Goal: Task Accomplishment & Management: Manage account settings

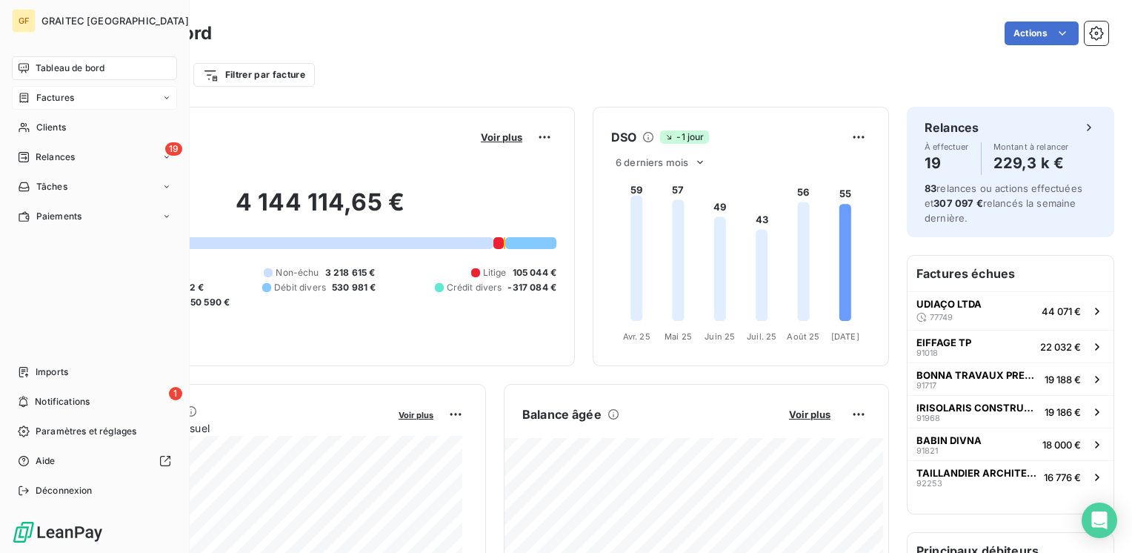
click at [67, 95] on span "Factures" at bounding box center [55, 97] width 38 height 13
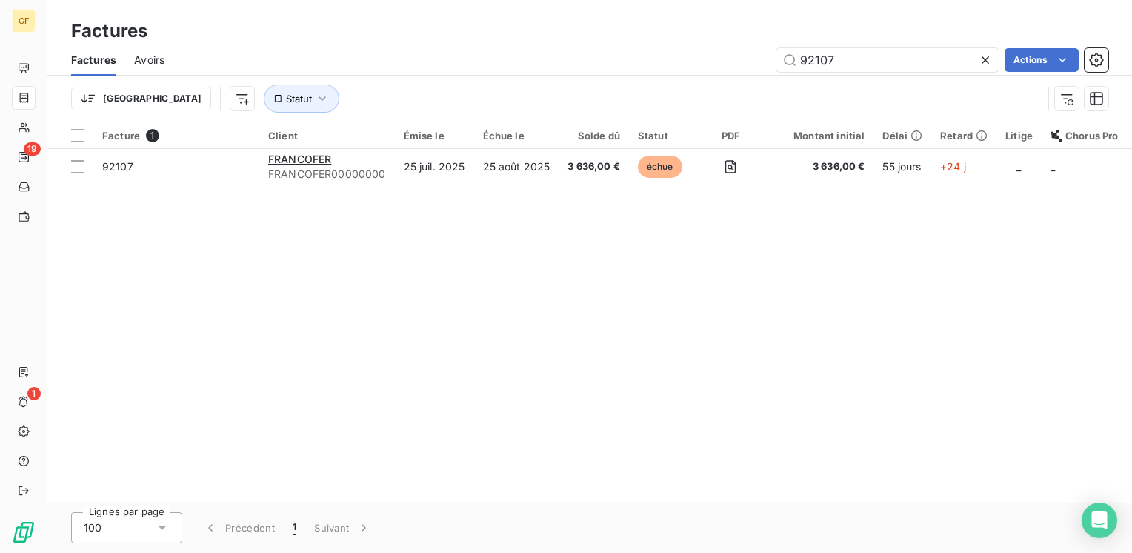
drag, startPoint x: 777, startPoint y: 69, endPoint x: 766, endPoint y: 70, distance: 11.1
click at [766, 70] on div "92107 Actions" at bounding box center [645, 60] width 926 height 24
type input "92379"
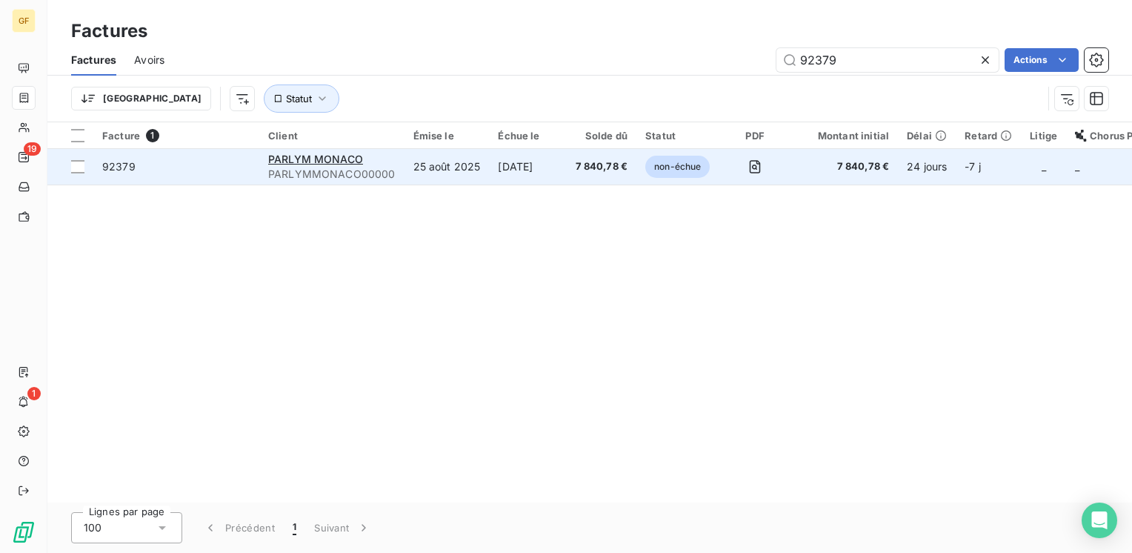
click at [419, 173] on td "25 août 2025" at bounding box center [447, 167] width 85 height 36
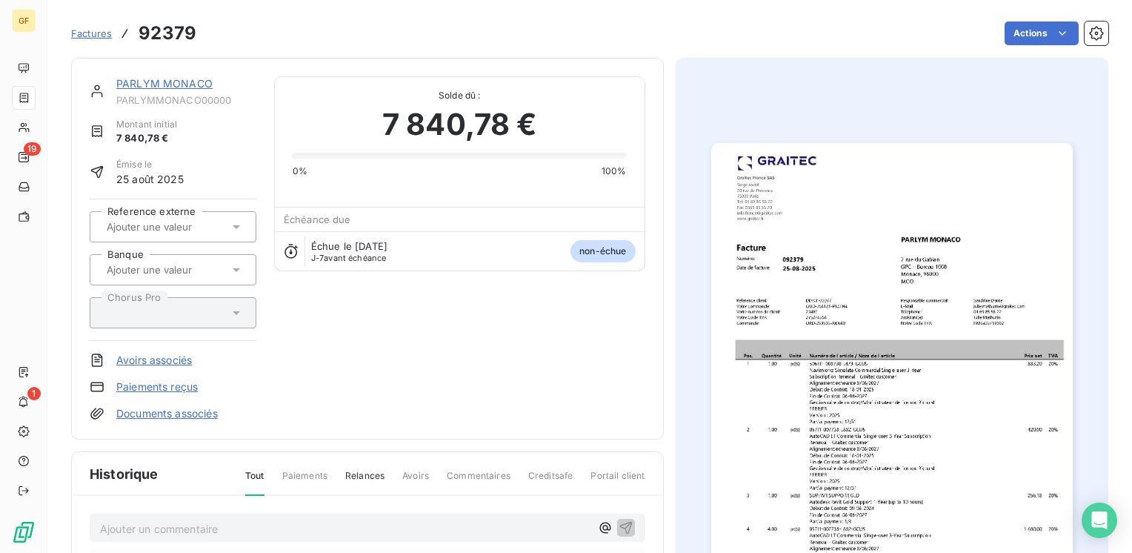
click at [187, 82] on link "PARLYM MONACO" at bounding box center [164, 83] width 96 height 13
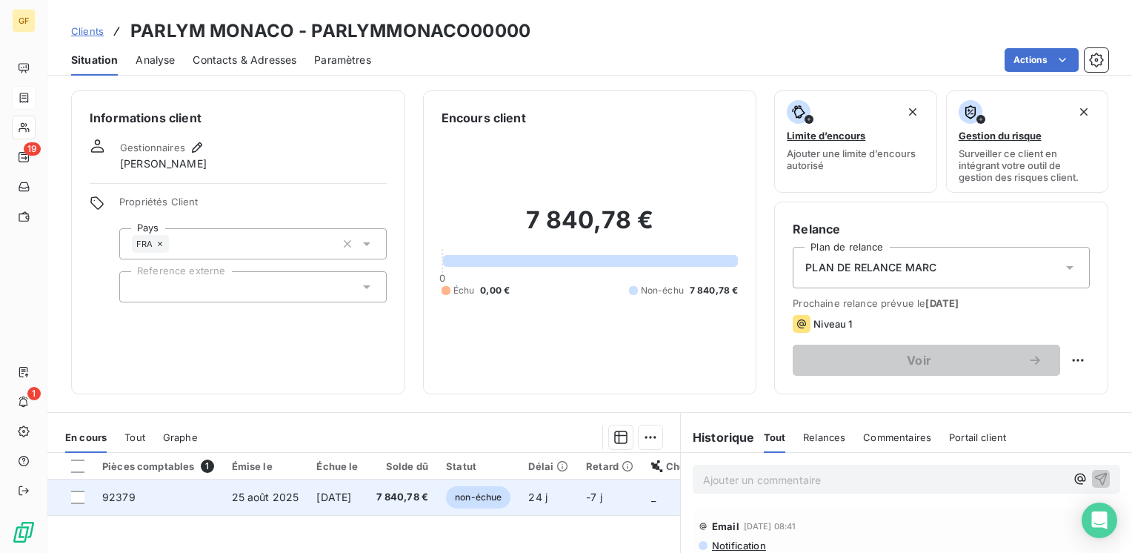
click at [312, 499] on td "[DATE]" at bounding box center [336, 497] width 59 height 36
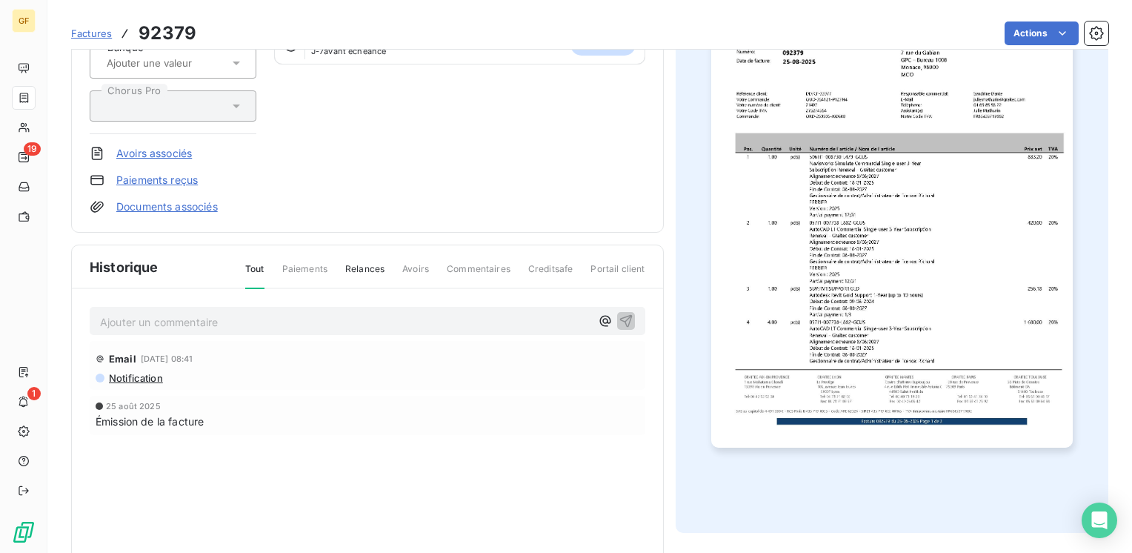
scroll to position [222, 0]
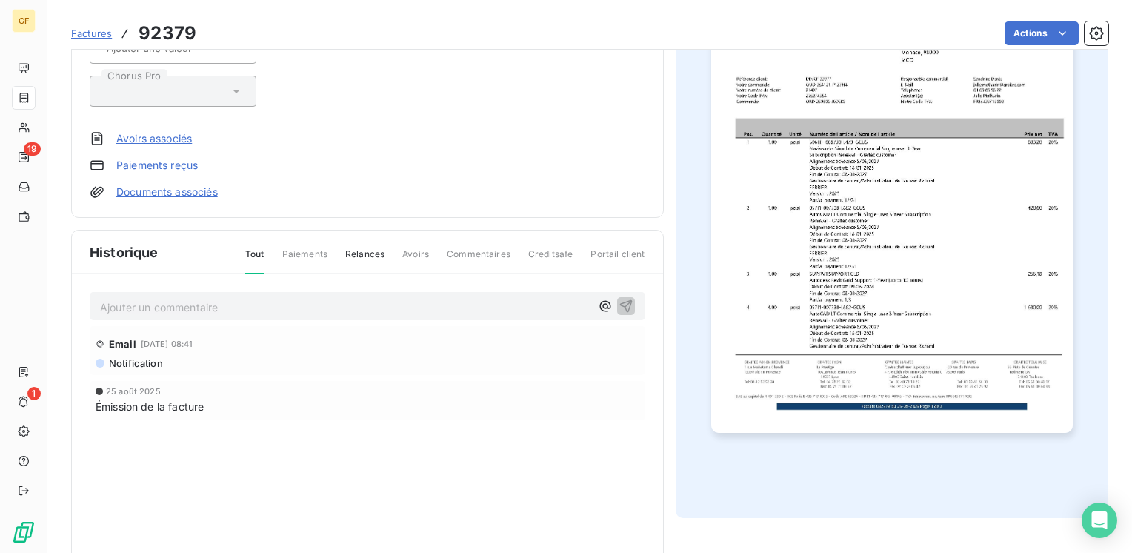
click at [222, 301] on p "Ajouter un commentaire ﻿" at bounding box center [345, 307] width 491 height 19
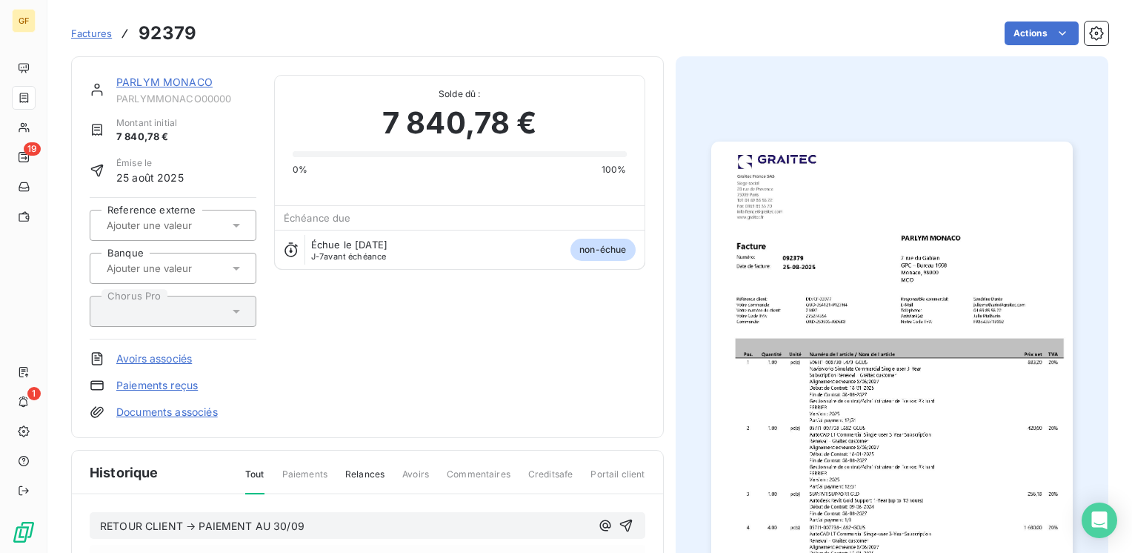
scroll to position [0, 0]
click at [184, 86] on link "PARLYM MONACO" at bounding box center [164, 83] width 96 height 13
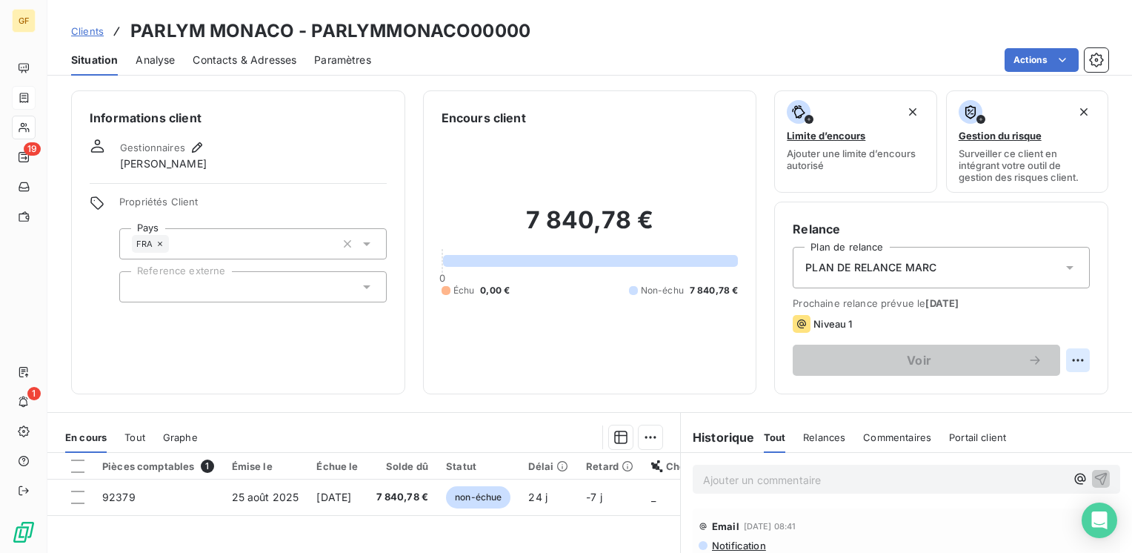
click at [1074, 360] on html "GF 19 1 Clients PARLYM MONACO - PARLYMMONACO00000 Situation Analyse Contacts & …" at bounding box center [566, 276] width 1132 height 553
click at [1023, 392] on div "Replanifier cette action" at bounding box center [1006, 393] width 133 height 24
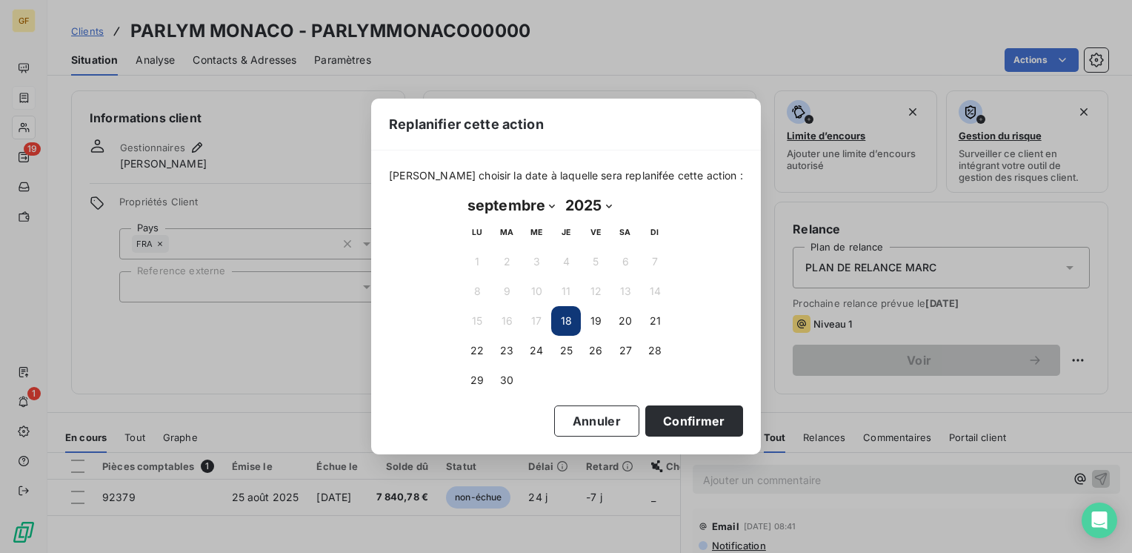
click at [551, 204] on select "janvier février mars avril mai juin juillet août septembre octobre novembre déc…" at bounding box center [511, 205] width 98 height 24
select select "9"
click at [462, 193] on select "janvier février mars avril mai juin juillet août septembre octobre novembre déc…" at bounding box center [511, 205] width 98 height 24
click at [599, 259] on button "3" at bounding box center [596, 262] width 30 height 30
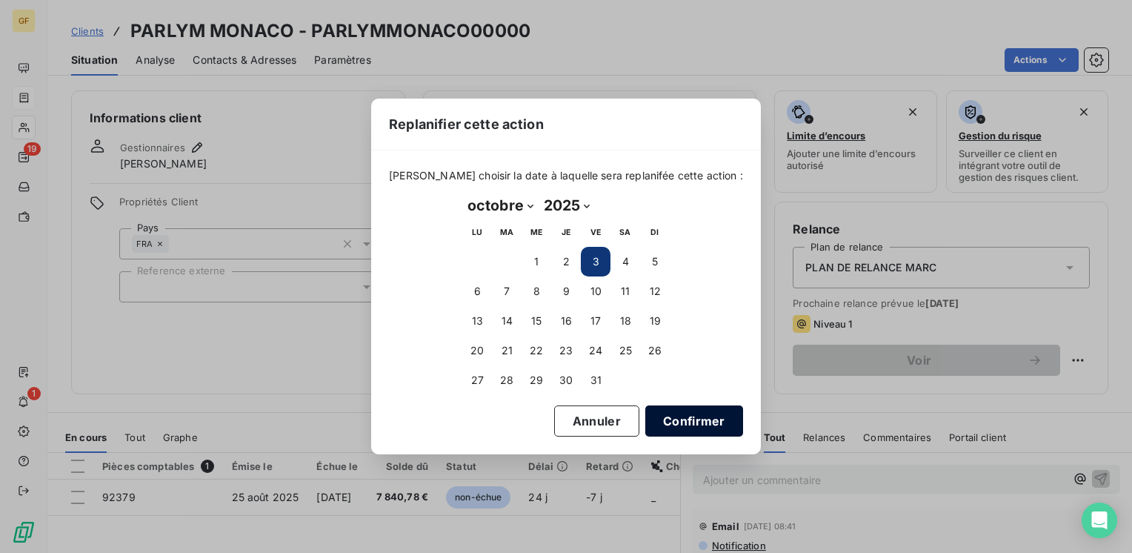
click at [664, 419] on button "Confirmer" at bounding box center [694, 420] width 98 height 31
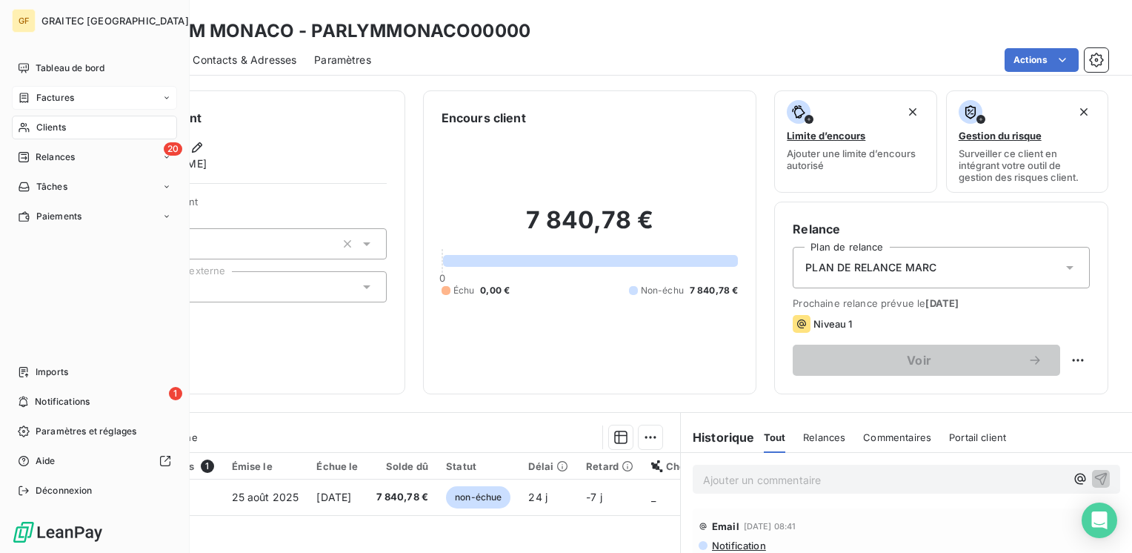
click at [56, 99] on span "Factures" at bounding box center [55, 97] width 38 height 13
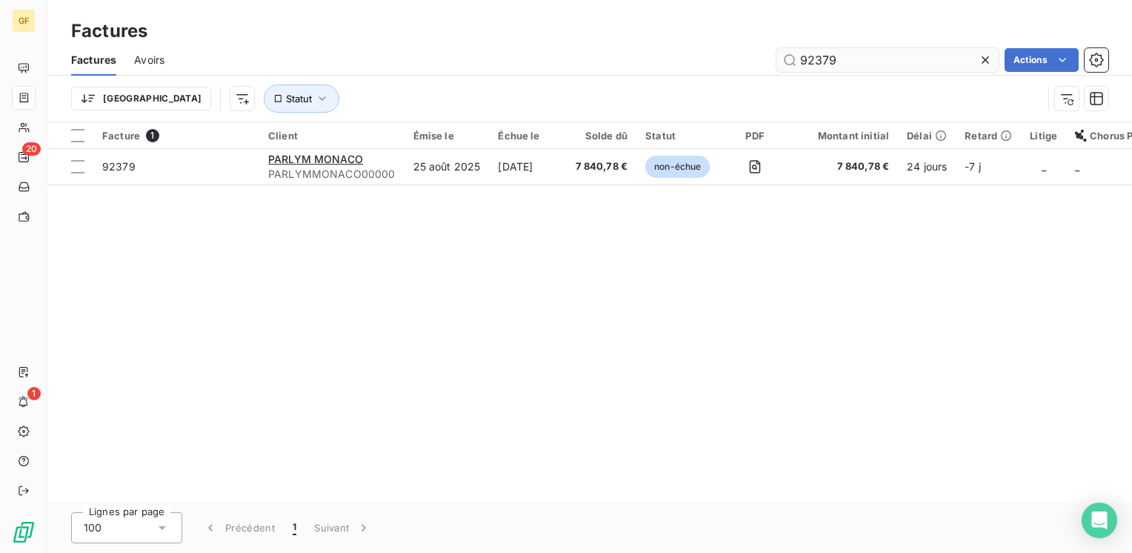
drag, startPoint x: 828, startPoint y: 57, endPoint x: 845, endPoint y: 62, distance: 17.1
click at [849, 57] on input "92379" at bounding box center [888, 60] width 222 height 24
type input "92377"
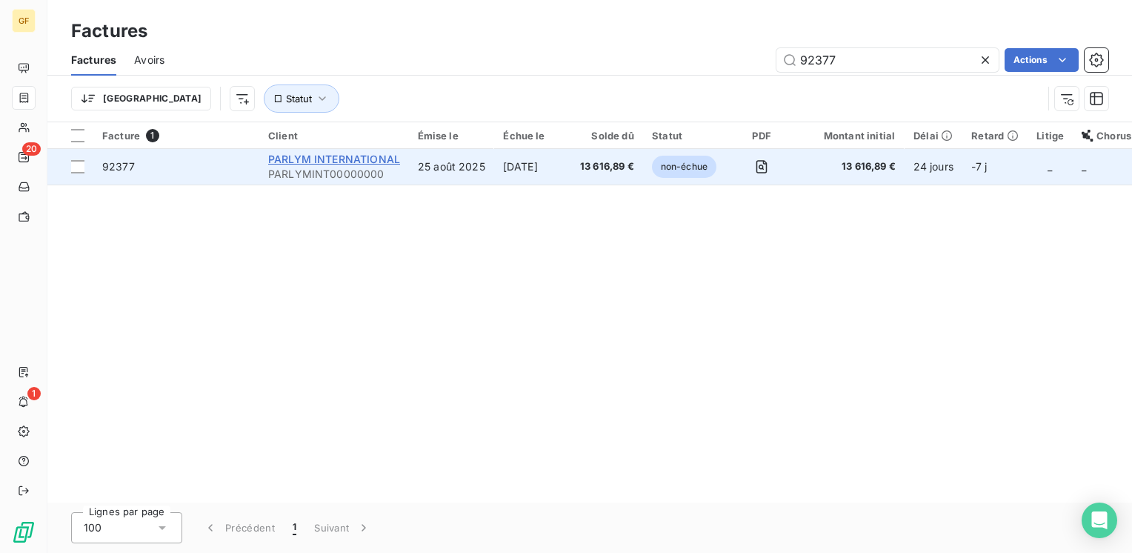
click at [350, 156] on span "PARLYM INTERNATIONAL" at bounding box center [334, 159] width 132 height 13
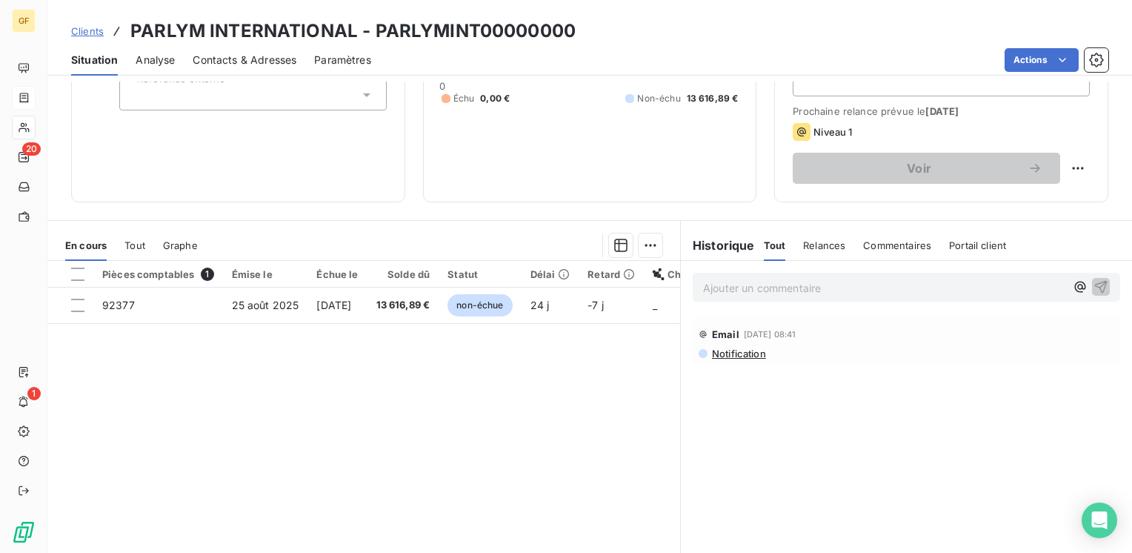
scroll to position [228, 0]
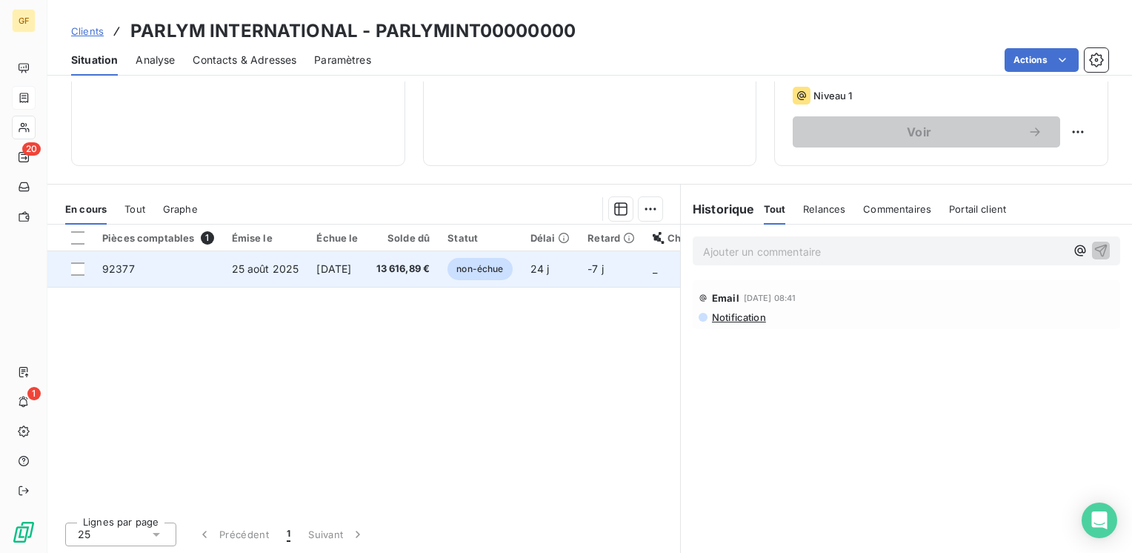
click at [351, 271] on span "[DATE]" at bounding box center [333, 268] width 35 height 13
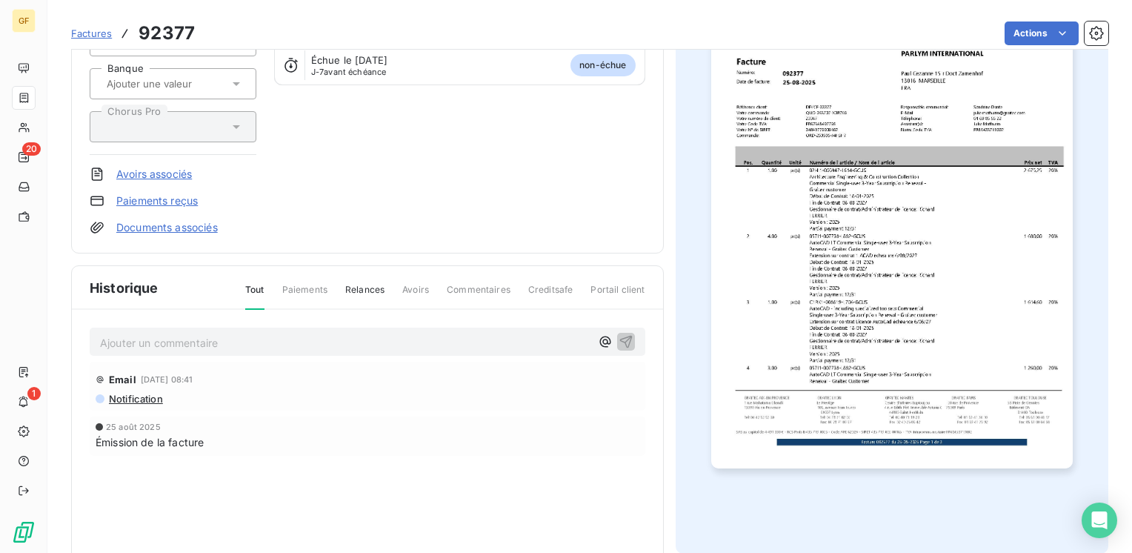
scroll to position [222, 0]
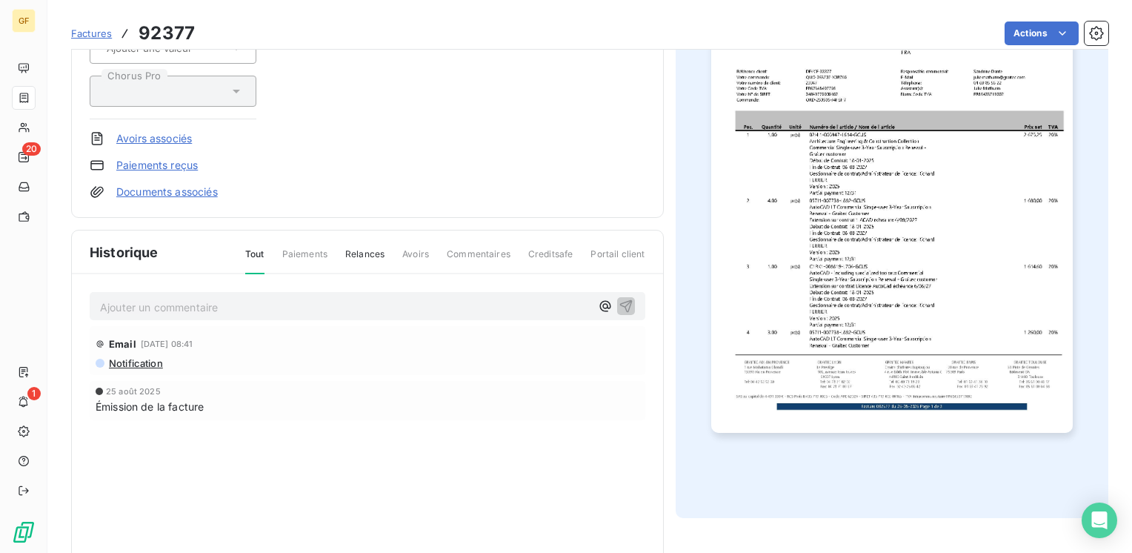
click at [231, 296] on div "Ajouter un commentaire ﻿" at bounding box center [345, 306] width 491 height 20
click at [231, 298] on p "Ajouter un commentaire ﻿" at bounding box center [345, 307] width 491 height 19
drag, startPoint x: 195, startPoint y: 298, endPoint x: -3, endPoint y: 320, distance: 199.1
click at [0, 320] on html "GF 20 1 Factures 92377 Actions PARLYM INTERNATIONAL PARLYMINT00000000 Montant i…" at bounding box center [566, 276] width 1132 height 553
click at [625, 300] on icon "button" at bounding box center [625, 305] width 13 height 13
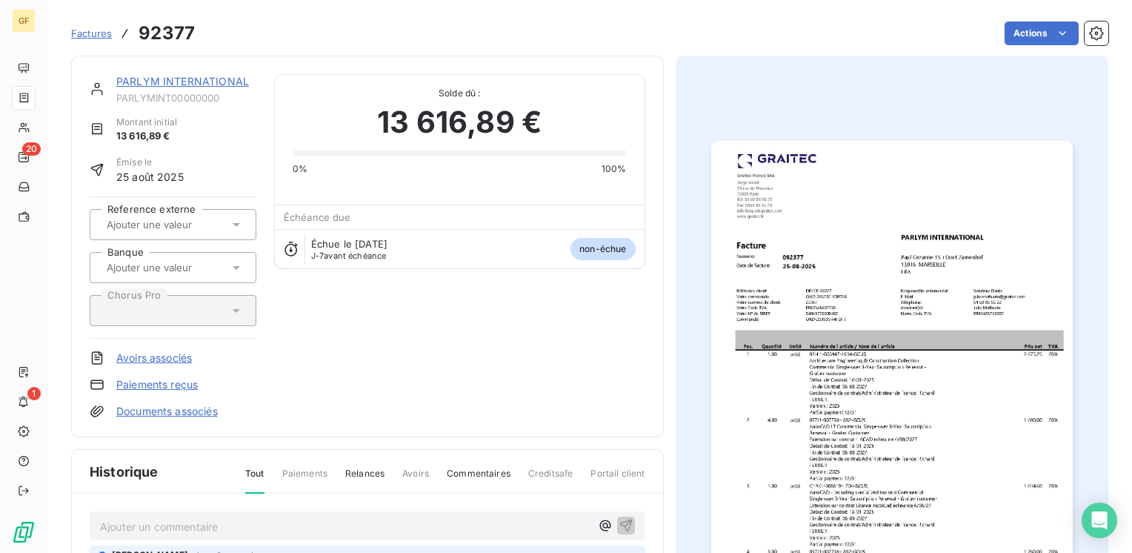
scroll to position [0, 0]
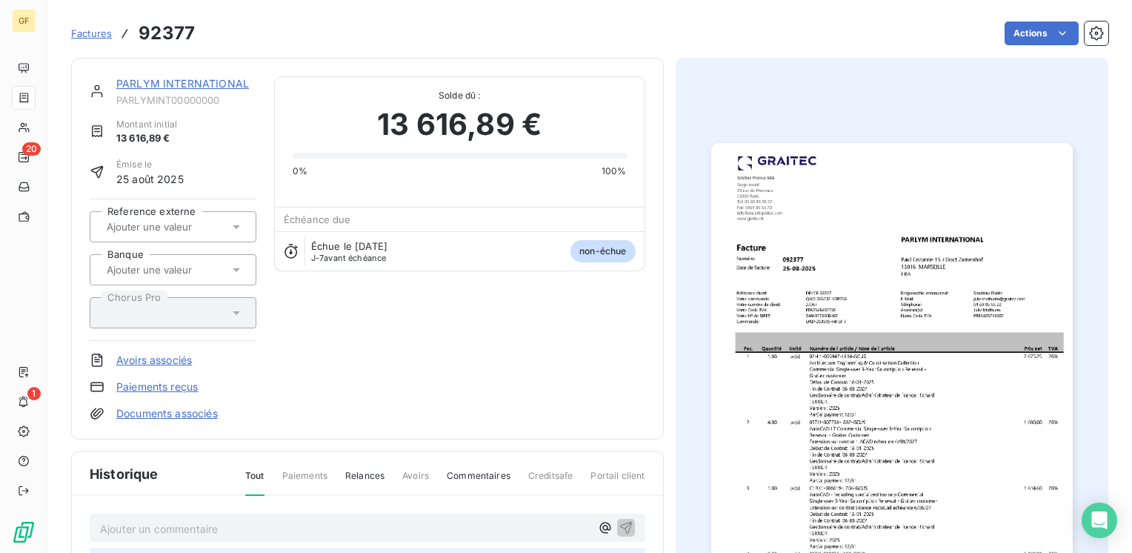
click at [147, 79] on link "PARLYM INTERNATIONAL" at bounding box center [182, 83] width 133 height 13
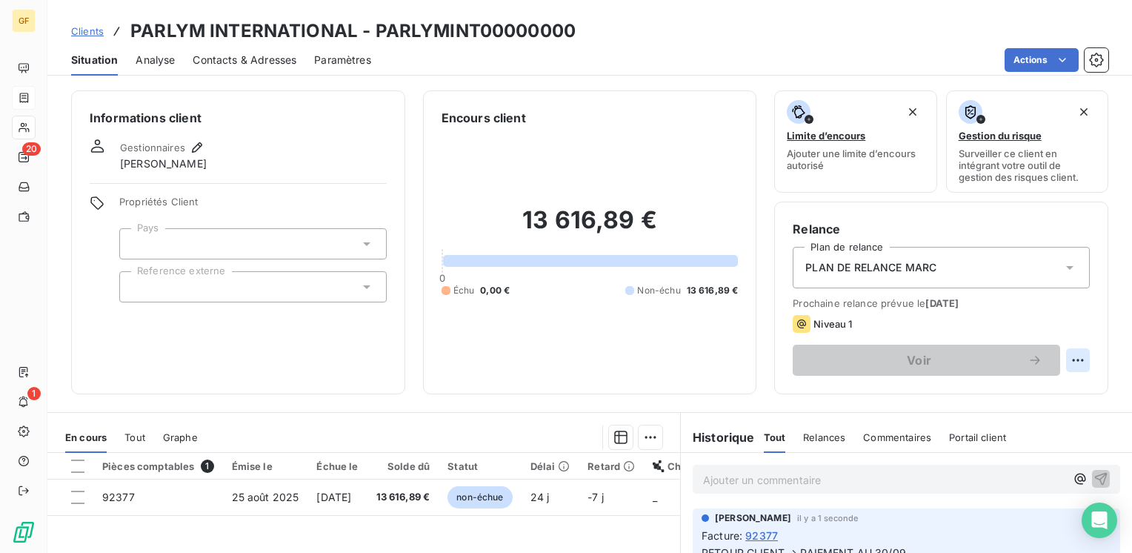
click at [1066, 362] on html "GF 20 1 Clients PARLYM INTERNATIONAL - PARLYMINT00000000 Situation Analyse Cont…" at bounding box center [566, 276] width 1132 height 553
click at [1048, 383] on div "Replanifier cette action" at bounding box center [1006, 393] width 133 height 24
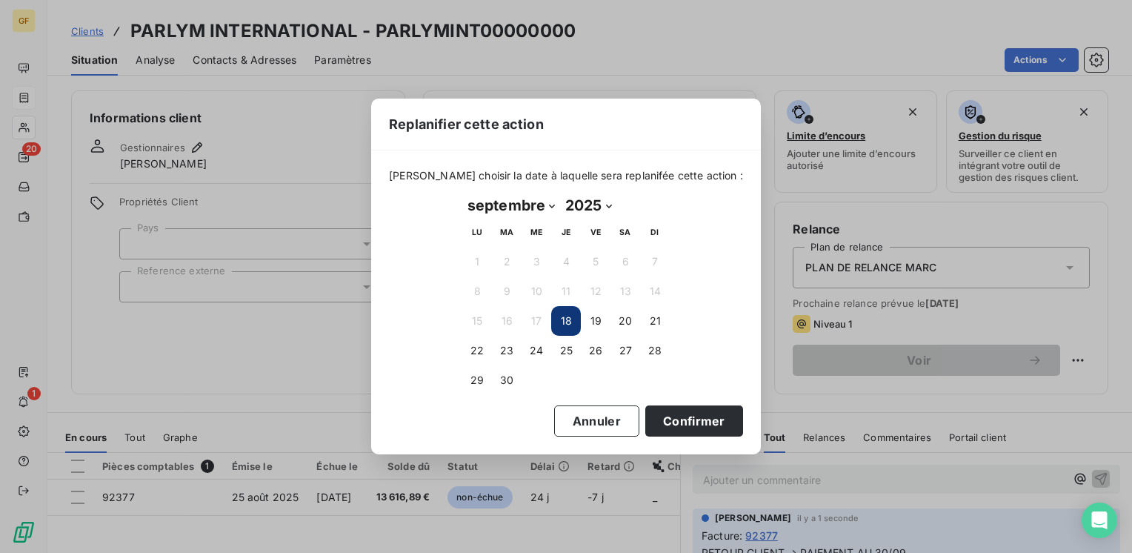
click at [553, 203] on select "janvier février mars avril mai juin juillet août septembre octobre novembre déc…" at bounding box center [511, 205] width 98 height 24
select select "9"
click at [462, 193] on select "janvier février mars avril mai juin juillet août septembre octobre novembre déc…" at bounding box center [511, 205] width 98 height 24
click at [597, 264] on button "3" at bounding box center [596, 262] width 30 height 30
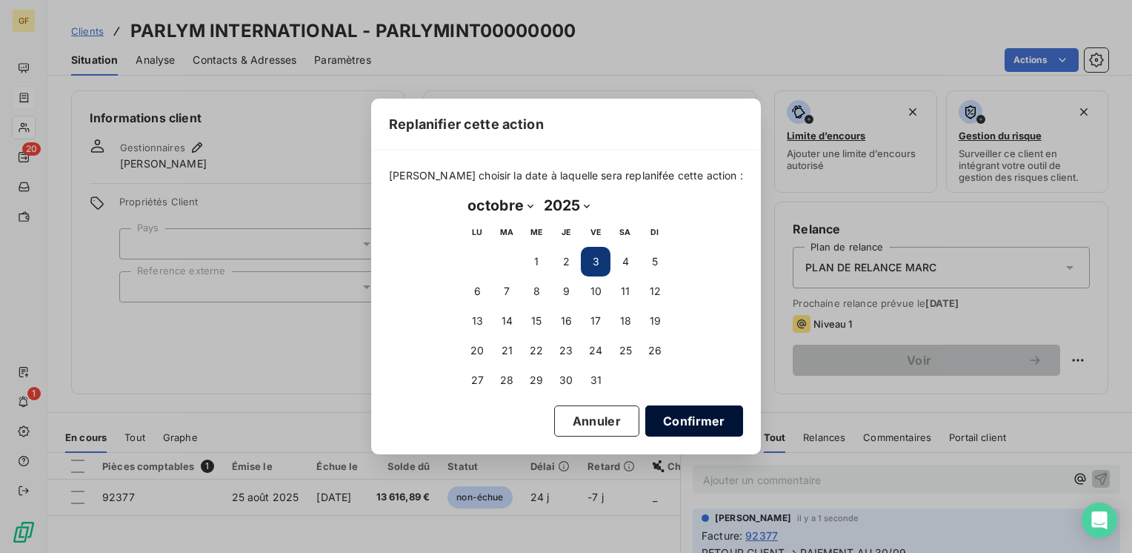
click at [650, 418] on button "Confirmer" at bounding box center [694, 420] width 98 height 31
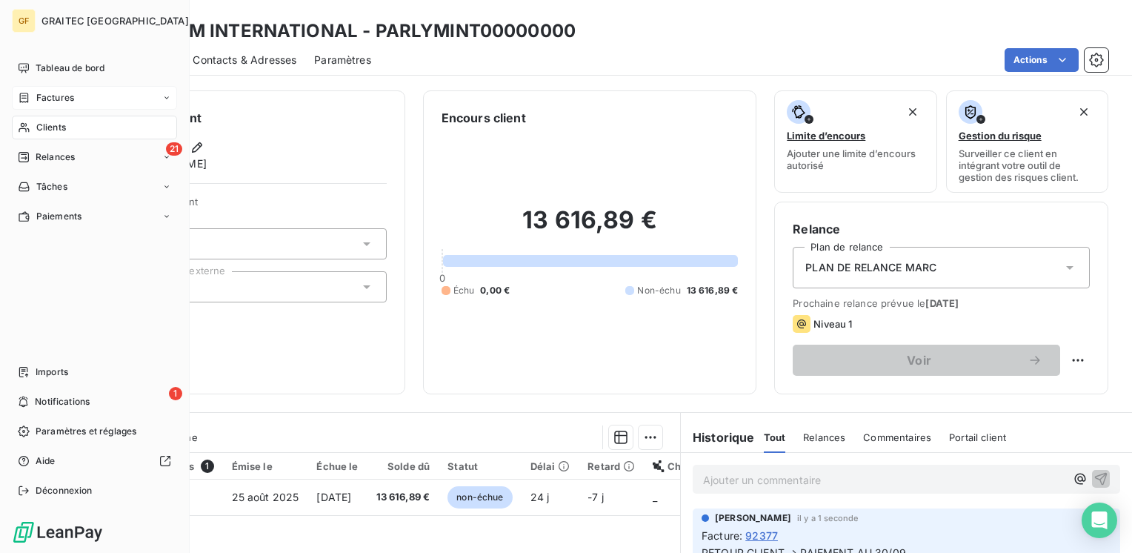
click at [59, 120] on div "Clients" at bounding box center [94, 128] width 165 height 24
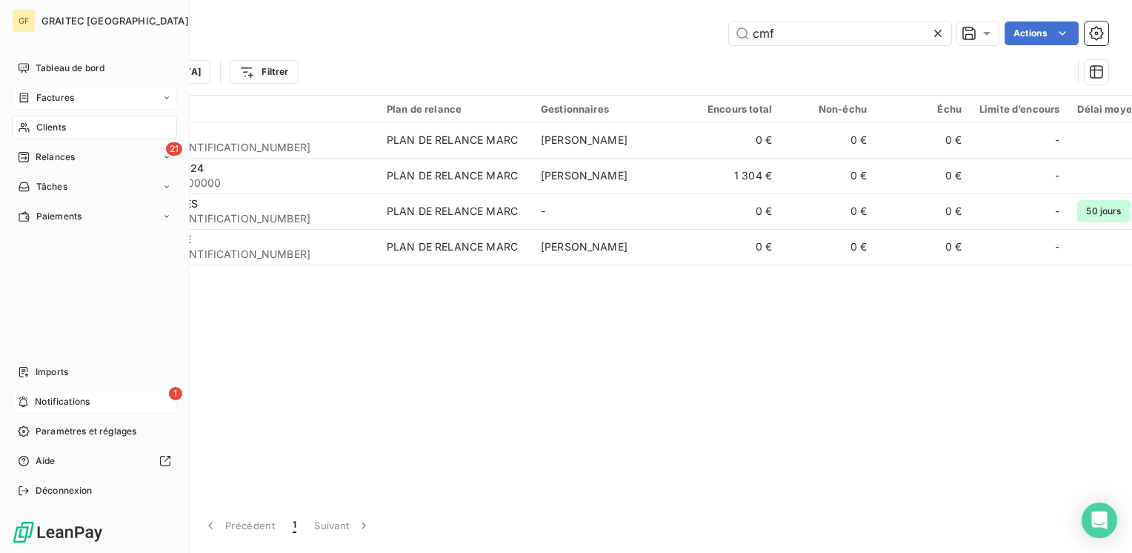
click at [35, 403] on span "Notifications" at bounding box center [62, 401] width 55 height 13
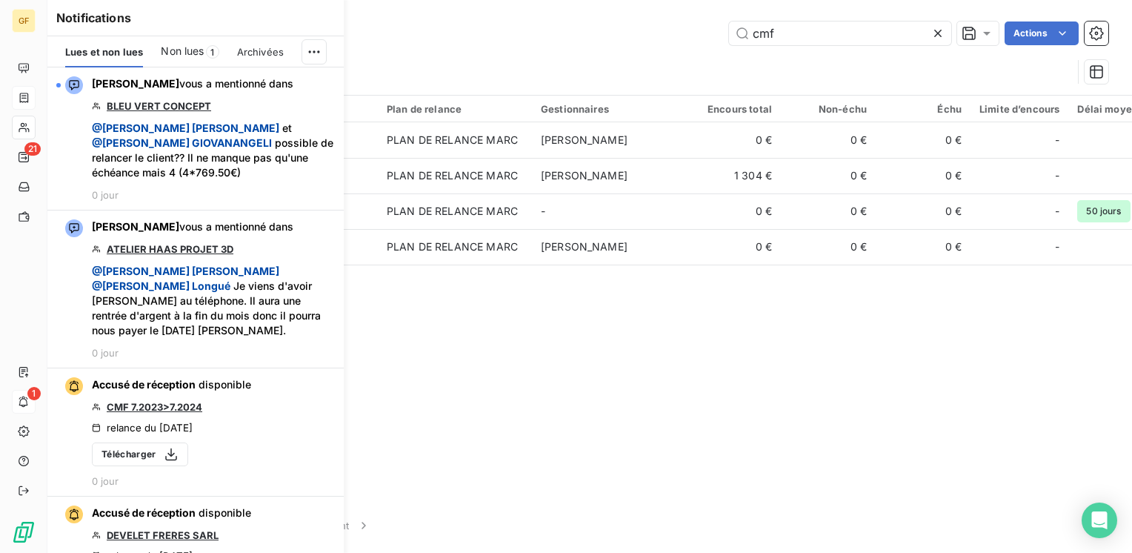
click at [196, 55] on span "Non lues" at bounding box center [182, 51] width 43 height 15
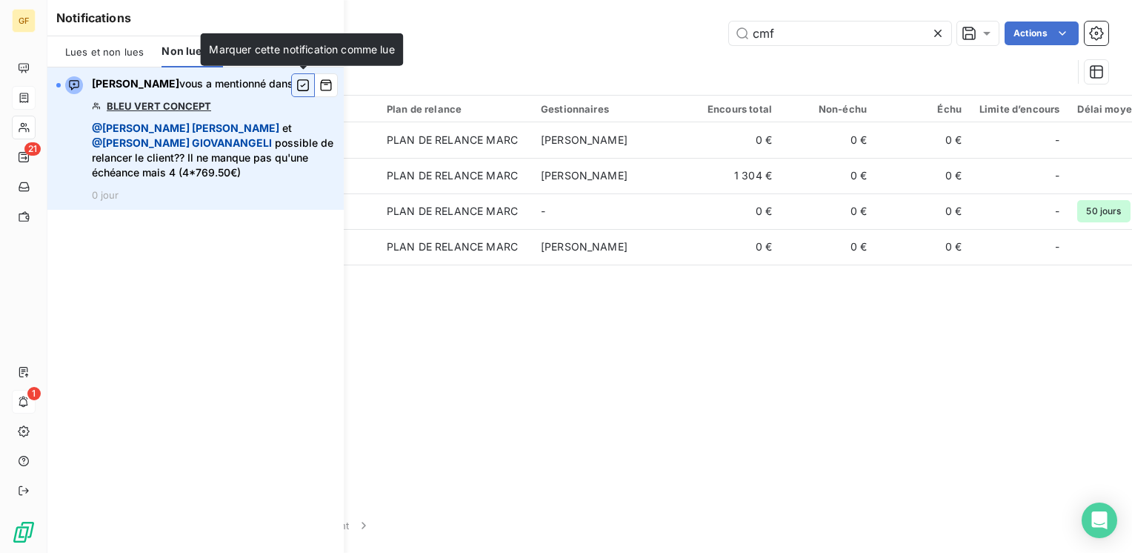
click at [306, 82] on icon "button" at bounding box center [302, 85] width 13 height 15
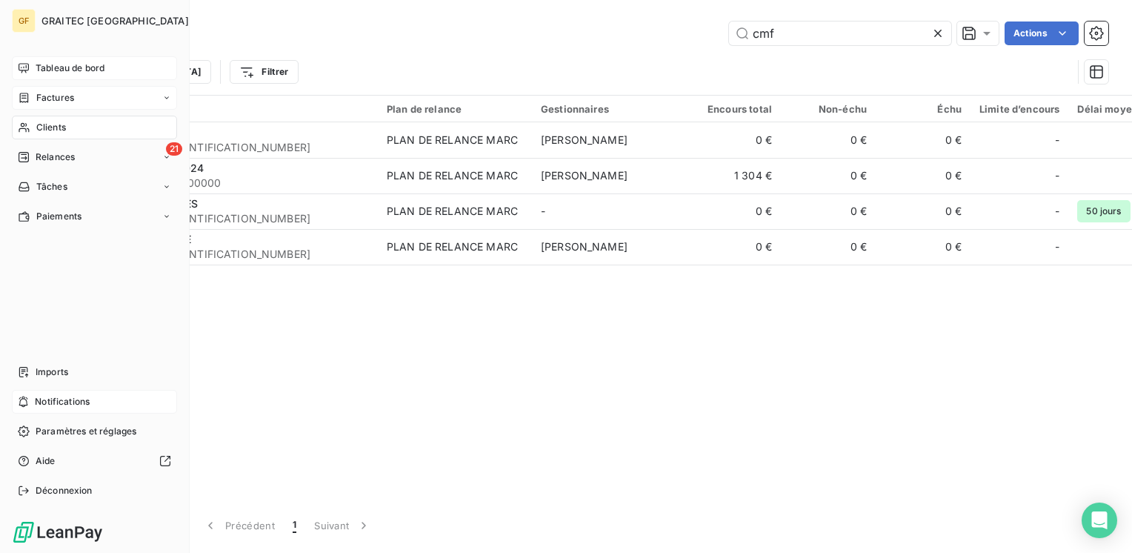
click at [53, 68] on span "Tableau de bord" at bounding box center [70, 67] width 69 height 13
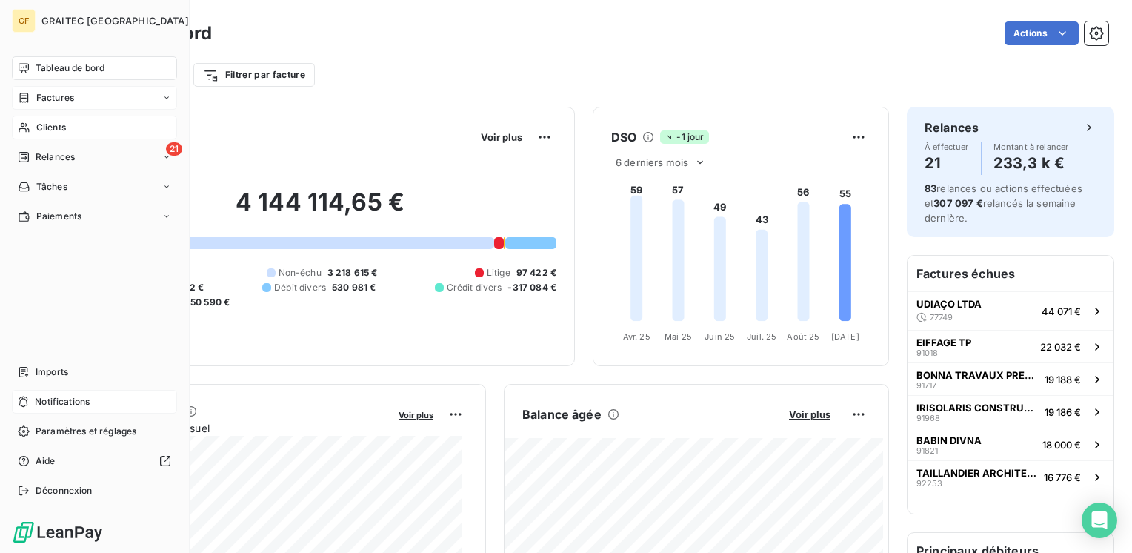
click at [50, 124] on span "Clients" at bounding box center [51, 127] width 30 height 13
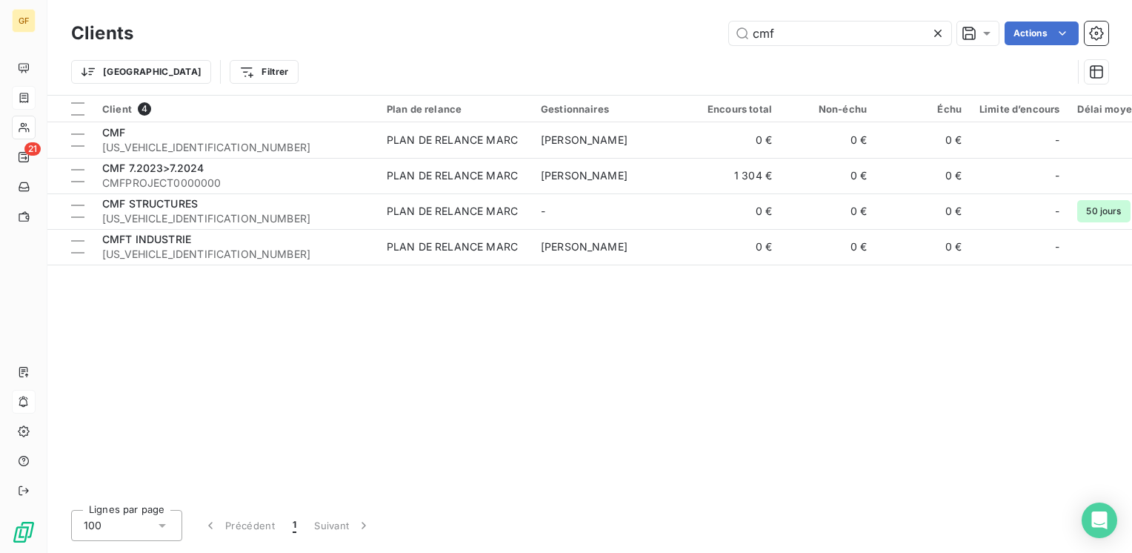
drag, startPoint x: 810, startPoint y: 33, endPoint x: 622, endPoint y: 62, distance: 189.7
click at [622, 62] on div "Clients cmf Actions Trier Filtrer" at bounding box center [589, 56] width 1037 height 77
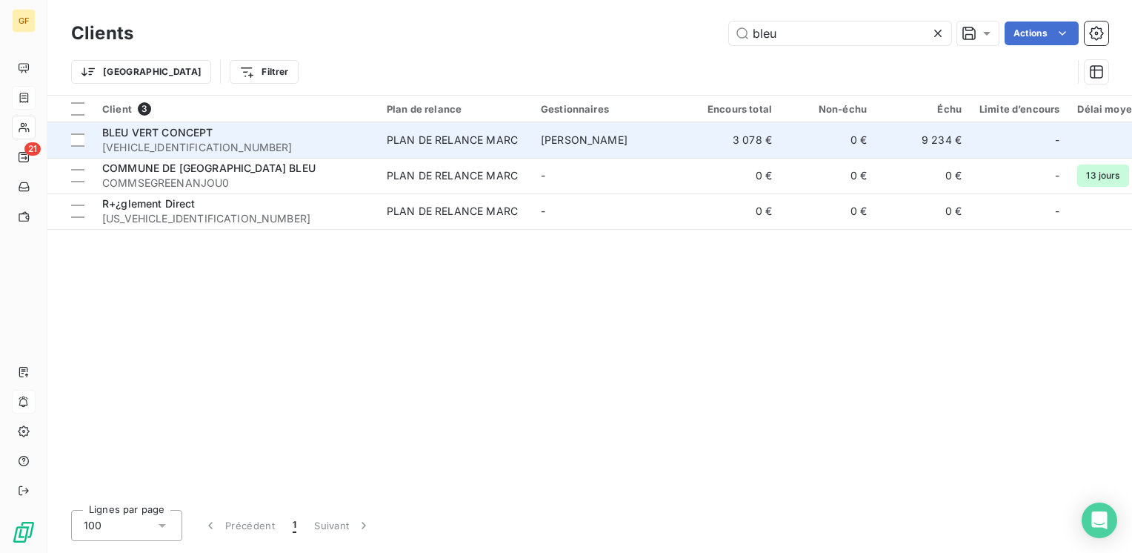
type input "bleu"
click at [255, 148] on span "[VEHICLE_IDENTIFICATION_NUMBER]" at bounding box center [235, 147] width 267 height 15
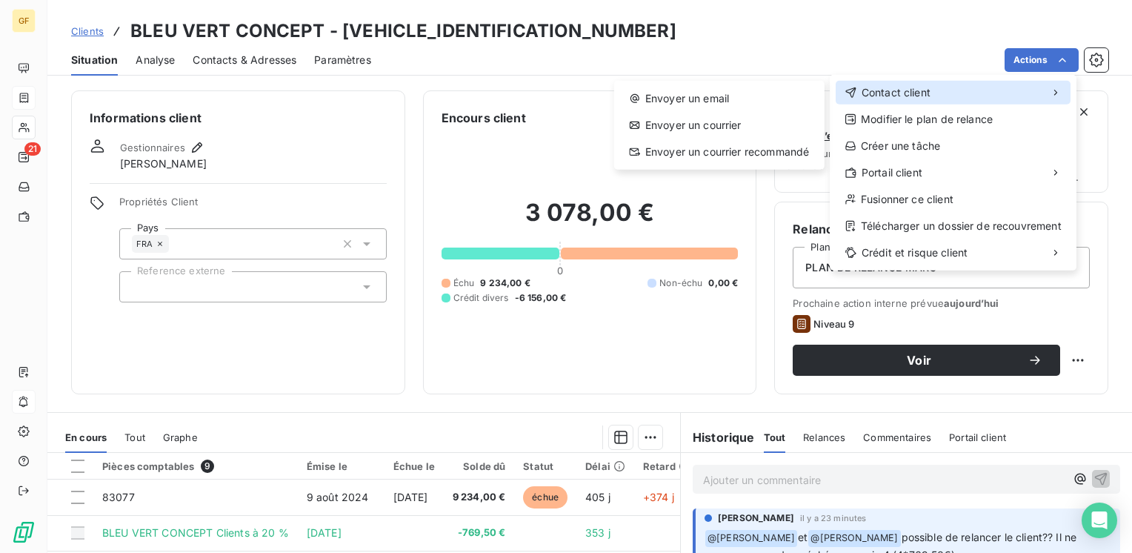
click at [915, 90] on span "Contact client" at bounding box center [896, 92] width 69 height 15
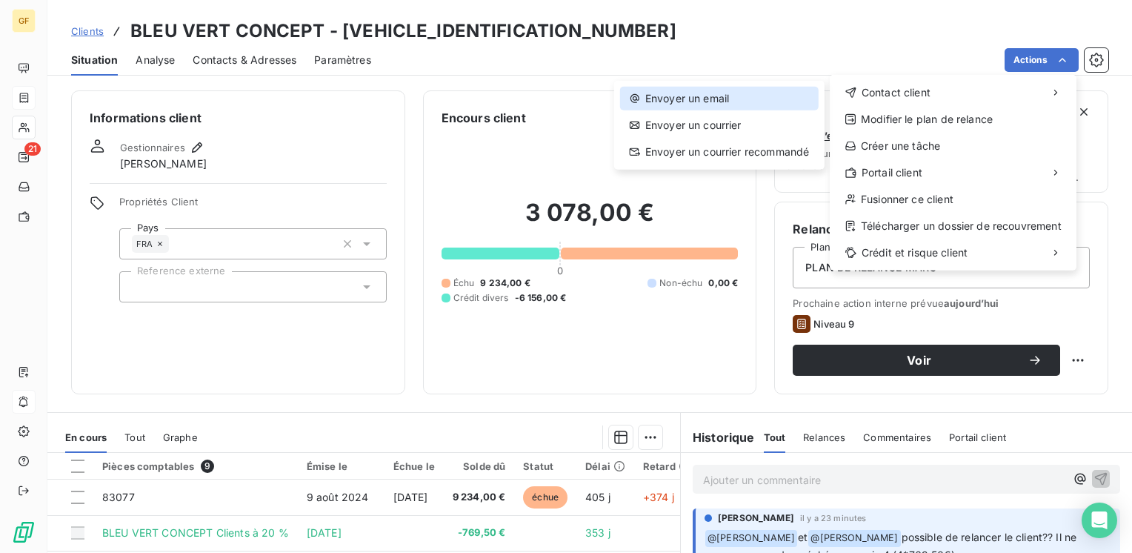
click at [745, 92] on div "Envoyer un email" at bounding box center [719, 99] width 199 height 24
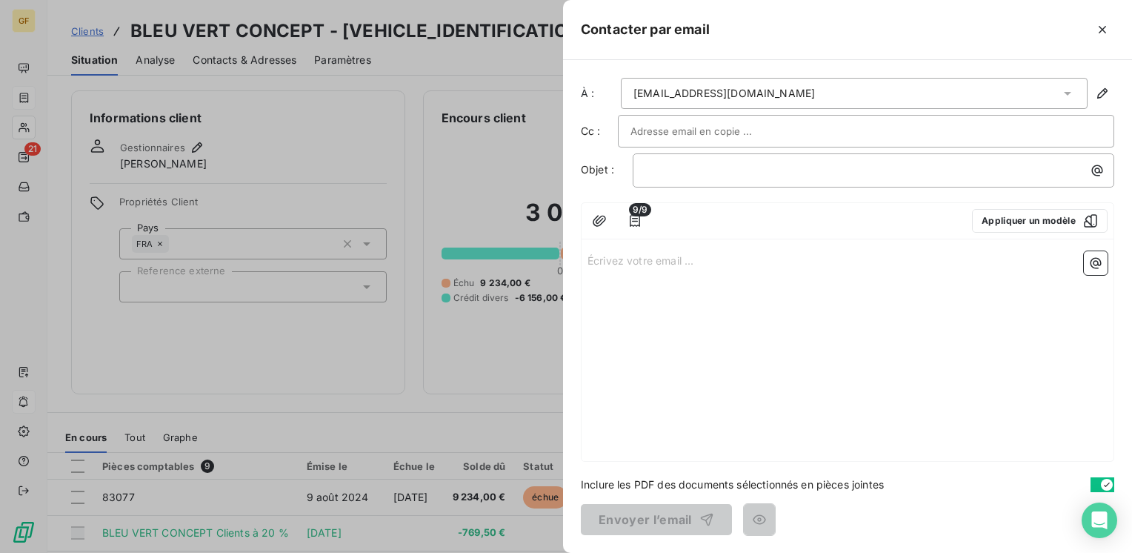
click at [691, 129] on input "text" at bounding box center [710, 131] width 159 height 22
click at [1100, 25] on icon "button" at bounding box center [1102, 29] width 15 height 15
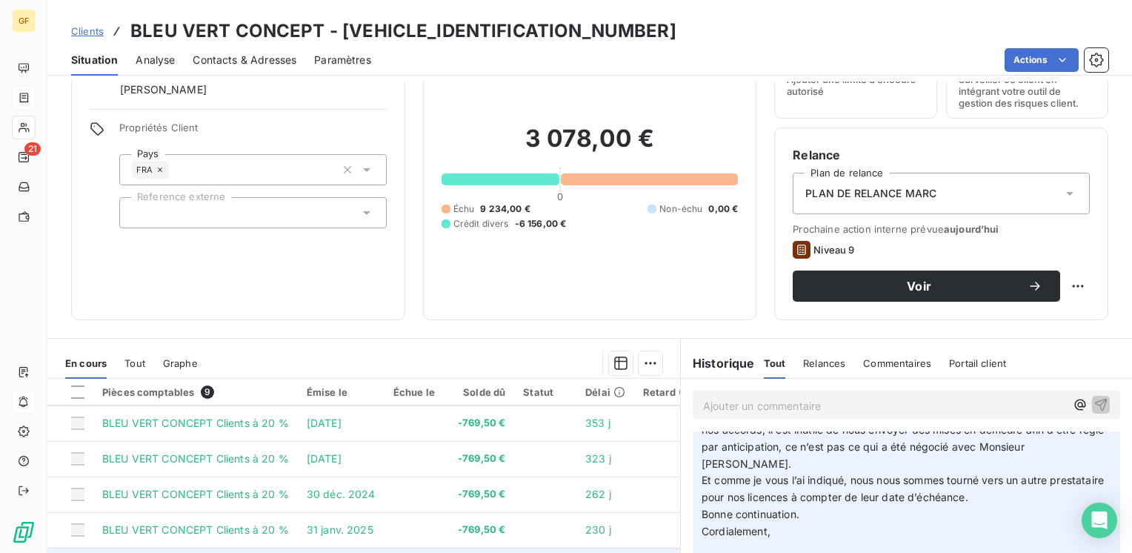
scroll to position [67, 0]
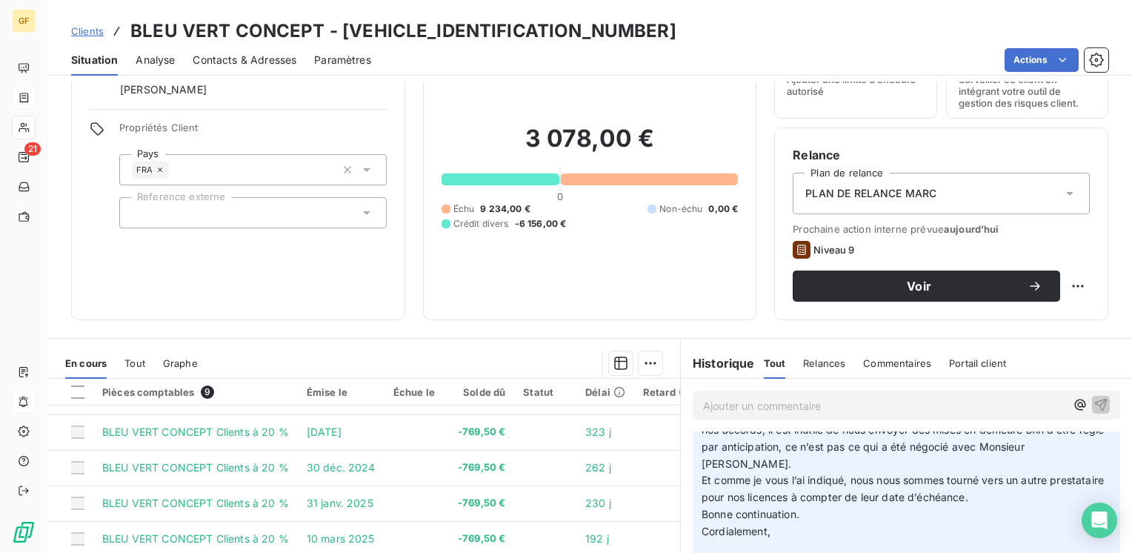
click at [1031, 64] on html "GF 21 Clients BLEU VERT CONCEPT - [VEHICLE_IDENTIFICATION_NUMBER] Situation Ana…" at bounding box center [566, 276] width 1132 height 553
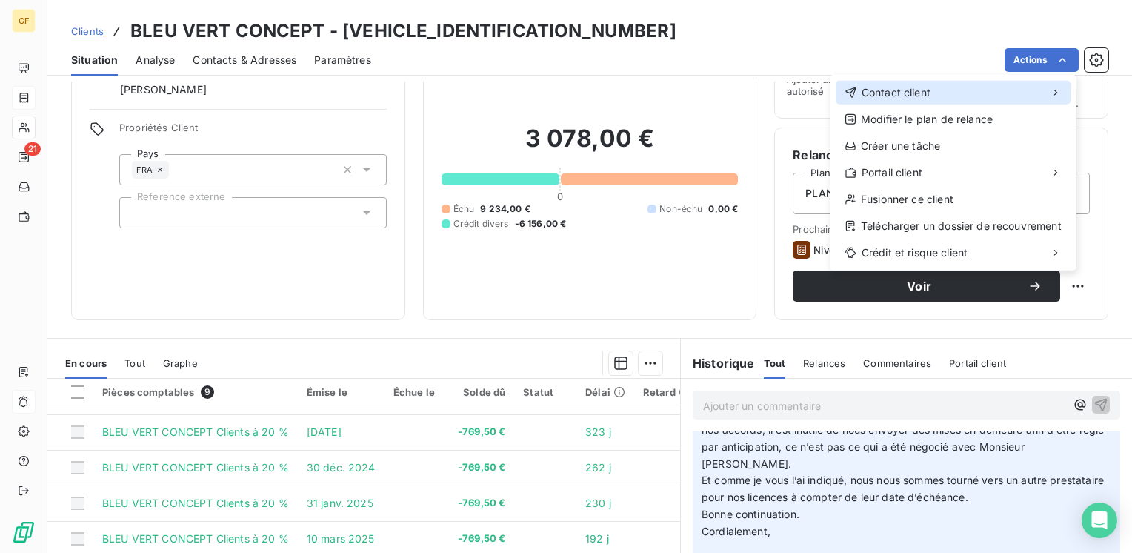
click at [924, 91] on span "Contact client" at bounding box center [896, 92] width 69 height 15
drag, startPoint x: 883, startPoint y: 94, endPoint x: 746, endPoint y: 96, distance: 137.1
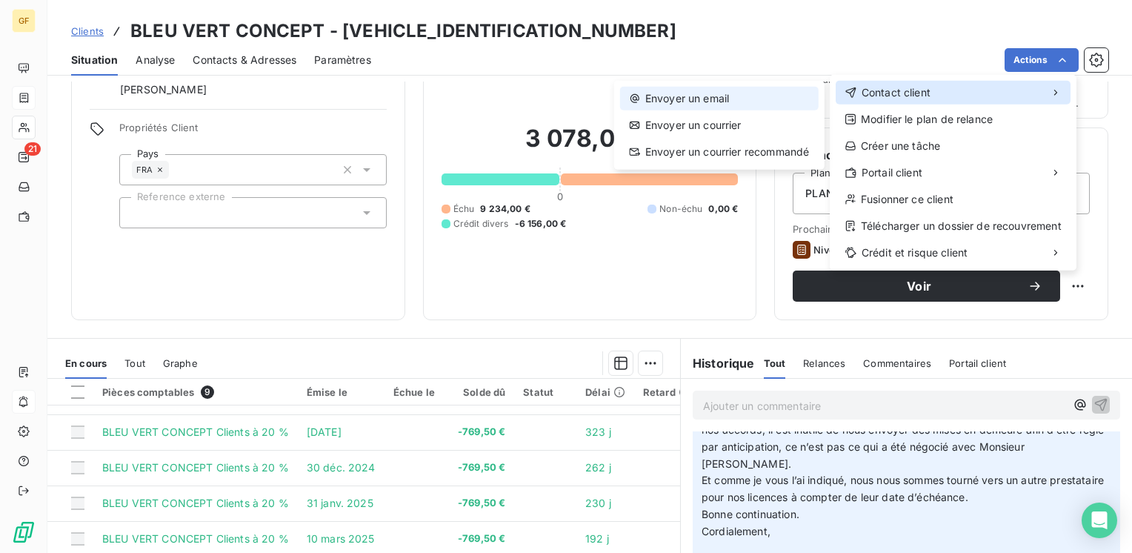
click at [882, 94] on span "Contact client" at bounding box center [896, 92] width 69 height 15
click at [723, 100] on div "Envoyer un email" at bounding box center [719, 99] width 199 height 24
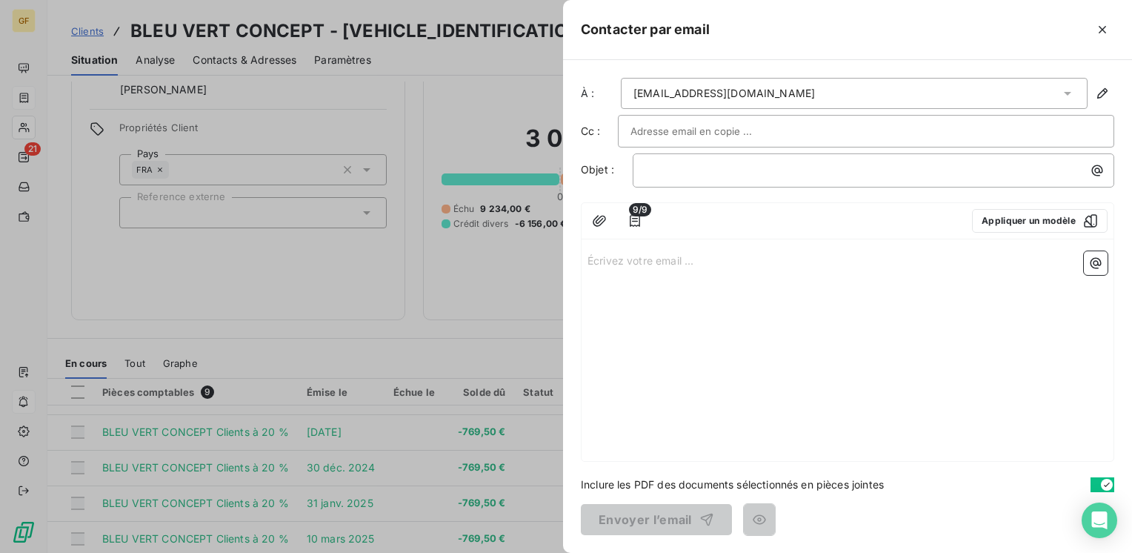
click at [662, 132] on input "text" at bounding box center [710, 131] width 159 height 22
paste input "[PERSON_NAME][EMAIL_ADDRESS][DOMAIN_NAME]"
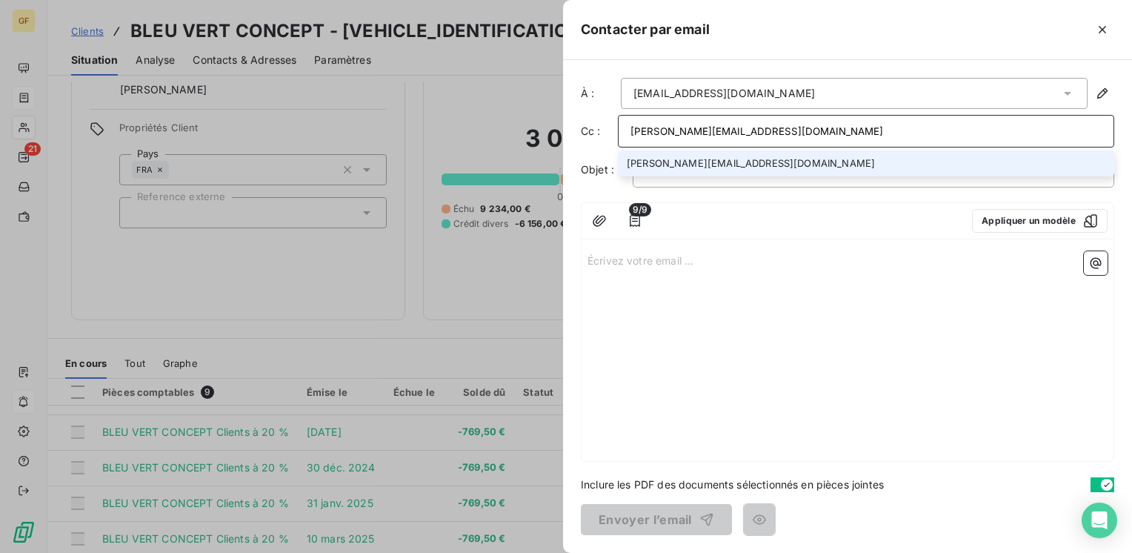
type input "[PERSON_NAME][EMAIL_ADDRESS][DOMAIN_NAME]"
click at [714, 158] on li "[PERSON_NAME][EMAIL_ADDRESS][DOMAIN_NAME]" at bounding box center [866, 163] width 496 height 26
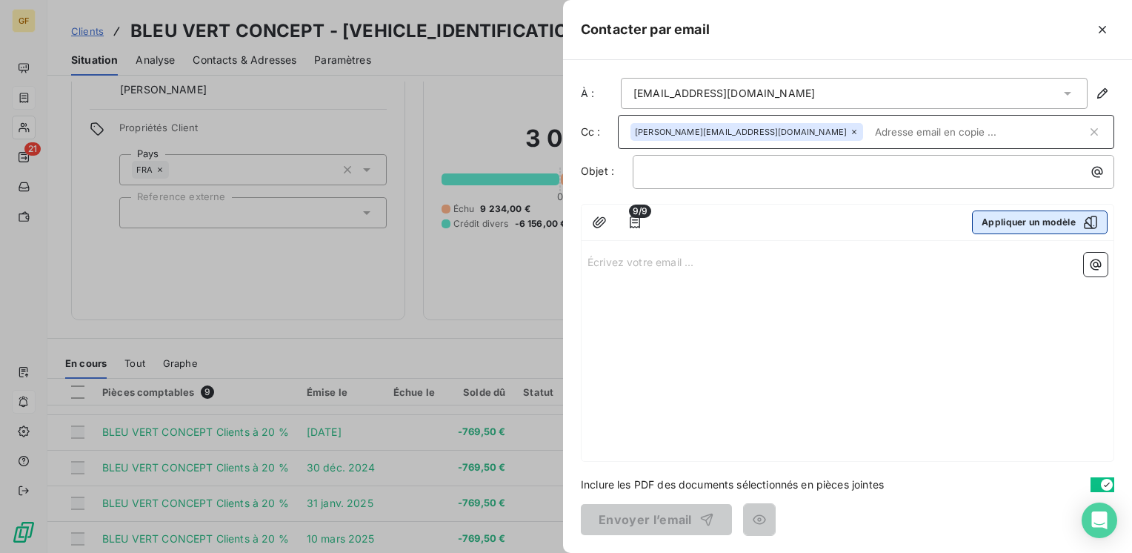
click at [1016, 216] on button "Appliquer un modèle" at bounding box center [1040, 222] width 136 height 24
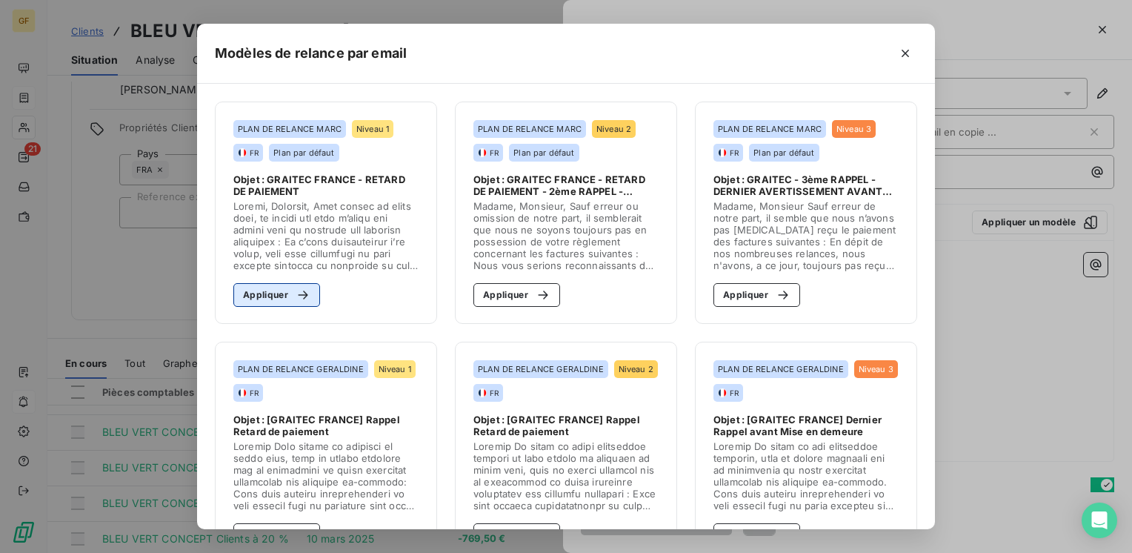
drag, startPoint x: 279, startPoint y: 295, endPoint x: 353, endPoint y: 274, distance: 77.7
click at [281, 295] on button "Appliquer" at bounding box center [276, 295] width 87 height 24
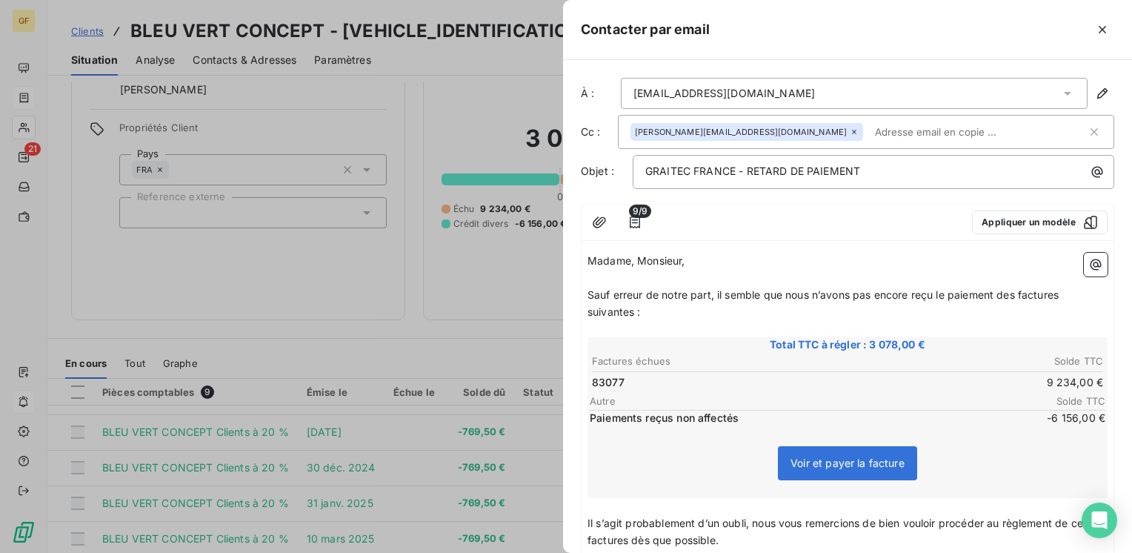
click at [636, 255] on span "Madame, Monsieur," at bounding box center [637, 260] width 98 height 13
click at [585, 293] on div "Madame, ﻿ Sauf erreur de notre part, il semble que nous n’avons pas encore reçu…" at bounding box center [848, 511] width 532 height 528
click at [588, 291] on span "Sauf erreur de notre part, il semble que nous n’avons pas encore reçu le paieme…" at bounding box center [825, 303] width 474 height 30
click at [719, 291] on span "Votre compte, dont vous toruvez un tre JeSauf erreur de notre part, il semble q…" at bounding box center [836, 303] width 497 height 30
click at [654, 291] on span "Votre compte, dont vous trouverez un extrait unoruvez un tre JeSauf erreur de n…" at bounding box center [847, 303] width 518 height 30
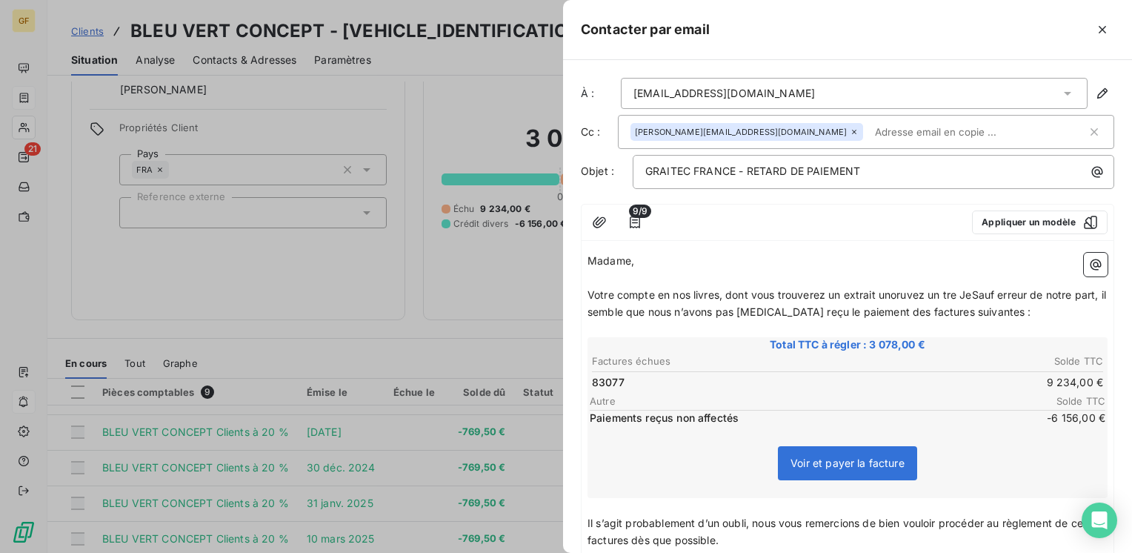
click at [879, 293] on span "Votre compte en nos livres, dont vous trouverez un extrait unoruvez un tre JeSa…" at bounding box center [849, 303] width 522 height 30
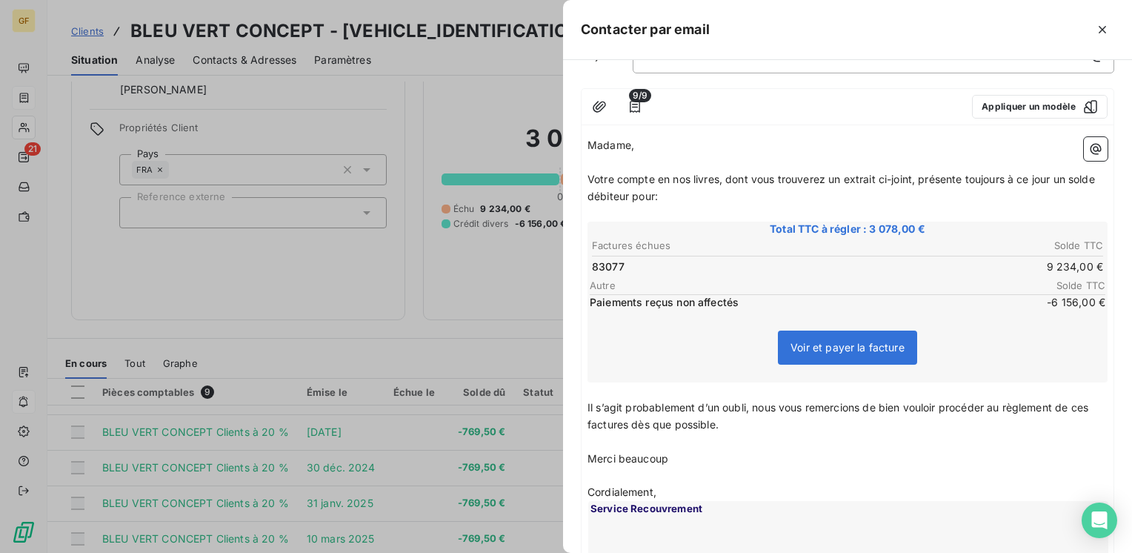
scroll to position [148, 0]
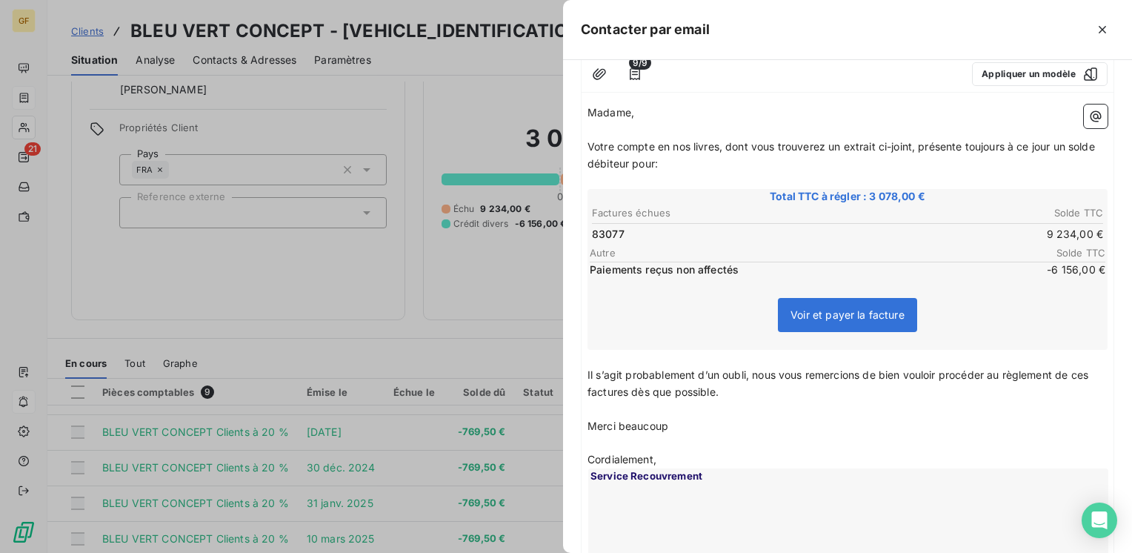
click at [585, 369] on div "Madame, ﻿ Votre compte en nos livres, dont vous trouverez un extrait ci-joint, …" at bounding box center [848, 363] width 532 height 528
click at [588, 368] on span "Il s’agit probablement d’un oubli, nous vous remercions de bien vouloir procéde…" at bounding box center [840, 383] width 504 height 30
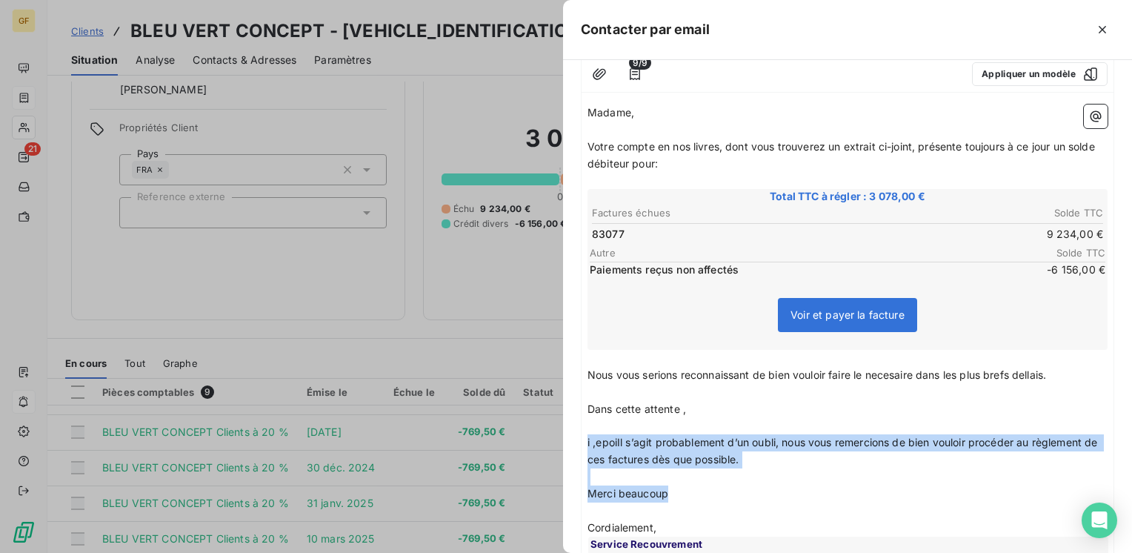
drag, startPoint x: 684, startPoint y: 488, endPoint x: 580, endPoint y: 436, distance: 116.0
click at [580, 436] on div "À : [EMAIL_ADDRESS][DOMAIN_NAME] Cc : [EMAIL_ADDRESS][DOMAIN_NAME] Objet : GRAI…" at bounding box center [847, 306] width 569 height 493
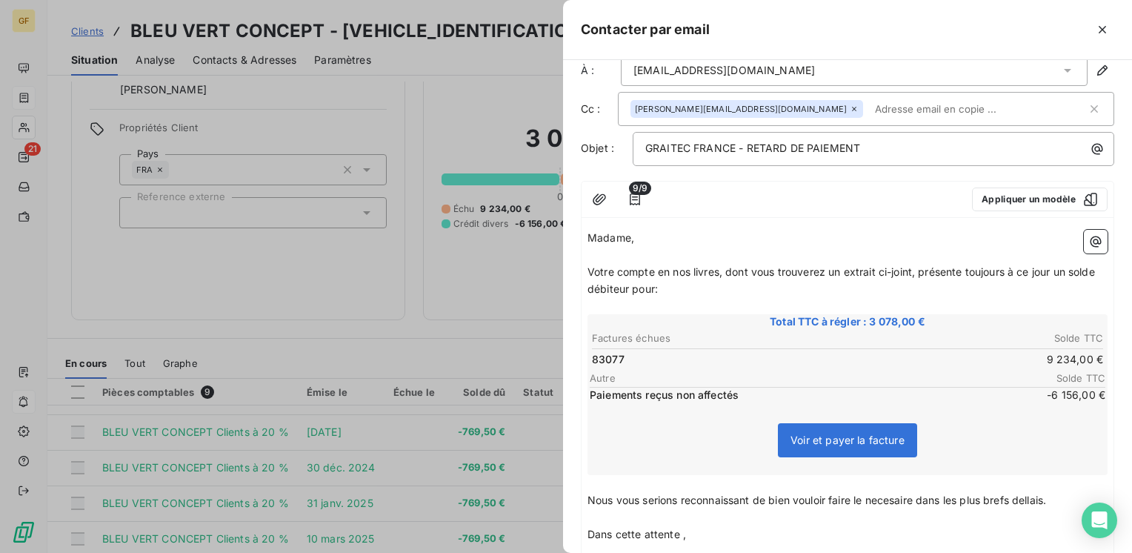
scroll to position [0, 0]
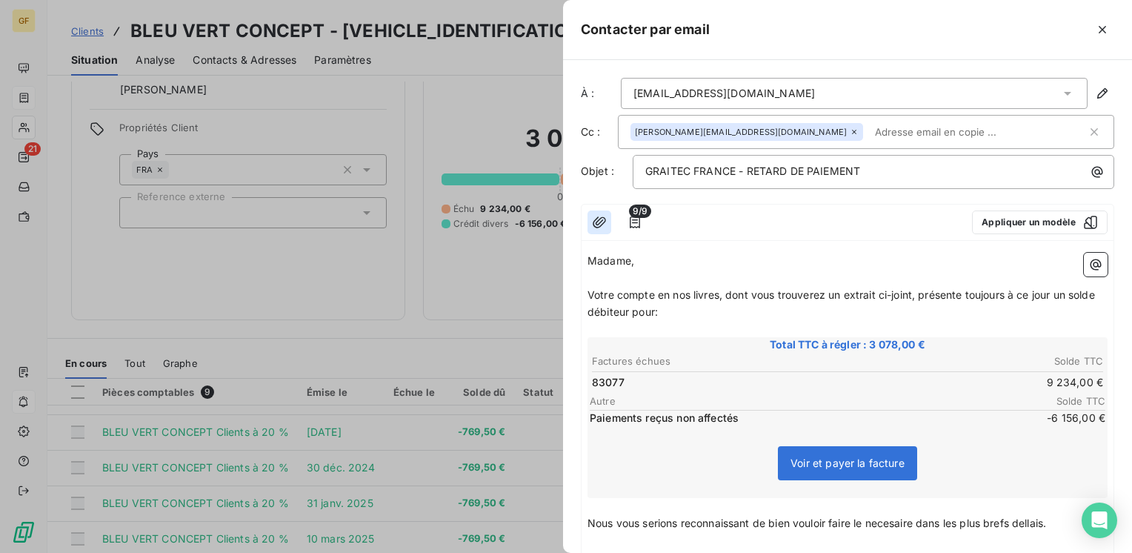
click at [596, 222] on icon "button" at bounding box center [599, 222] width 15 height 15
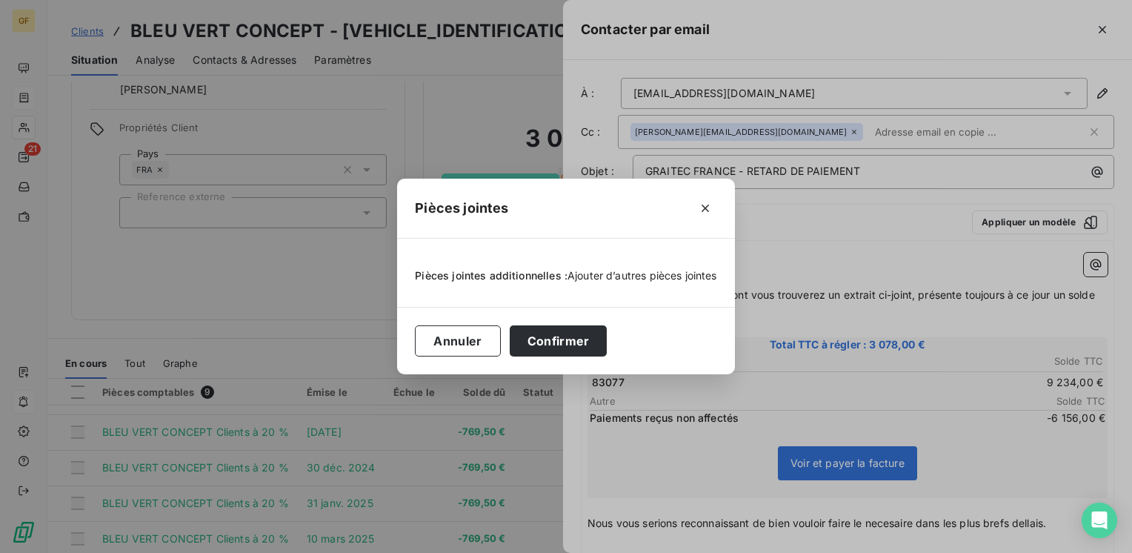
click at [589, 273] on span "Ajouter d’autres pièces jointes" at bounding box center [643, 275] width 150 height 13
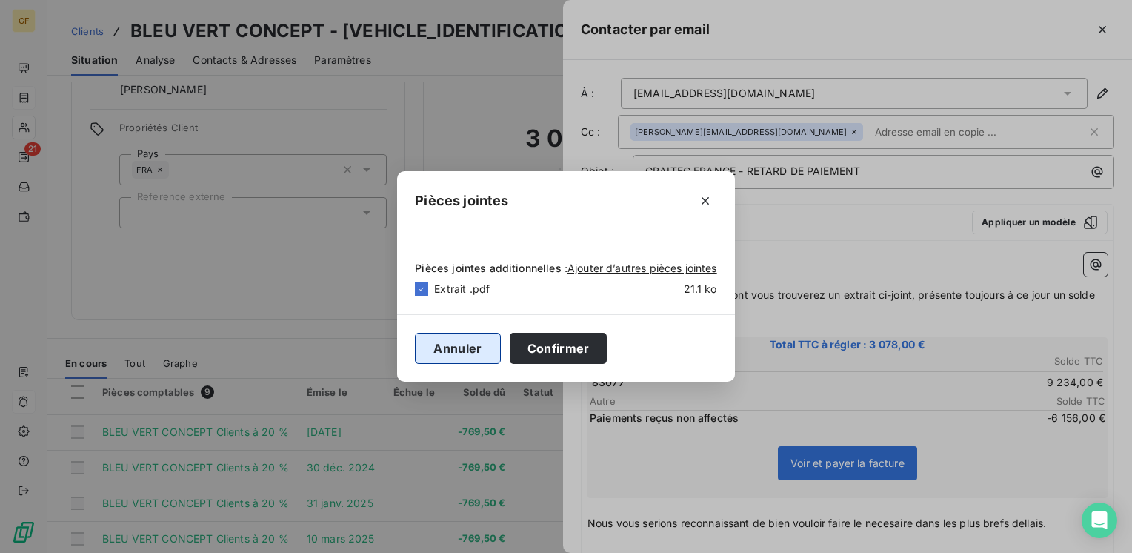
click at [471, 339] on button "Annuler" at bounding box center [457, 348] width 85 height 31
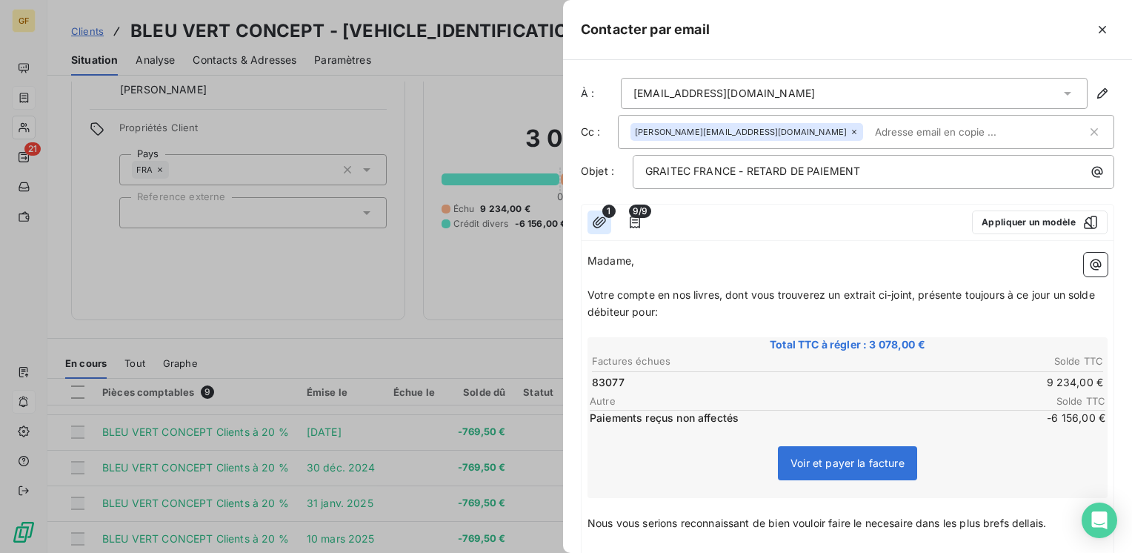
click at [605, 219] on icon "button" at bounding box center [599, 222] width 15 height 15
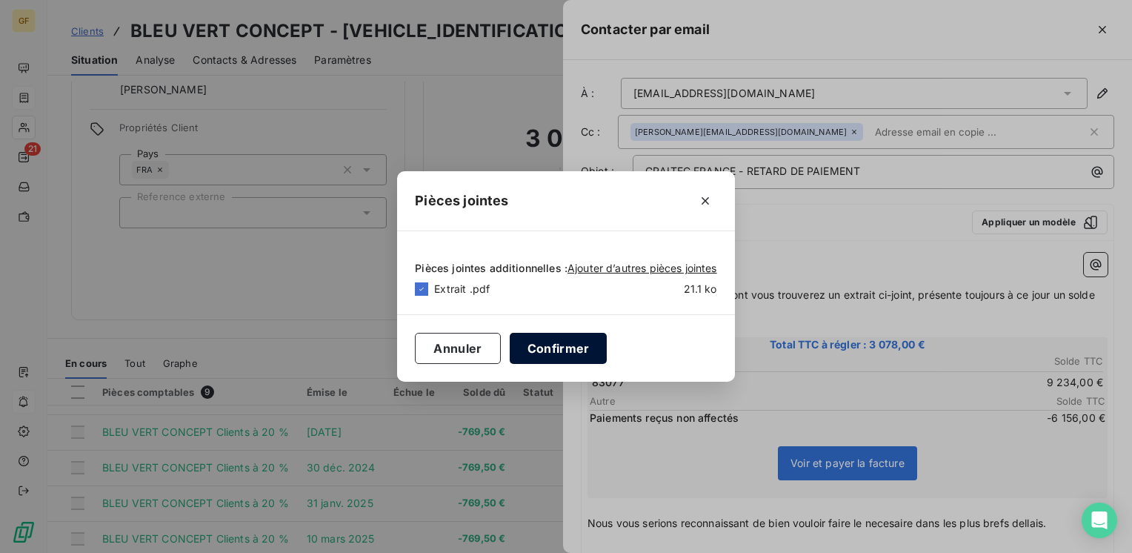
click at [582, 345] on button "Confirmer" at bounding box center [559, 348] width 98 height 31
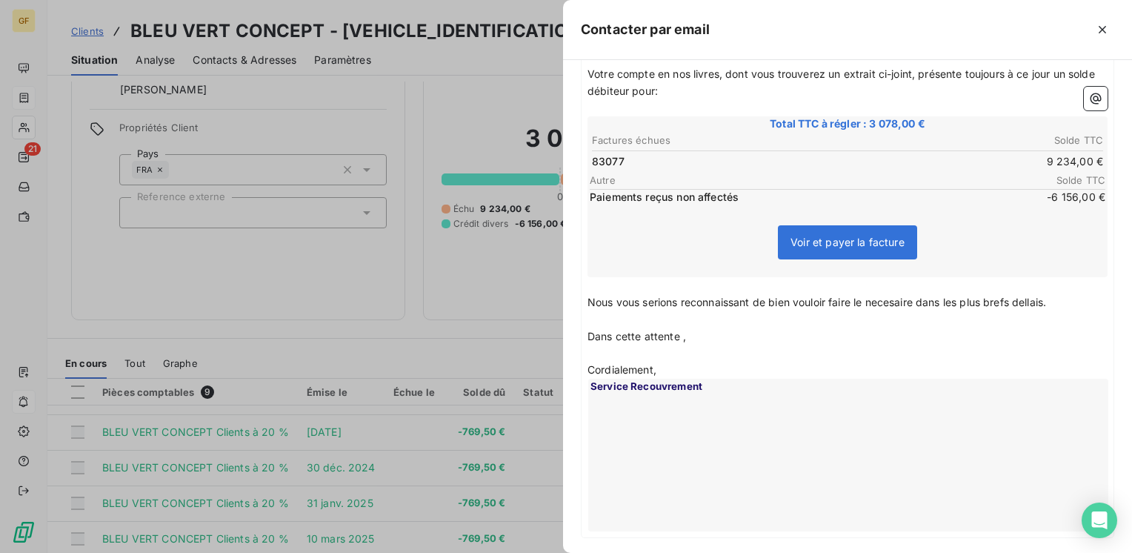
scroll to position [147, 0]
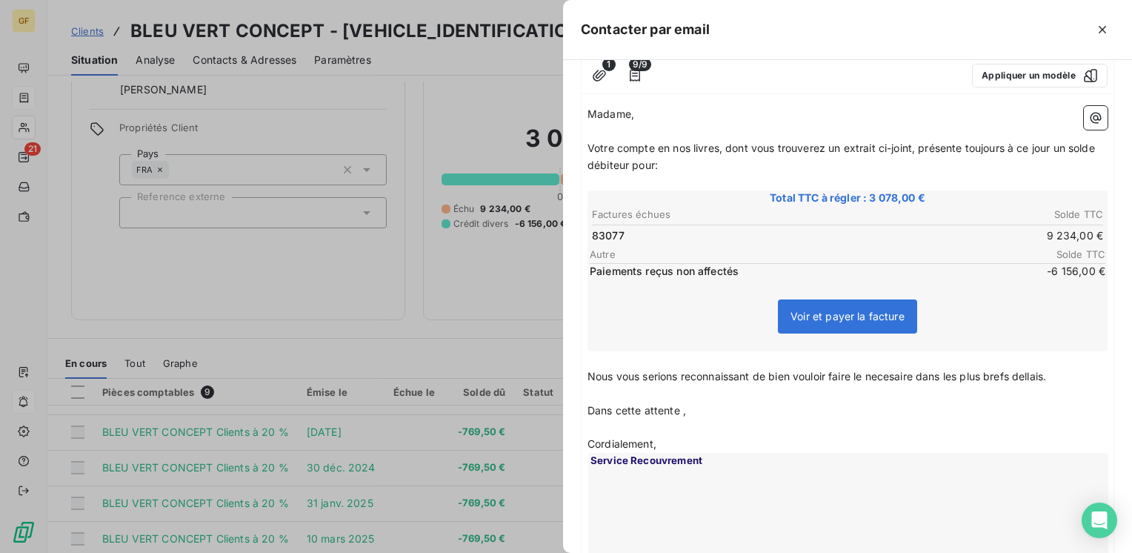
click at [1071, 369] on p "Nous vous serions reconnaissant de bien vouloir faire le necesaire dans les plu…" at bounding box center [848, 376] width 520 height 17
drag, startPoint x: 1063, startPoint y: 365, endPoint x: 1073, endPoint y: 368, distance: 10.3
click at [1067, 365] on p "﻿" at bounding box center [848, 359] width 520 height 17
click at [1072, 372] on p "Nous vous serions reconnaissant de bien vouloir faire le nécessaire dans les pl…" at bounding box center [848, 376] width 520 height 17
click at [1046, 371] on span "Nous vous serions reconnaissant de bien vouloir faire le nécessaire dans les pl…" at bounding box center [820, 376] width 464 height 13
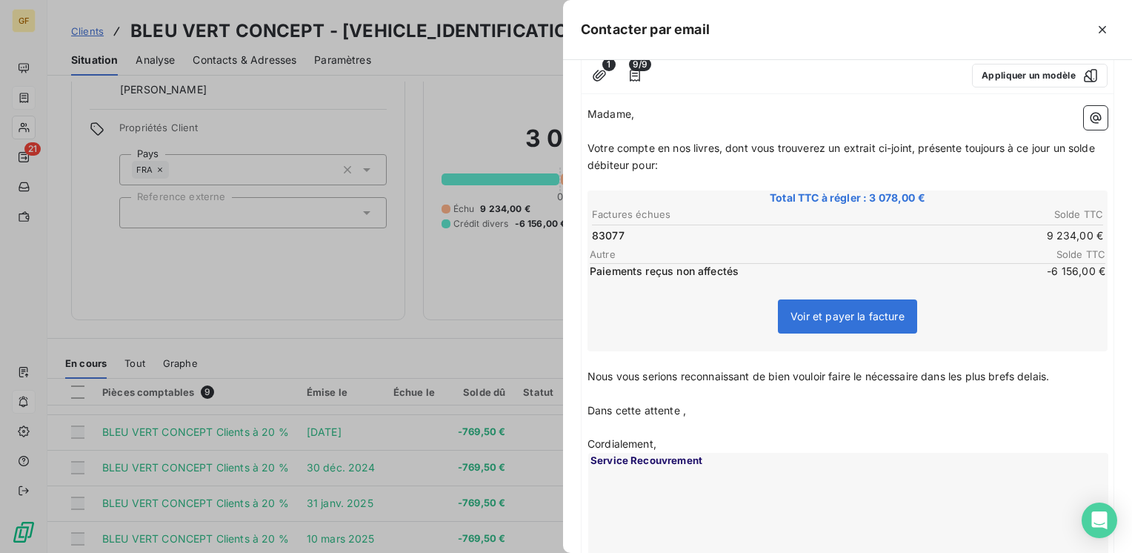
click at [1062, 374] on p "Nous vous serions reconnaissant de bien vouloir faire le nécessaire dans les pl…" at bounding box center [848, 376] width 520 height 17
click at [589, 399] on div "Madame, ﻿ Votre compte en nos livres, dont vous trouverez un extrait ci-joint, …" at bounding box center [848, 372] width 520 height 533
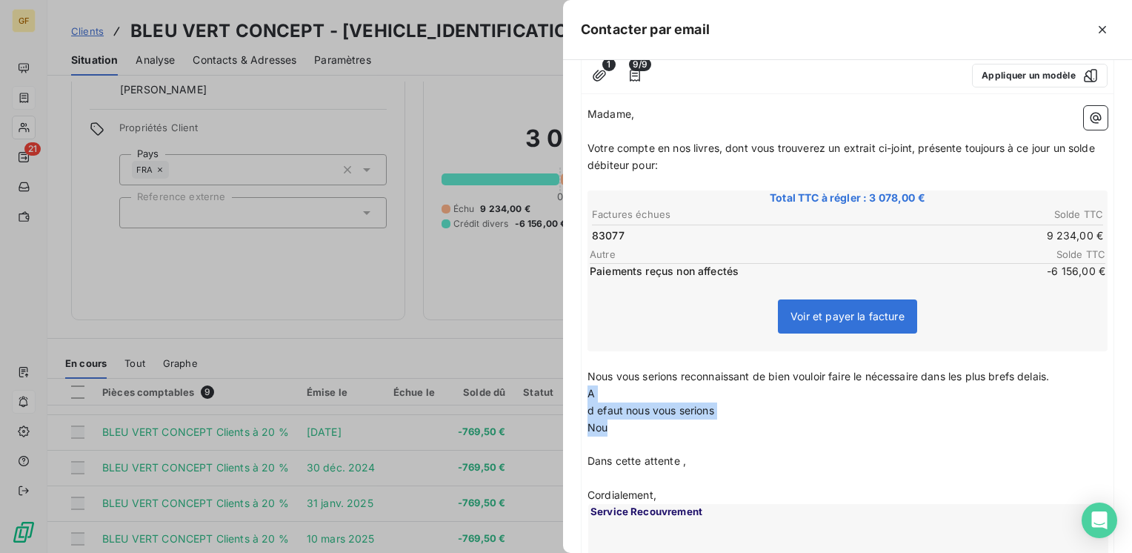
drag, startPoint x: 625, startPoint y: 423, endPoint x: 586, endPoint y: 396, distance: 46.9
click at [586, 396] on div "Madame, ﻿ Votre compte en nos livres, dont vous trouverez un extrait ci-joint, …" at bounding box center [848, 381] width 532 height 562
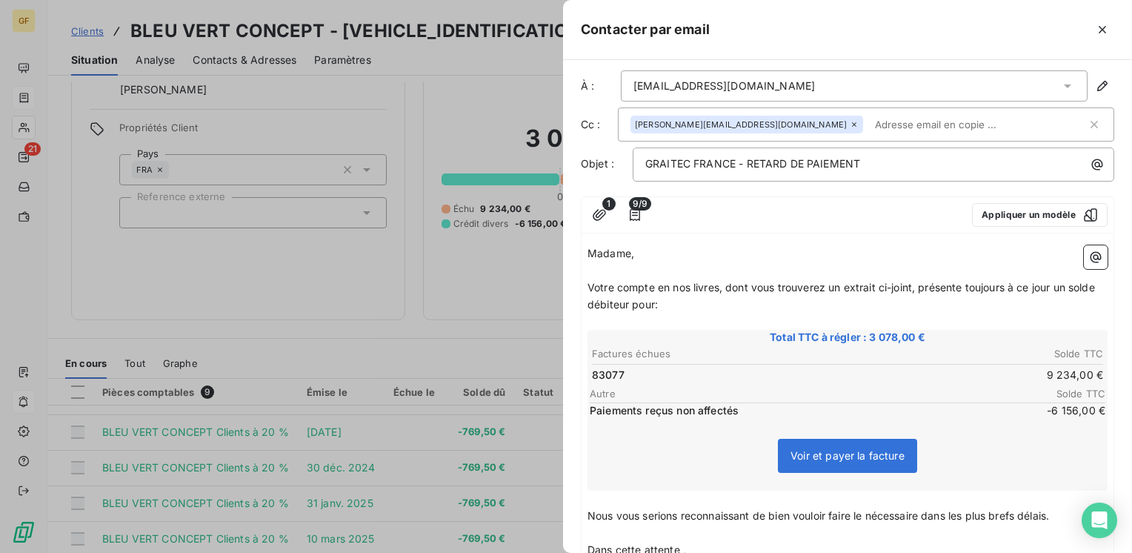
scroll to position [0, 0]
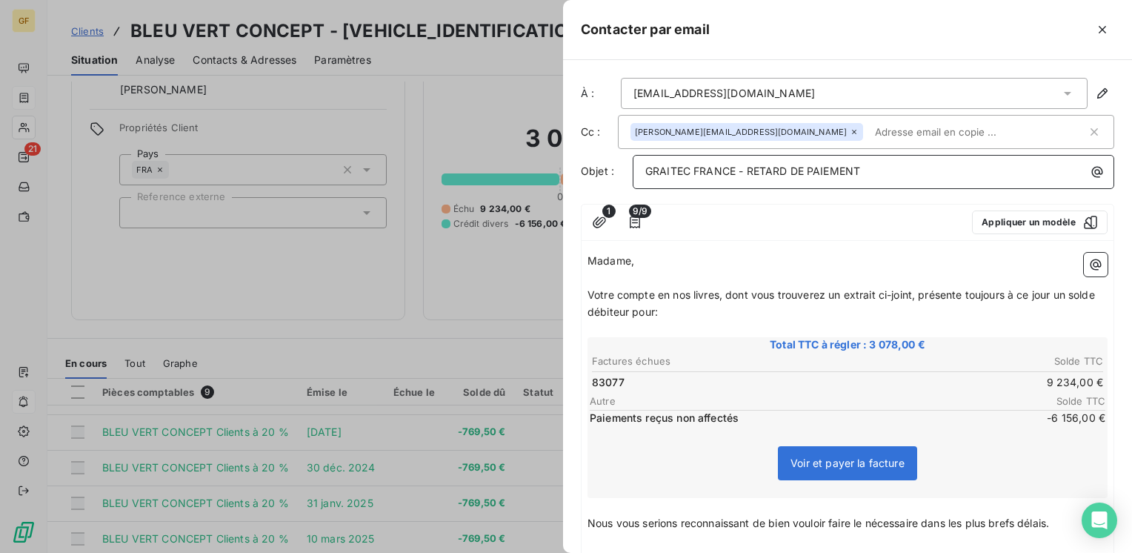
click at [874, 162] on div "GRAITEC FRANCE - RETARD DE PAIEMENT" at bounding box center [873, 170] width 471 height 20
click at [748, 163] on p "GRAITEC FRANCE - RETARD DE PAIEMENT - URGENT" at bounding box center [877, 171] width 464 height 17
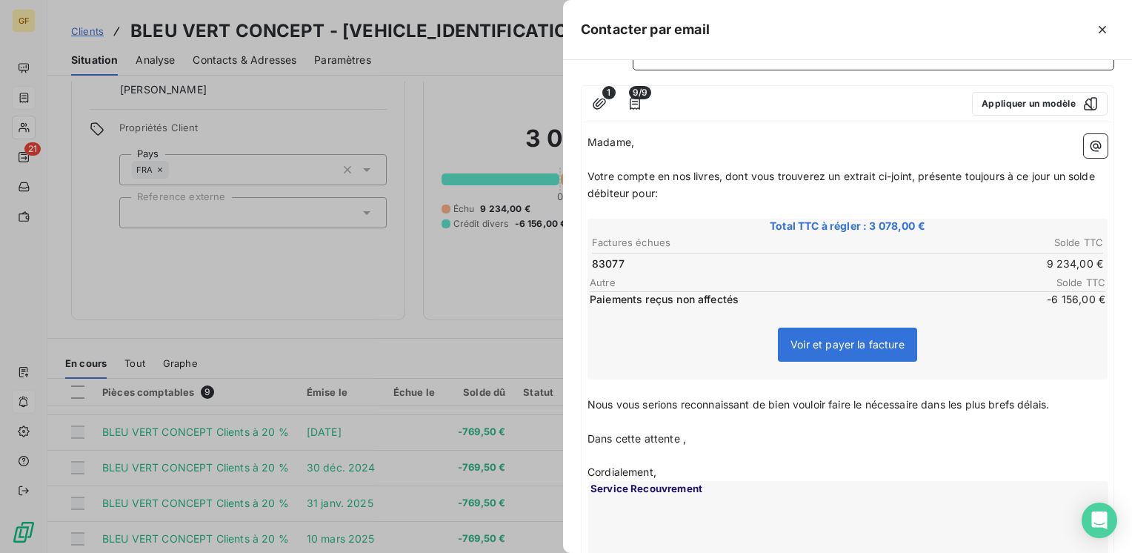
scroll to position [295, 0]
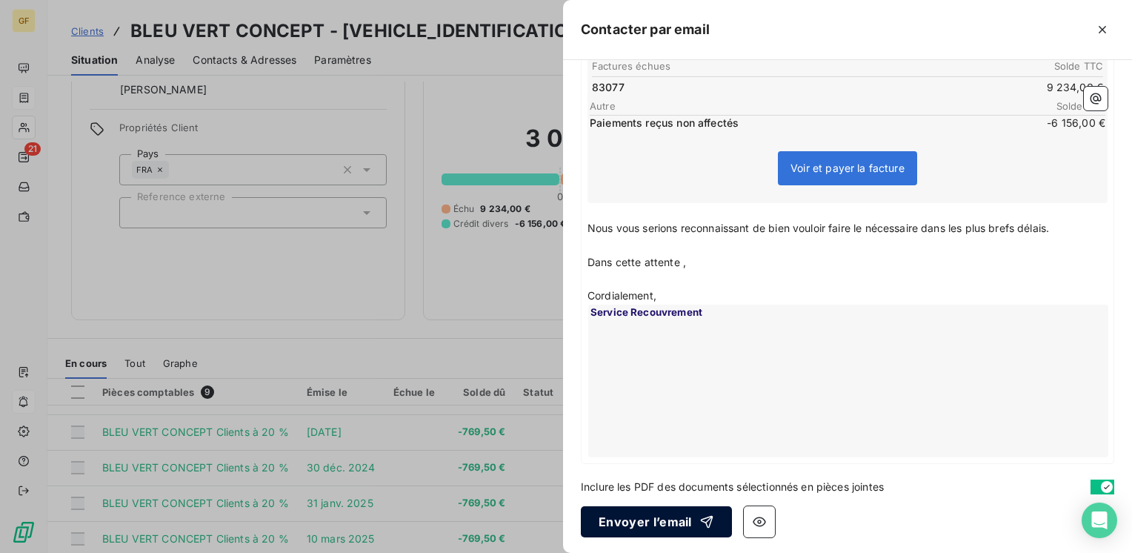
click at [682, 519] on button "Envoyer l’email" at bounding box center [656, 521] width 151 height 31
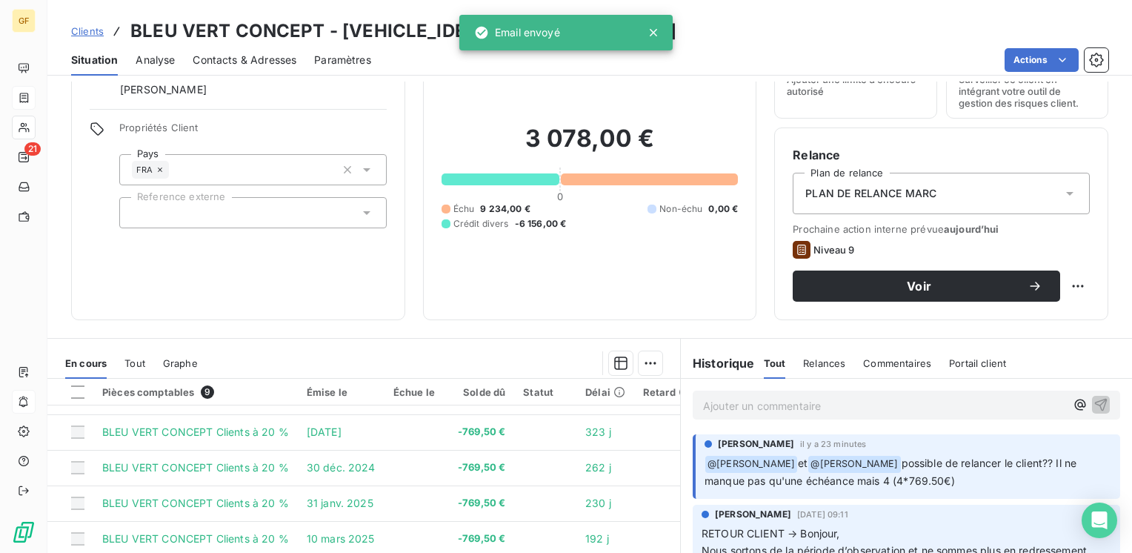
scroll to position [0, 0]
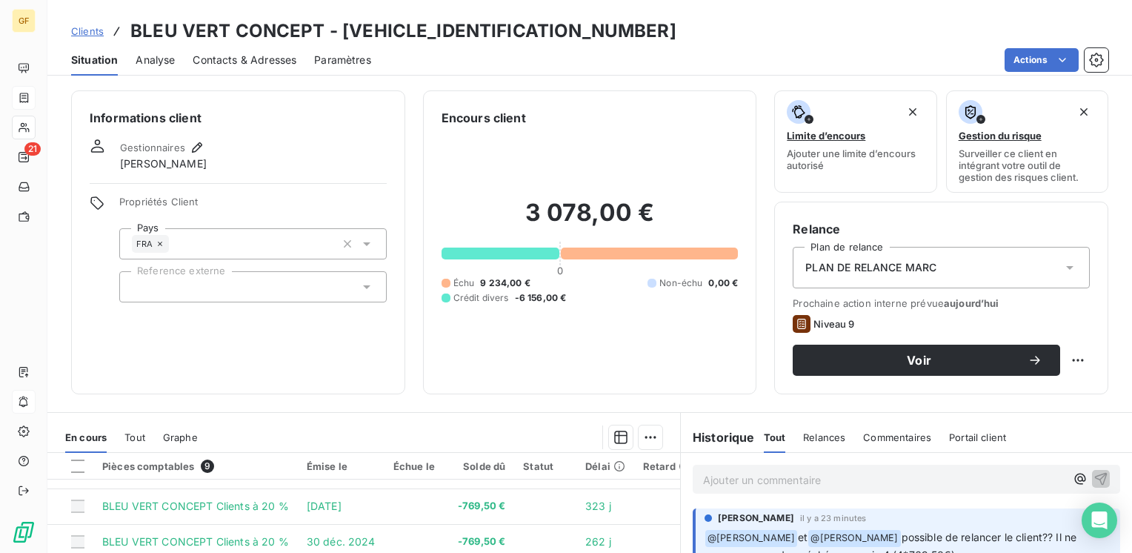
click at [155, 57] on span "Analyse" at bounding box center [155, 60] width 39 height 15
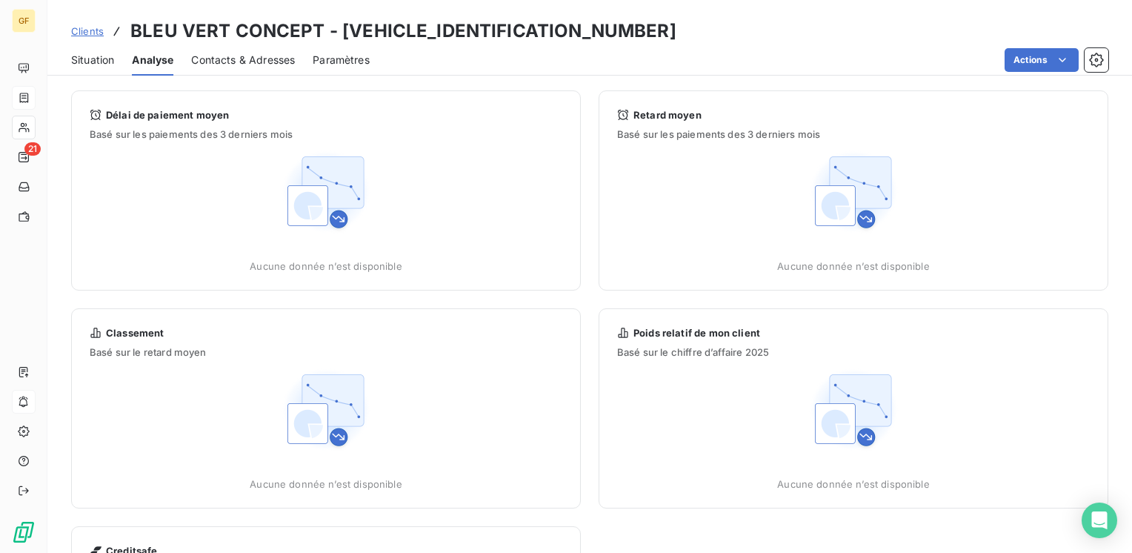
click at [87, 57] on span "Situation" at bounding box center [92, 60] width 43 height 15
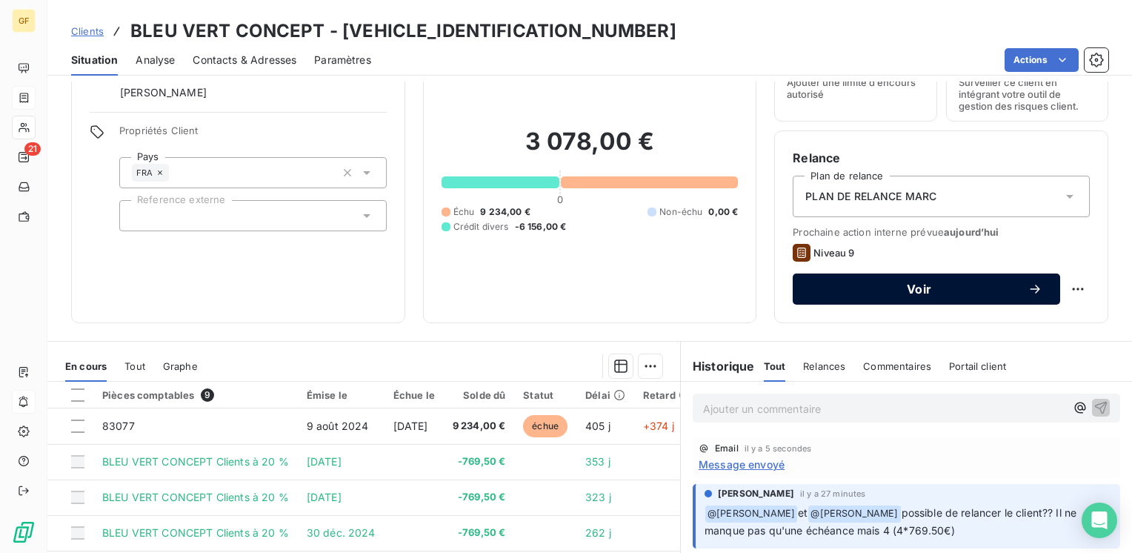
scroll to position [74, 0]
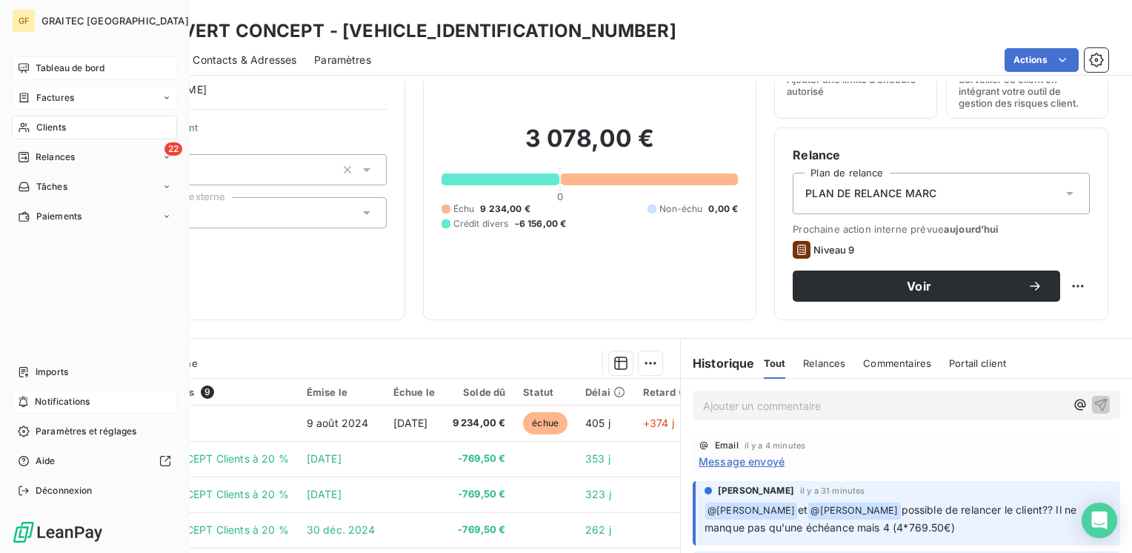
click at [57, 68] on span "Tableau de bord" at bounding box center [70, 67] width 69 height 13
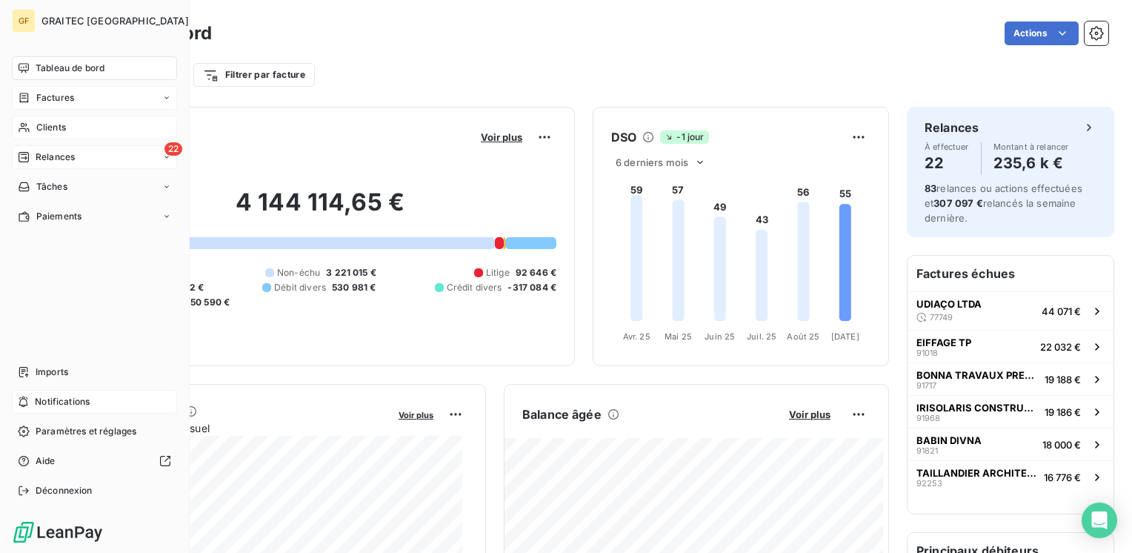
click at [41, 158] on span "Relances" at bounding box center [55, 156] width 39 height 13
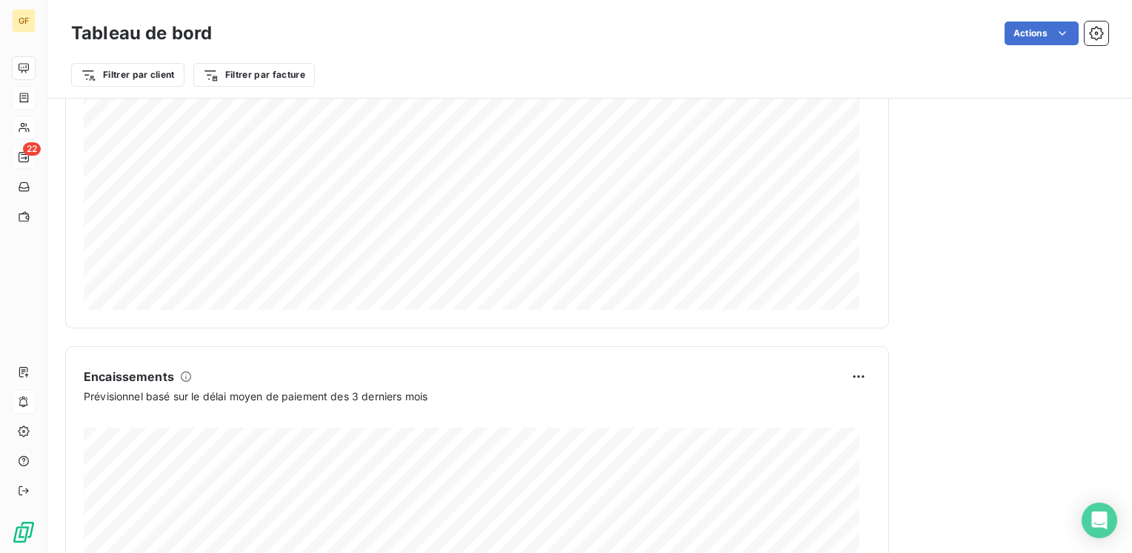
scroll to position [864, 0]
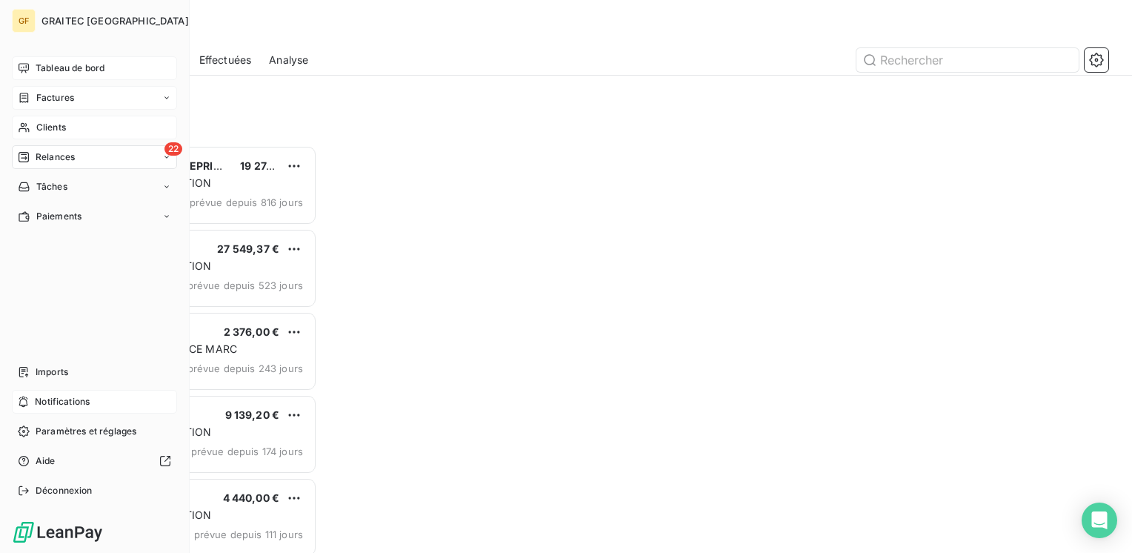
scroll to position [396, 234]
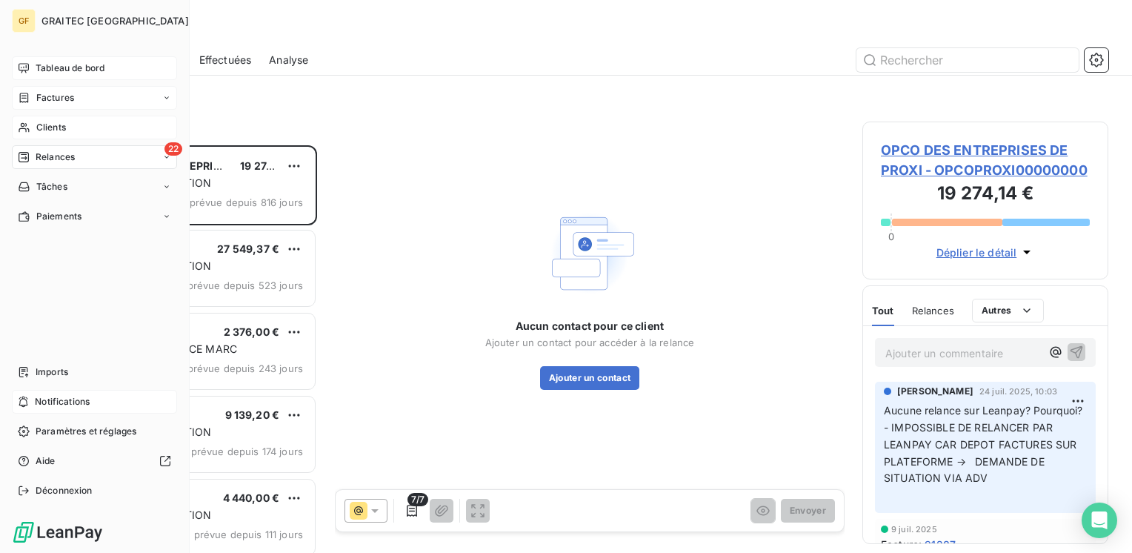
click at [56, 151] on span "Relances" at bounding box center [55, 156] width 39 height 13
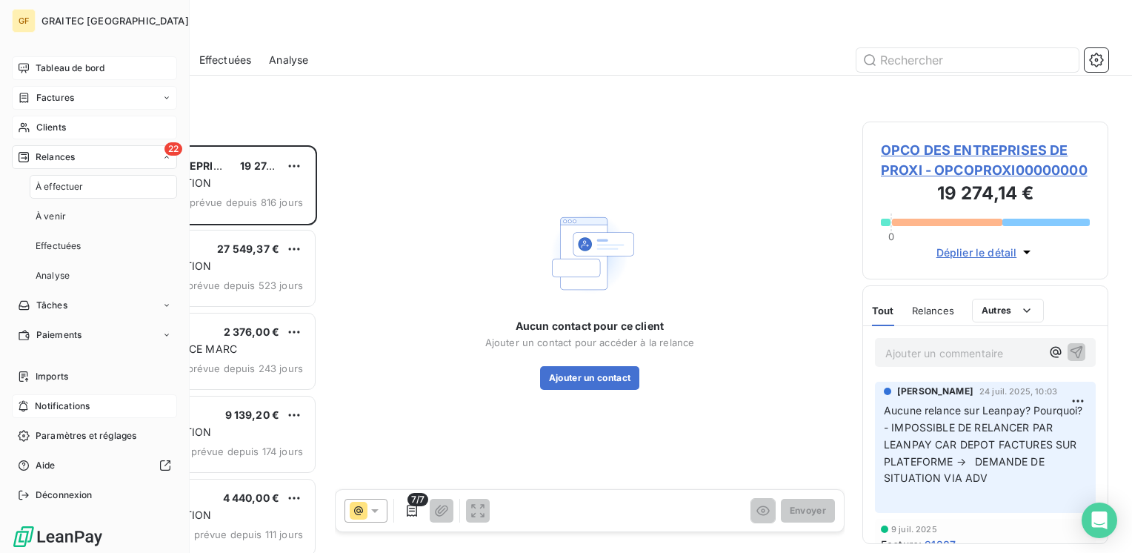
click at [62, 189] on span "À effectuer" at bounding box center [60, 186] width 48 height 13
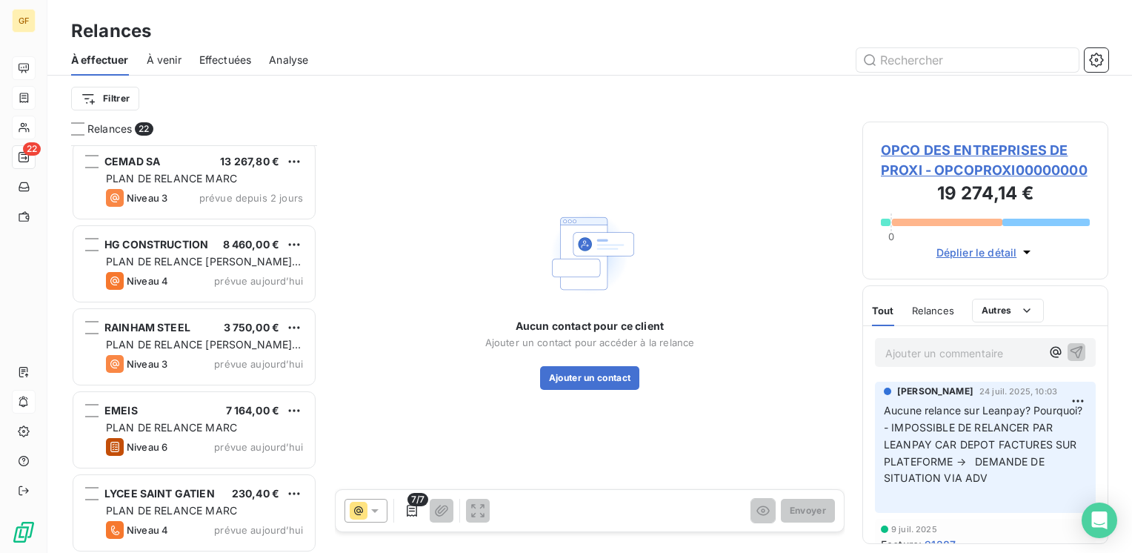
scroll to position [1418, 0]
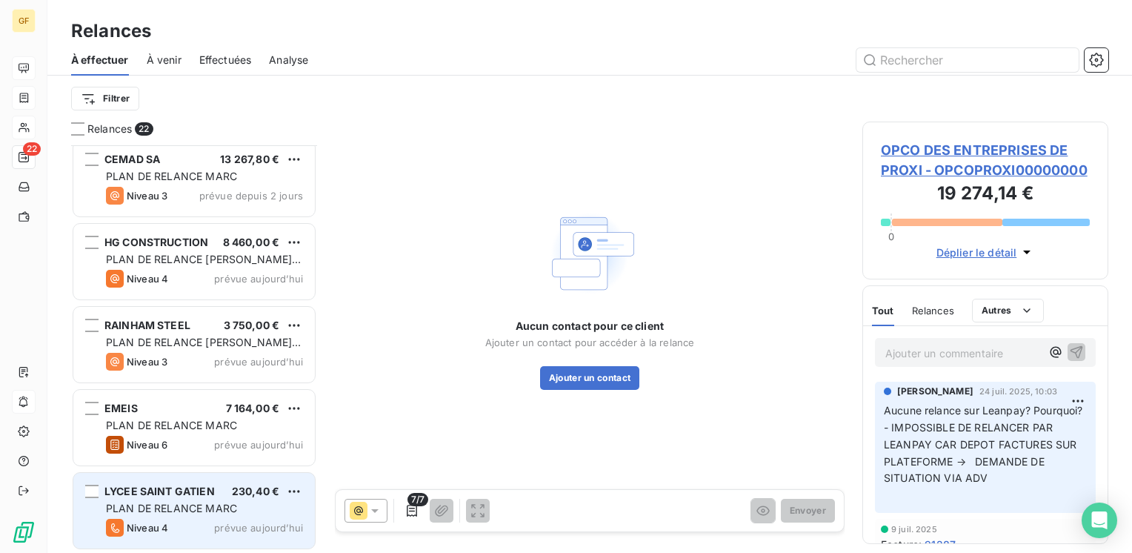
click at [193, 505] on span "PLAN DE RELANCE MARC" at bounding box center [171, 508] width 131 height 13
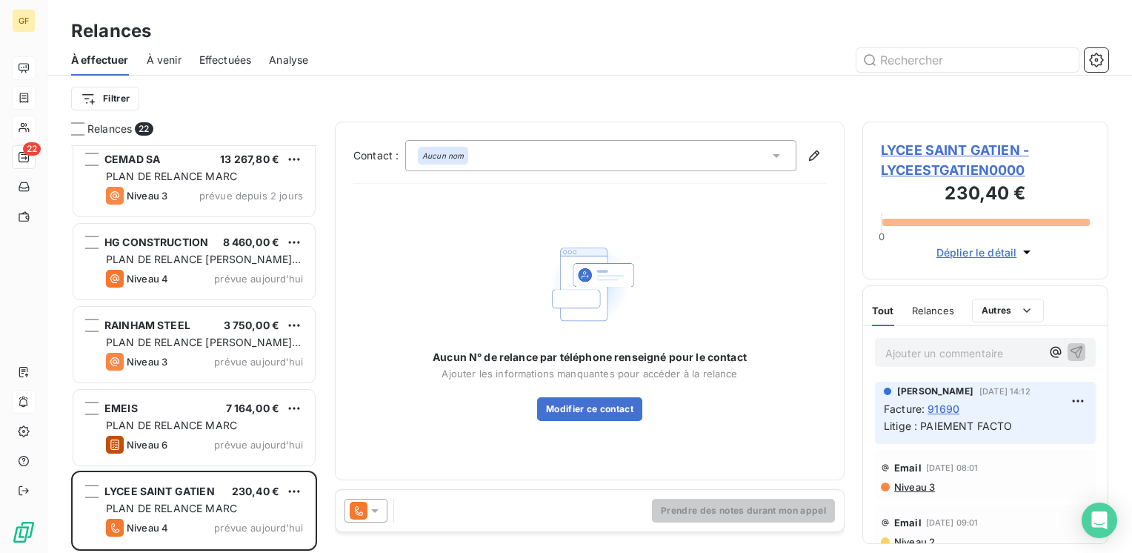
click at [899, 147] on span "LYCEE SAINT GATIEN - LYCEESTGATIEN0000" at bounding box center [985, 160] width 209 height 40
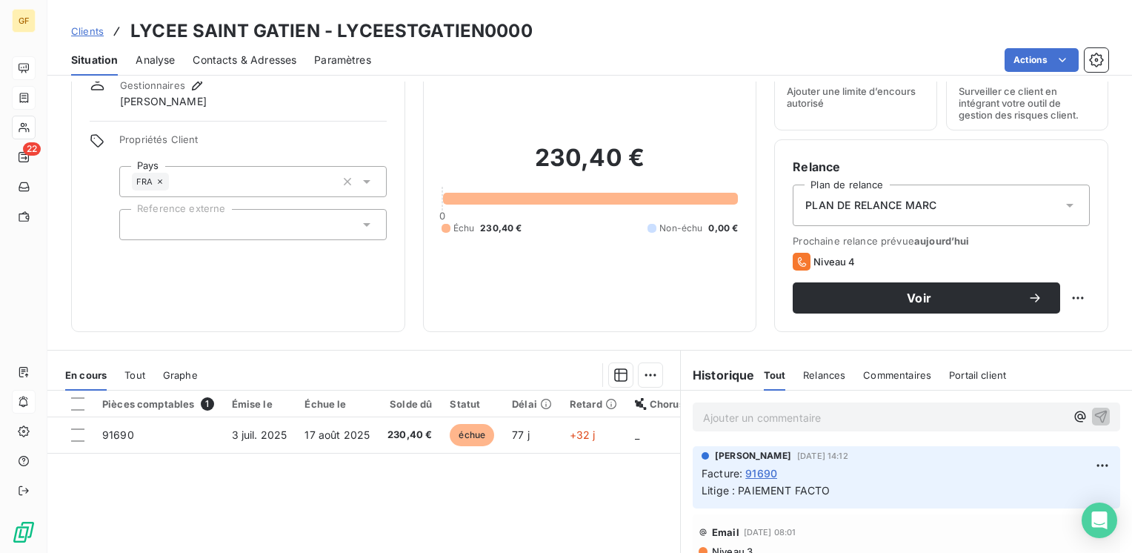
scroll to position [74, 0]
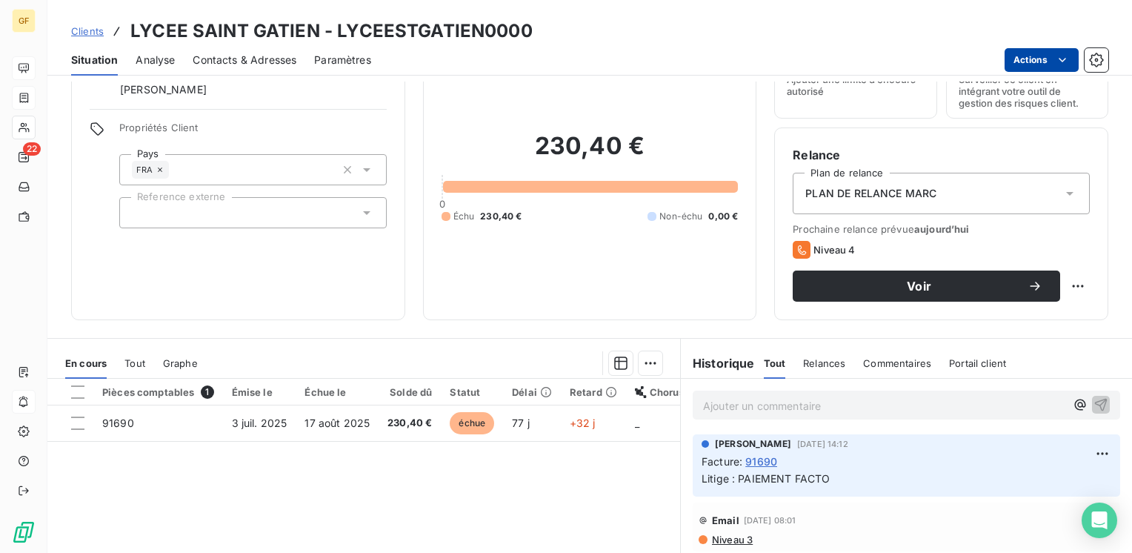
click at [1030, 55] on html "GF 22 Clients LYCEE SAINT GATIEN - LYCEESTGATIEN0000 Situation Analyse Contacts…" at bounding box center [566, 276] width 1132 height 553
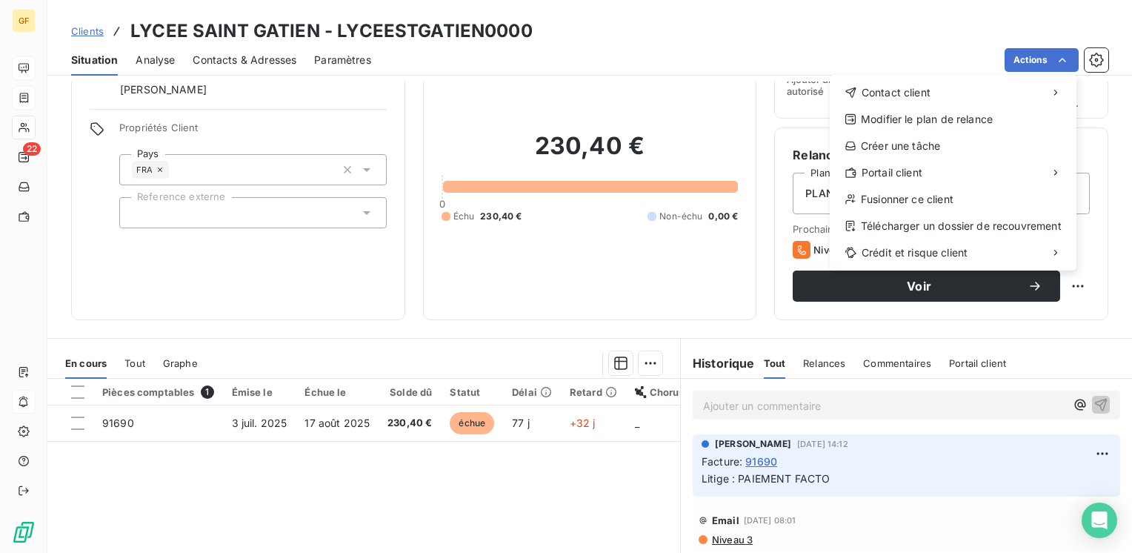
click at [372, 418] on html "GF 22 Clients LYCEE SAINT GATIEN - LYCEESTGATIEN0000 Situation Analyse Contacts…" at bounding box center [566, 276] width 1132 height 553
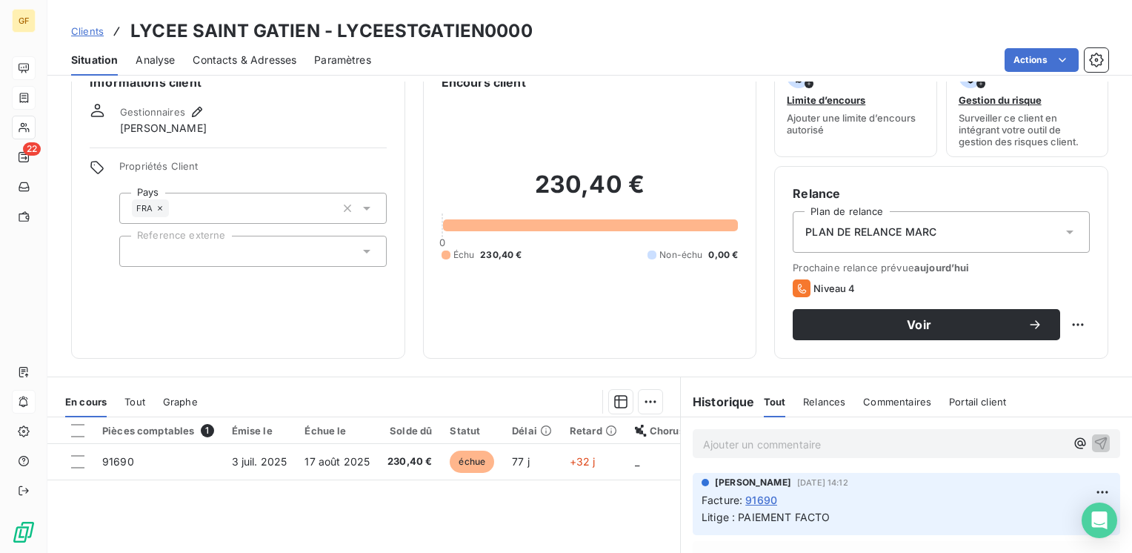
scroll to position [0, 0]
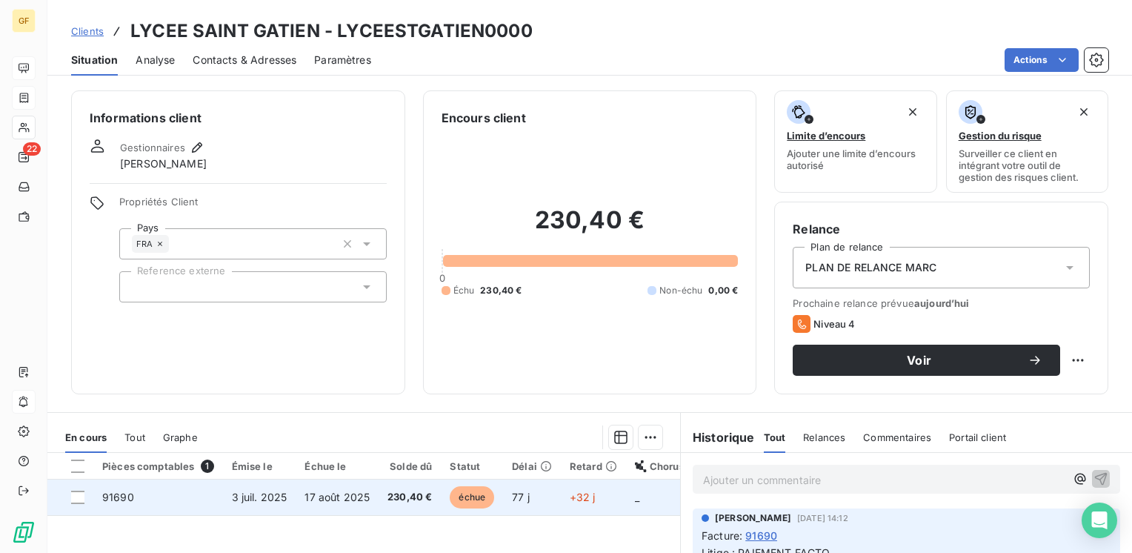
click at [342, 485] on td "17 août 2025" at bounding box center [337, 497] width 83 height 36
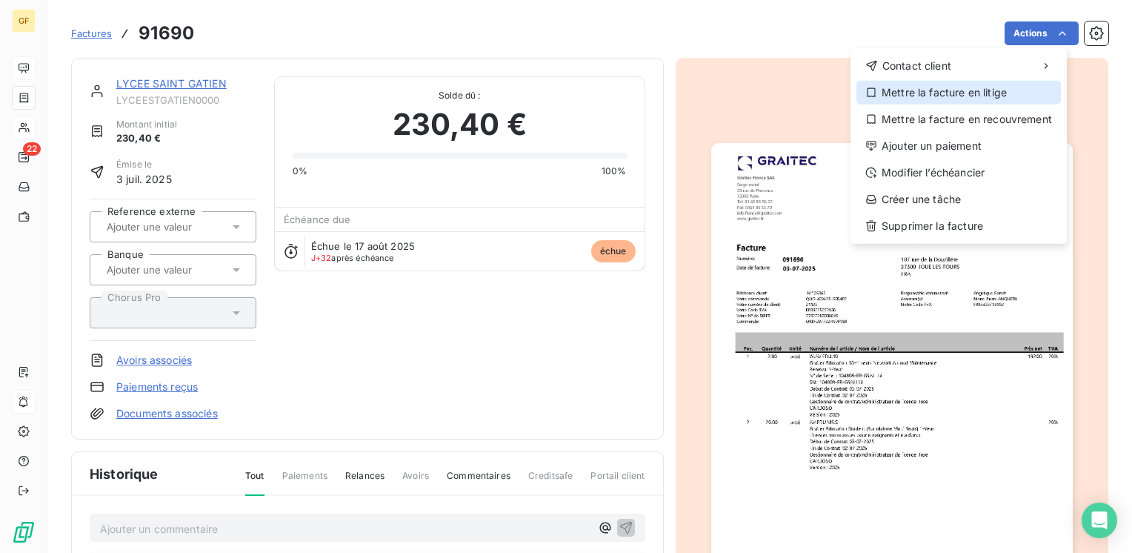
click at [951, 97] on div "Mettre la facture en litige" at bounding box center [959, 93] width 205 height 24
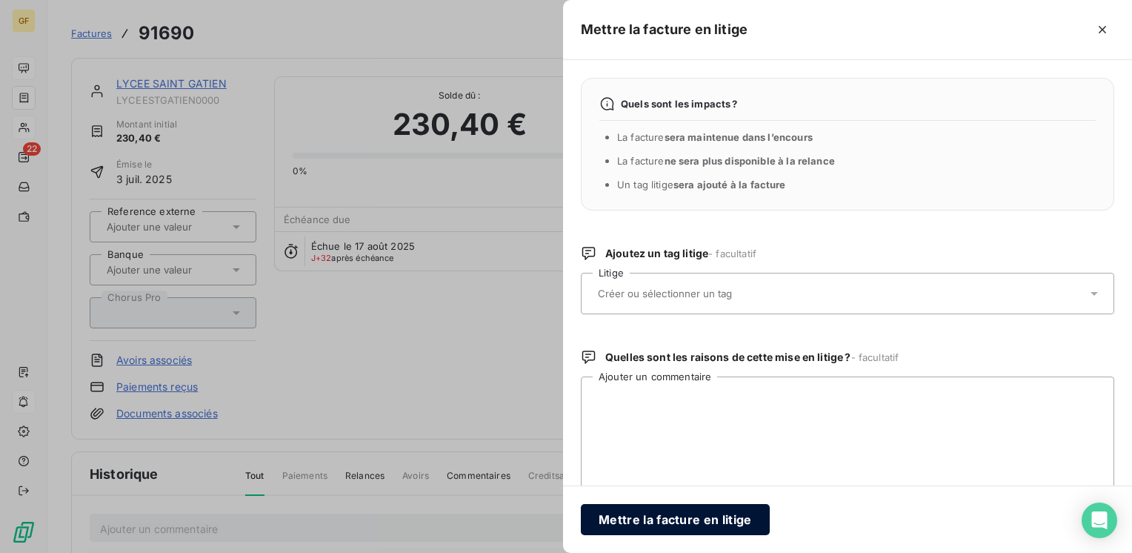
click at [646, 520] on button "Mettre la facture en litige" at bounding box center [675, 519] width 189 height 31
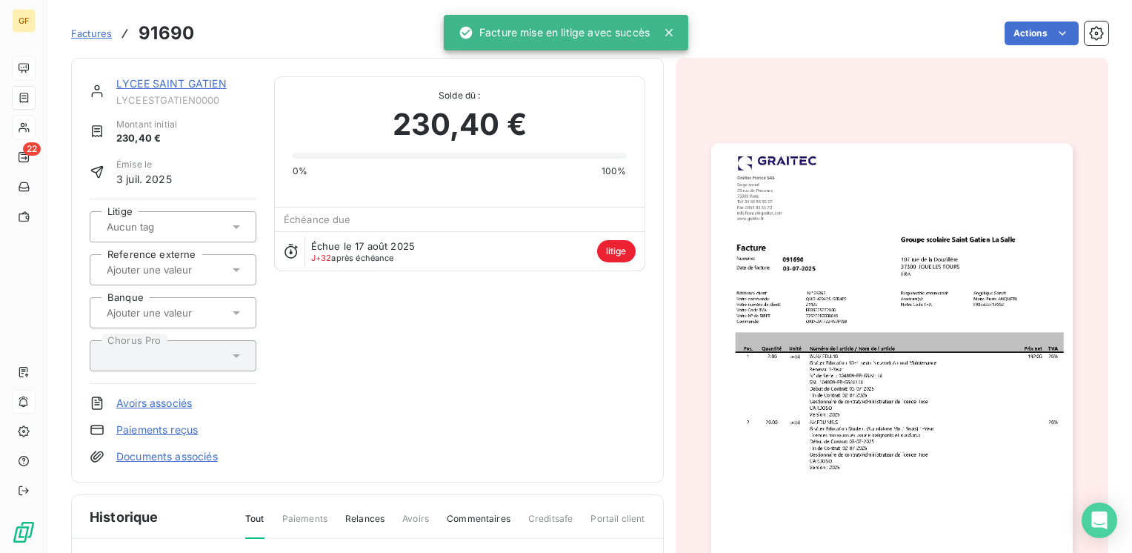
click at [142, 82] on link "LYCEE SAINT GATIEN" at bounding box center [171, 83] width 110 height 13
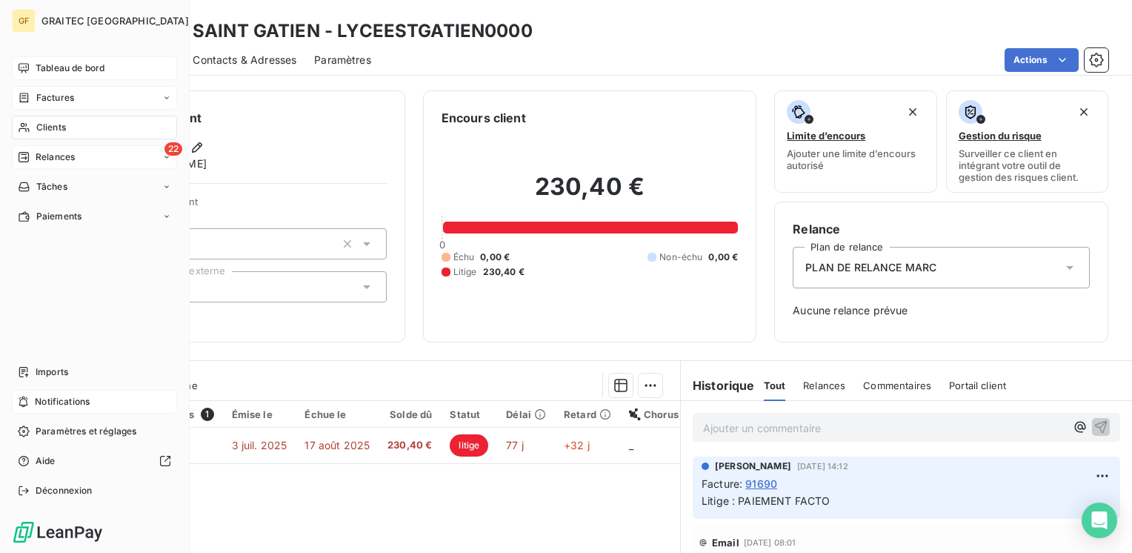
click at [62, 156] on span "Relances" at bounding box center [55, 156] width 39 height 13
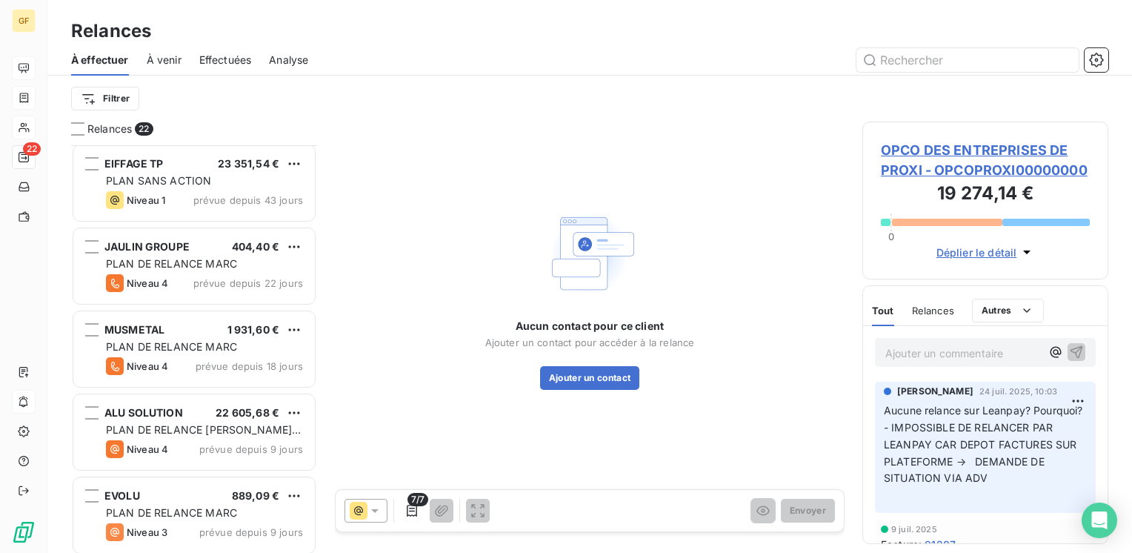
scroll to position [1334, 0]
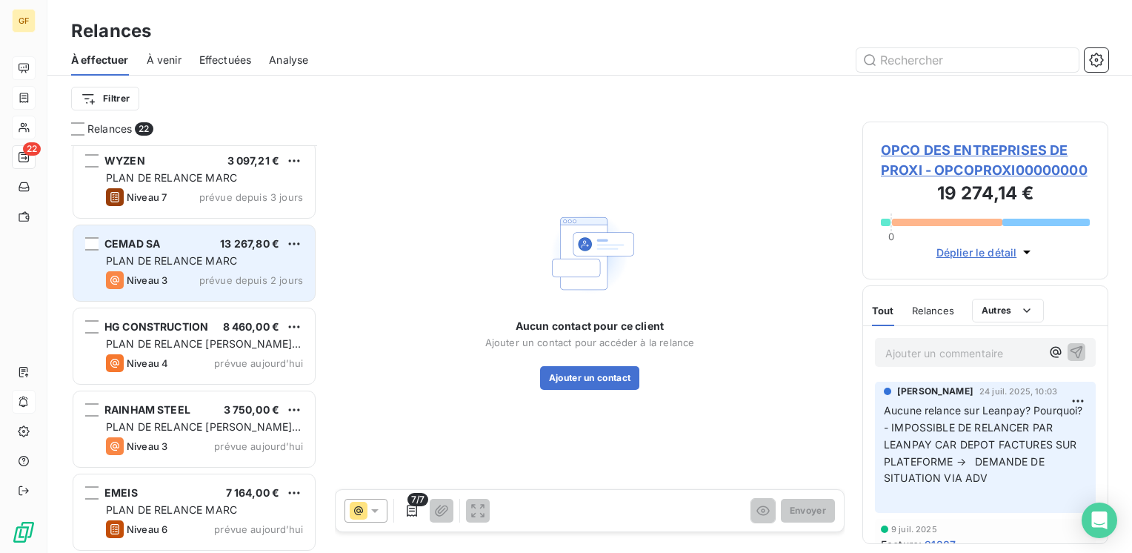
click at [242, 279] on span "prévue depuis 2 jours" at bounding box center [251, 280] width 104 height 12
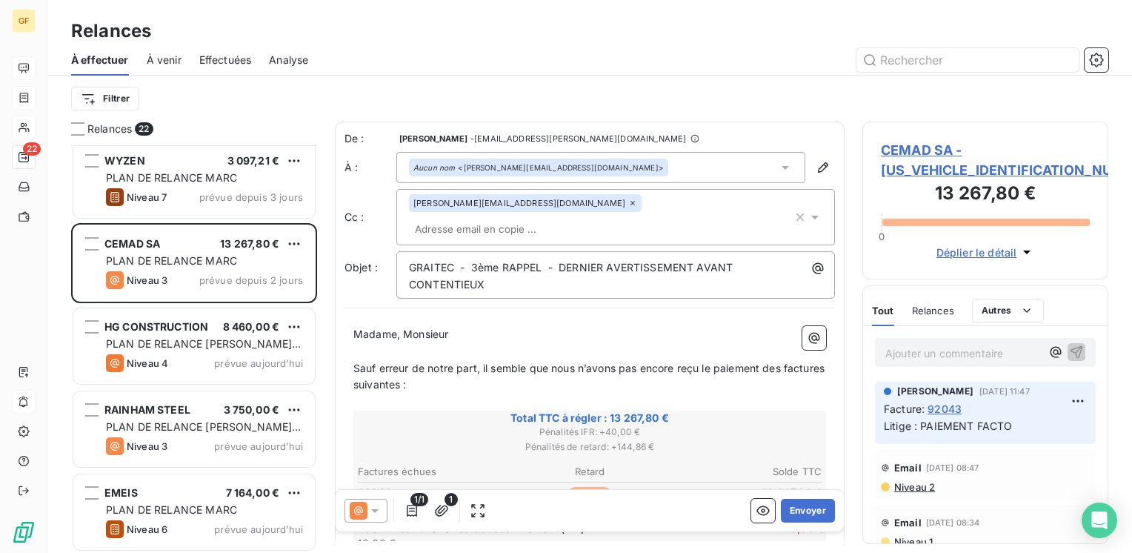
click at [891, 150] on span "CEMAD SA - [US_VEHICLE_IDENTIFICATION_NUMBER]" at bounding box center [985, 160] width 209 height 40
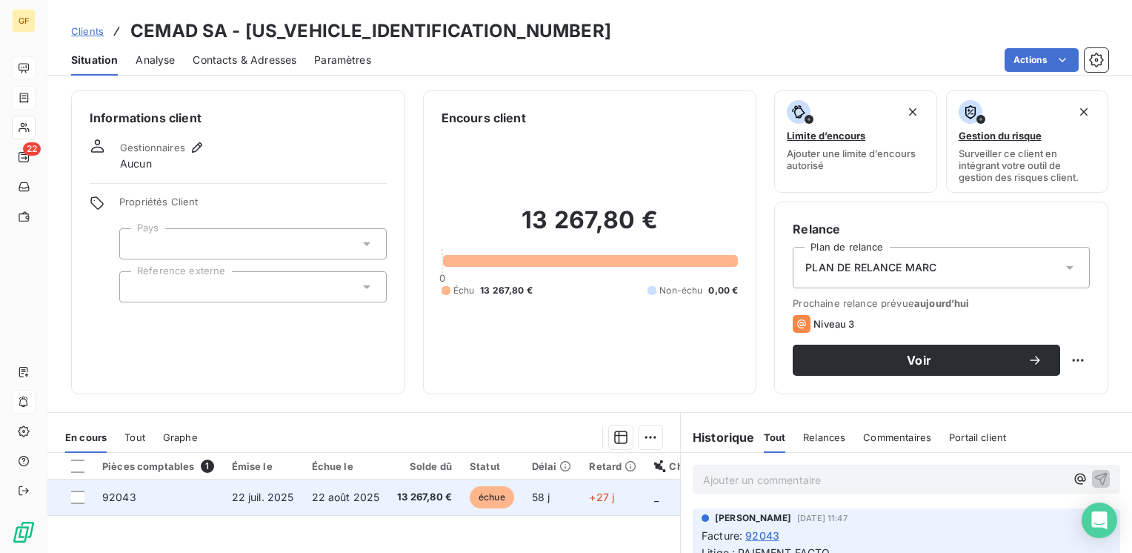
click at [421, 491] on span "13 267,80 €" at bounding box center [424, 497] width 55 height 15
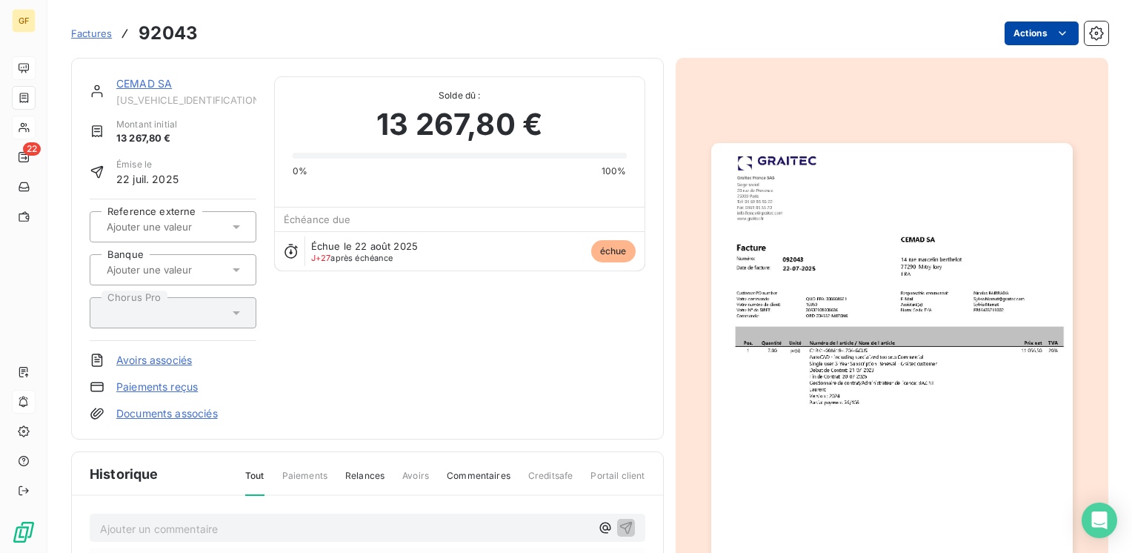
click at [1029, 34] on html "GF 22 Factures 92043 Actions CEMAD SA [US_VEHICLE_IDENTIFICATION_NUMBER] Montan…" at bounding box center [566, 276] width 1132 height 553
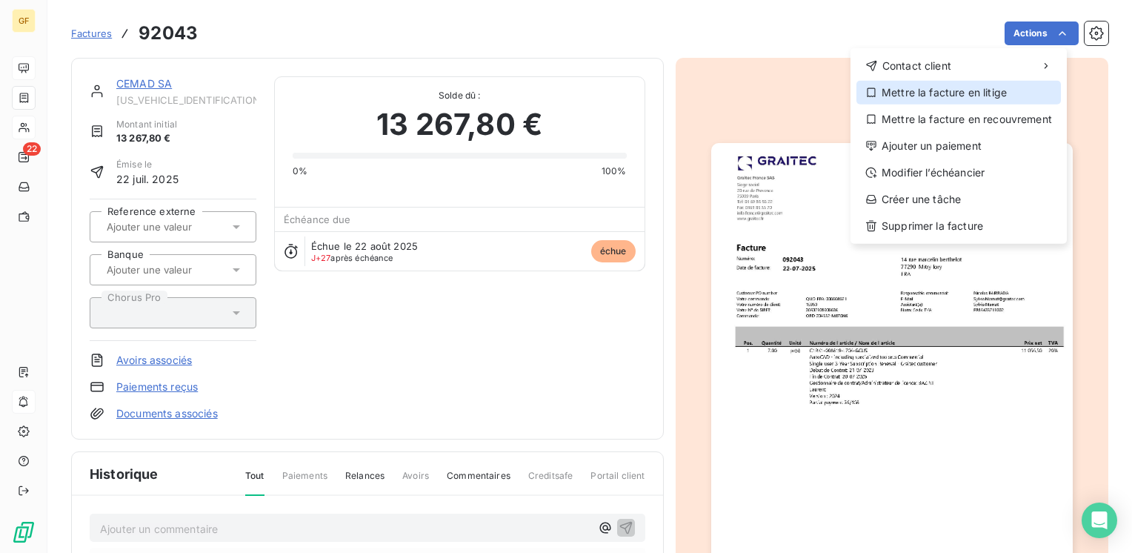
click at [956, 93] on div "Mettre la facture en litige" at bounding box center [959, 93] width 205 height 24
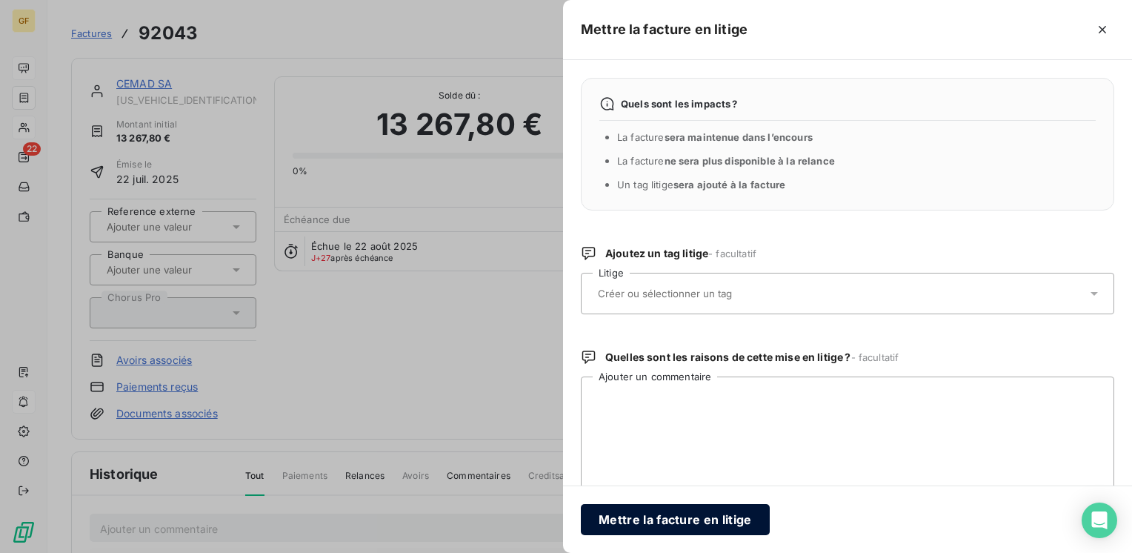
click at [637, 517] on button "Mettre la facture en litige" at bounding box center [675, 519] width 189 height 31
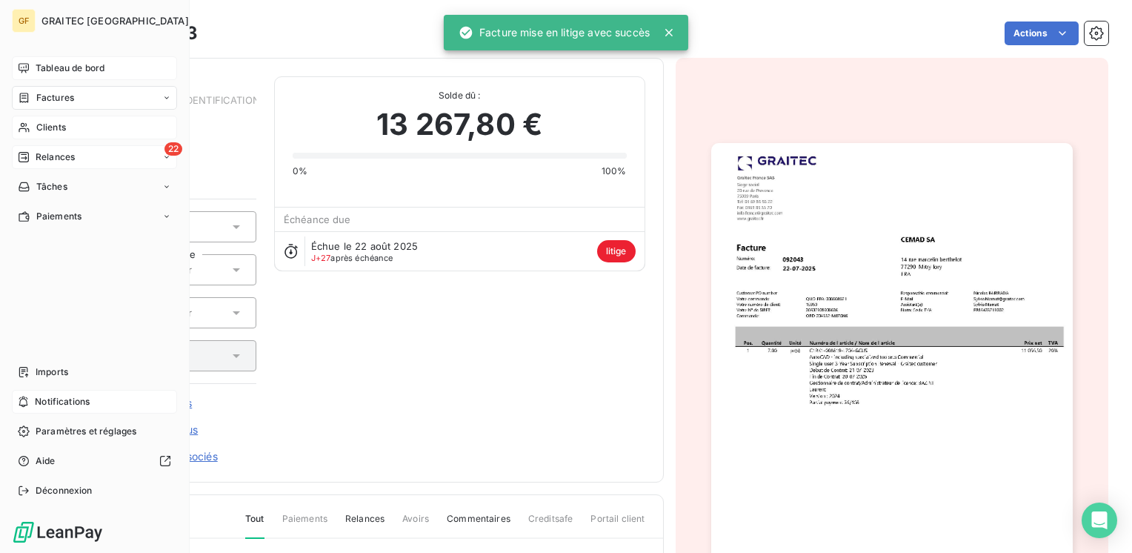
click at [44, 154] on span "Relances" at bounding box center [55, 156] width 39 height 13
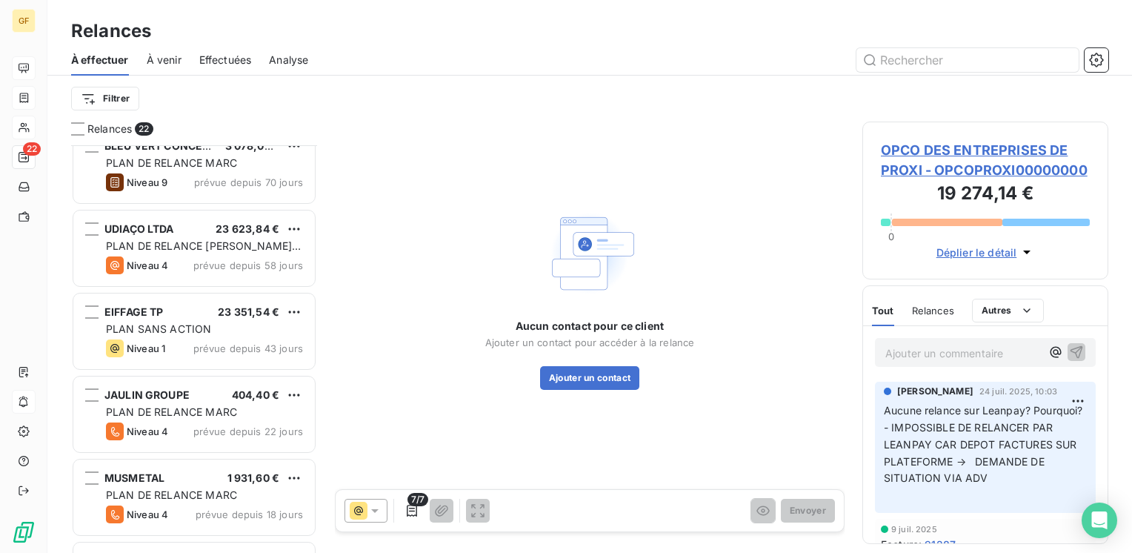
scroll to position [593, 0]
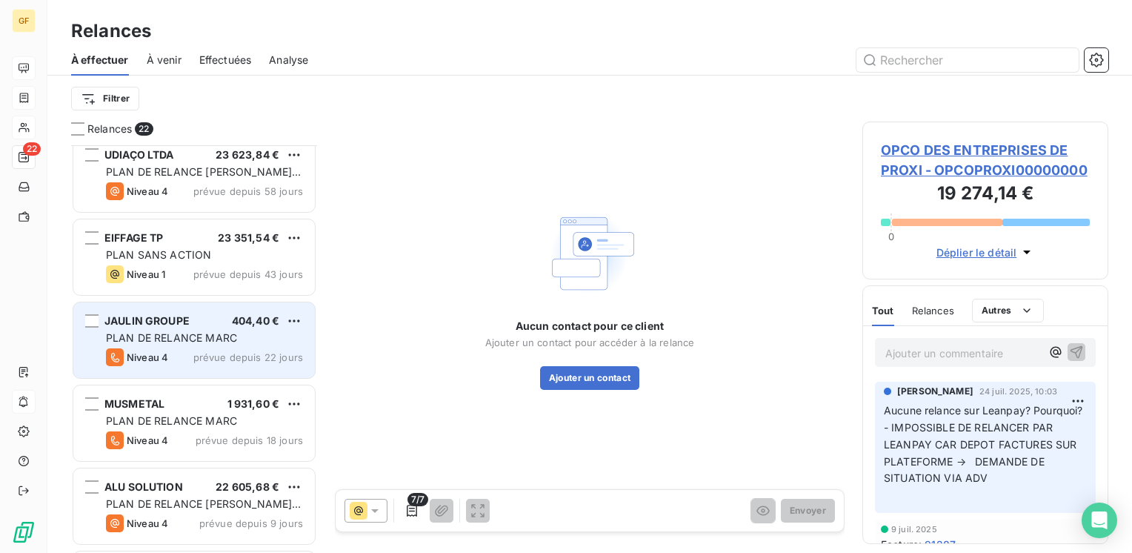
click at [250, 338] on div "PLAN DE RELANCE MARC" at bounding box center [204, 337] width 197 height 15
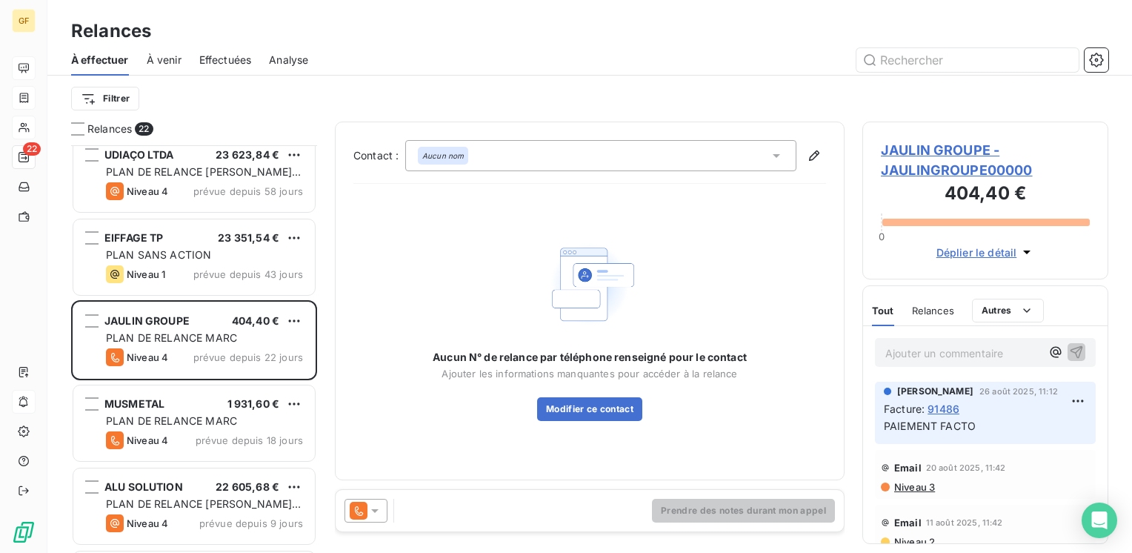
click at [950, 156] on span "JAULIN GROUPE - JAULINGROUPE00000" at bounding box center [985, 160] width 209 height 40
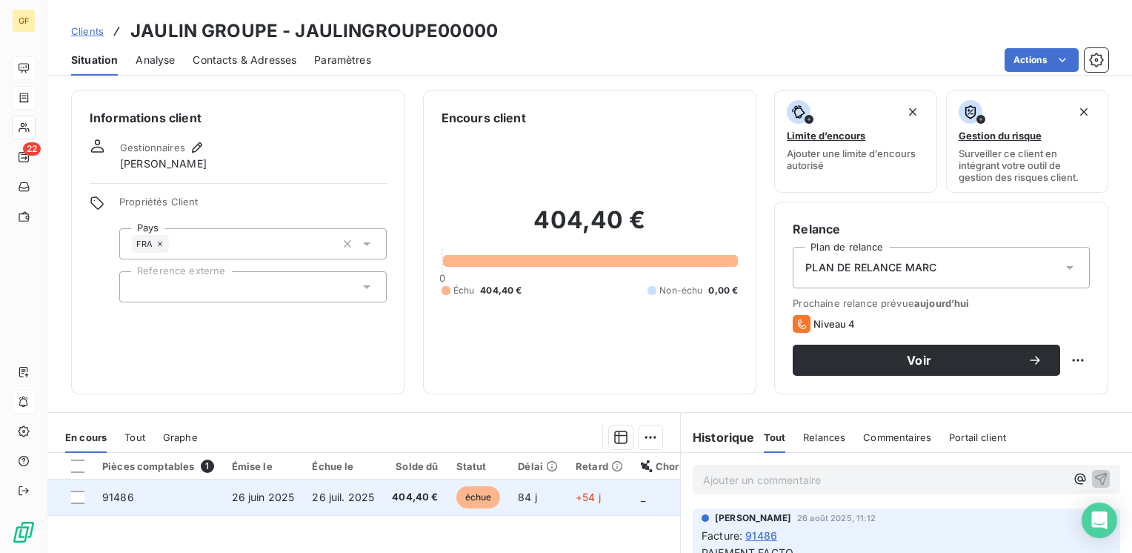
click at [408, 502] on span "404,40 €" at bounding box center [415, 497] width 46 height 15
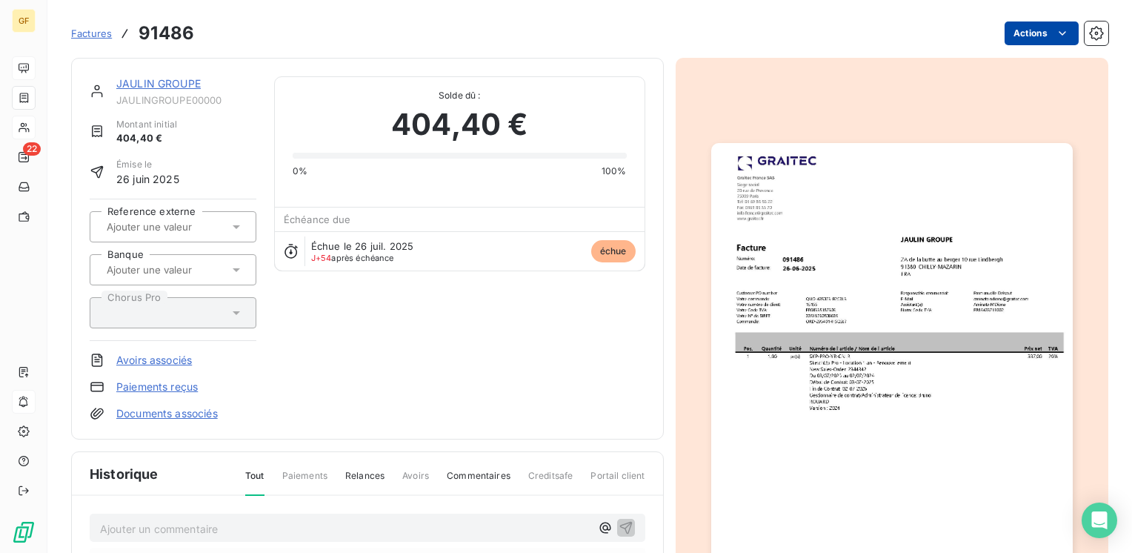
click at [1022, 33] on html "GF 22 Factures 91486 Actions JAULIN GROUPE JAULINGROUPE00000 Montant initial 40…" at bounding box center [566, 276] width 1132 height 553
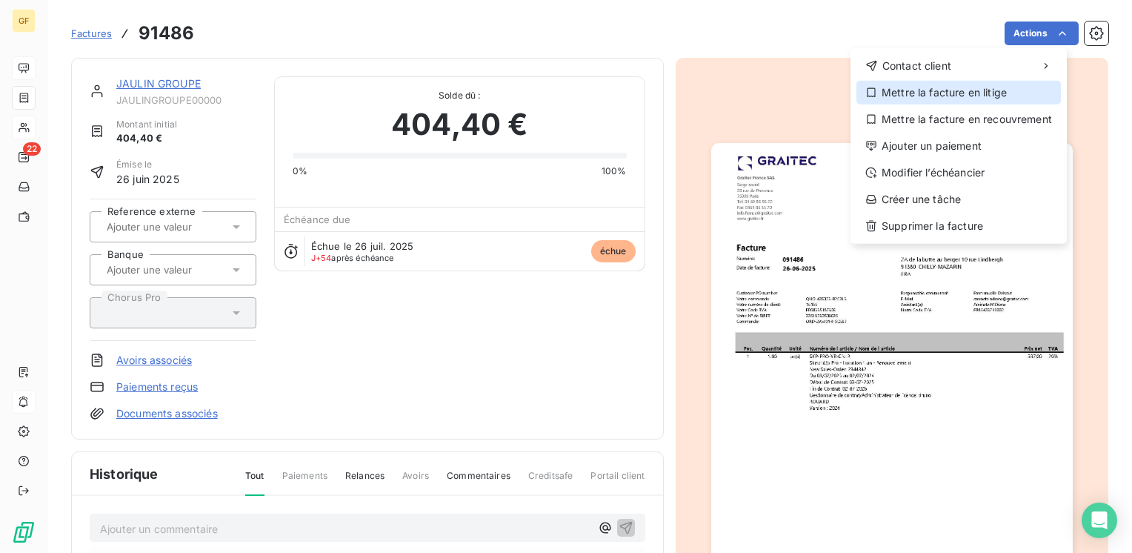
click at [930, 95] on div "Mettre la facture en litige" at bounding box center [959, 93] width 205 height 24
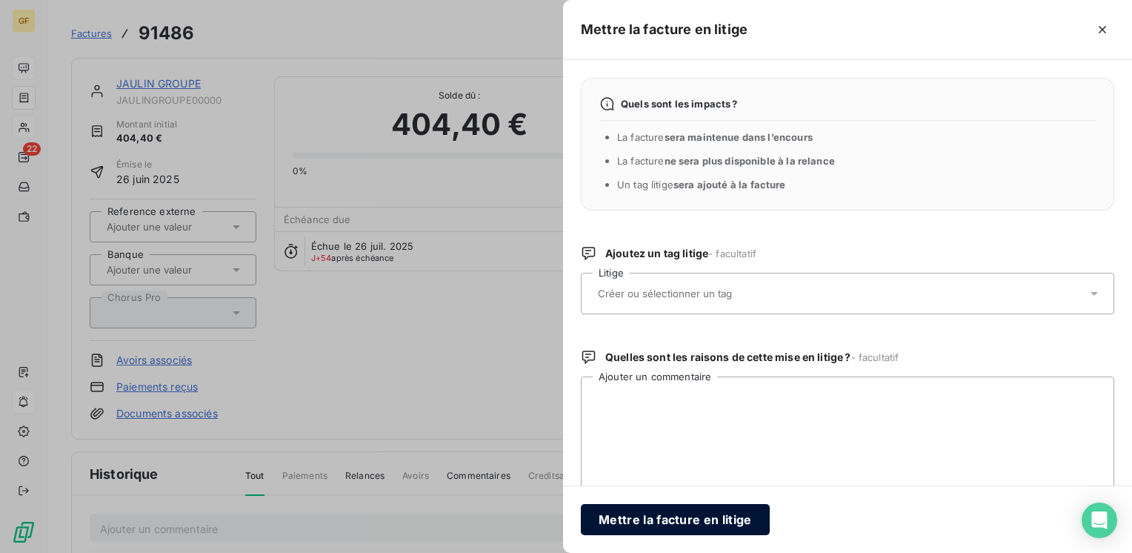
click at [686, 527] on button "Mettre la facture en litige" at bounding box center [675, 519] width 189 height 31
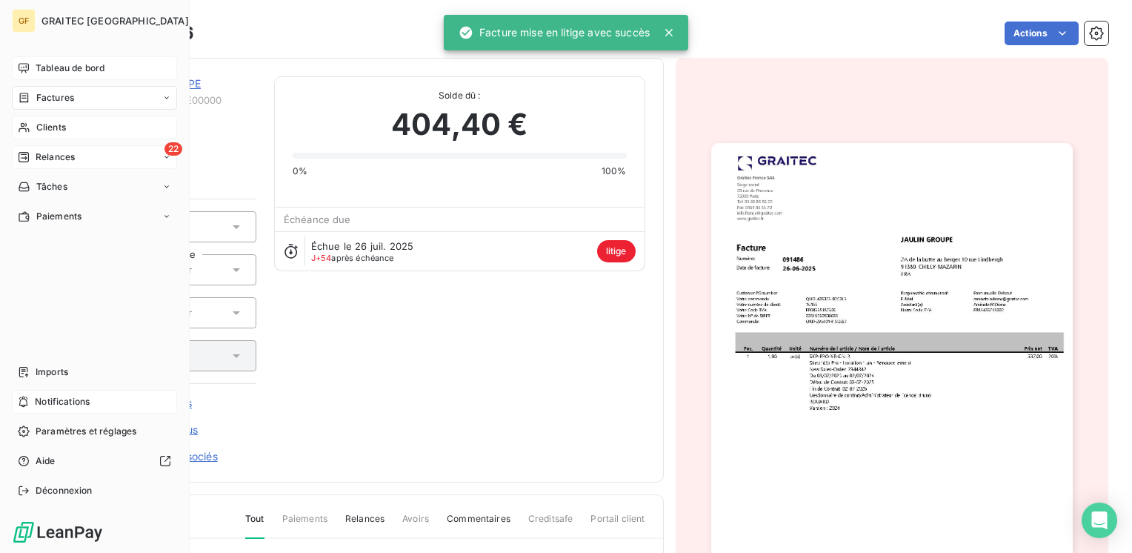
click at [37, 159] on span "Relances" at bounding box center [55, 156] width 39 height 13
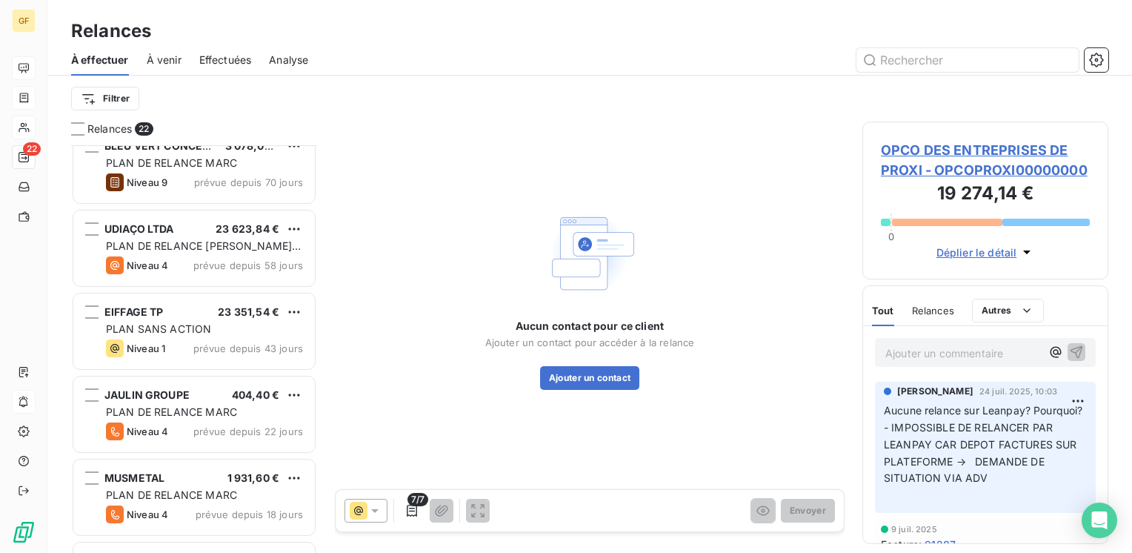
scroll to position [593, 0]
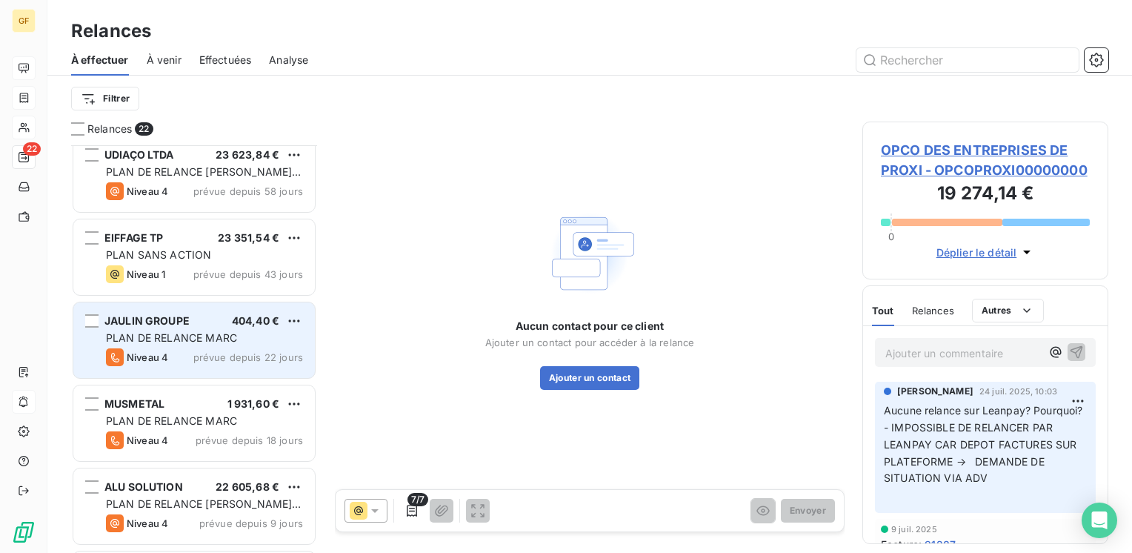
click at [233, 339] on span "PLAN DE RELANCE MARC" at bounding box center [171, 337] width 131 height 13
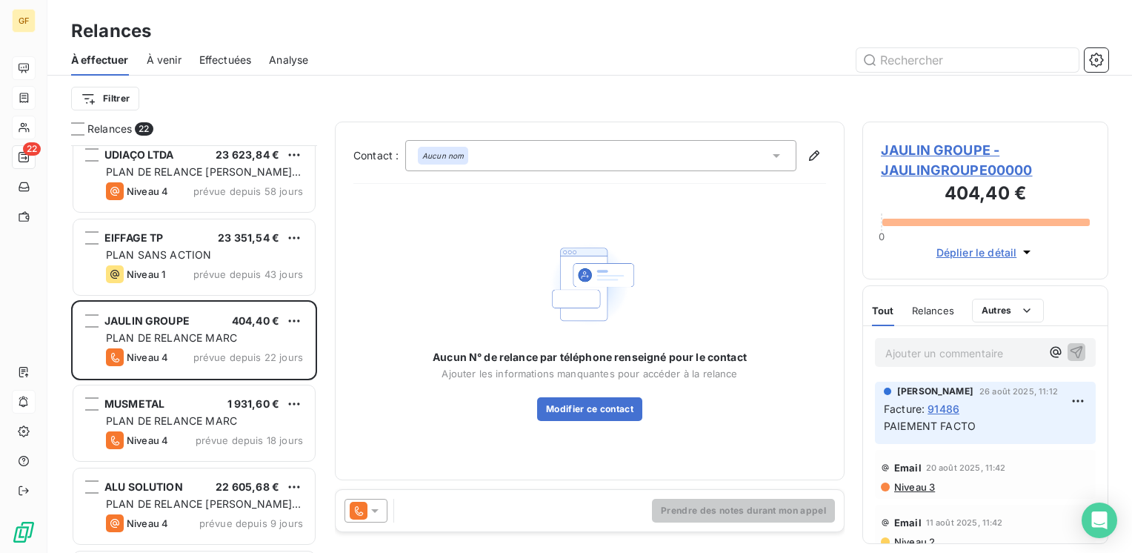
click at [971, 141] on span "JAULIN GROUPE - JAULINGROUPE00000" at bounding box center [985, 160] width 209 height 40
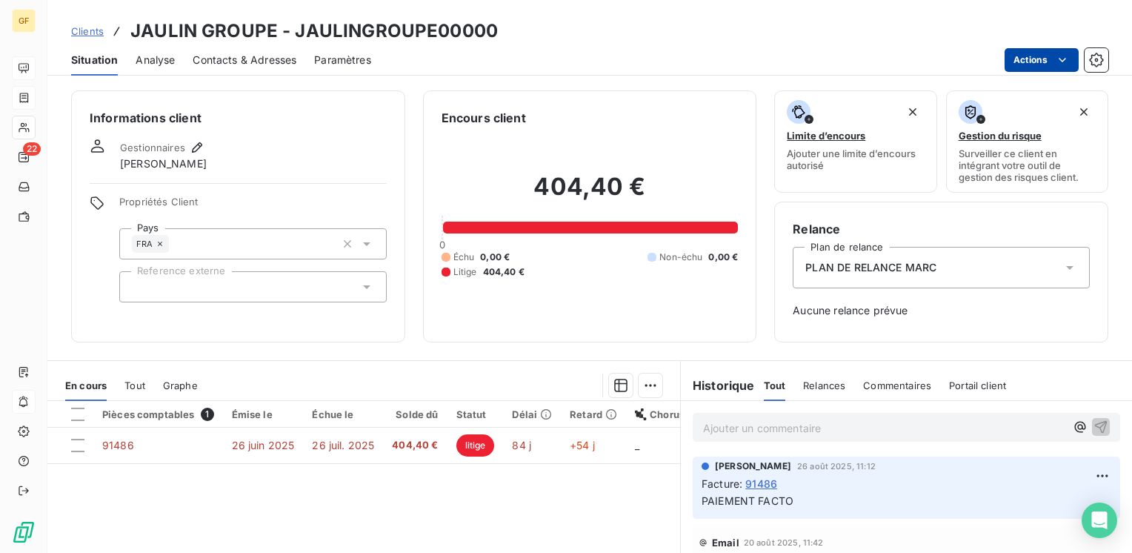
click at [1037, 58] on html "GF 22 Clients JAULIN GROUPE - JAULINGROUPE00000 Situation Analyse Contacts & Ad…" at bounding box center [566, 276] width 1132 height 553
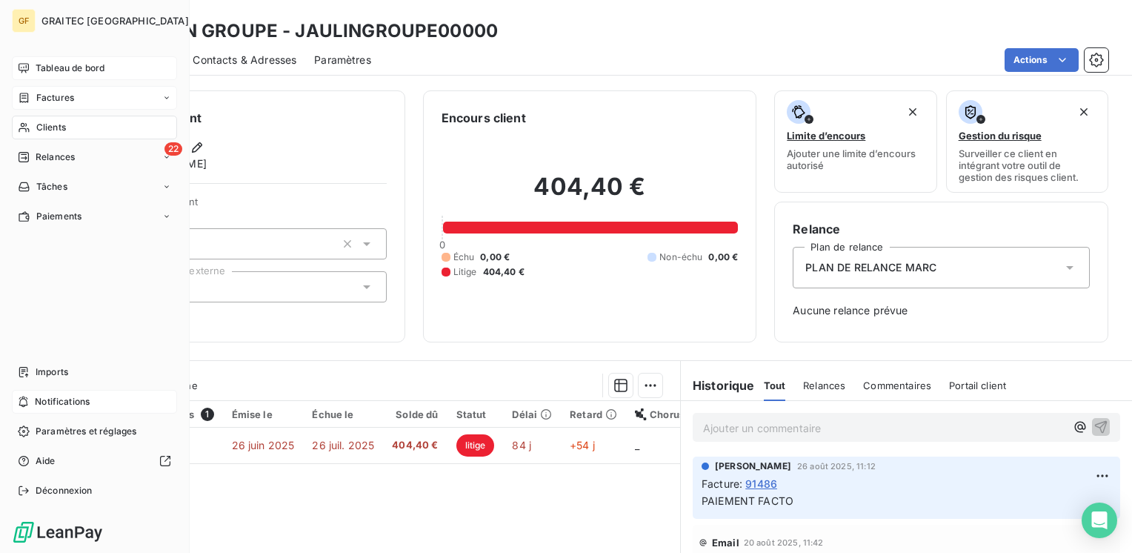
click at [37, 159] on html "GF GRAITEC FRANCE Tableau de bord Factures Clients 22 Relances Tâches Paiements…" at bounding box center [566, 276] width 1132 height 553
click at [38, 156] on span "Relances" at bounding box center [55, 156] width 39 height 13
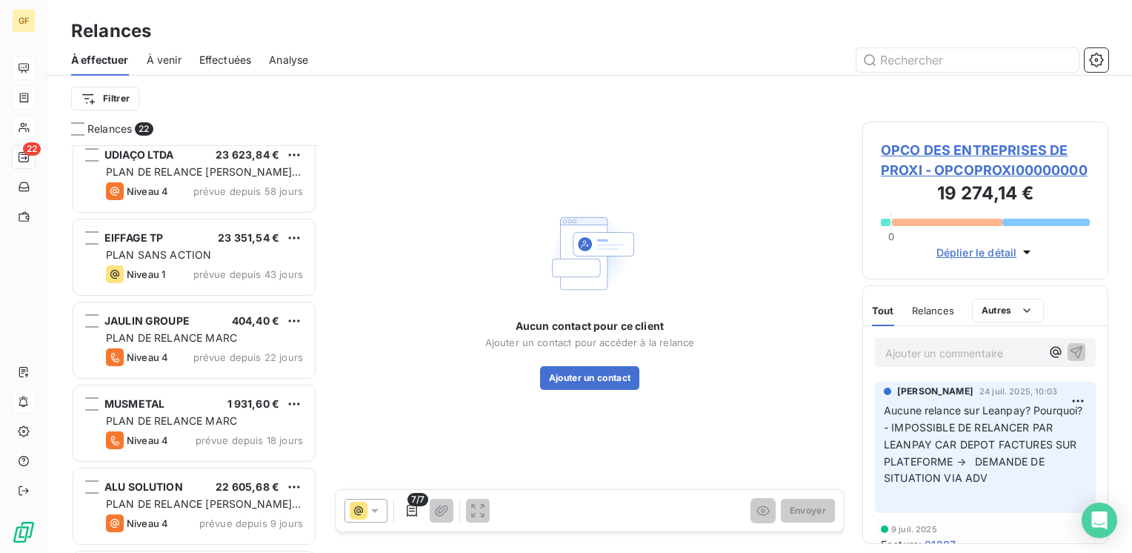
scroll to position [667, 0]
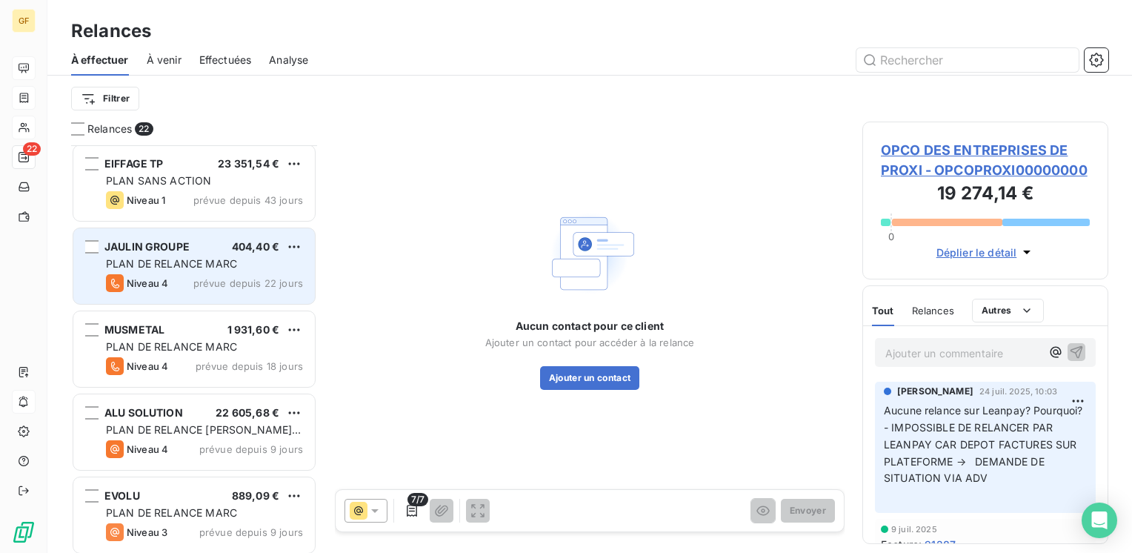
click at [216, 258] on span "PLAN DE RELANCE MARC" at bounding box center [171, 263] width 131 height 13
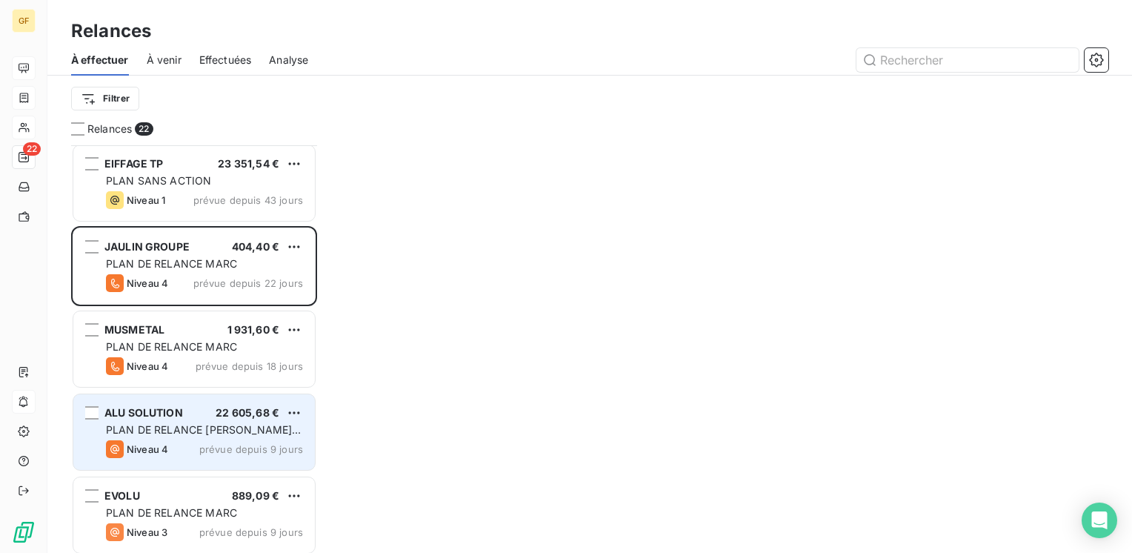
click at [184, 425] on span "PLAN DE RELANCE [PERSON_NAME] - English version" at bounding box center [203, 436] width 195 height 27
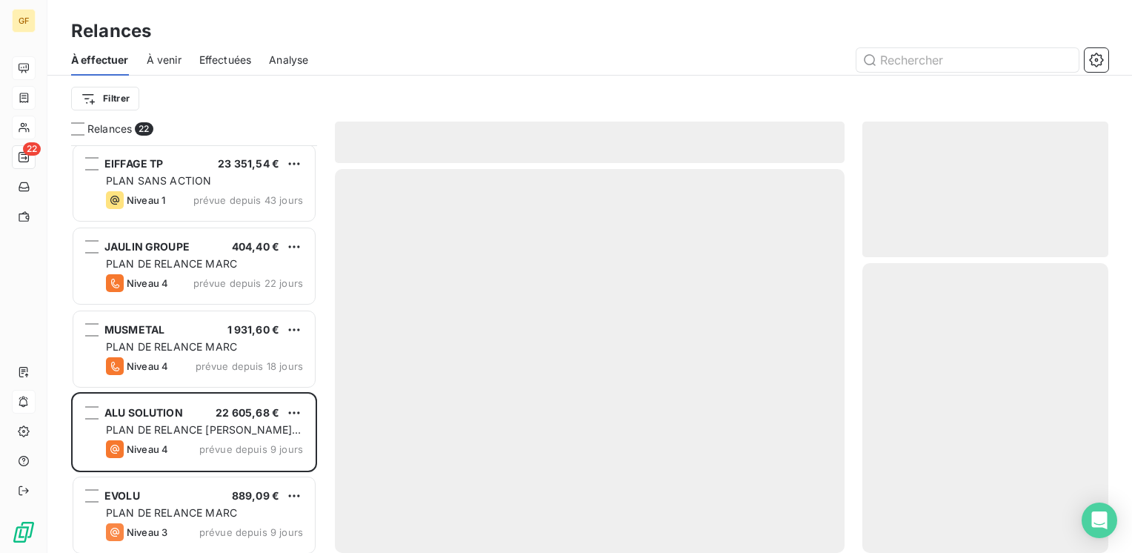
scroll to position [815, 0]
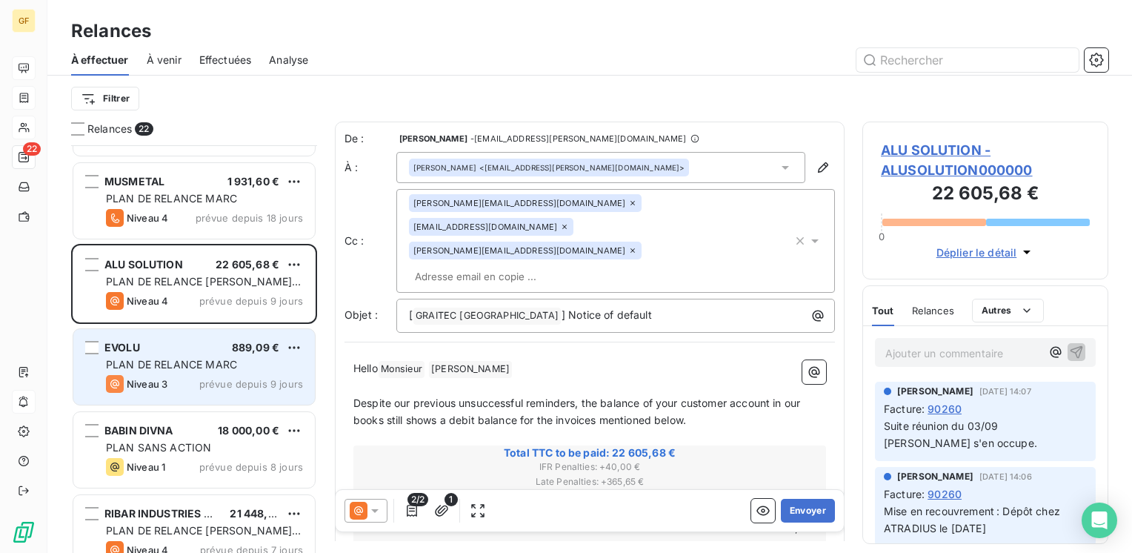
click at [198, 367] on span "PLAN DE RELANCE MARC" at bounding box center [171, 364] width 131 height 13
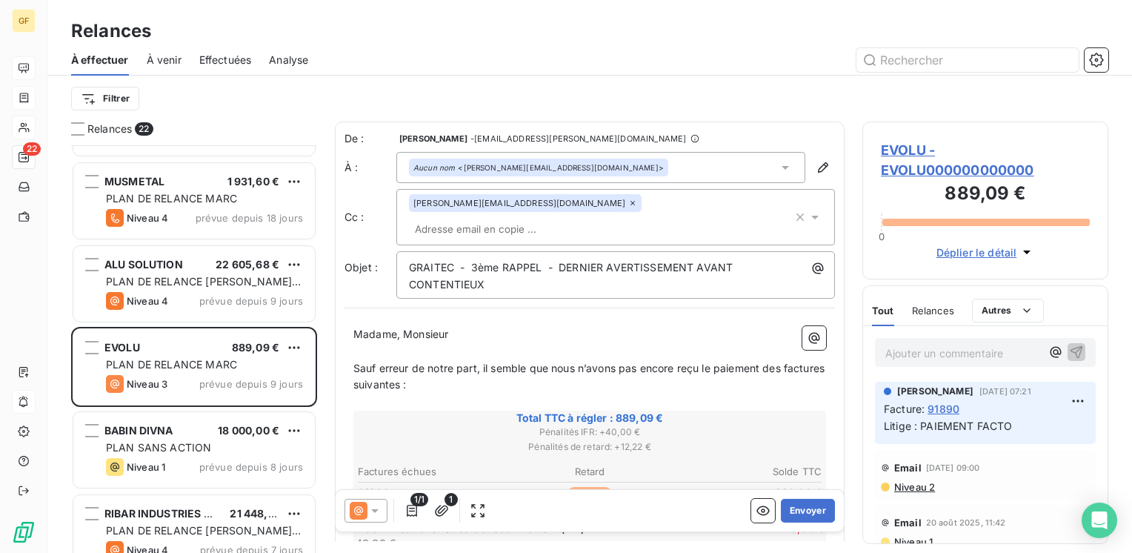
click at [909, 150] on span "EVOLU - EVOLU000000000000" at bounding box center [985, 160] width 209 height 40
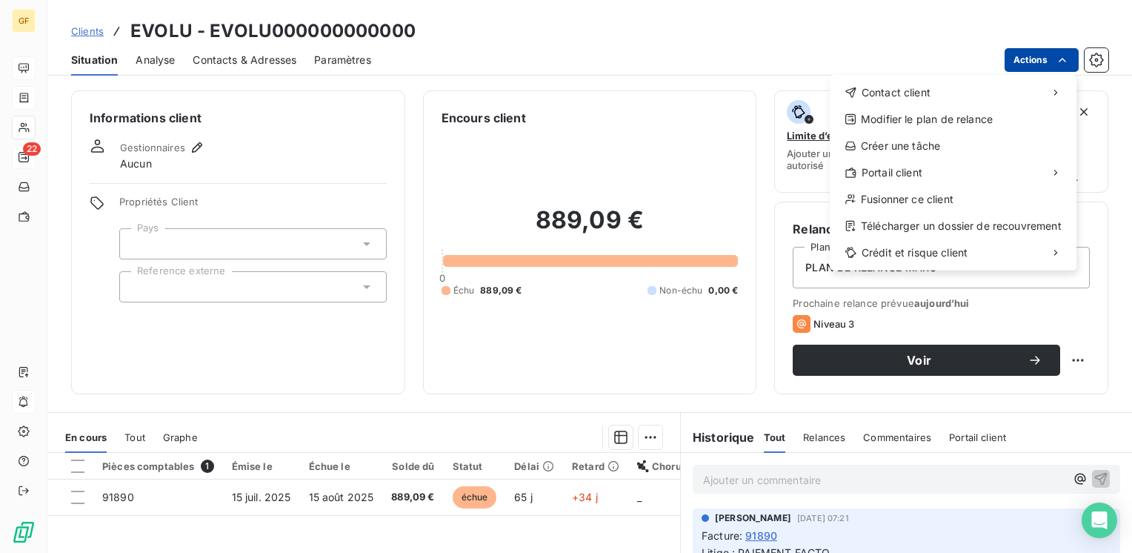
click at [1039, 60] on html "GF 22 Clients EVOLU - EVOLU000000000000 Situation Analyse Contacts & Adresses P…" at bounding box center [566, 276] width 1132 height 553
click at [405, 496] on html "GF 22 Clients EVOLU - EVOLU000000000000 Situation Analyse Contacts & Adresses P…" at bounding box center [566, 276] width 1132 height 553
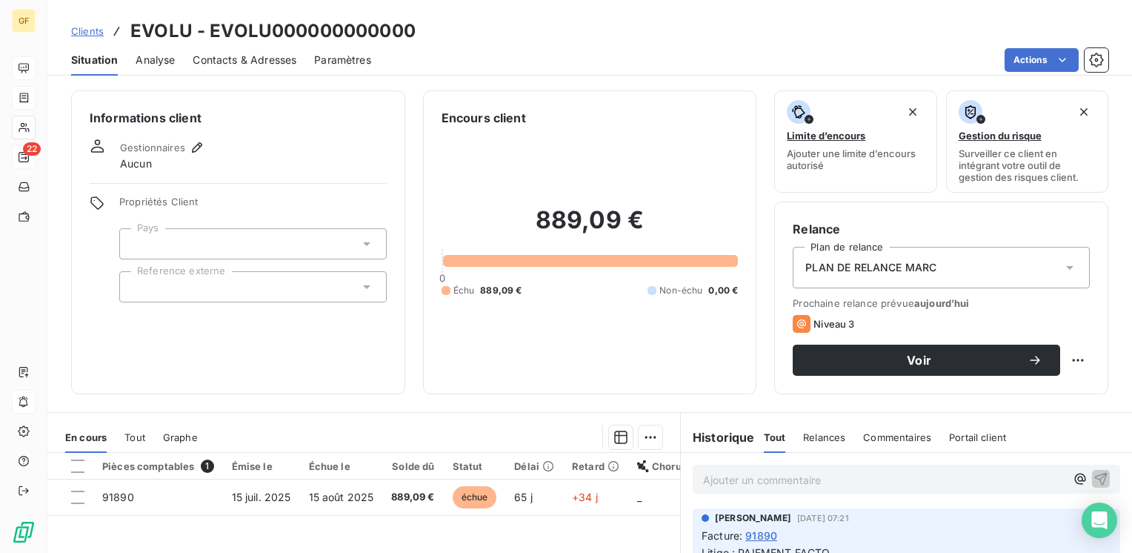
click at [1041, 55] on html "GF 22 Clients EVOLU - EVOLU000000000000 Situation Analyse Contacts & Adresses P…" at bounding box center [566, 276] width 1132 height 553
click at [321, 499] on html "GF 22 Clients EVOLU - EVOLU000000000000 Situation Analyse Contacts & Adresses P…" at bounding box center [566, 276] width 1132 height 553
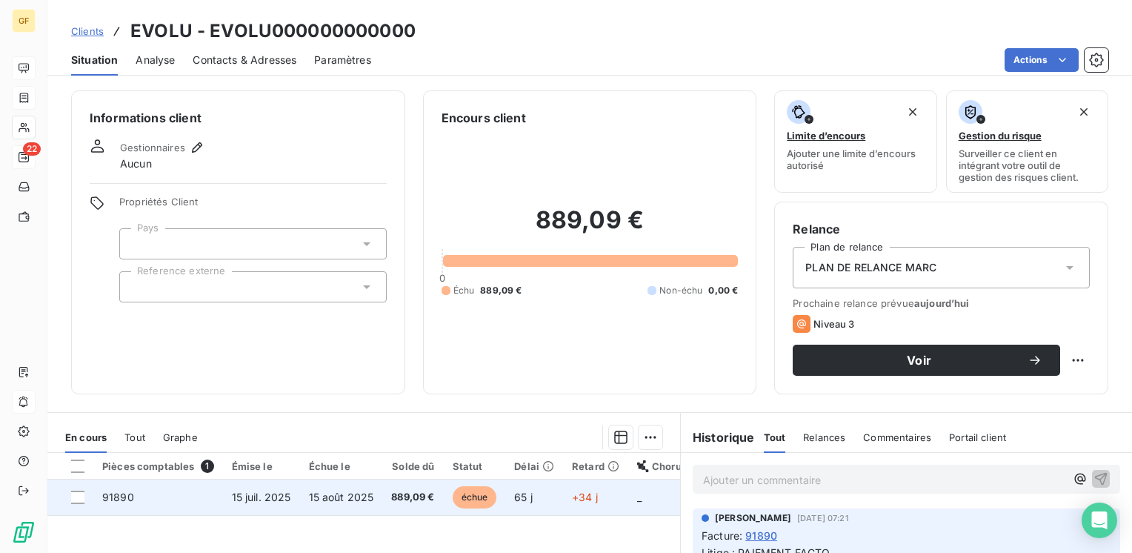
click at [325, 493] on span "15 août 2025" at bounding box center [341, 497] width 65 height 13
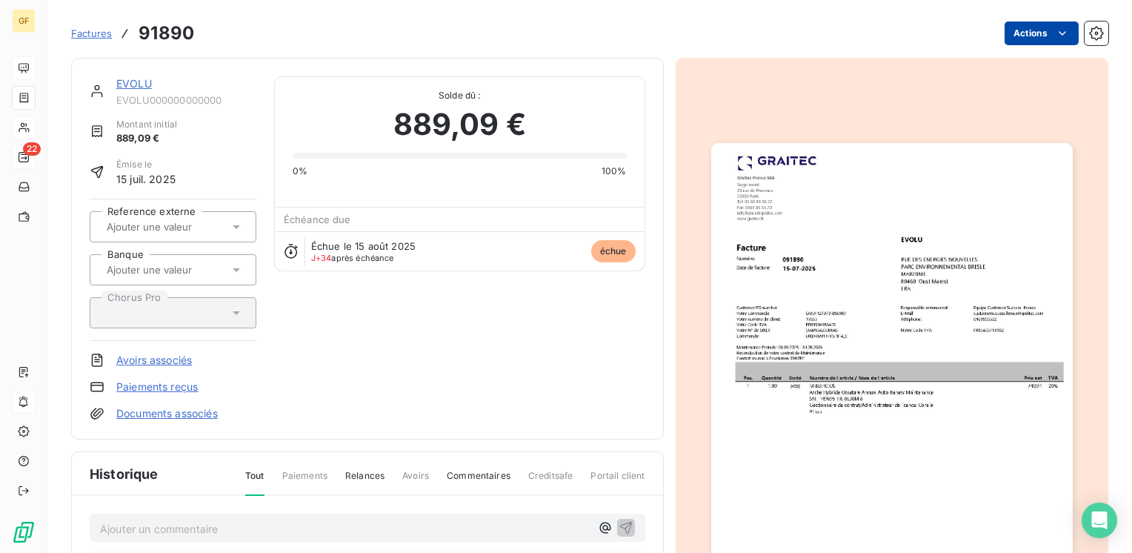
click at [1023, 30] on html "GF 22 Factures 91890 Actions EVOLU EVOLU000000000000 Montant initial 889,09 € É…" at bounding box center [566, 276] width 1132 height 553
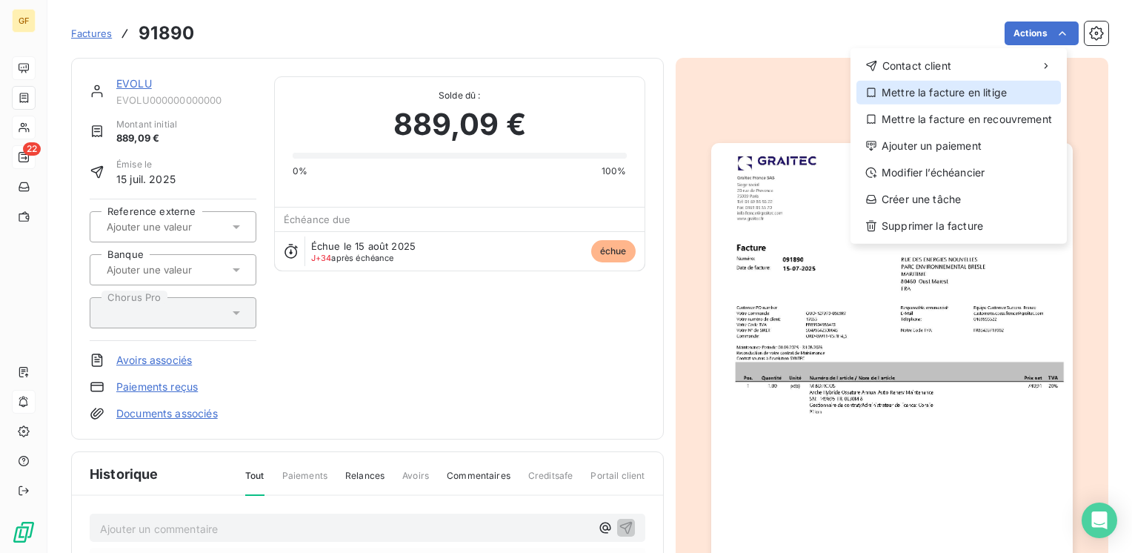
click at [939, 90] on div "Mettre la facture en litige" at bounding box center [959, 93] width 205 height 24
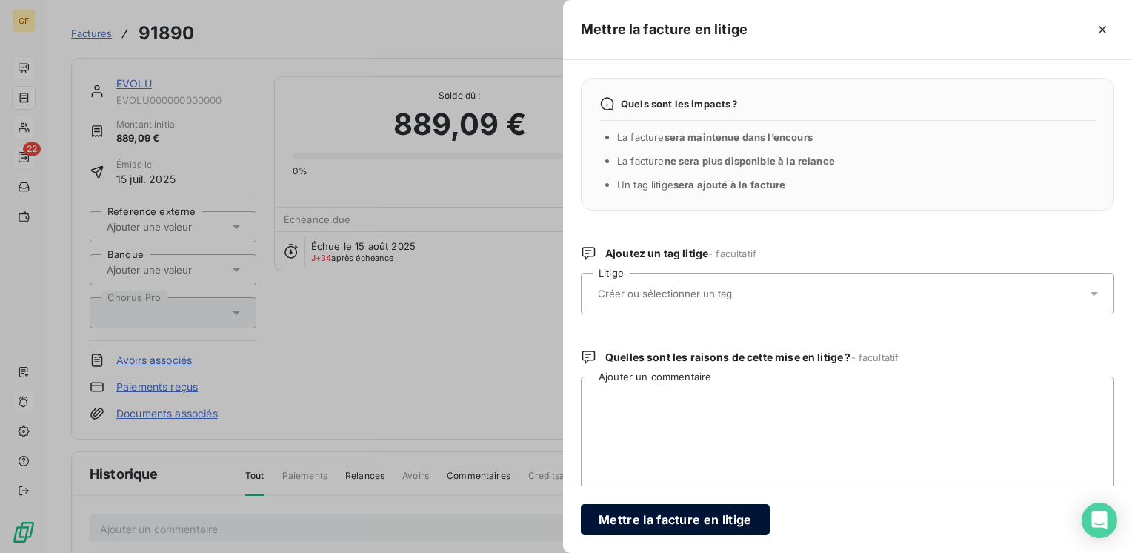
click at [620, 523] on button "Mettre la facture en litige" at bounding box center [675, 519] width 189 height 31
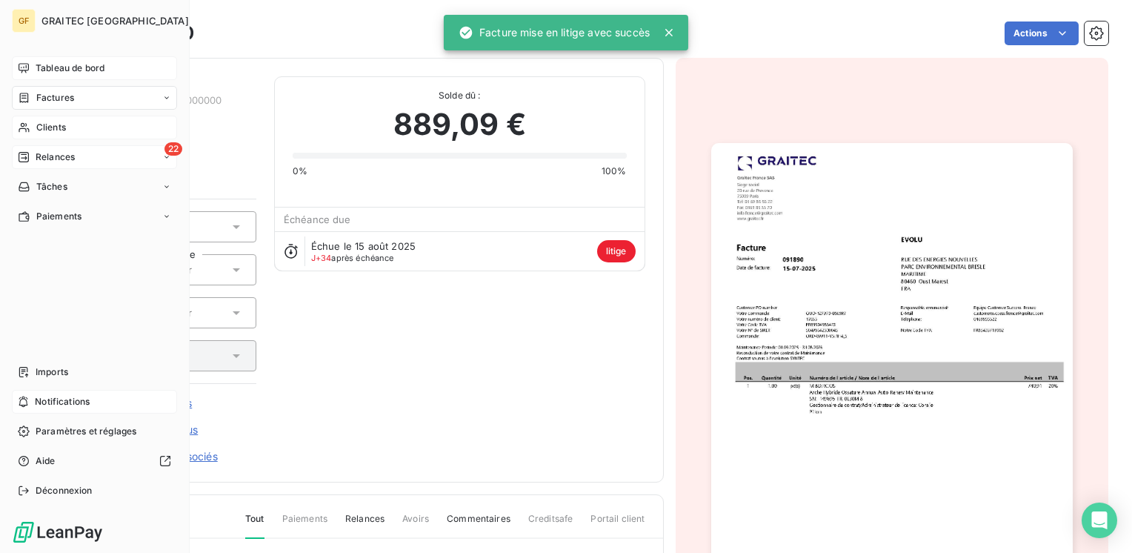
click at [50, 159] on span "Relances" at bounding box center [55, 156] width 39 height 13
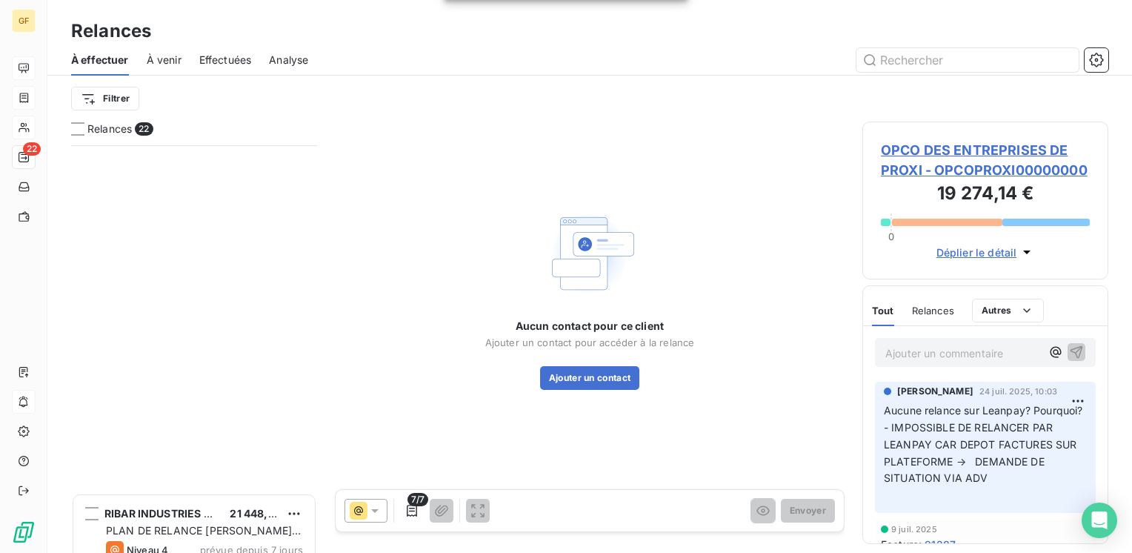
scroll to position [1418, 0]
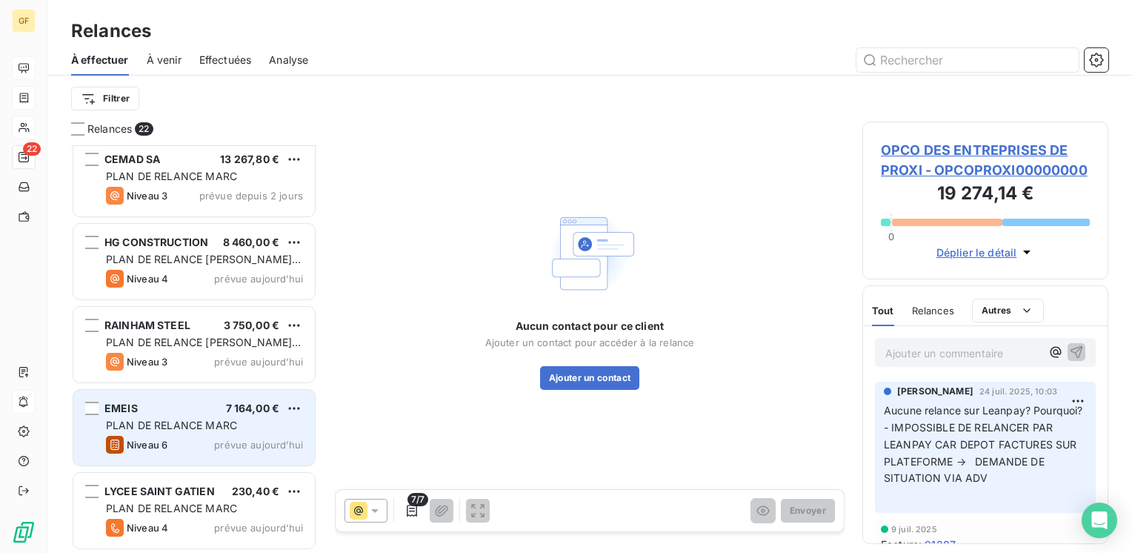
click at [207, 428] on span "PLAN DE RELANCE MARC" at bounding box center [171, 425] width 131 height 13
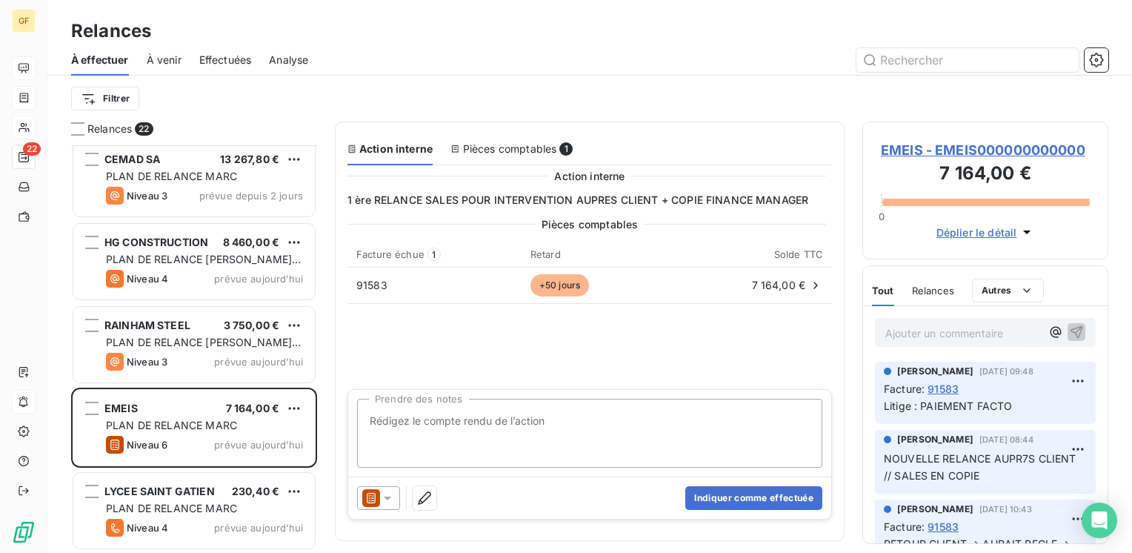
click at [970, 147] on span "EMEIS - EMEIS000000000000" at bounding box center [985, 150] width 209 height 20
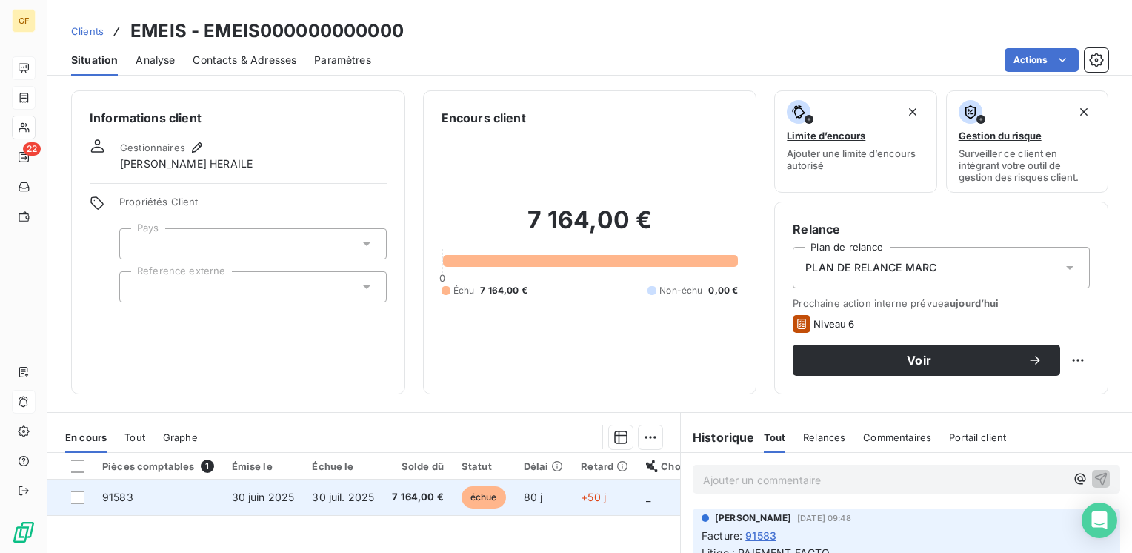
click at [290, 496] on span "30 juin 2025" at bounding box center [263, 497] width 63 height 13
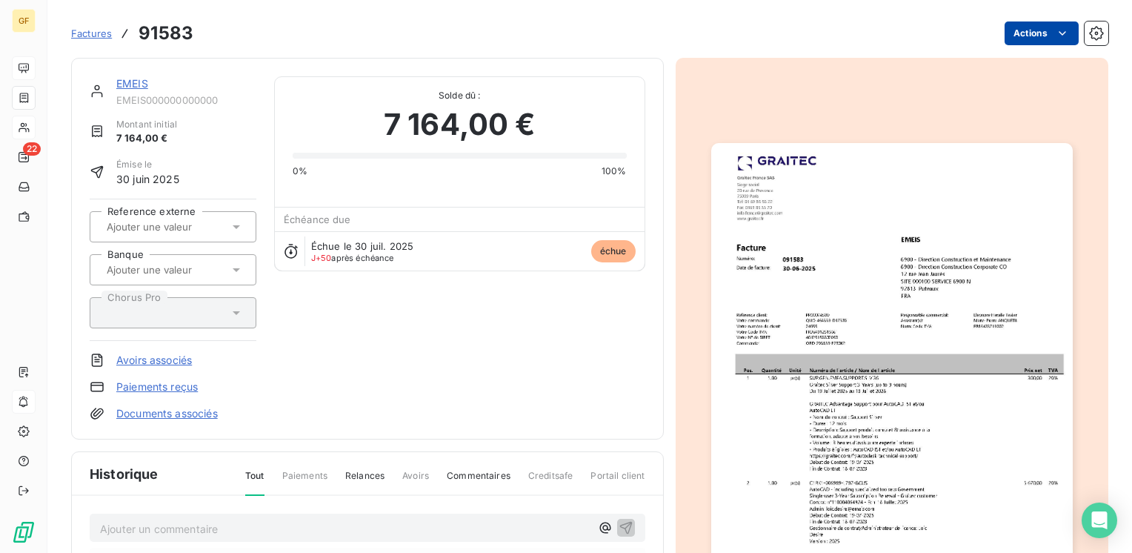
click at [997, 41] on html "GF 22 Factures 91583 Actions EMEIS EMEIS000000000000 Montant initial 7 164,00 €…" at bounding box center [566, 276] width 1132 height 553
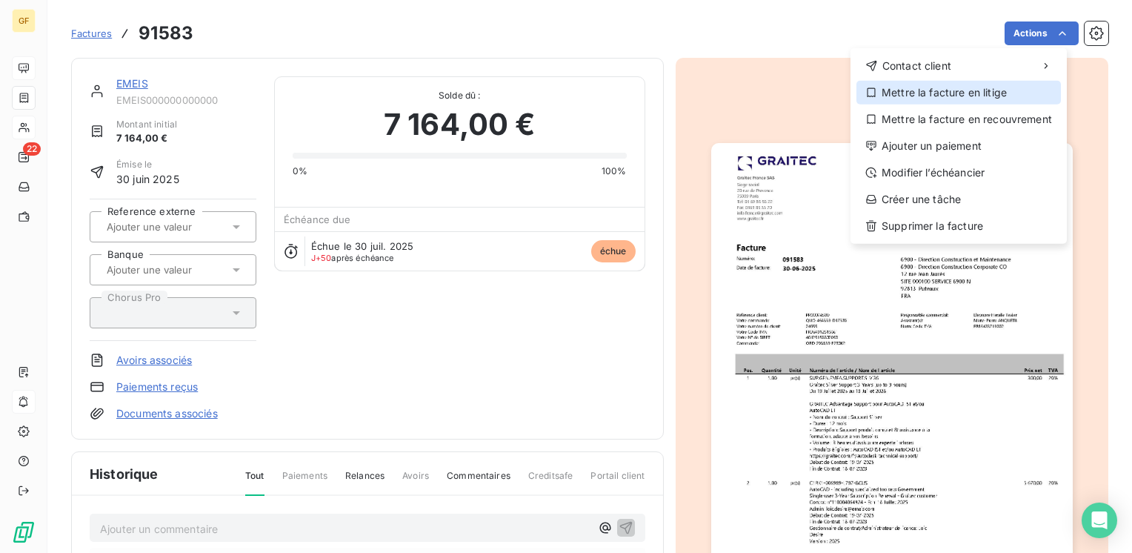
click at [919, 93] on div "Mettre la facture en litige" at bounding box center [959, 93] width 205 height 24
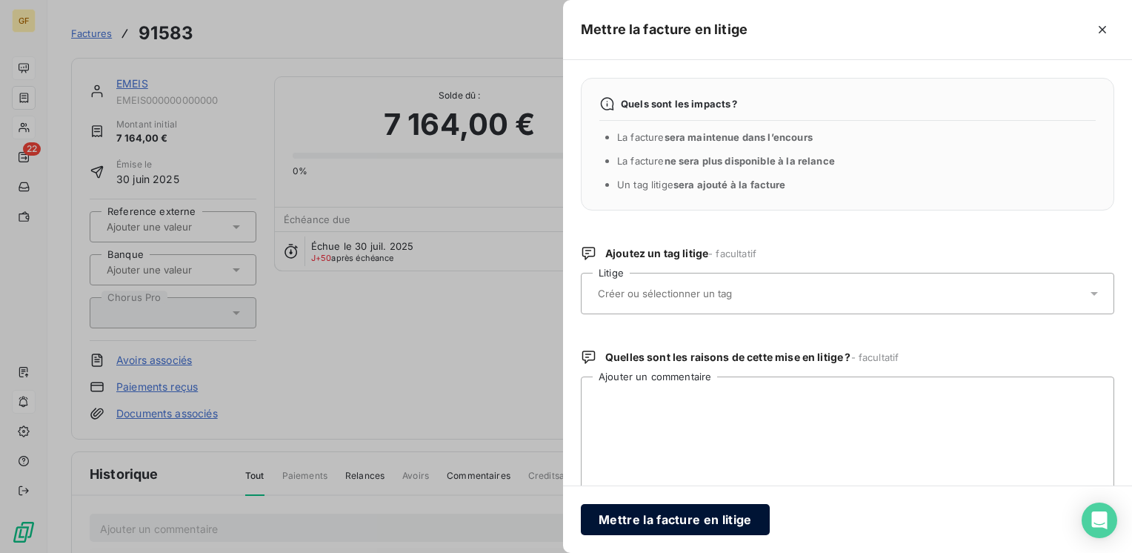
click at [627, 524] on button "Mettre la facture en litige" at bounding box center [675, 519] width 189 height 31
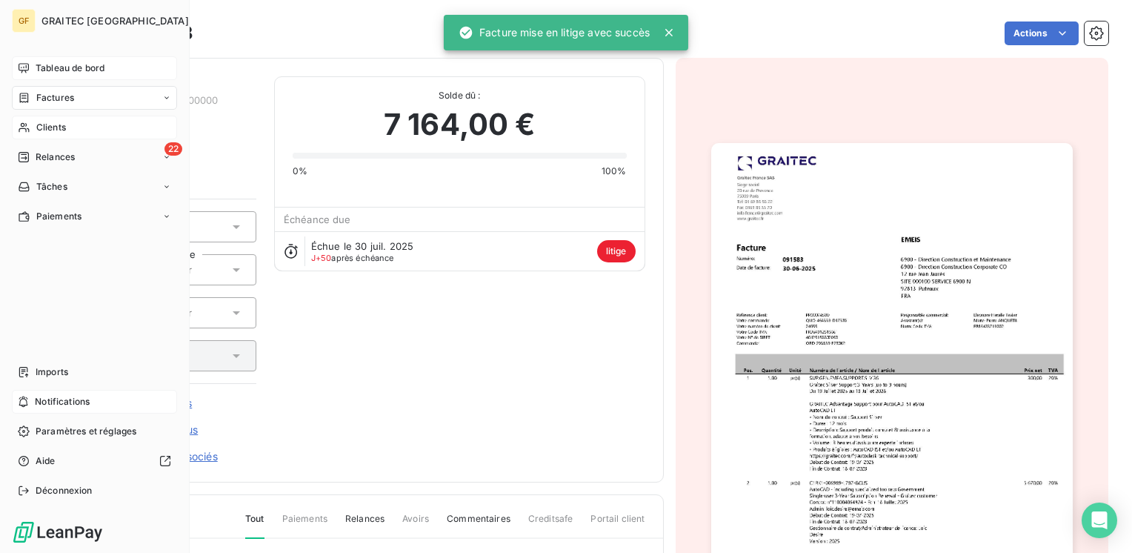
click at [56, 93] on span "Factures" at bounding box center [55, 97] width 38 height 13
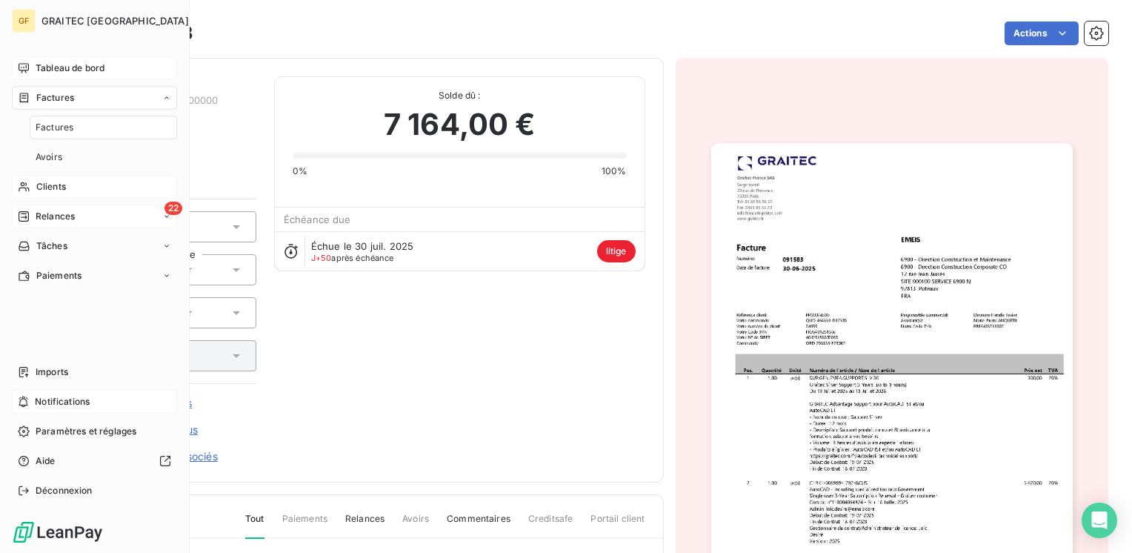
click at [47, 218] on span "Relances" at bounding box center [55, 216] width 39 height 13
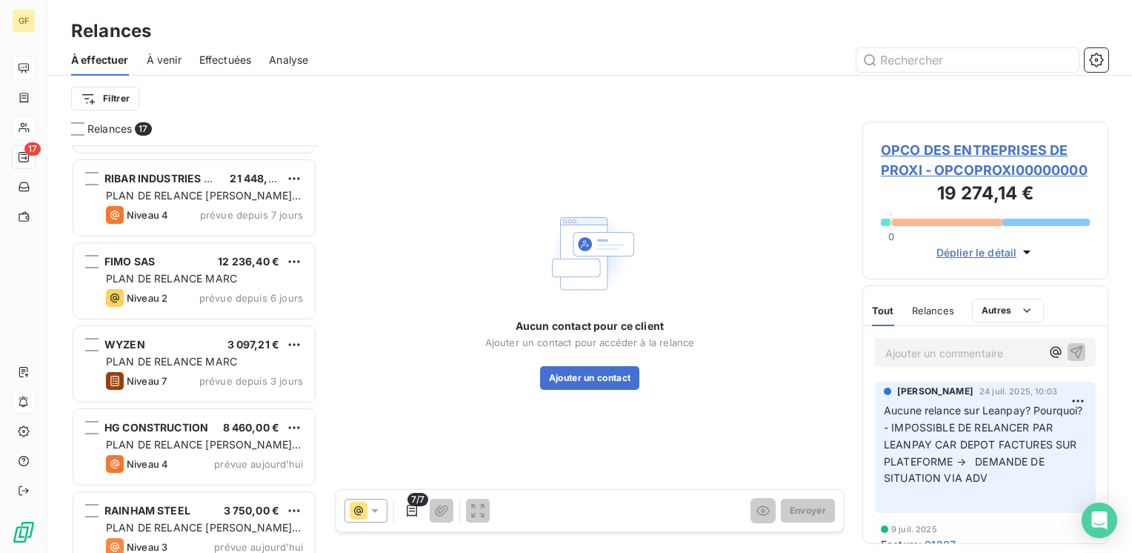
scroll to position [1003, 0]
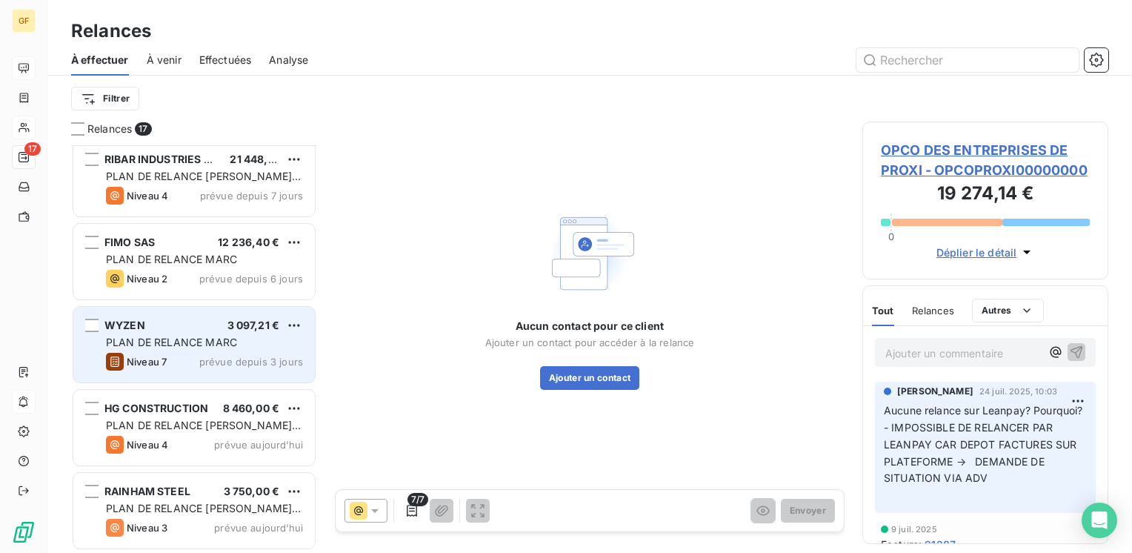
click at [230, 330] on span "3 097,21 €" at bounding box center [253, 325] width 53 height 13
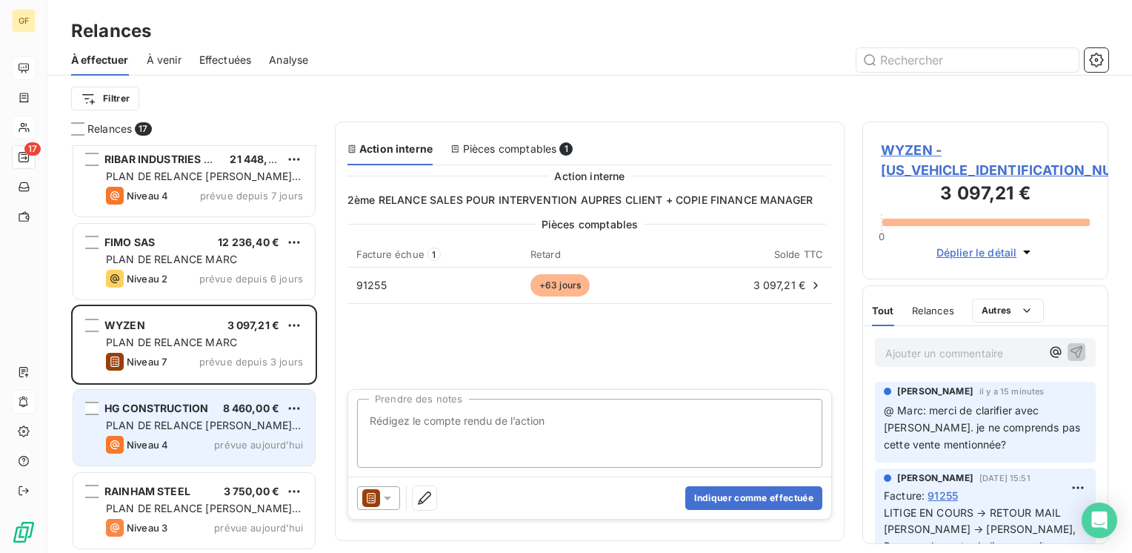
click at [192, 427] on span "PLAN DE RELANCE [PERSON_NAME] - English version" at bounding box center [203, 432] width 195 height 27
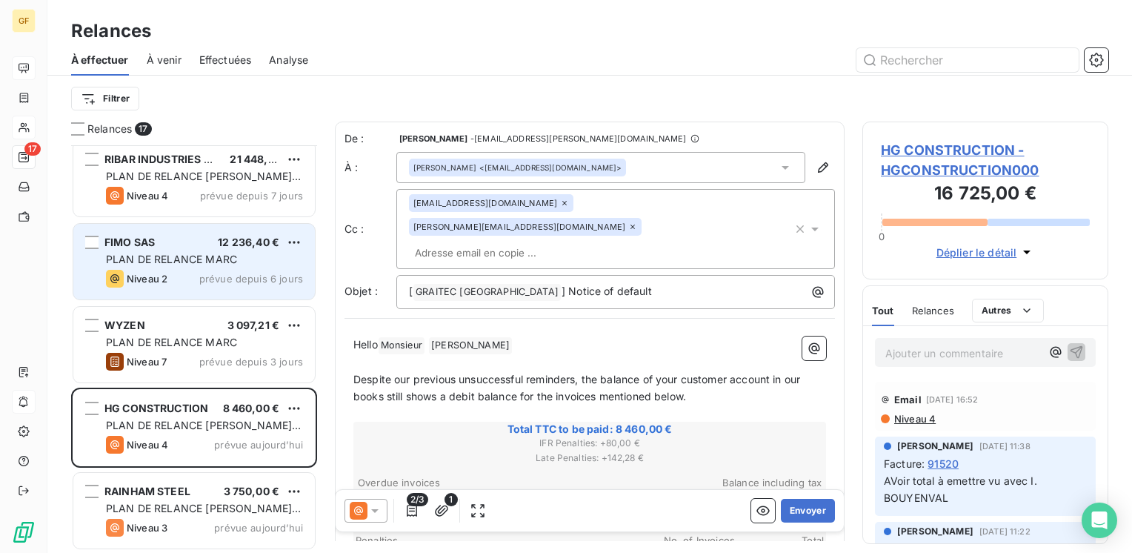
click at [208, 263] on span "PLAN DE RELANCE MARC" at bounding box center [171, 259] width 131 height 13
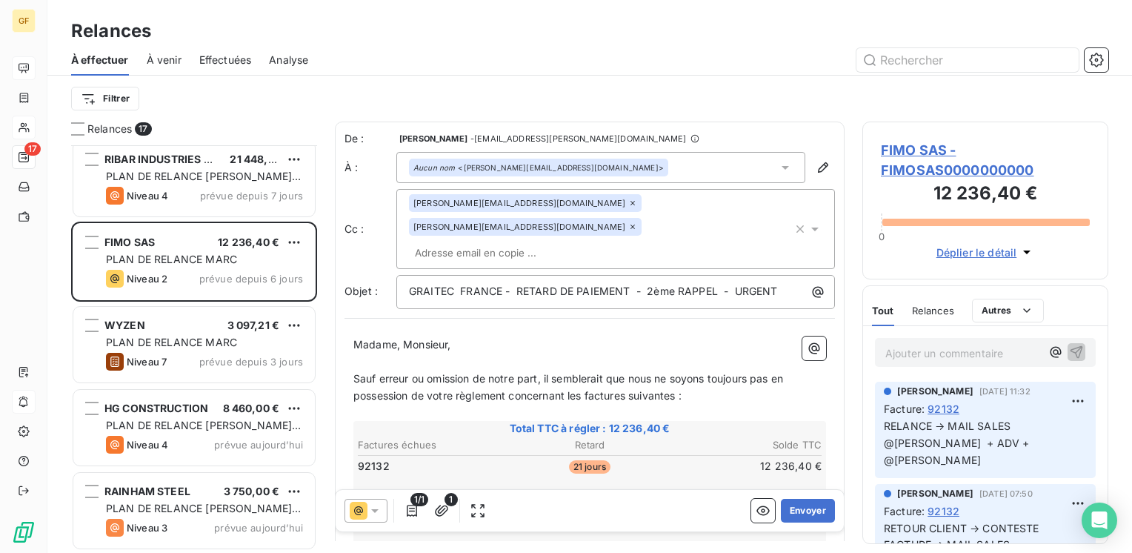
click at [922, 146] on span "FIMO SAS - FIMOSAS0000000000" at bounding box center [985, 160] width 209 height 40
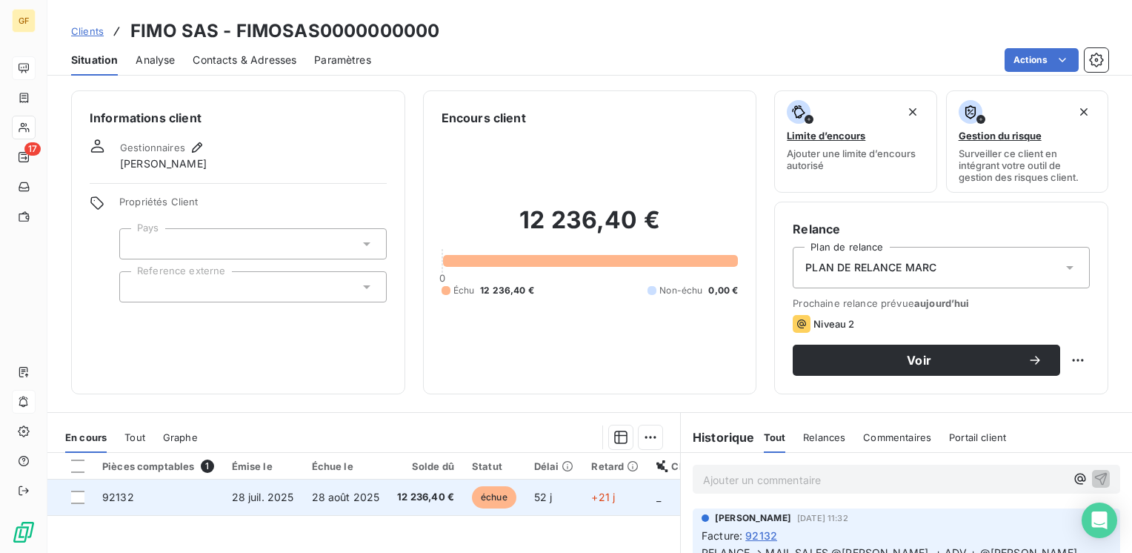
click at [424, 490] on span "12 236,40 €" at bounding box center [425, 497] width 57 height 15
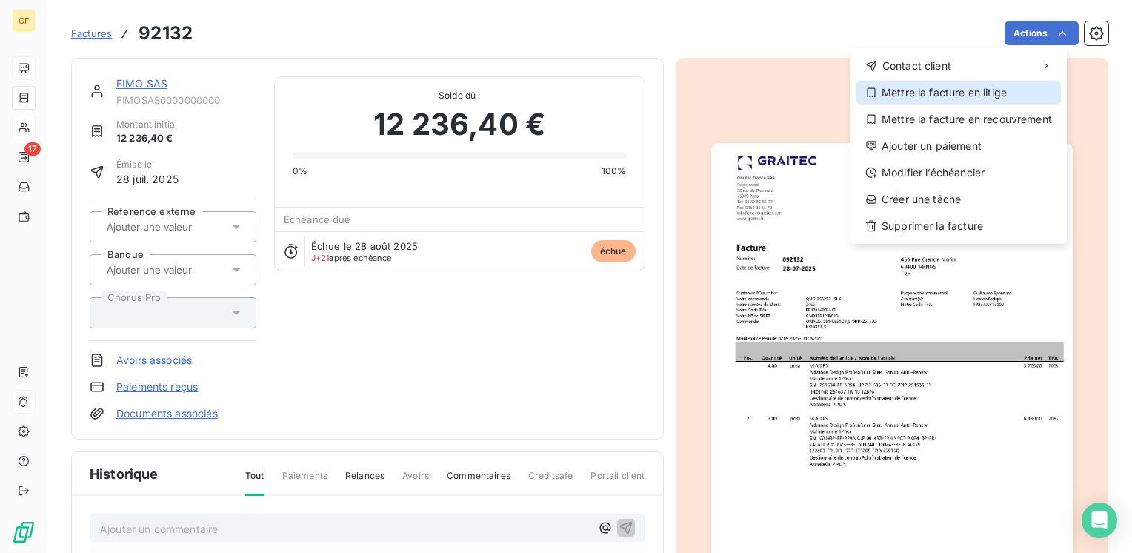
click at [955, 93] on div "Mettre la facture en litige" at bounding box center [959, 93] width 205 height 24
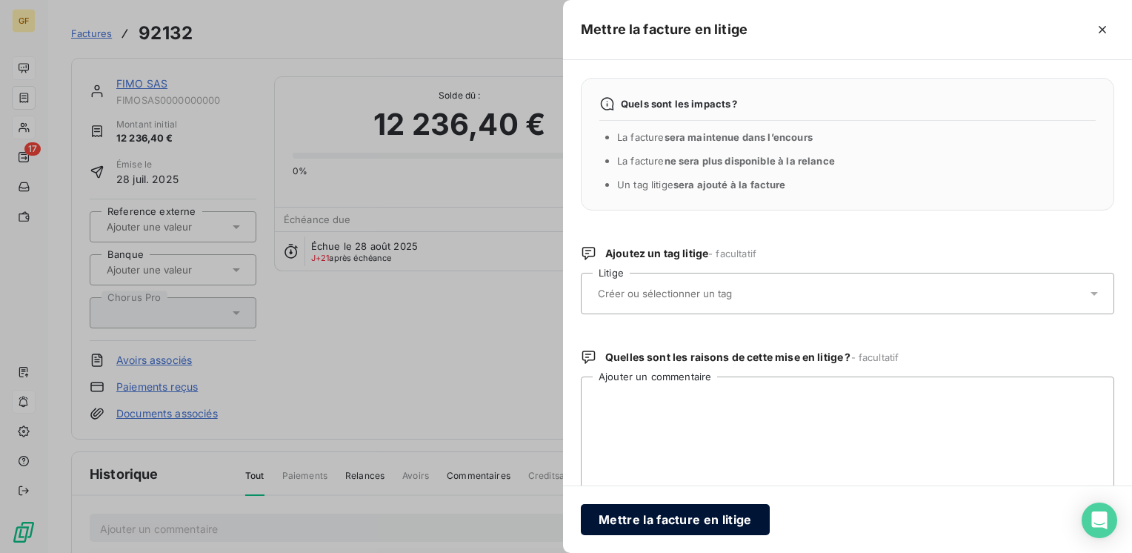
click at [699, 514] on button "Mettre la facture en litige" at bounding box center [675, 519] width 189 height 31
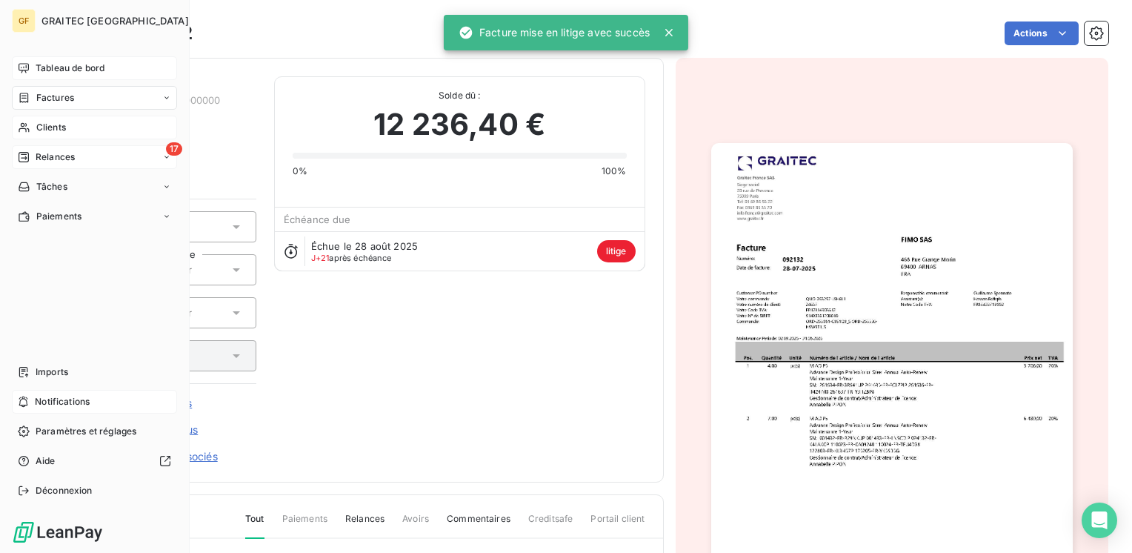
click at [41, 150] on span "Relances" at bounding box center [55, 156] width 39 height 13
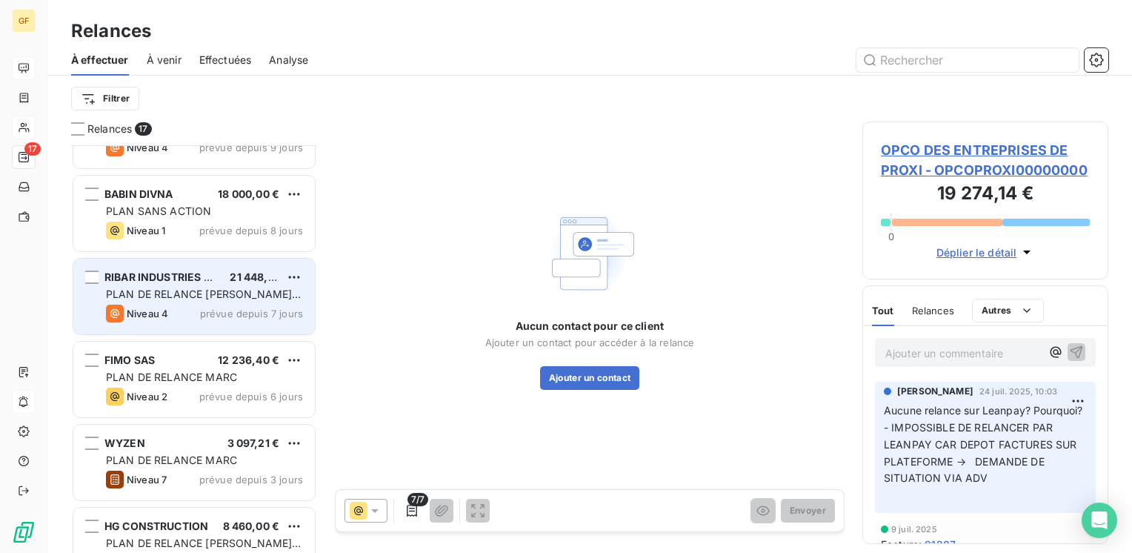
scroll to position [889, 0]
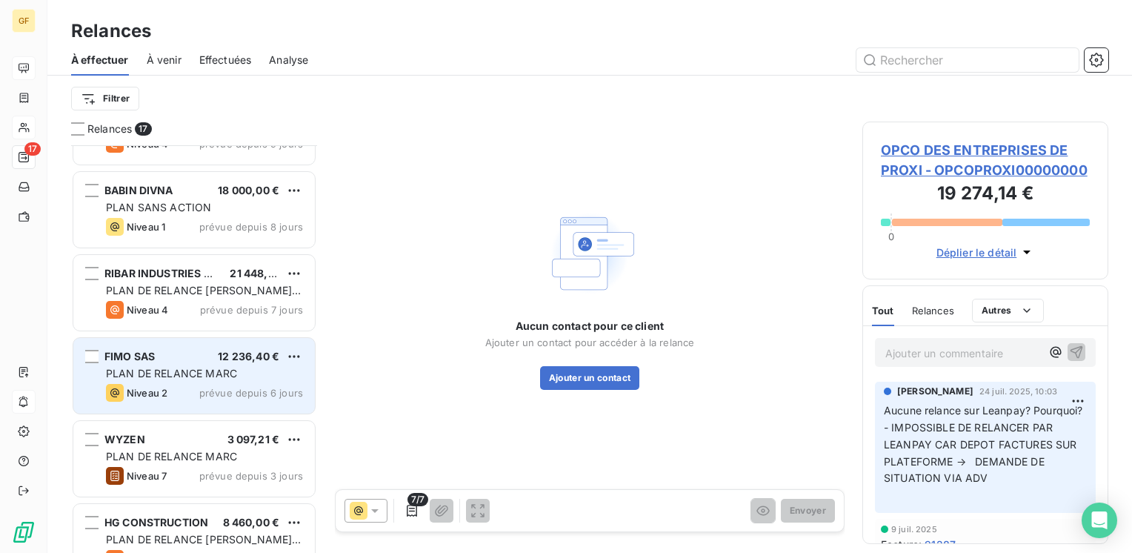
click at [220, 394] on span "prévue depuis 6 jours" at bounding box center [251, 393] width 104 height 12
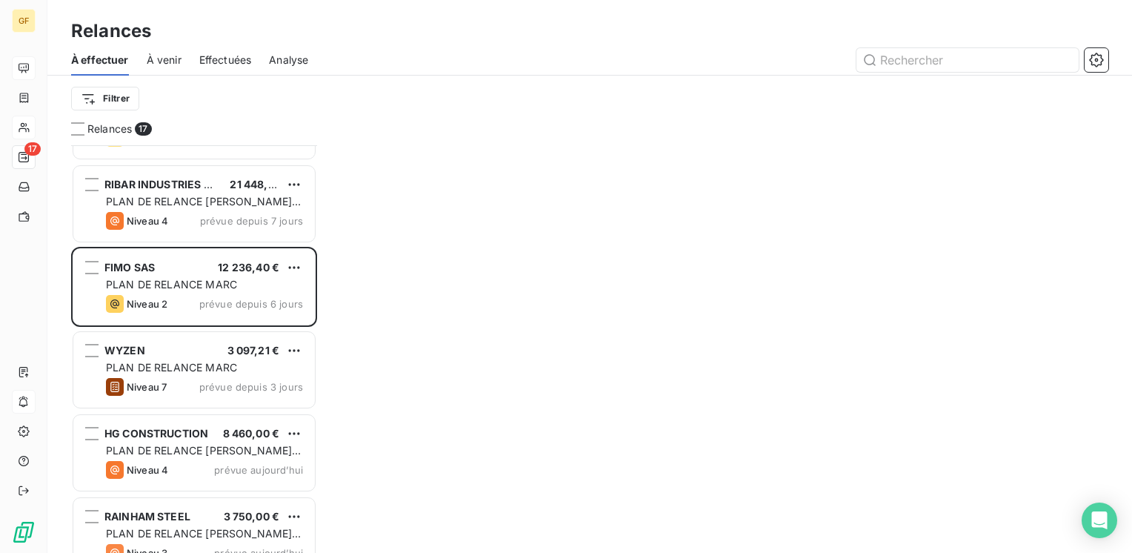
scroll to position [1003, 0]
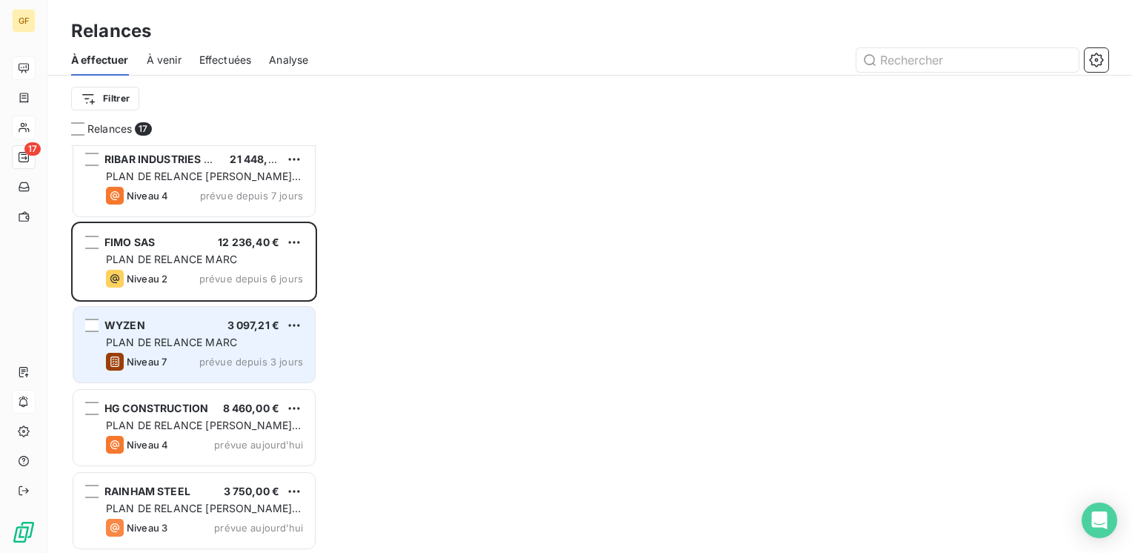
click at [199, 327] on div "WYZEN 3 097,21 €" at bounding box center [204, 325] width 197 height 13
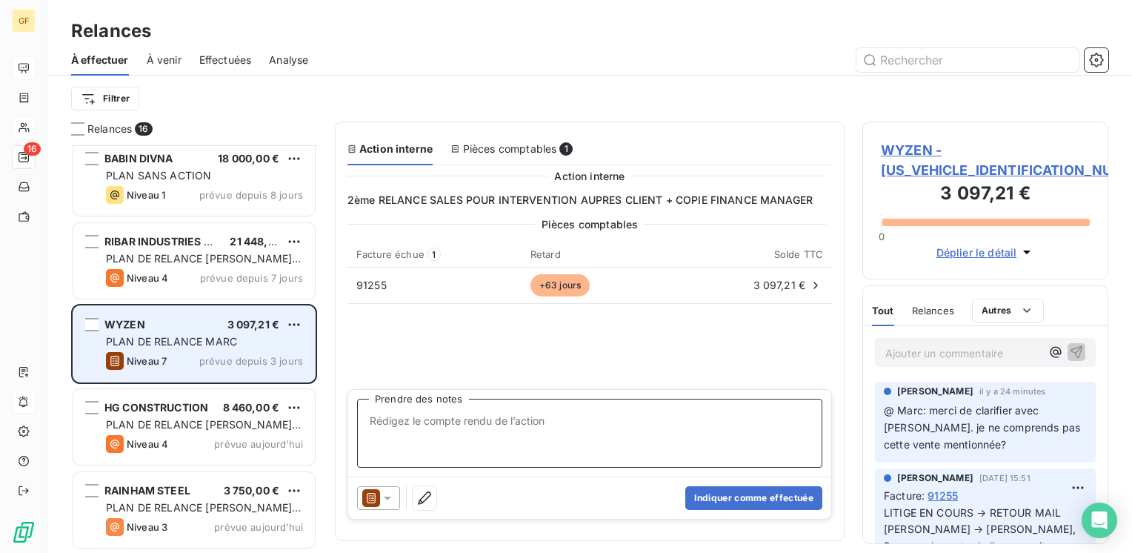
scroll to position [920, 0]
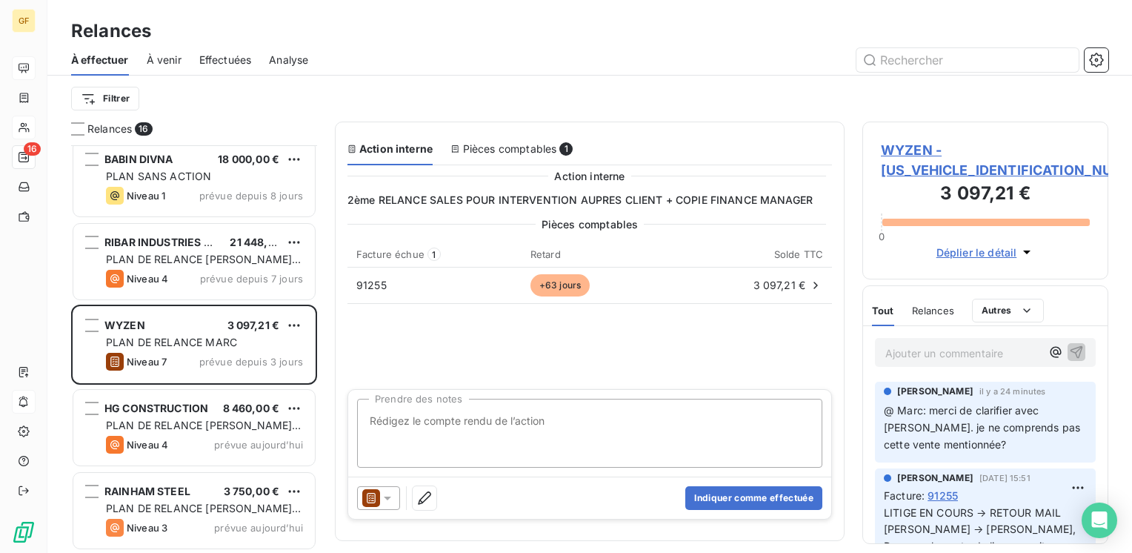
click at [902, 151] on span "WYZEN - [US_VEHICLE_IDENTIFICATION_NUMBER]" at bounding box center [985, 160] width 209 height 40
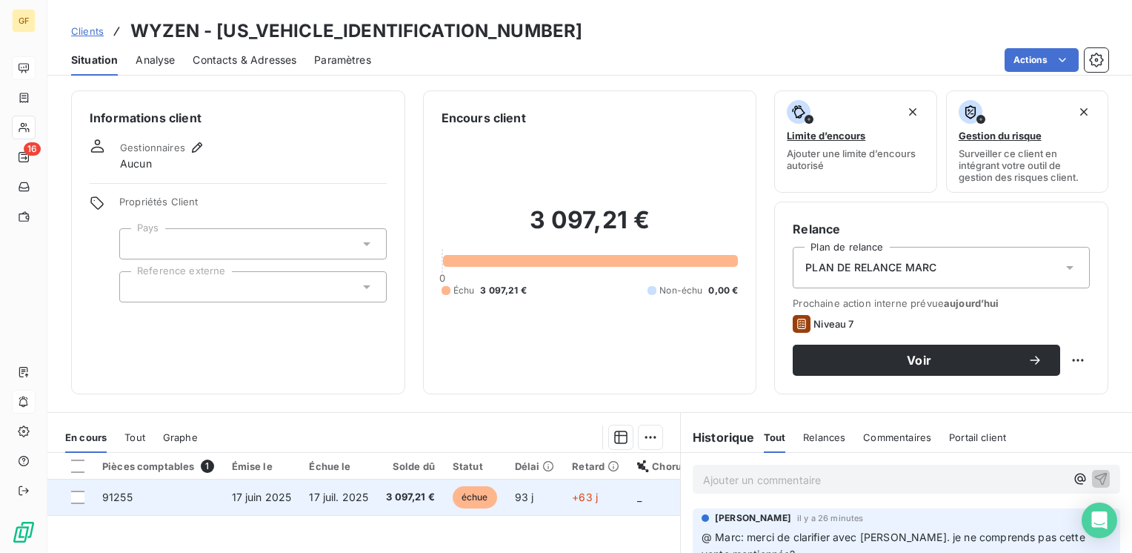
click at [377, 502] on td "3 097,21 €" at bounding box center [410, 497] width 67 height 36
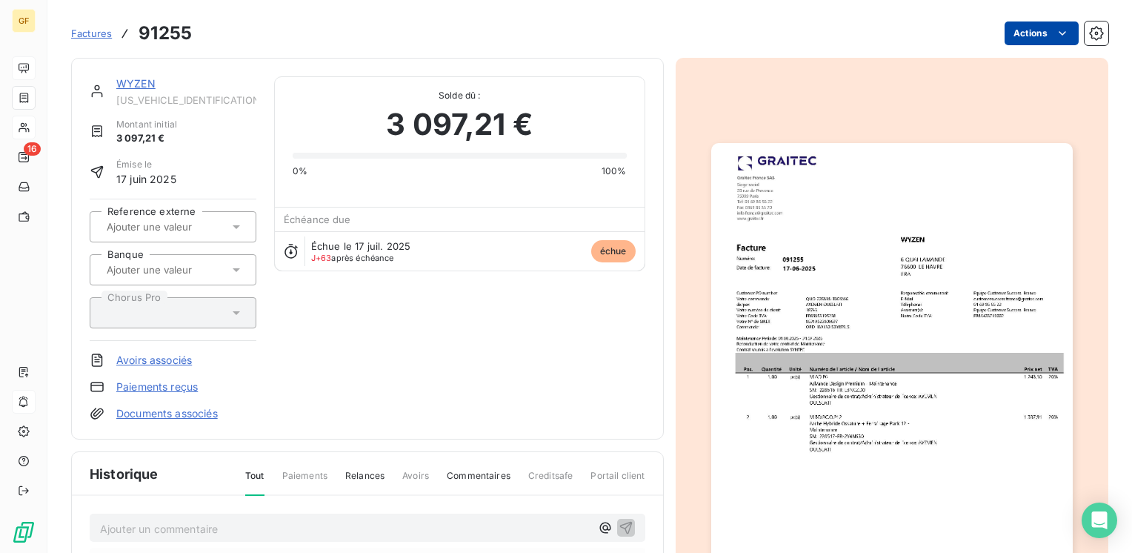
click at [1000, 41] on html "GF 16 Factures 91255 Actions WYZEN [US_VEHICLE_IDENTIFICATION_NUMBER] Montant i…" at bounding box center [566, 276] width 1132 height 553
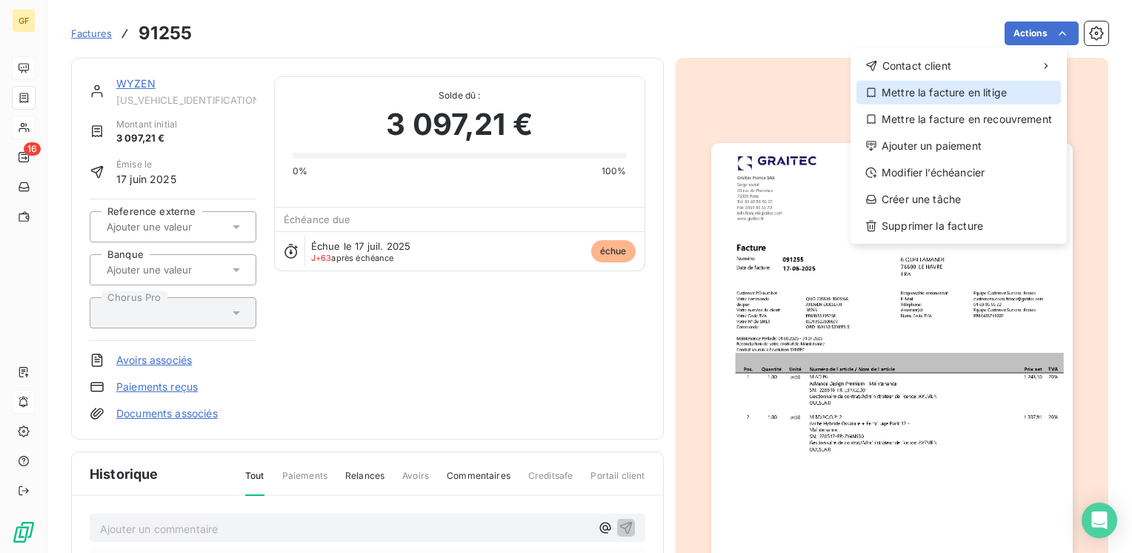
click at [952, 87] on div "Mettre la facture en litige" at bounding box center [959, 93] width 205 height 24
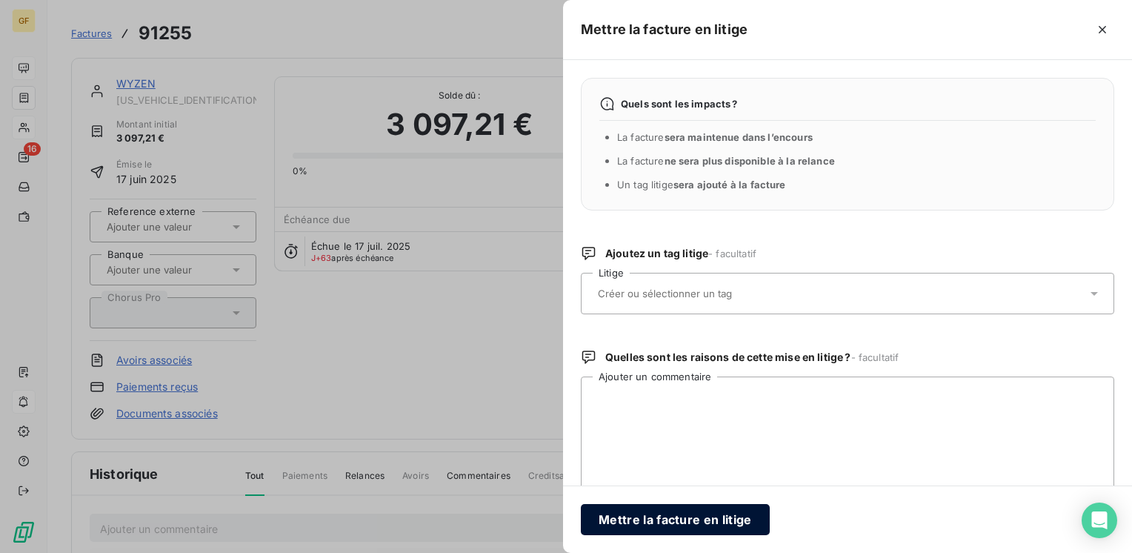
click at [623, 513] on button "Mettre la facture en litige" at bounding box center [675, 519] width 189 height 31
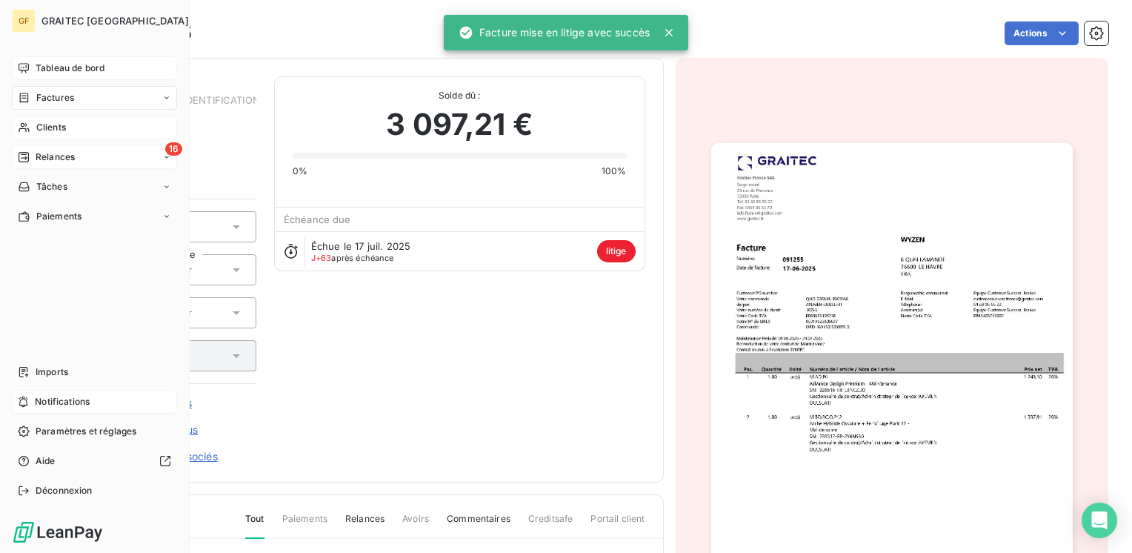
click at [44, 159] on span "Relances" at bounding box center [55, 156] width 39 height 13
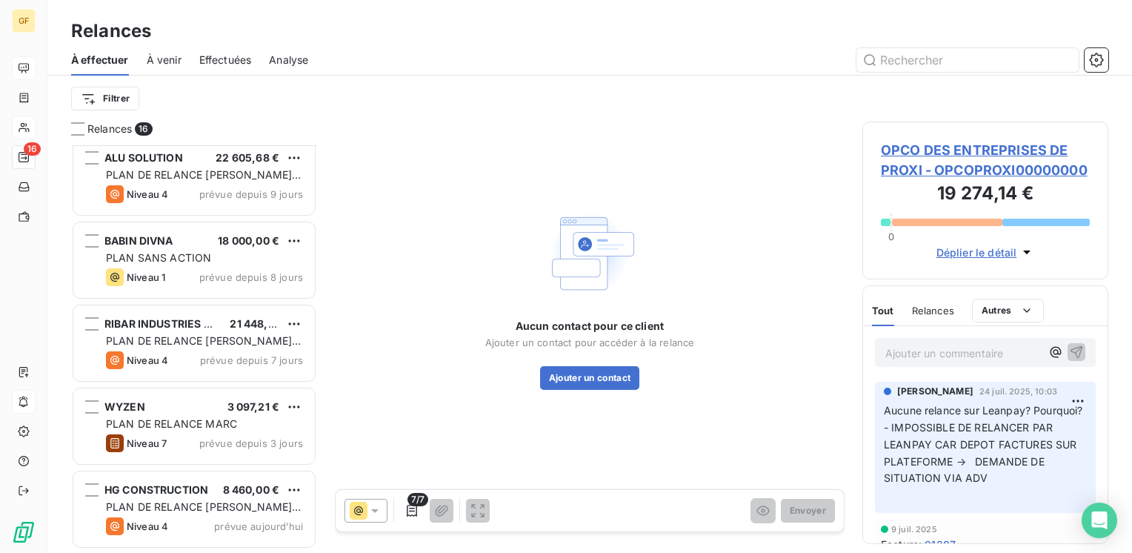
scroll to position [889, 0]
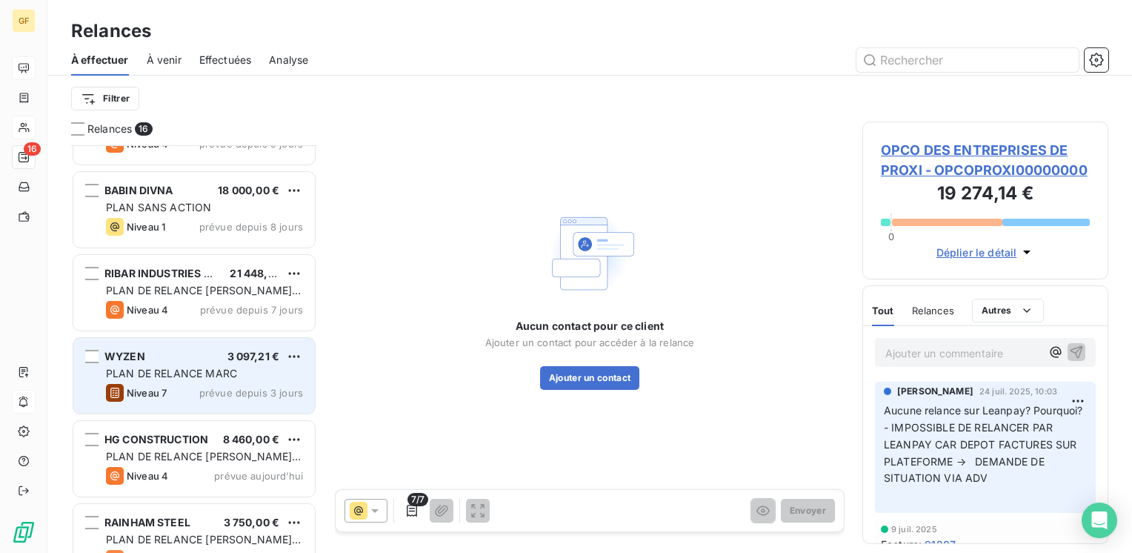
click at [190, 387] on div "Niveau 7 prévue depuis 3 jours" at bounding box center [204, 393] width 197 height 18
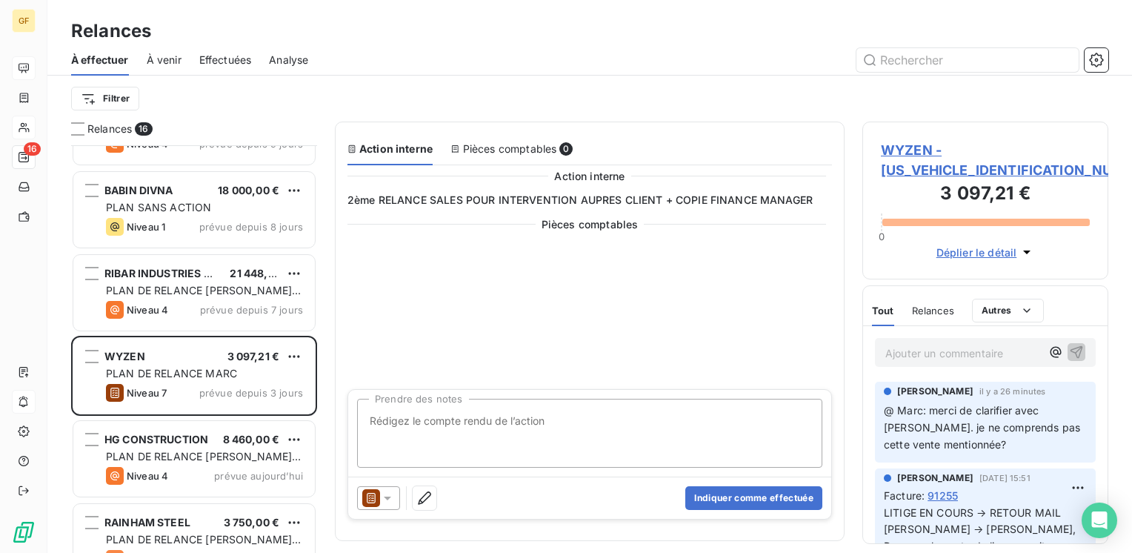
click at [908, 150] on span "WYZEN - [US_VEHICLE_IDENTIFICATION_NUMBER]" at bounding box center [985, 160] width 209 height 40
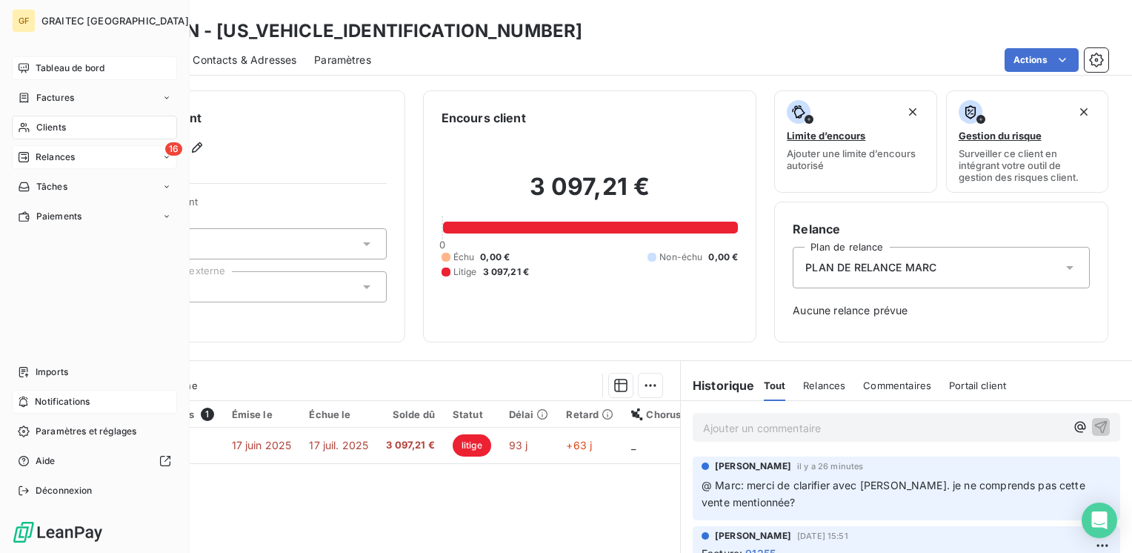
click at [41, 156] on span "Relances" at bounding box center [55, 156] width 39 height 13
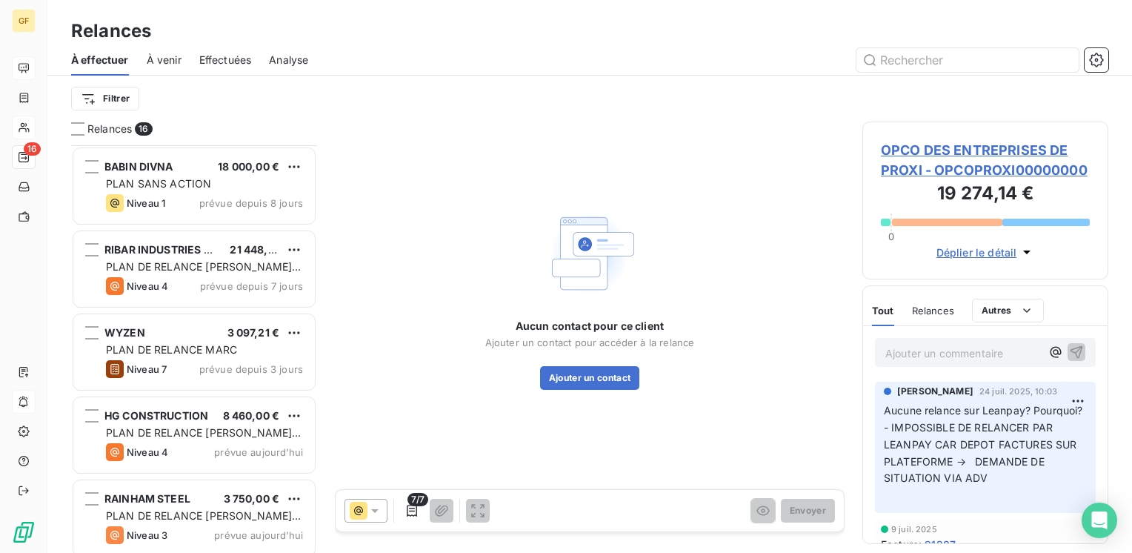
scroll to position [920, 0]
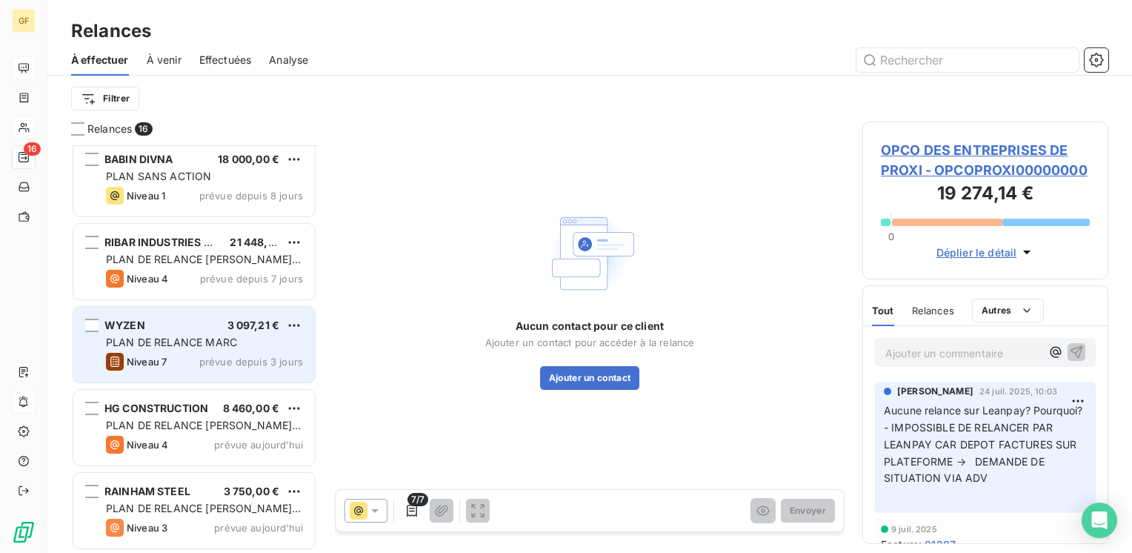
click at [202, 325] on div "WYZEN 3 097,21 €" at bounding box center [204, 325] width 197 height 13
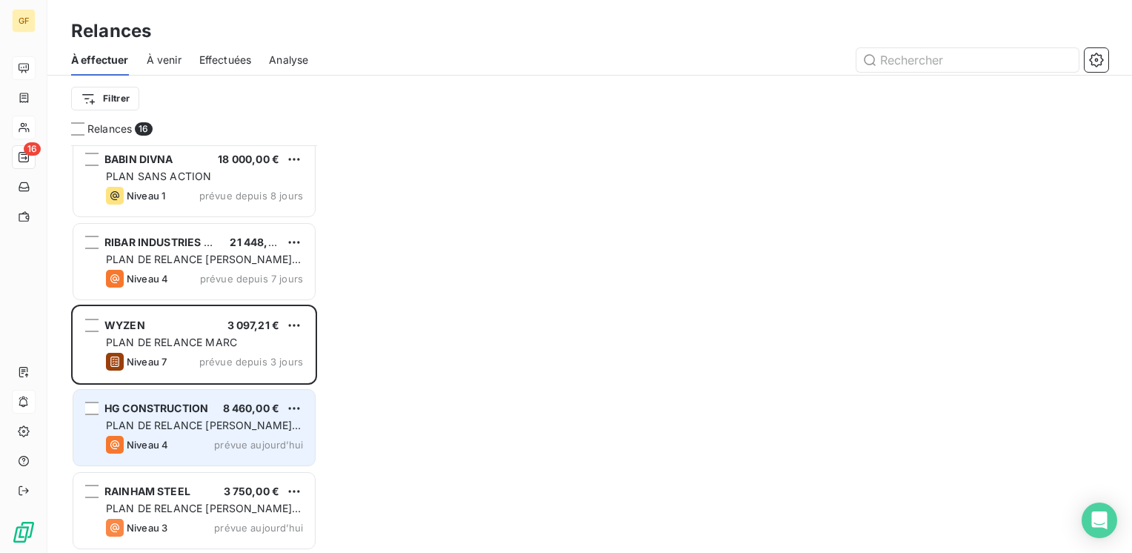
click at [173, 419] on span "PLAN DE RELANCE [PERSON_NAME] - English version" at bounding box center [203, 432] width 195 height 27
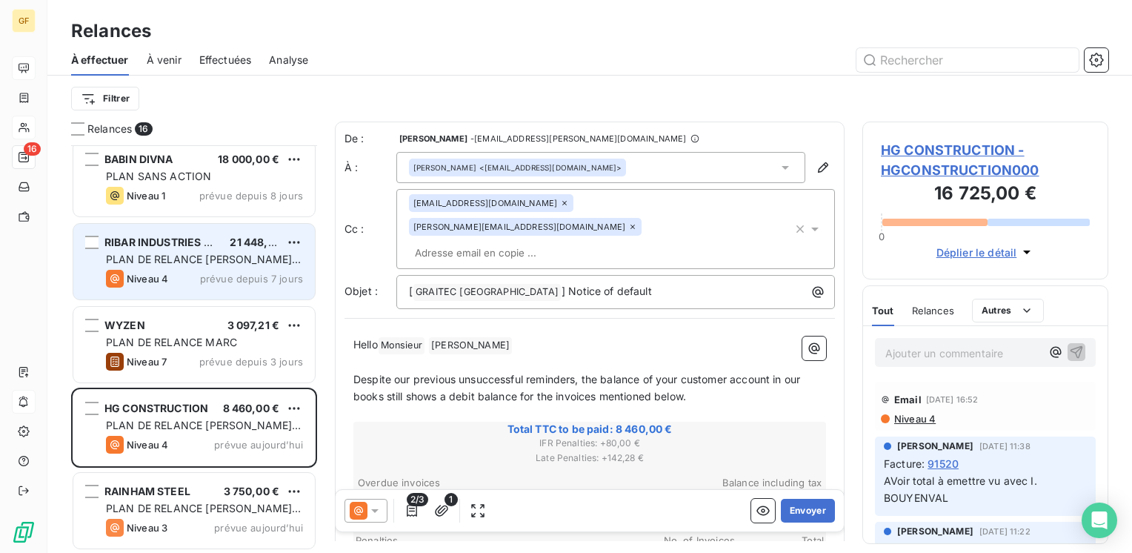
click at [209, 259] on span "PLAN DE RELANCE [PERSON_NAME] - English version" at bounding box center [203, 266] width 195 height 27
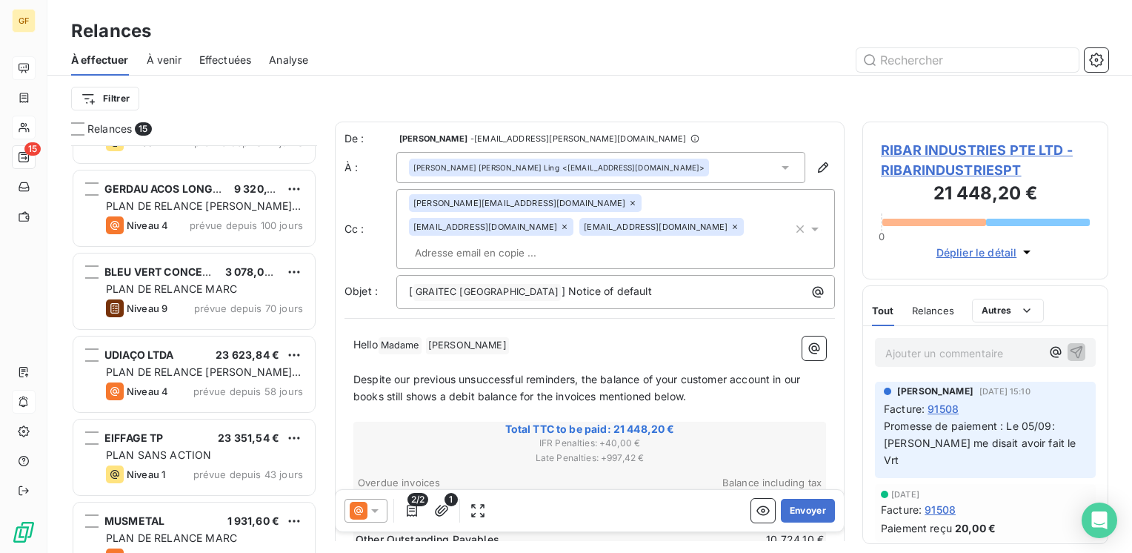
scroll to position [319, 0]
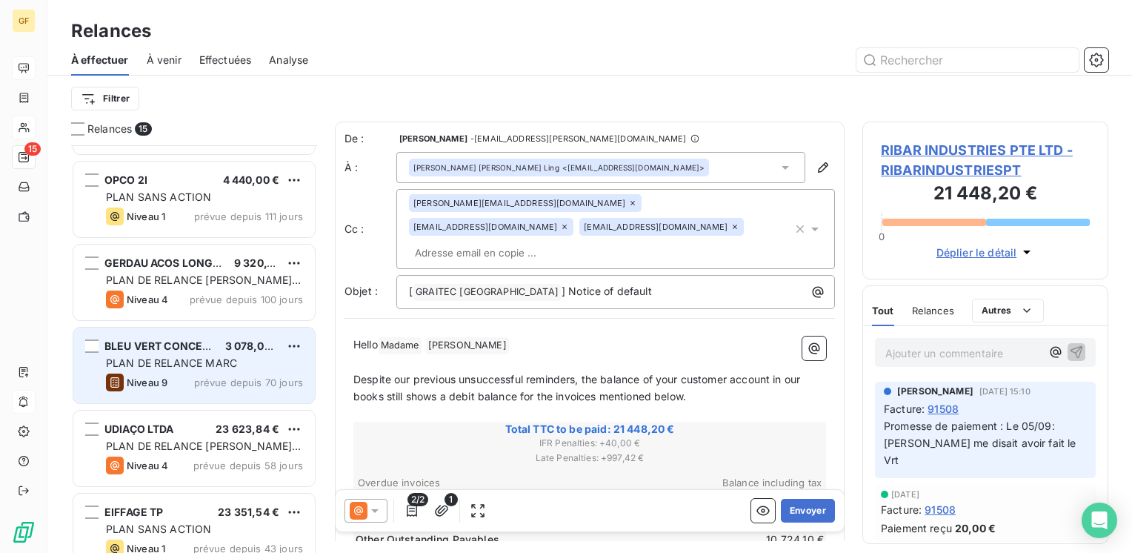
click at [207, 378] on span "prévue depuis 70 jours" at bounding box center [248, 382] width 109 height 12
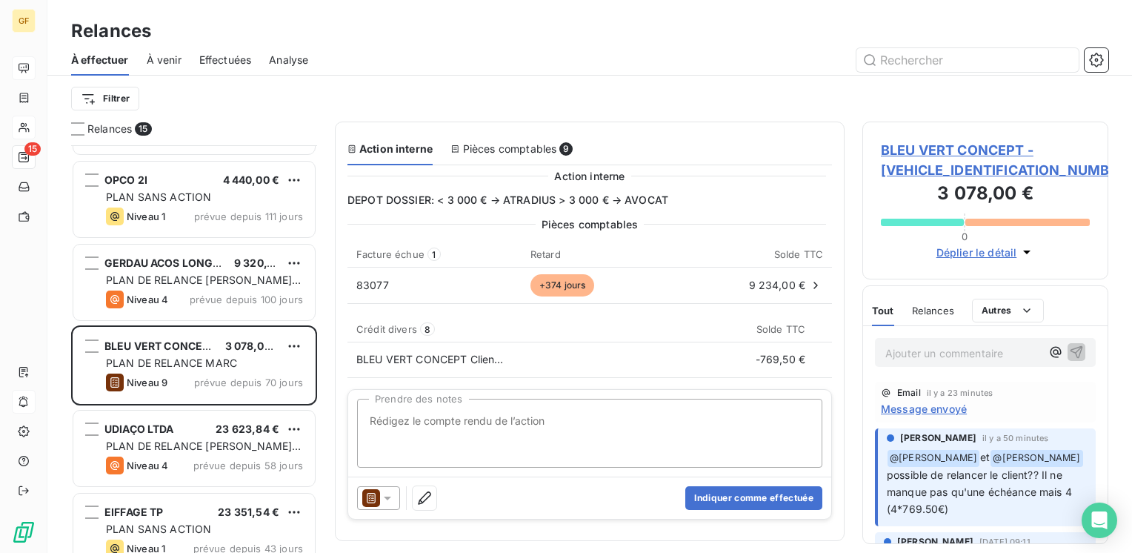
click at [924, 141] on span "BLEU VERT CONCEPT - [VEHICLE_IDENTIFICATION_NUMBER]" at bounding box center [985, 160] width 209 height 40
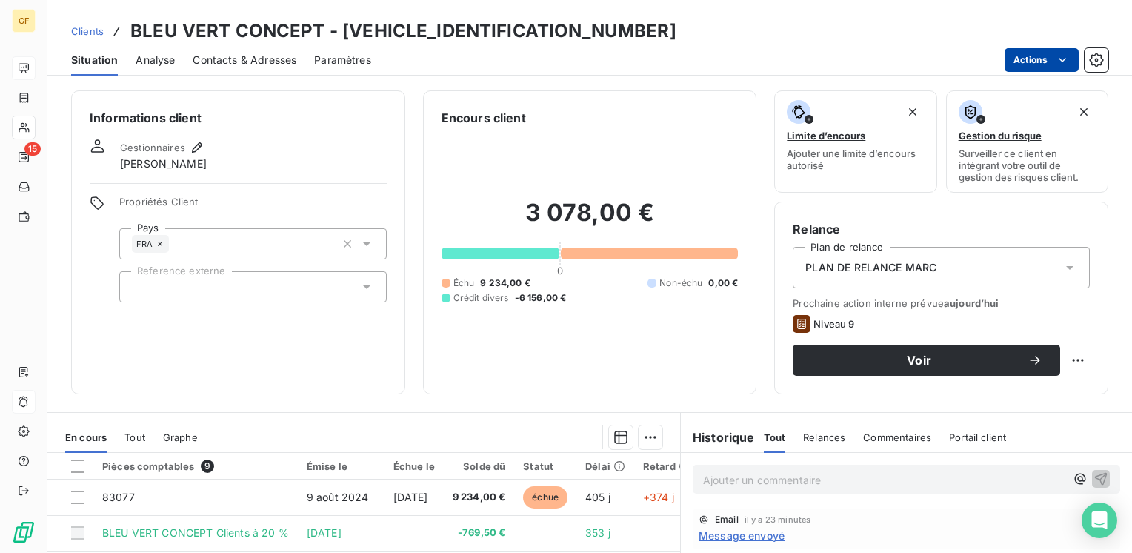
click at [1046, 53] on html "GF 15 Clients BLEU VERT CONCEPT - [VEHICLE_IDENTIFICATION_NUMBER] Situation Ana…" at bounding box center [566, 276] width 1132 height 553
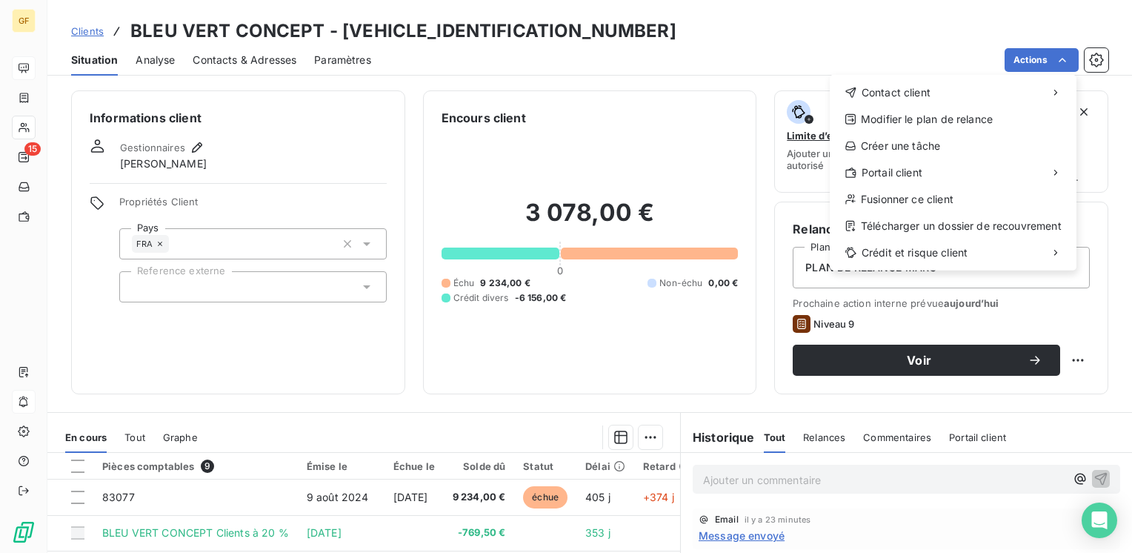
click at [683, 368] on html "GF 15 Clients BLEU VERT CONCEPT - [VEHICLE_IDENTIFICATION_NUMBER] Situation Ana…" at bounding box center [566, 276] width 1132 height 553
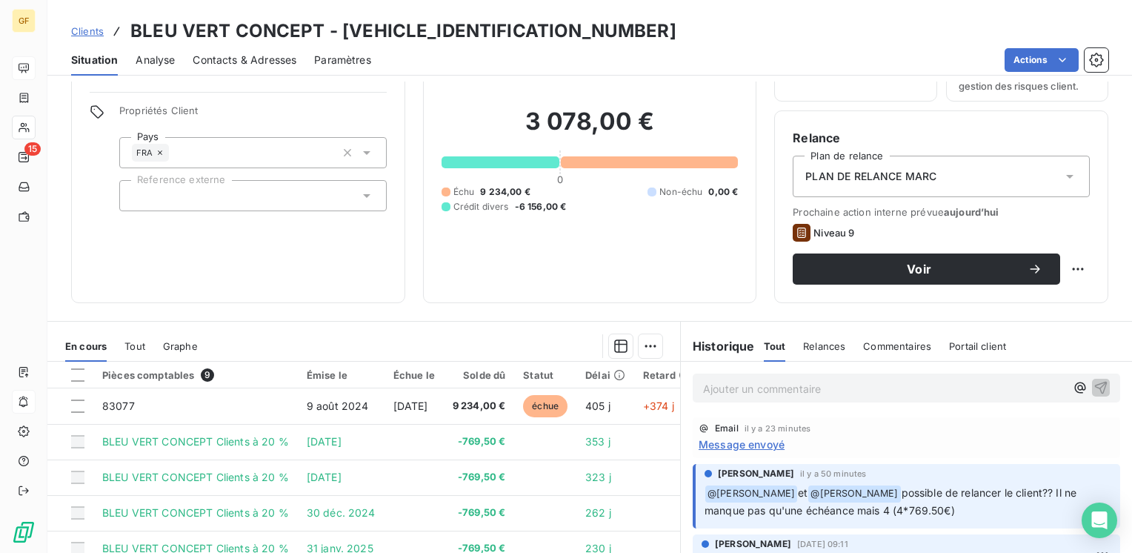
scroll to position [74, 0]
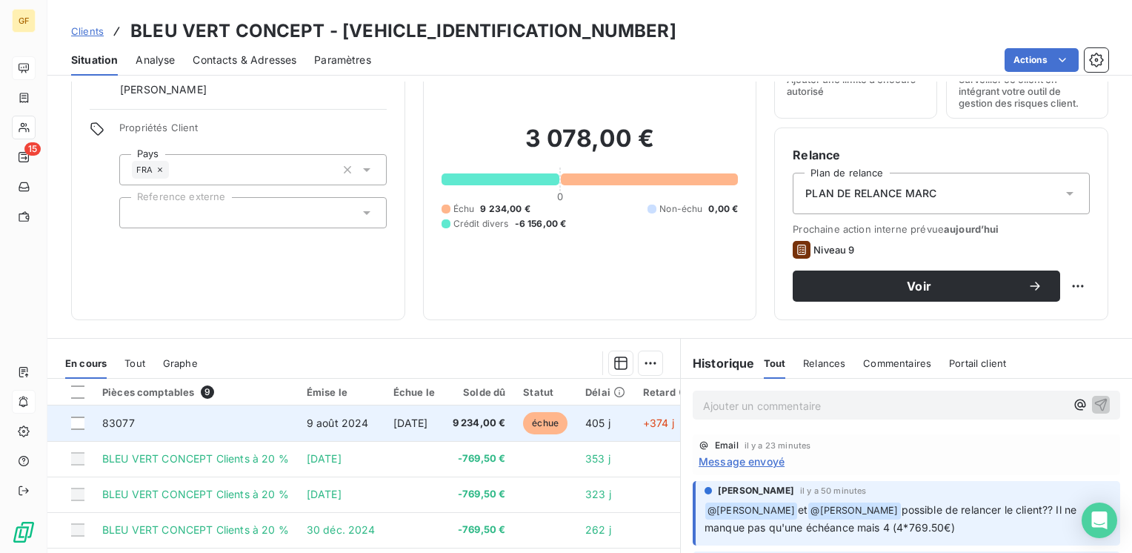
click at [424, 424] on span "[DATE]" at bounding box center [410, 422] width 35 height 13
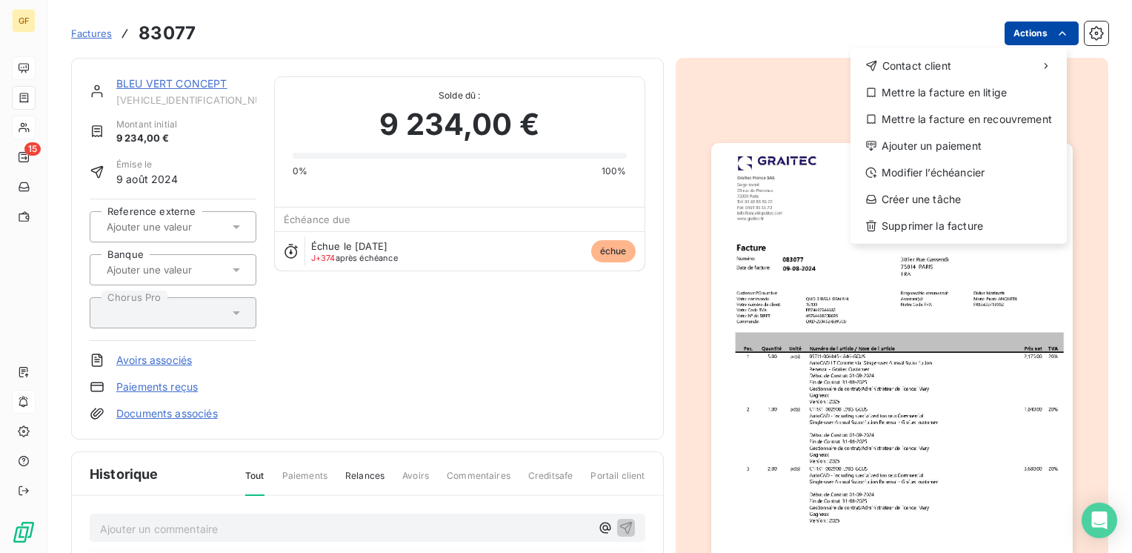
click at [1020, 42] on html "GF 15 Factures 83077 Actions Contact client Mettre la facture en litige Mettre …" at bounding box center [566, 276] width 1132 height 553
click at [990, 92] on div "Mettre la facture en litige" at bounding box center [959, 93] width 205 height 24
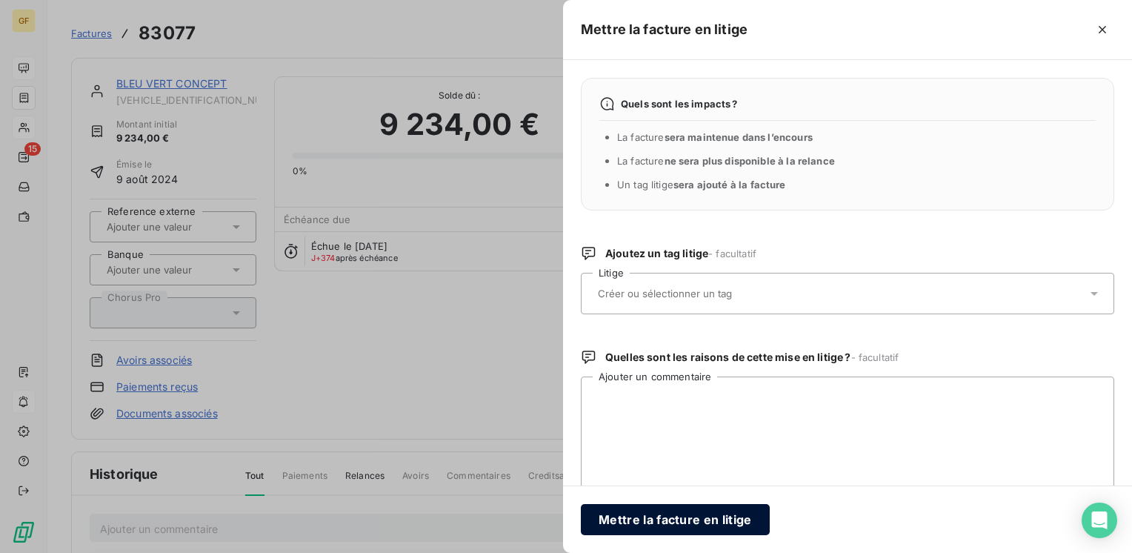
click at [673, 524] on button "Mettre la facture en litige" at bounding box center [675, 519] width 189 height 31
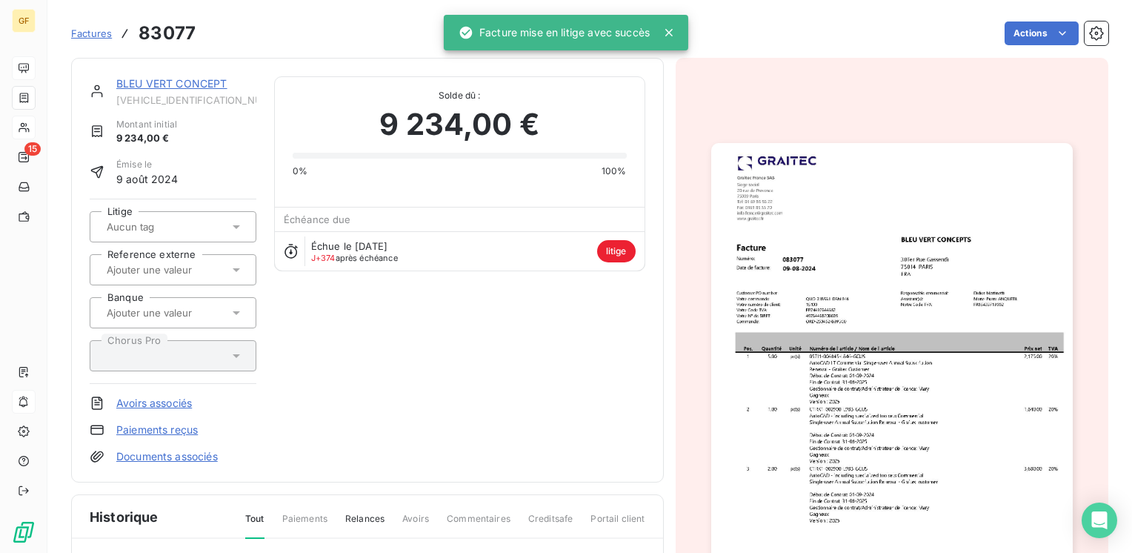
click at [145, 79] on link "BLEU VERT CONCEPT" at bounding box center [171, 83] width 111 height 13
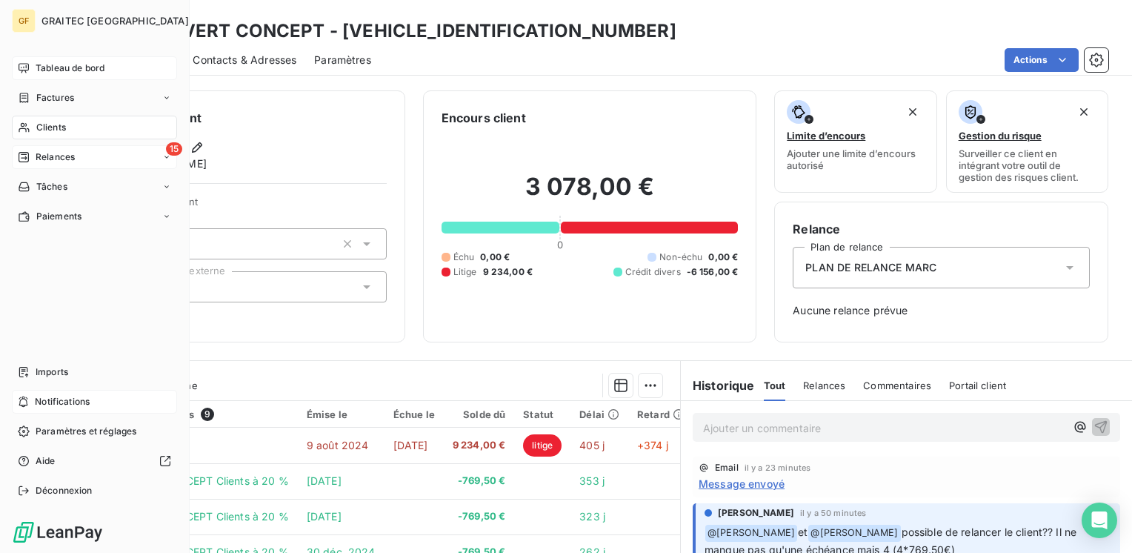
click at [59, 160] on span "Relances" at bounding box center [55, 156] width 39 height 13
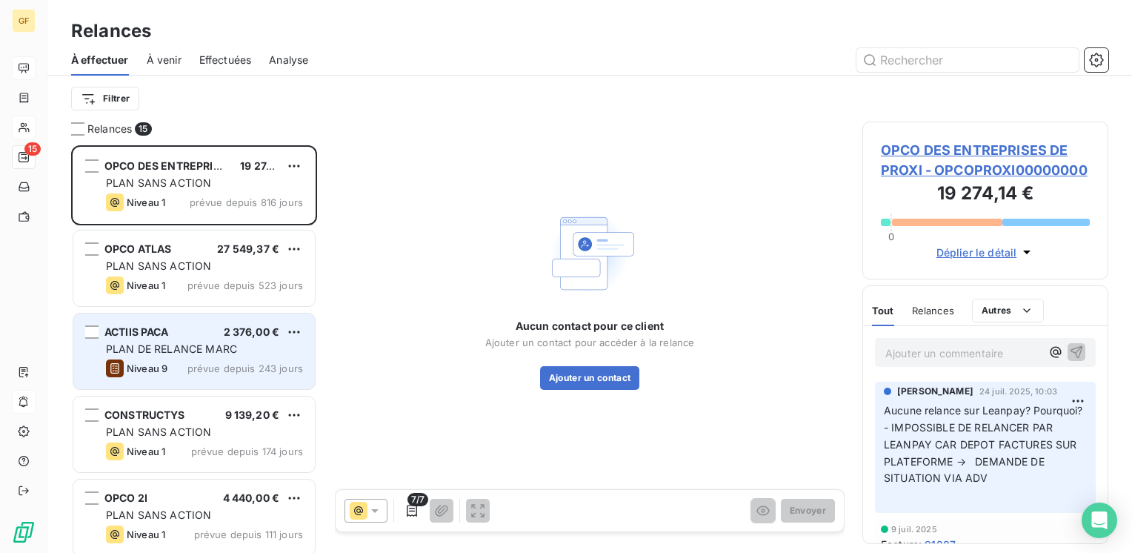
click at [205, 336] on div "ACTIIS PACA 2 376,00 €" at bounding box center [204, 331] width 197 height 13
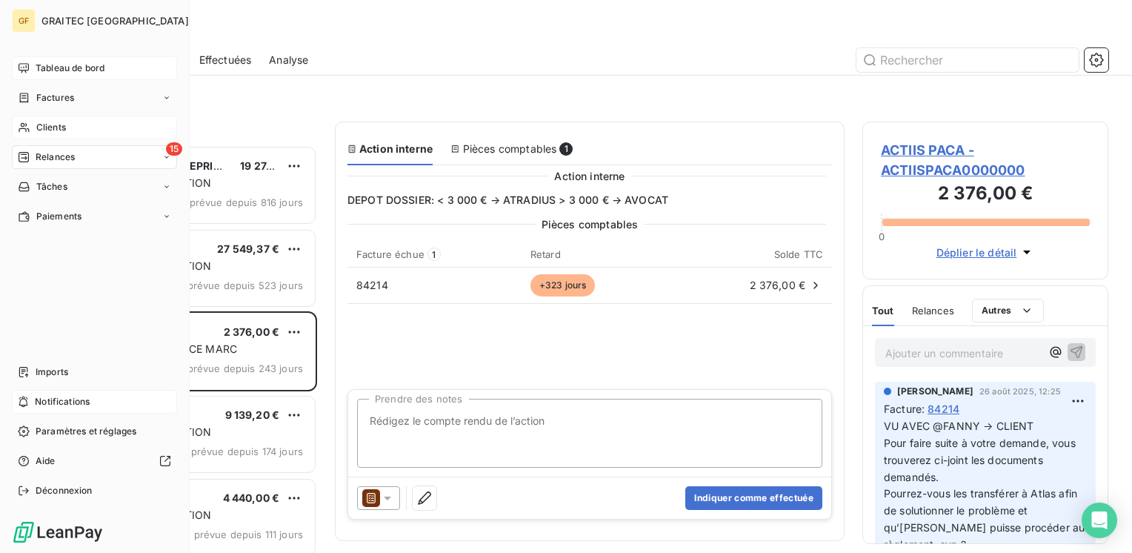
click at [53, 156] on span "Relances" at bounding box center [55, 156] width 39 height 13
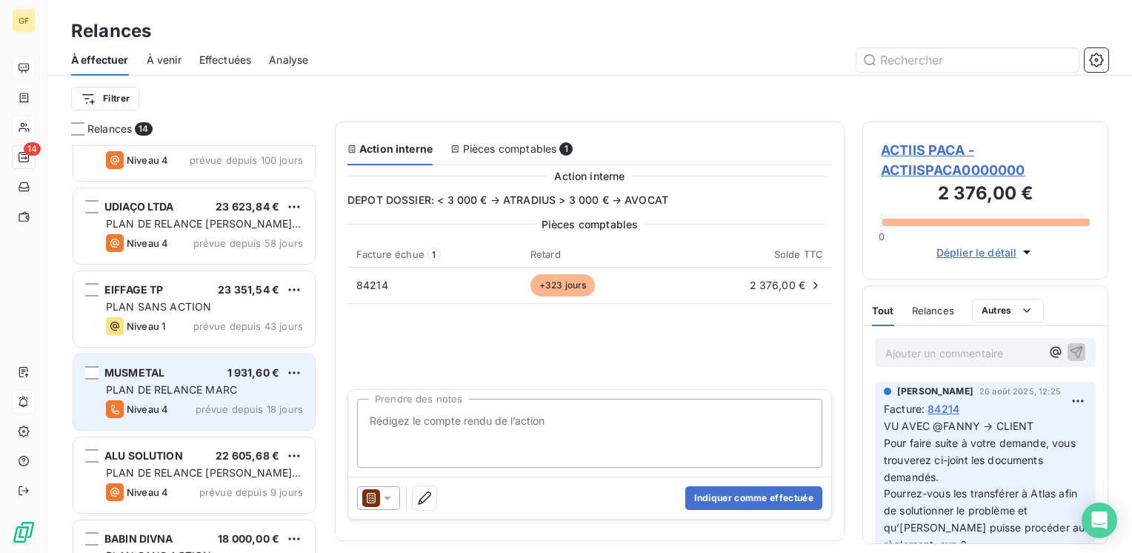
scroll to position [384, 0]
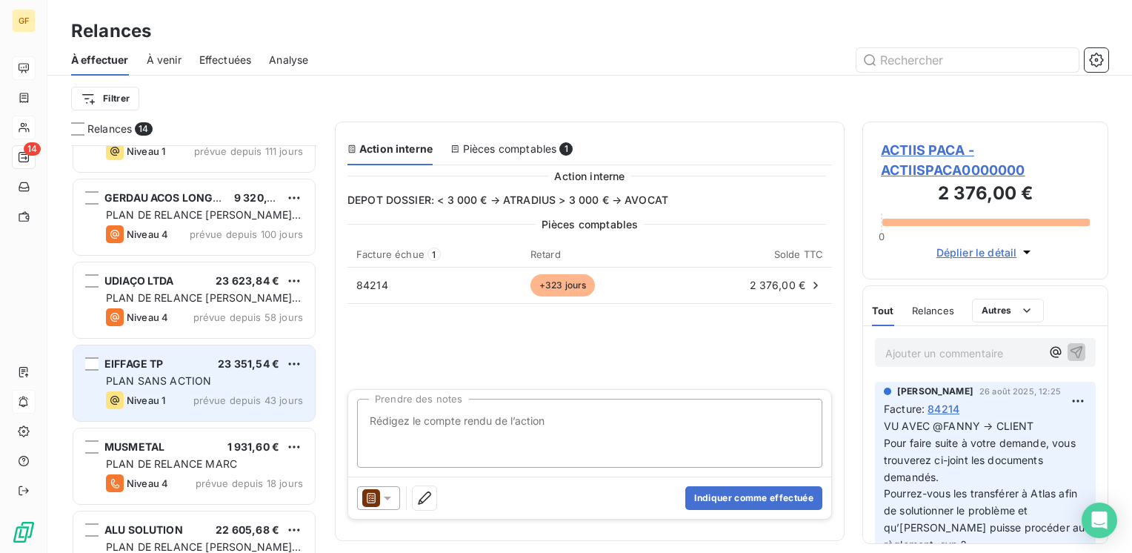
click at [230, 357] on span "23 351,54 €" at bounding box center [248, 363] width 61 height 13
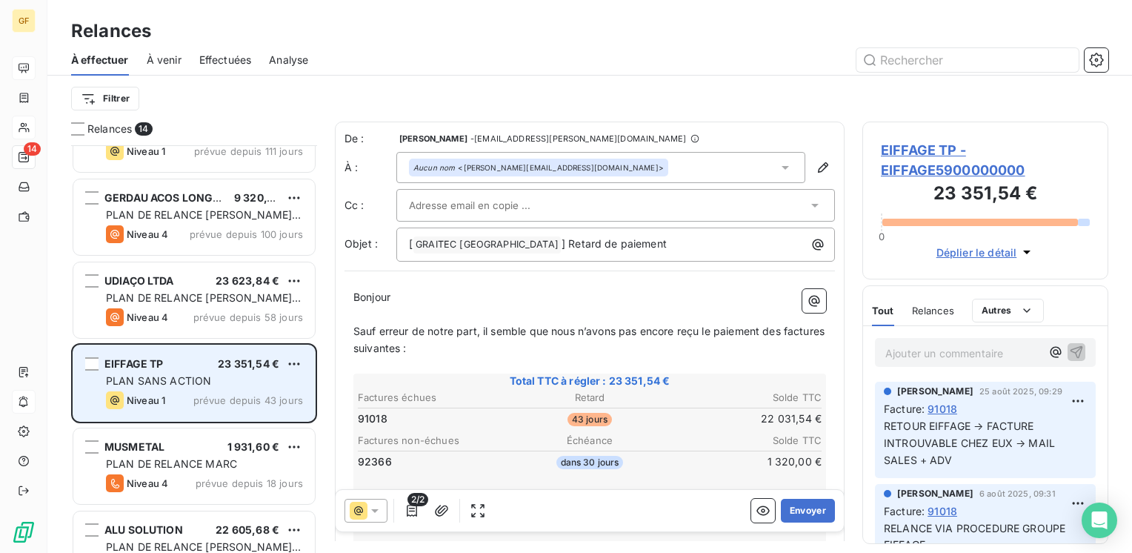
click at [273, 385] on div "PLAN SANS ACTION" at bounding box center [204, 380] width 197 height 15
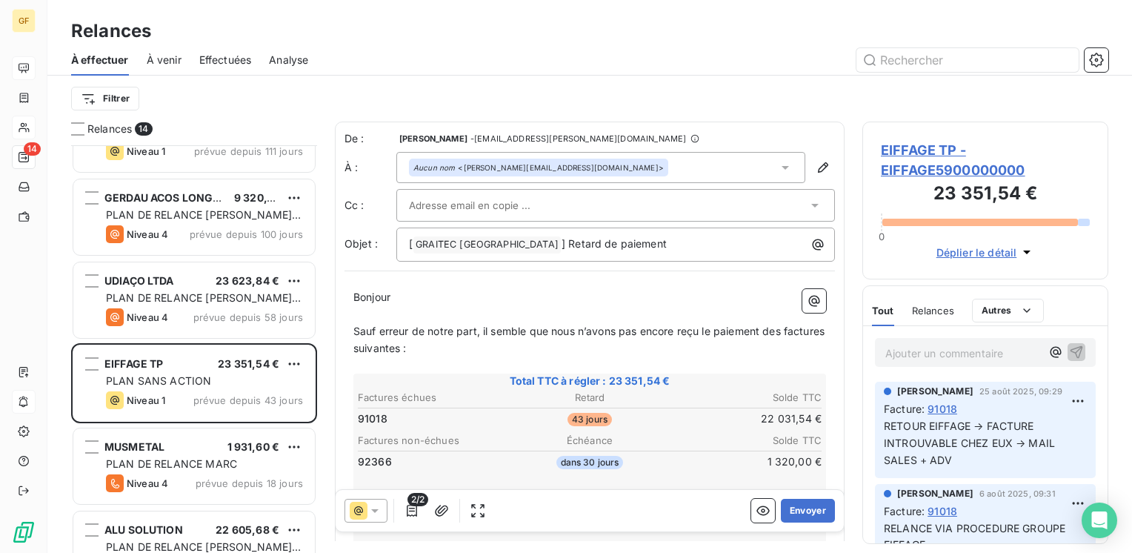
click at [930, 147] on span "EIFFAGE TP - EIFFAGE5900000000" at bounding box center [985, 160] width 209 height 40
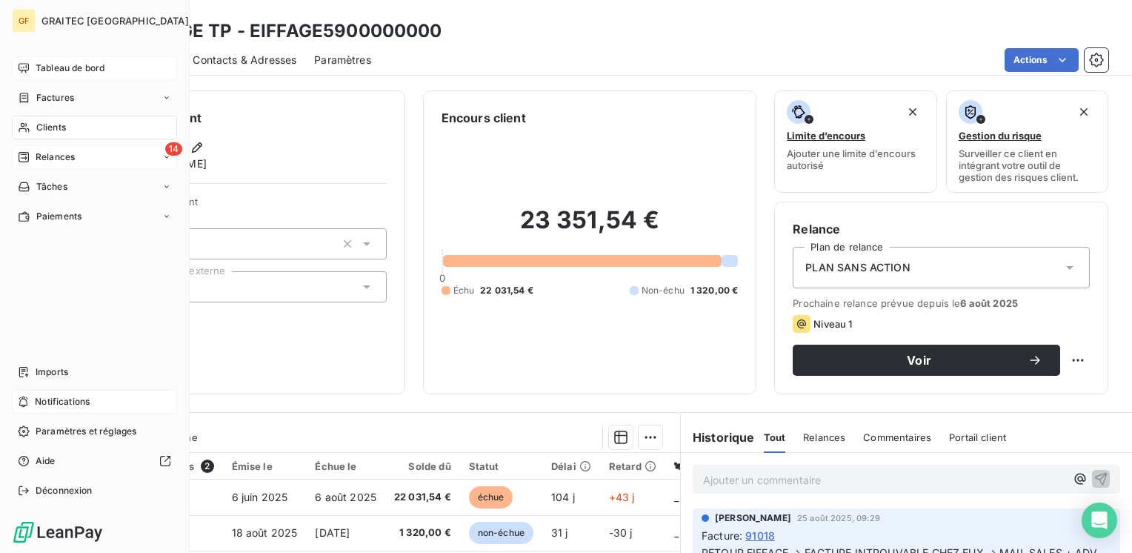
click at [47, 156] on span "Relances" at bounding box center [55, 156] width 39 height 13
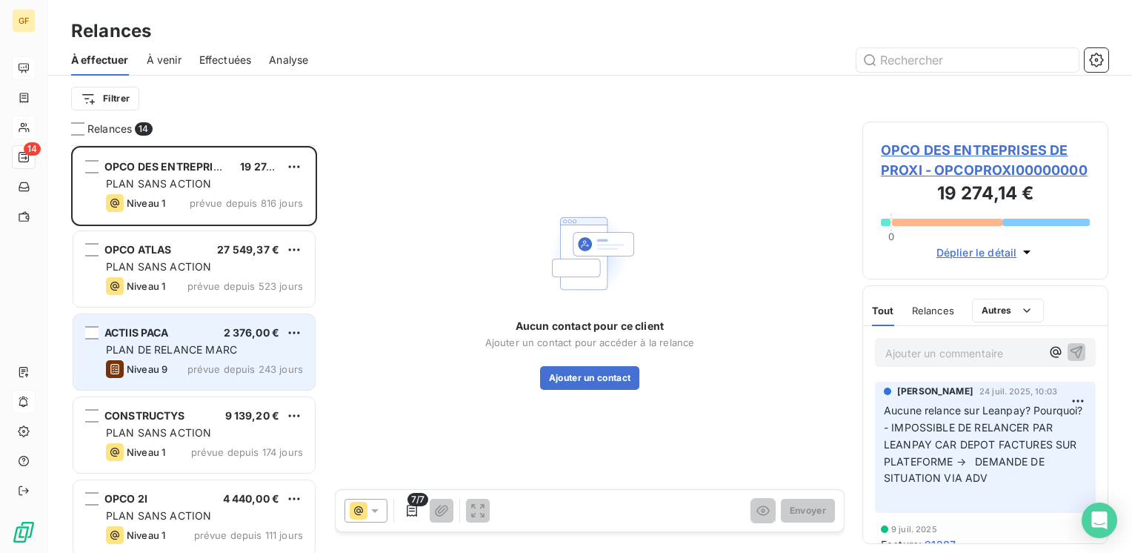
click at [205, 353] on span "PLAN DE RELANCE MARC" at bounding box center [171, 349] width 131 height 13
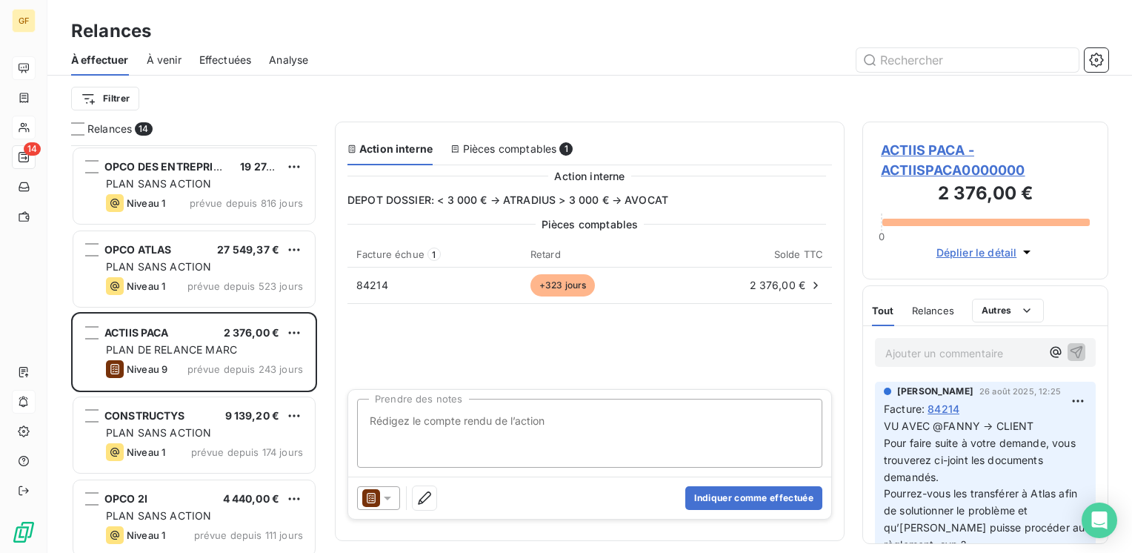
click at [940, 144] on span "ACTIIS PACA - ACTIISPACA0000000" at bounding box center [985, 160] width 209 height 40
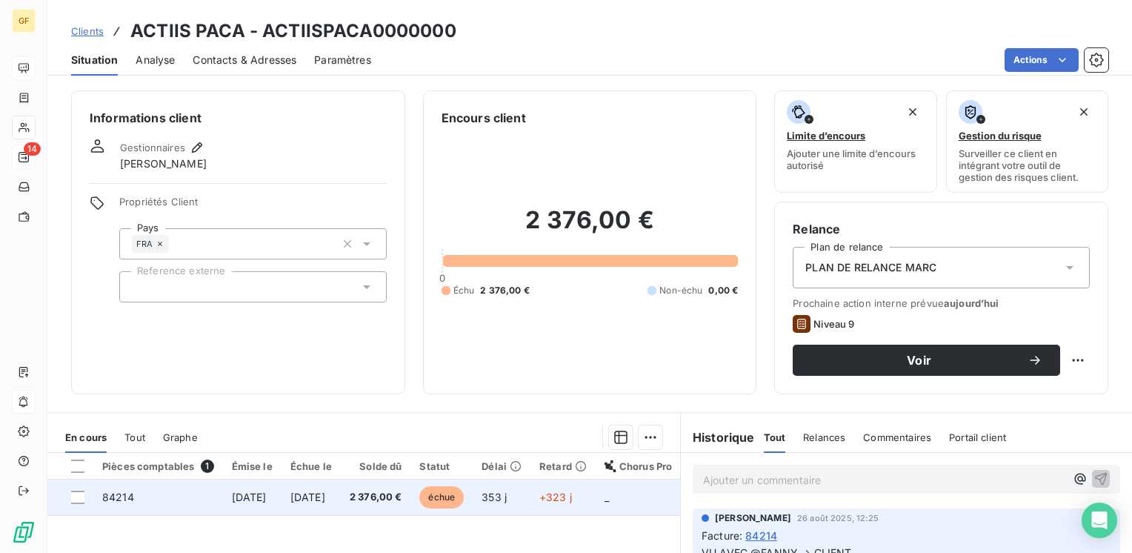
click at [310, 491] on td "[DATE]" at bounding box center [311, 497] width 59 height 36
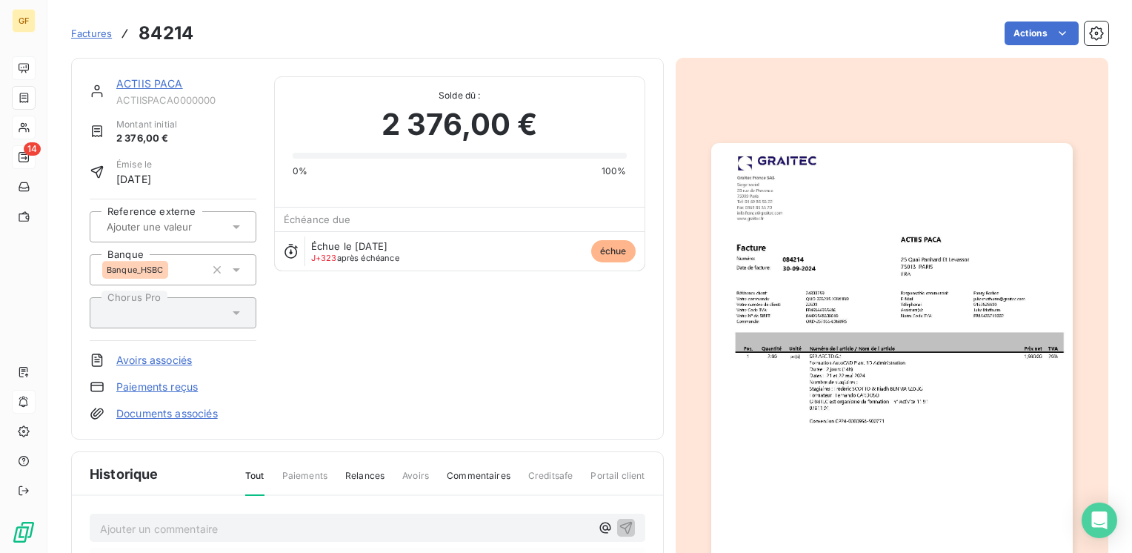
click at [1031, 35] on html "GF 14 Factures 84214 Actions ACTIIS PACA ACTIISPACA0000000 Montant initial 2 37…" at bounding box center [566, 276] width 1132 height 553
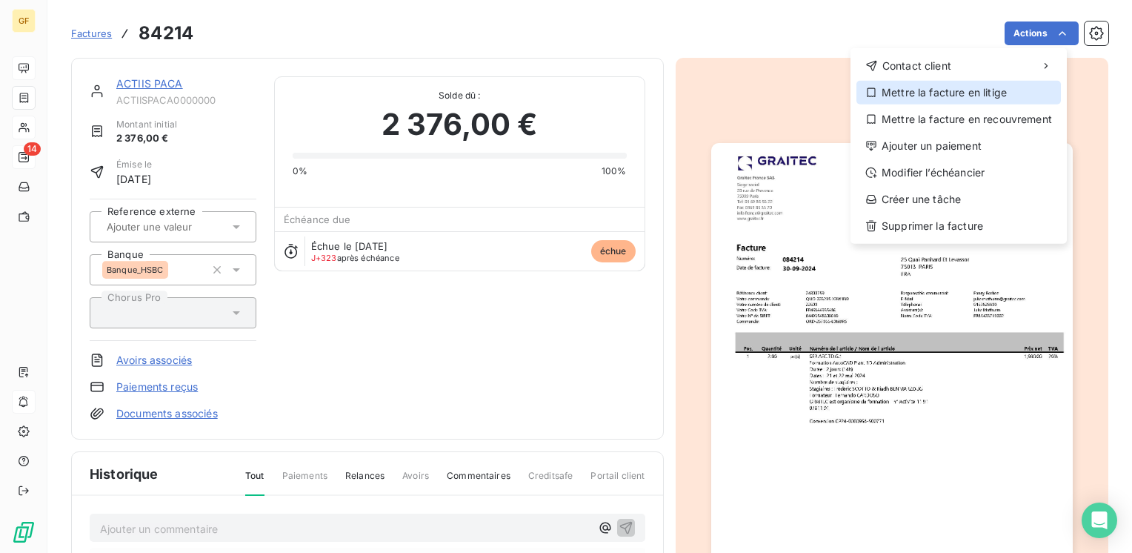
click at [978, 87] on div "Mettre la facture en litige" at bounding box center [959, 93] width 205 height 24
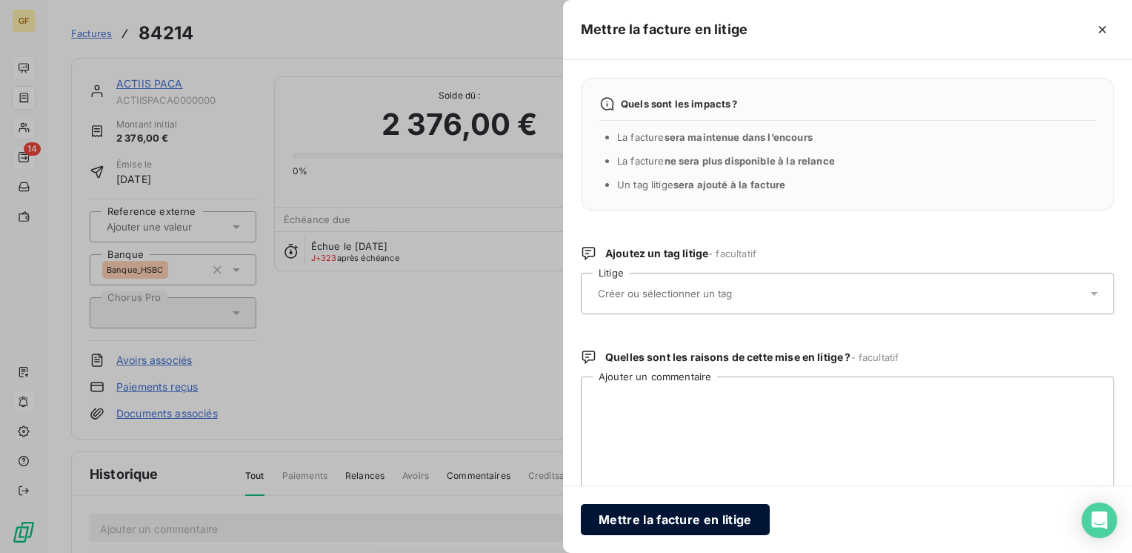
click at [641, 519] on button "Mettre la facture en litige" at bounding box center [675, 519] width 189 height 31
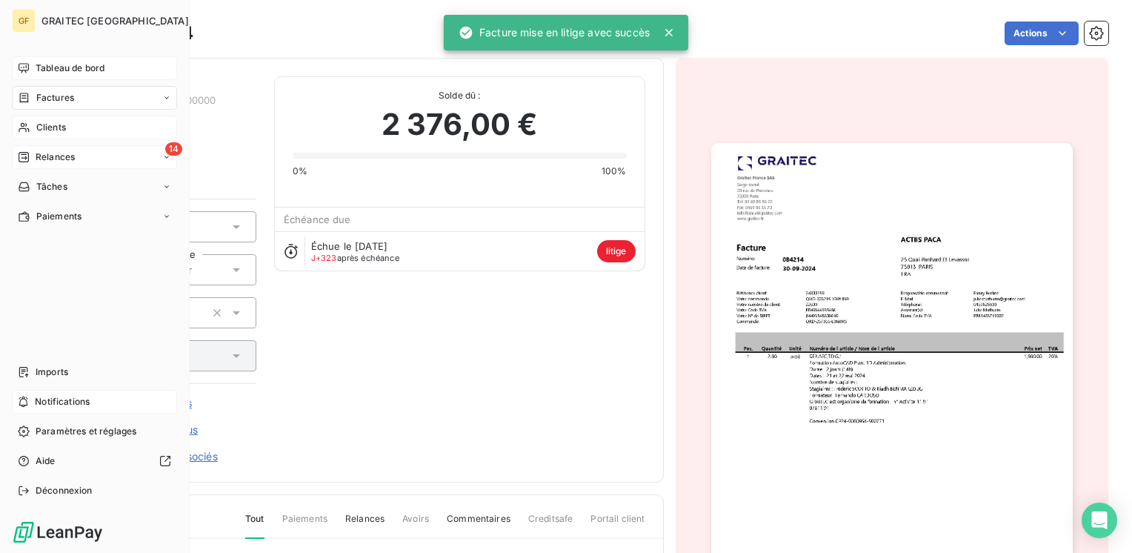
click at [43, 155] on span "Relances" at bounding box center [55, 156] width 39 height 13
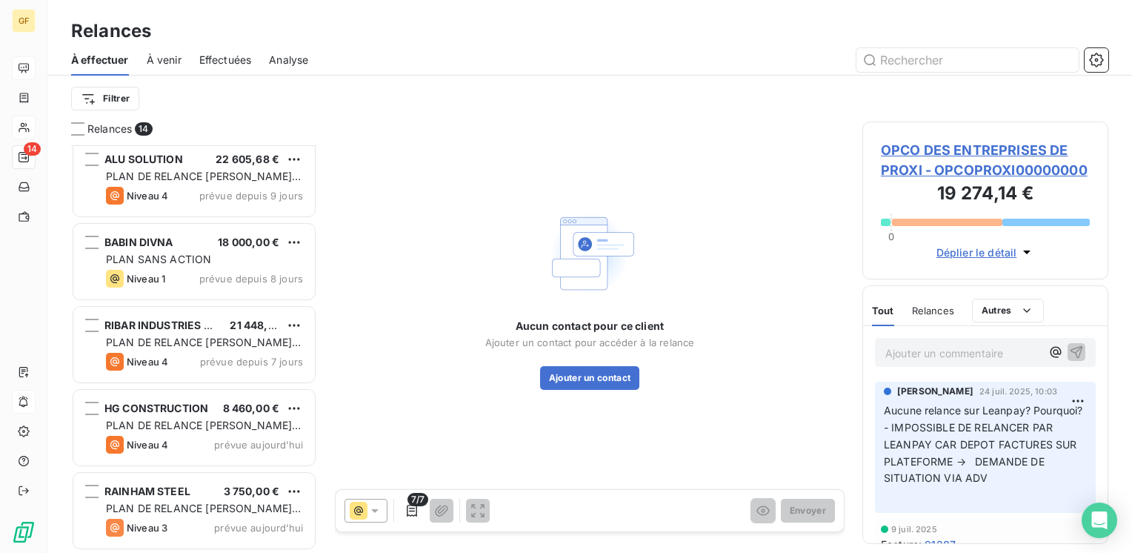
scroll to position [236, 0]
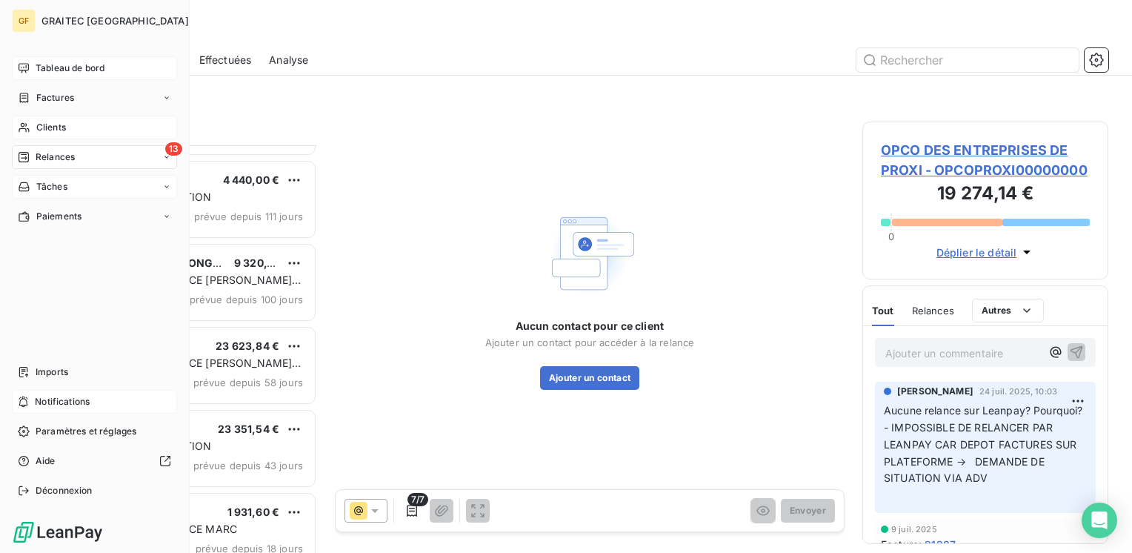
click at [39, 185] on span "Tâches" at bounding box center [51, 186] width 31 height 13
click at [61, 70] on span "Tableau de bord" at bounding box center [70, 67] width 69 height 13
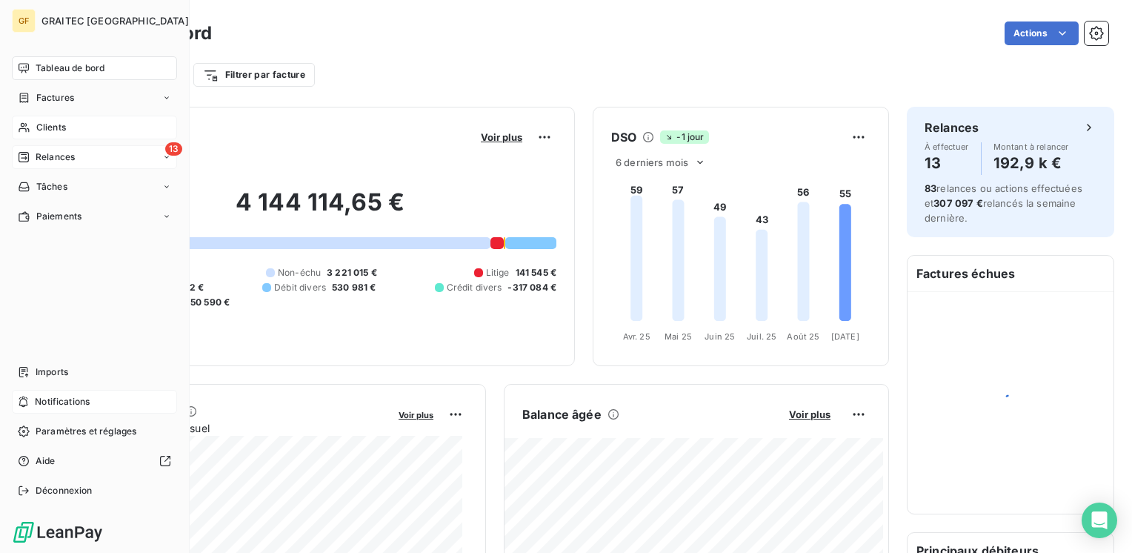
click at [65, 151] on span "Relances" at bounding box center [55, 156] width 39 height 13
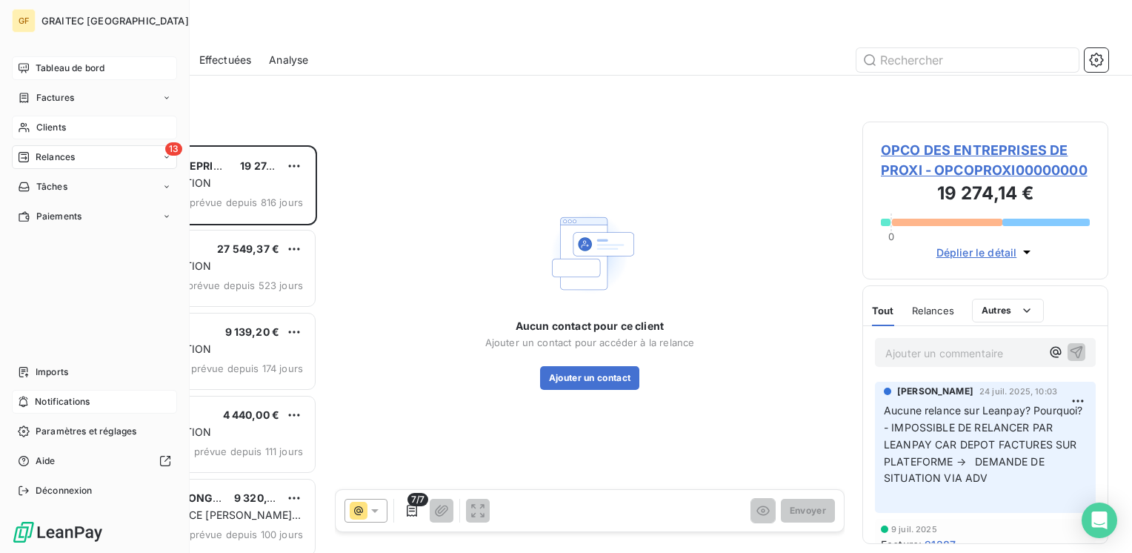
scroll to position [396, 234]
click at [39, 155] on span "Relances" at bounding box center [55, 156] width 39 height 13
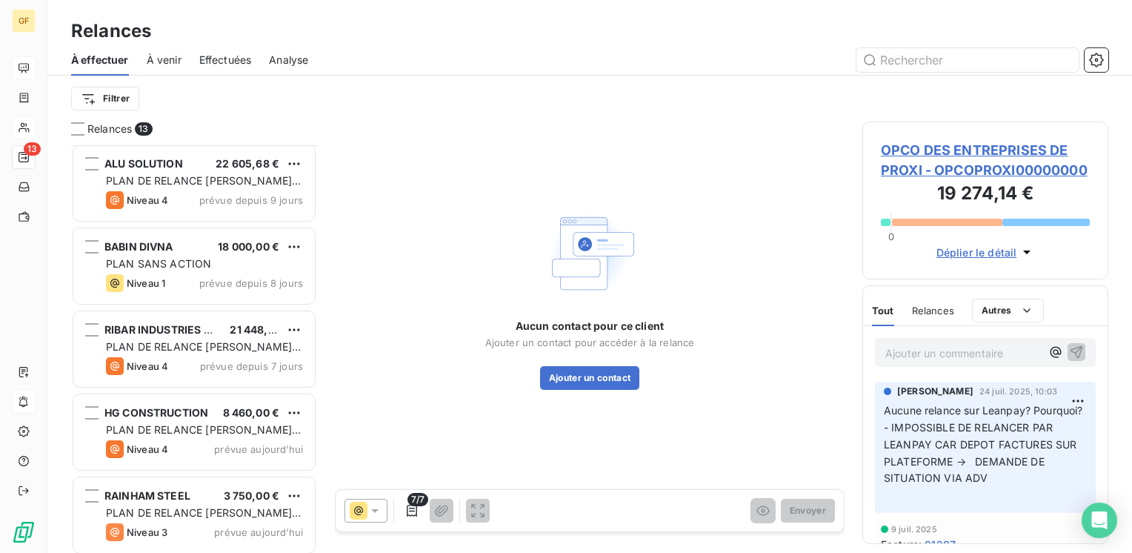
scroll to position [671, 0]
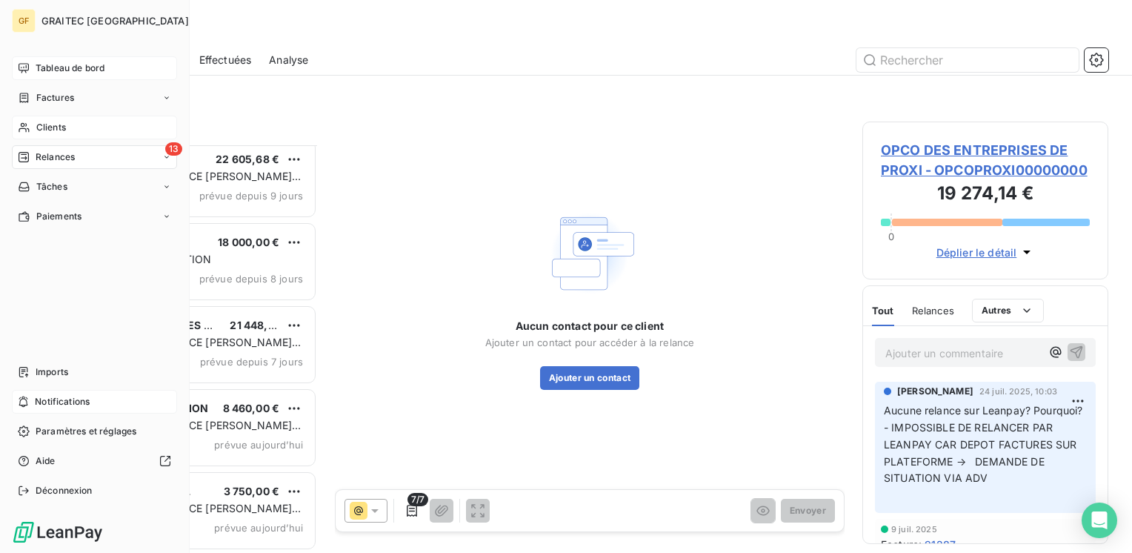
click at [45, 127] on span "Clients" at bounding box center [51, 127] width 30 height 13
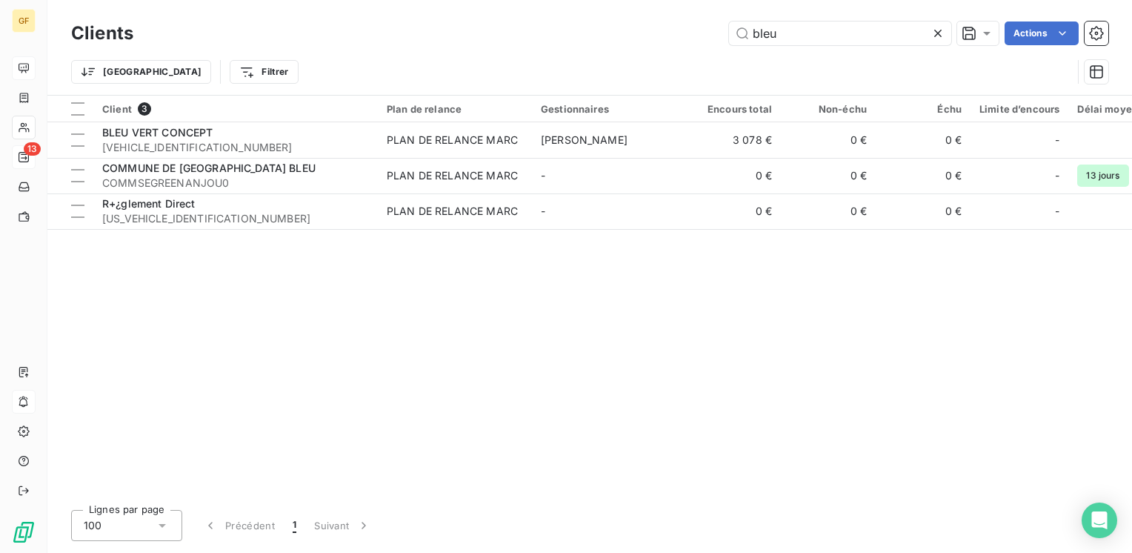
drag, startPoint x: 776, startPoint y: 31, endPoint x: 581, endPoint y: 55, distance: 196.3
click at [581, 55] on div "Clients bleu Actions Trier Filtrer" at bounding box center [589, 56] width 1037 height 77
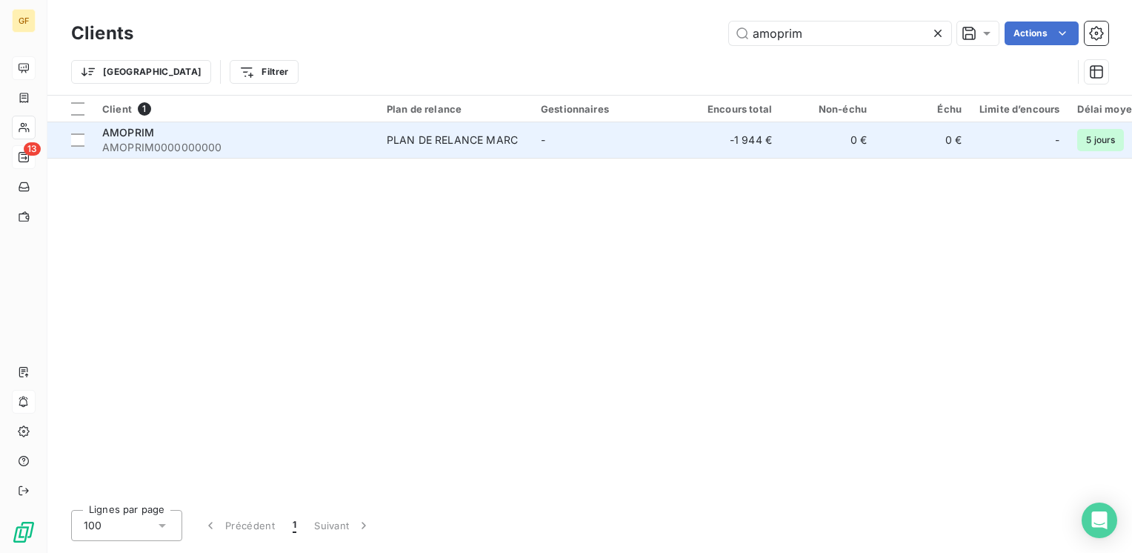
type input "amoprim"
click at [362, 143] on span "AMOPRIM0000000000" at bounding box center [235, 147] width 267 height 15
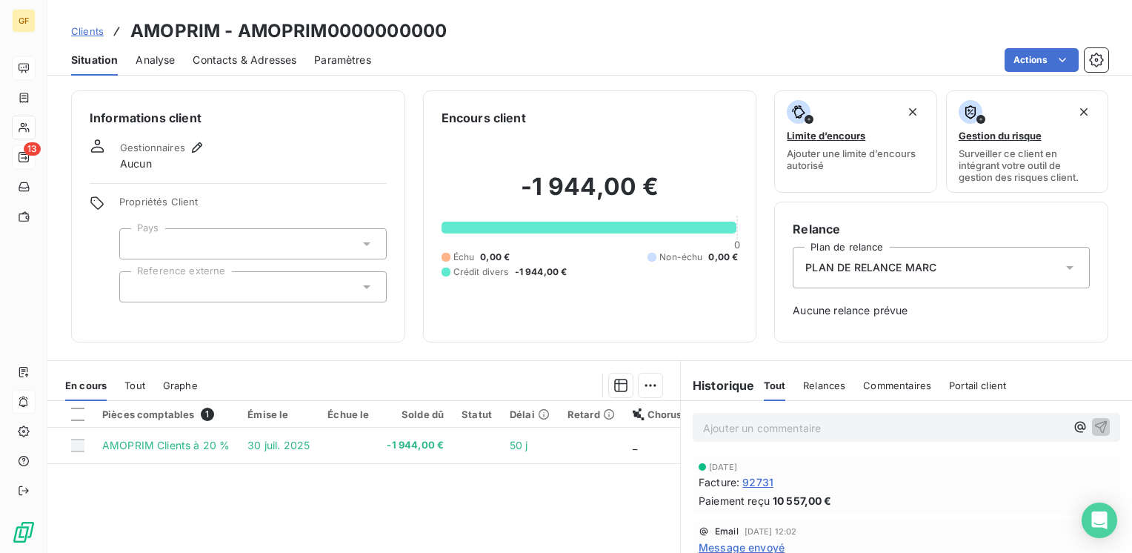
click at [278, 68] on div "Contacts & Adresses" at bounding box center [245, 59] width 104 height 31
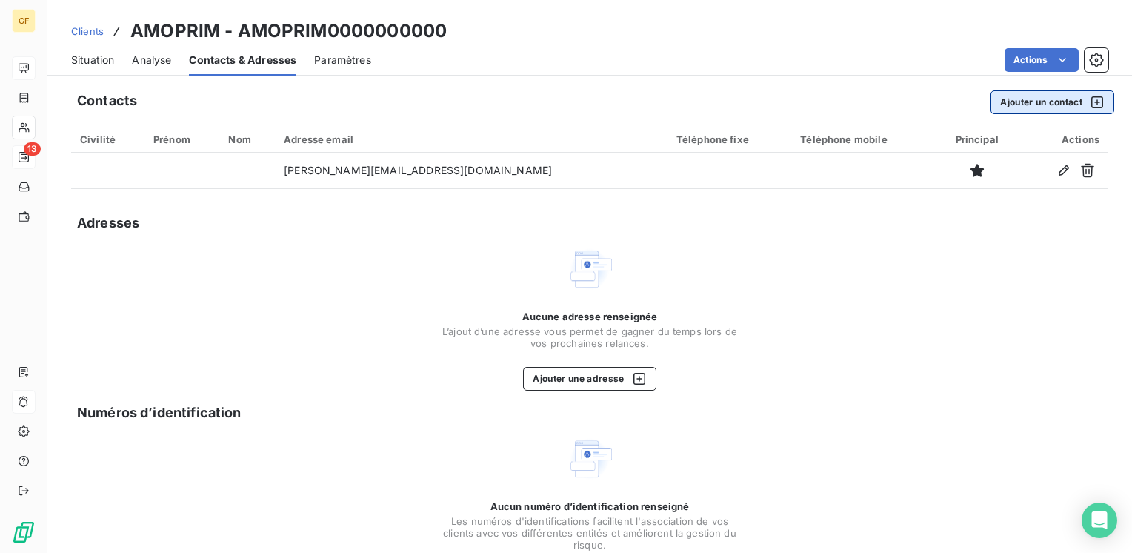
click at [1017, 96] on button "Ajouter un contact" at bounding box center [1053, 102] width 124 height 24
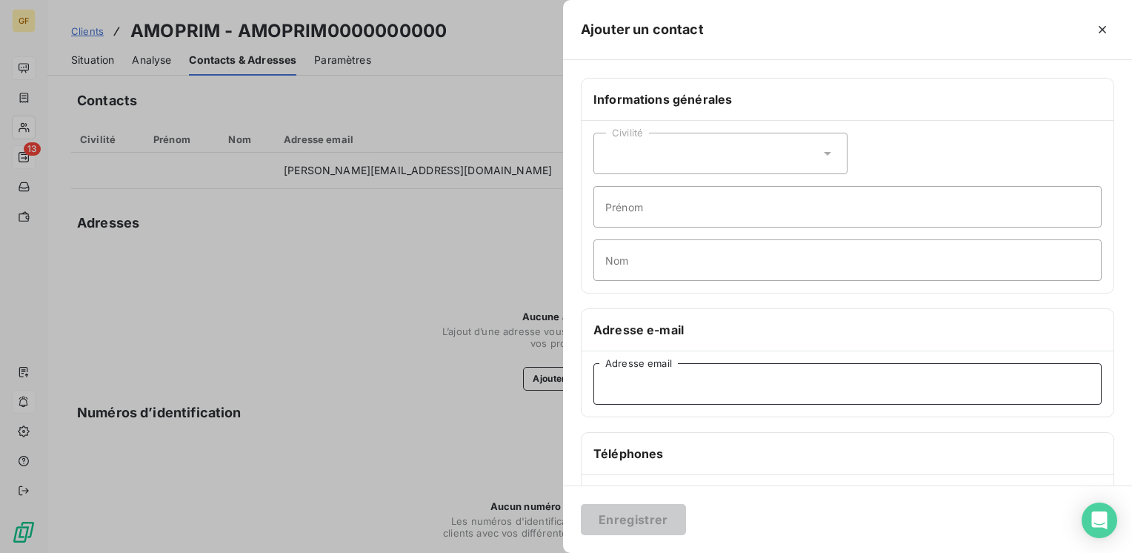
click at [606, 388] on input "Adresse email" at bounding box center [847, 383] width 508 height 41
paste input "[PERSON_NAME][EMAIL_ADDRESS][DOMAIN_NAME]"
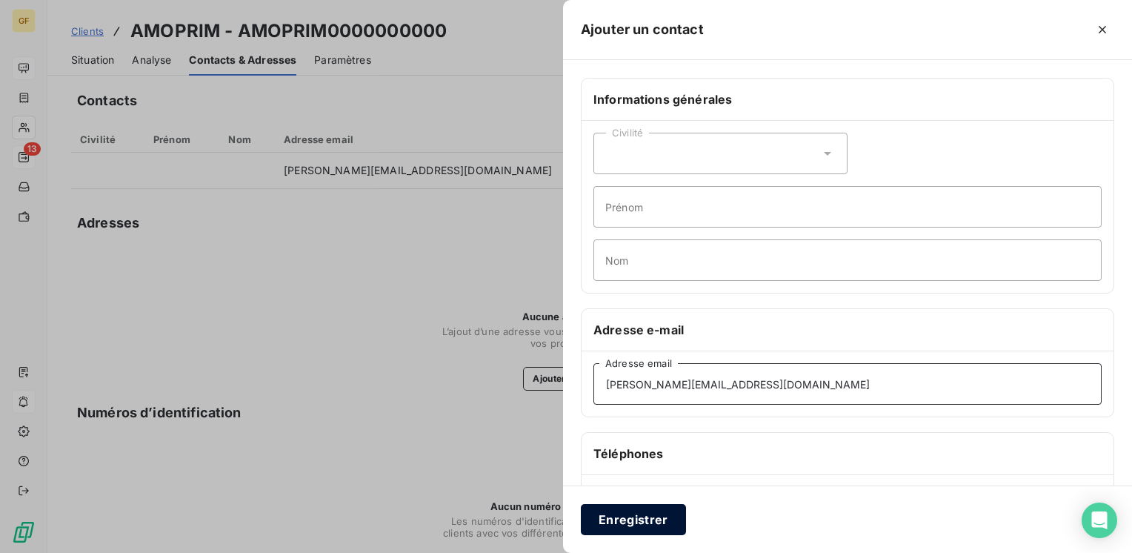
type input "[PERSON_NAME][EMAIL_ADDRESS][DOMAIN_NAME]"
click at [608, 522] on button "Enregistrer" at bounding box center [633, 519] width 105 height 31
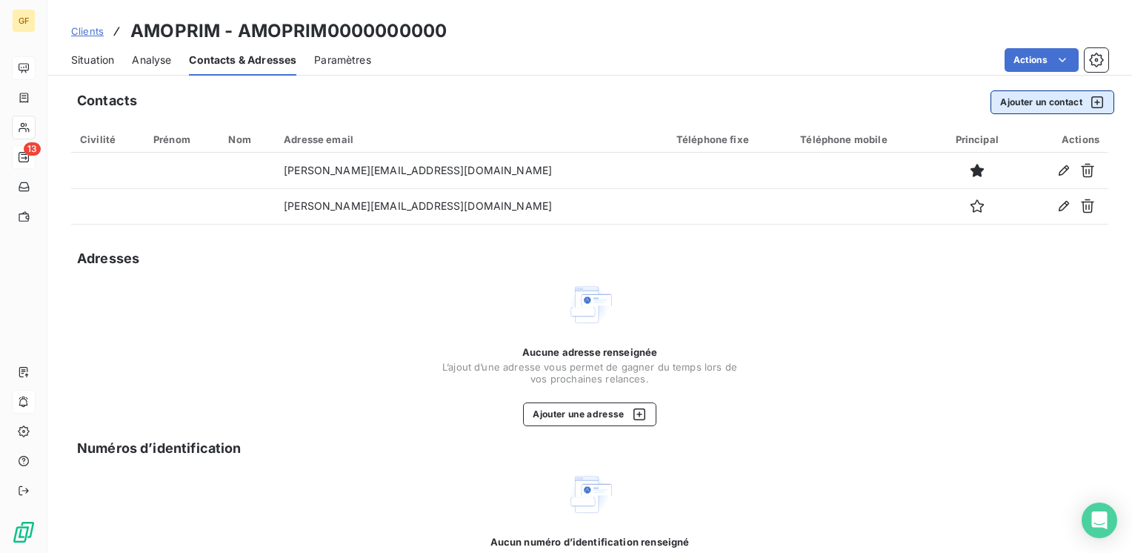
click at [1052, 96] on button "Ajouter un contact" at bounding box center [1053, 102] width 124 height 24
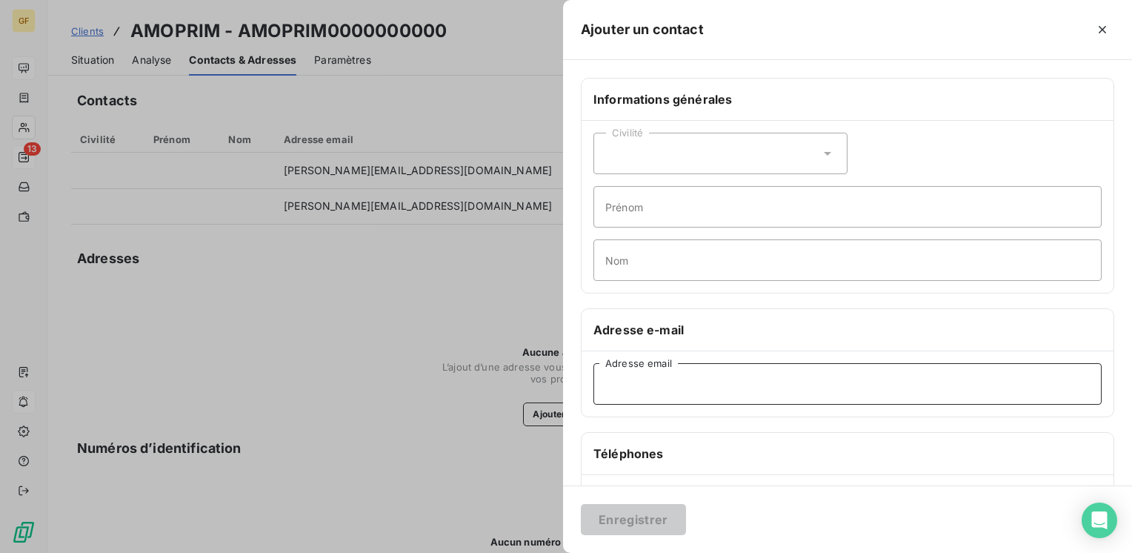
click at [661, 383] on input "Adresse email" at bounding box center [847, 383] width 508 height 41
paste input "[PERSON_NAME][EMAIL_ADDRESS][DOMAIN_NAME]"
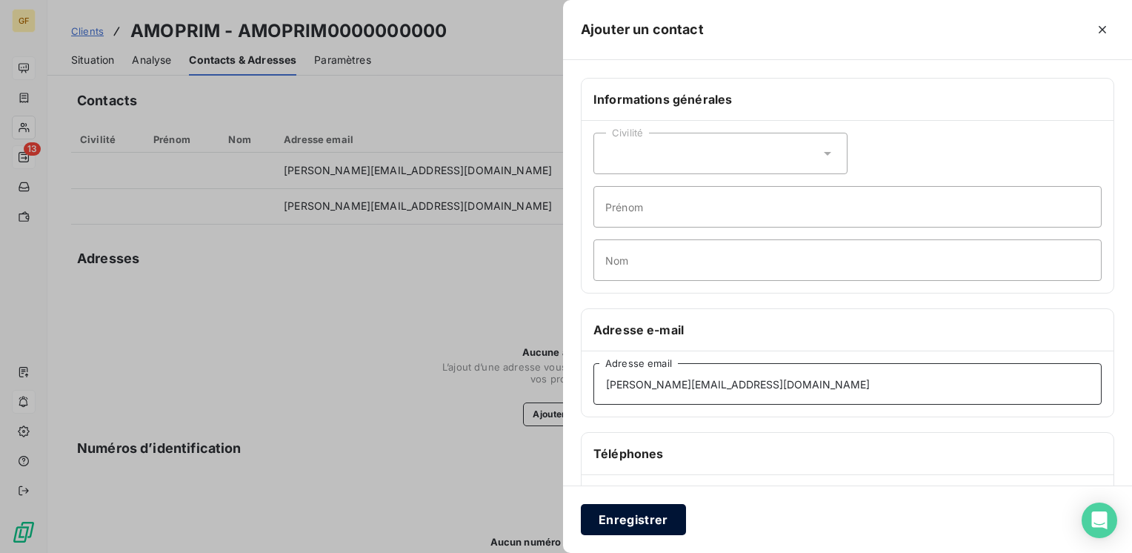
type input "[PERSON_NAME][EMAIL_ADDRESS][DOMAIN_NAME]"
click at [637, 517] on button "Enregistrer" at bounding box center [633, 519] width 105 height 31
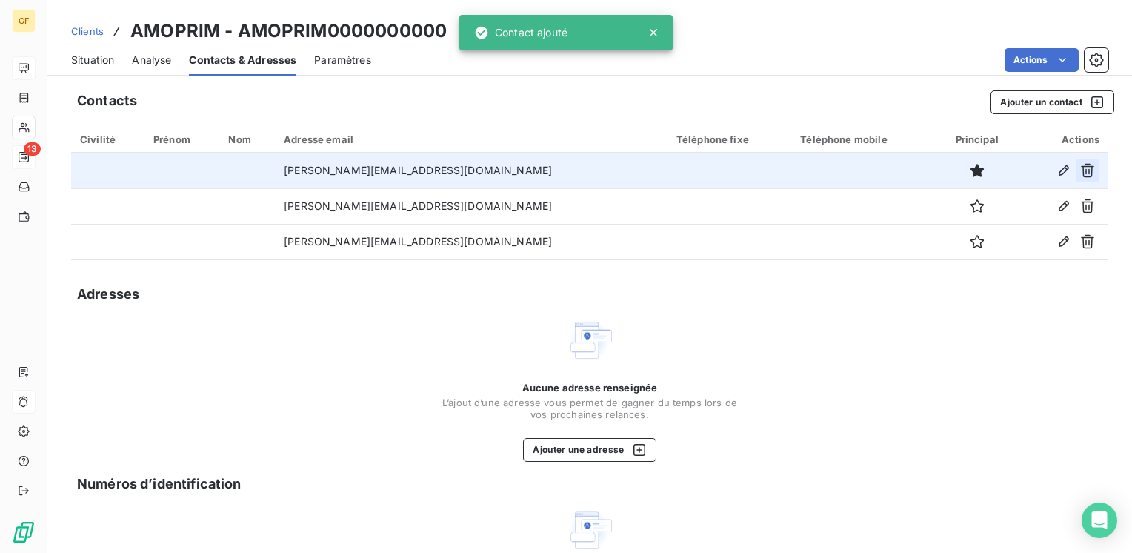
click at [1081, 167] on icon "button" at bounding box center [1087, 171] width 13 height 14
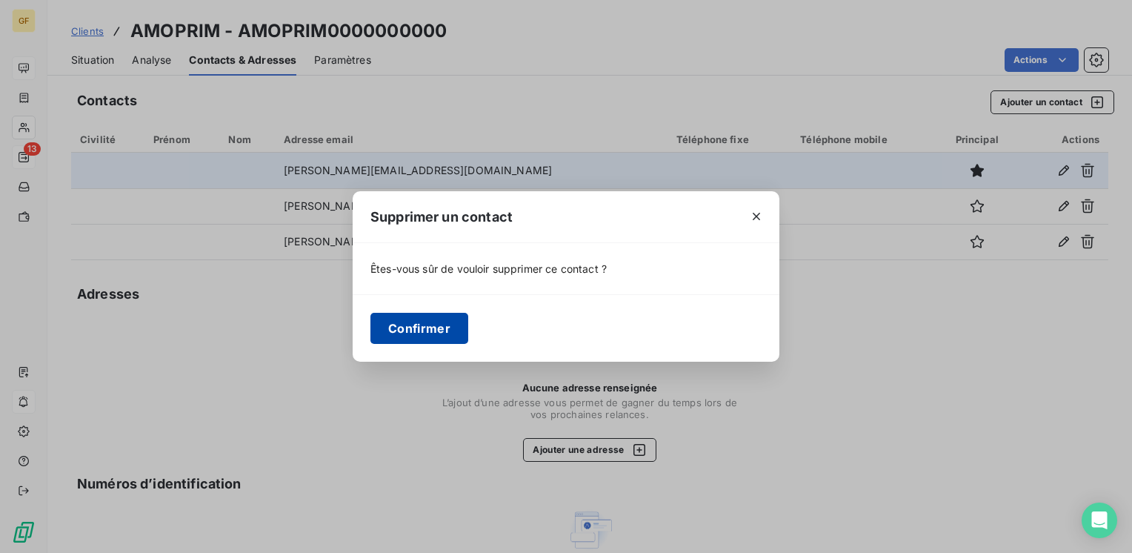
click at [431, 330] on button "Confirmer" at bounding box center [419, 328] width 98 height 31
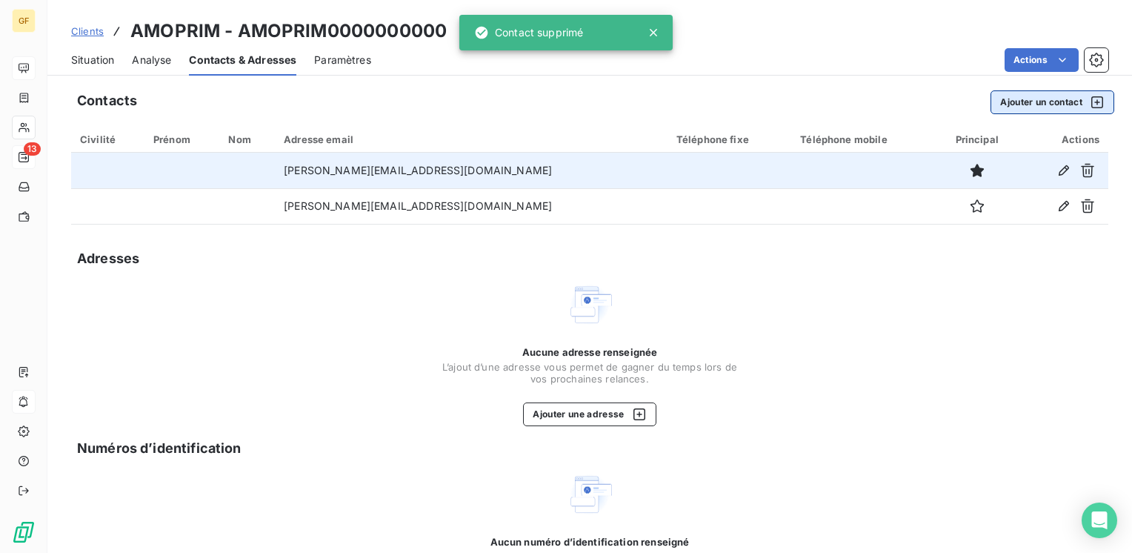
click at [1006, 99] on button "Ajouter un contact" at bounding box center [1053, 102] width 124 height 24
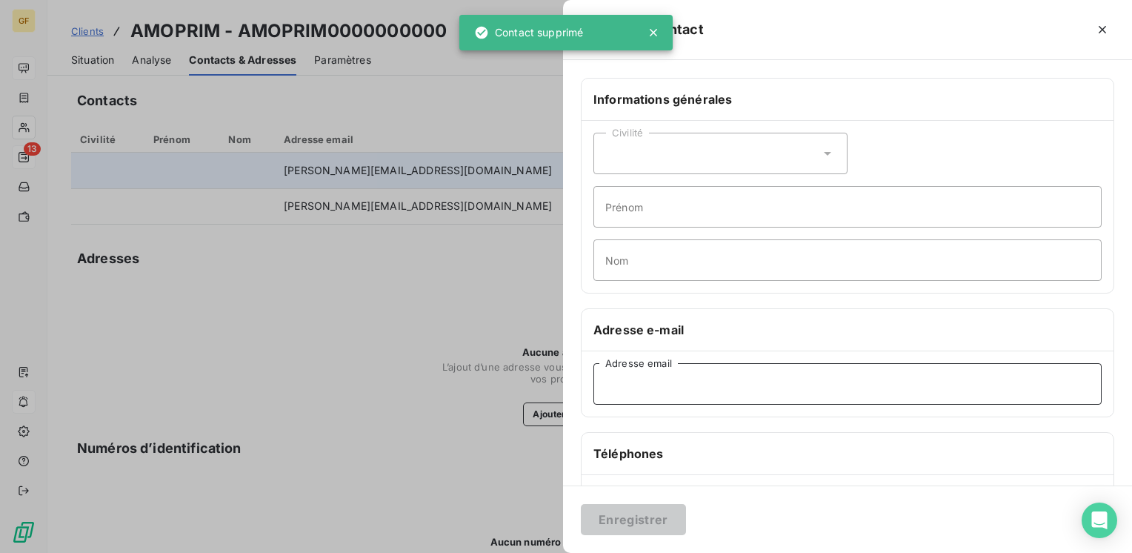
drag, startPoint x: 654, startPoint y: 379, endPoint x: 657, endPoint y: 370, distance: 10.3
click at [654, 380] on input "Adresse email" at bounding box center [847, 383] width 508 height 41
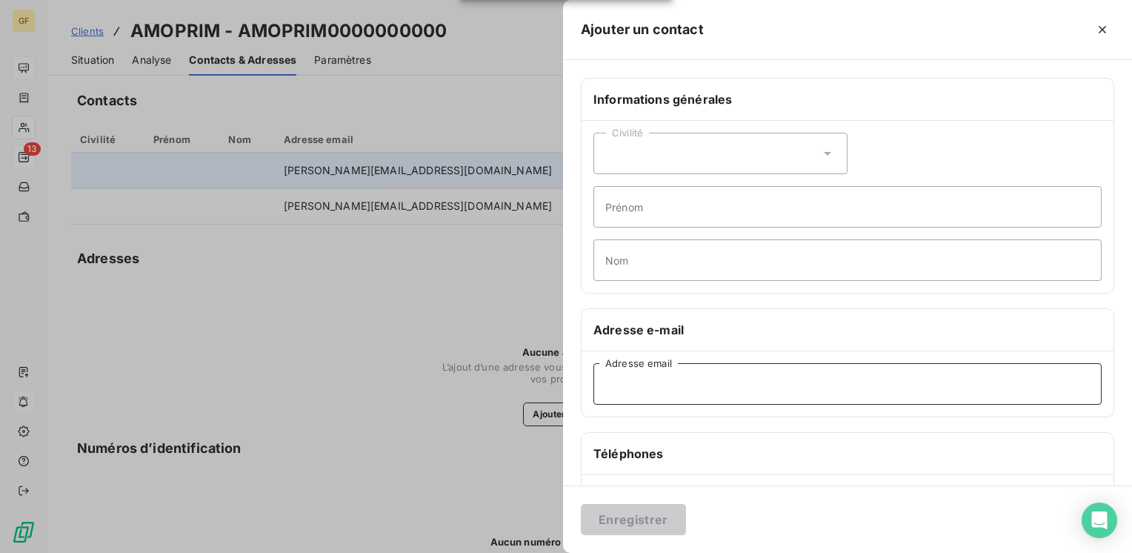
paste input "[PERSON_NAME][EMAIL_ADDRESS][DOMAIN_NAME]"
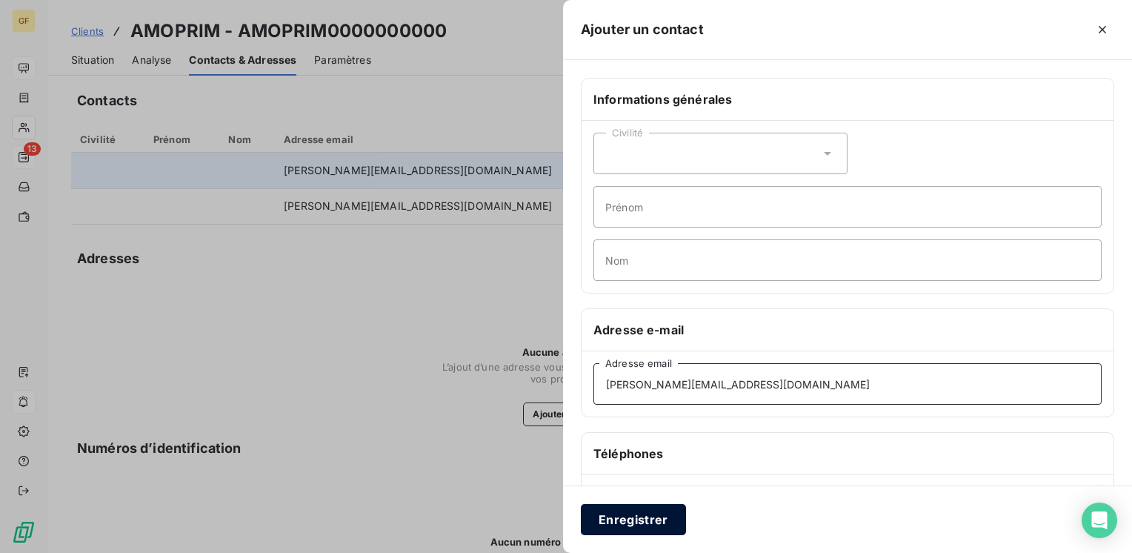
type input "[PERSON_NAME][EMAIL_ADDRESS][DOMAIN_NAME]"
click at [637, 514] on button "Enregistrer" at bounding box center [633, 519] width 105 height 31
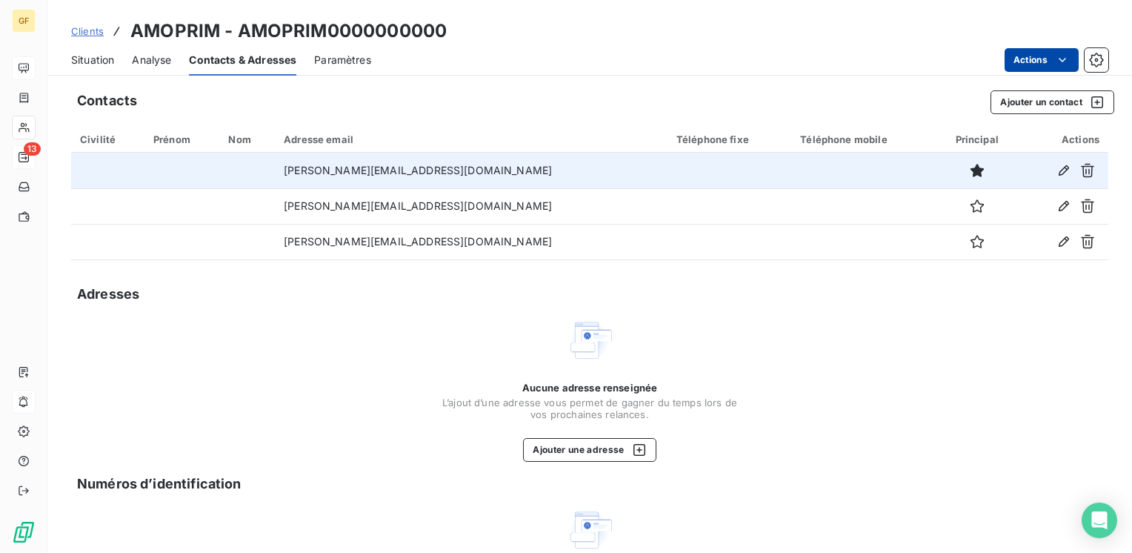
click at [1026, 55] on html "GF 13 Clients AMOPRIM - AMOPRIM0000000000 Situation Analyse Contacts & Adresses…" at bounding box center [566, 276] width 1132 height 553
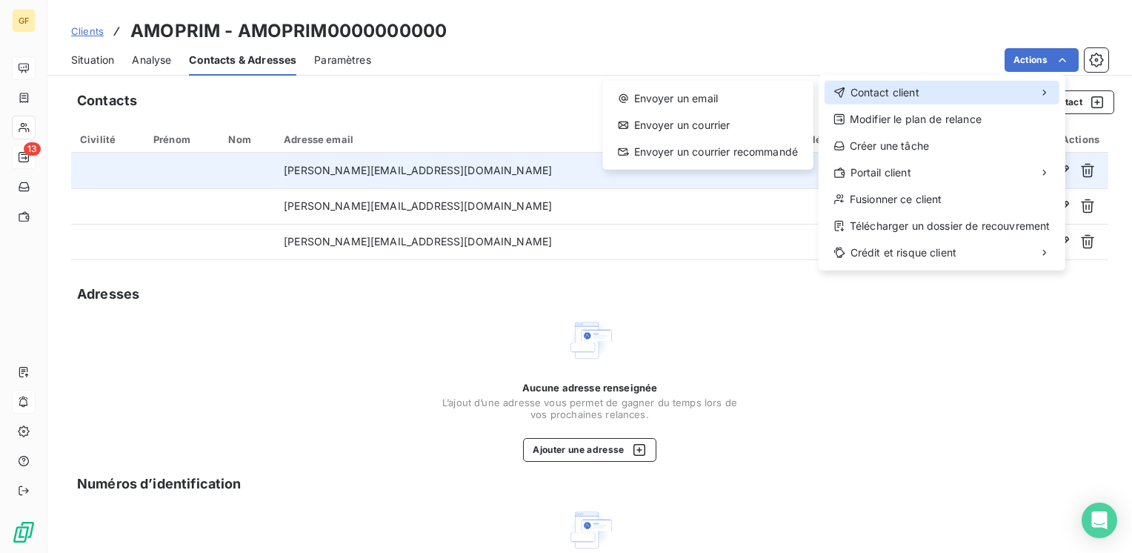
drag, startPoint x: 954, startPoint y: 99, endPoint x: 818, endPoint y: 90, distance: 135.9
click at [948, 98] on div "Contact client" at bounding box center [942, 93] width 235 height 24
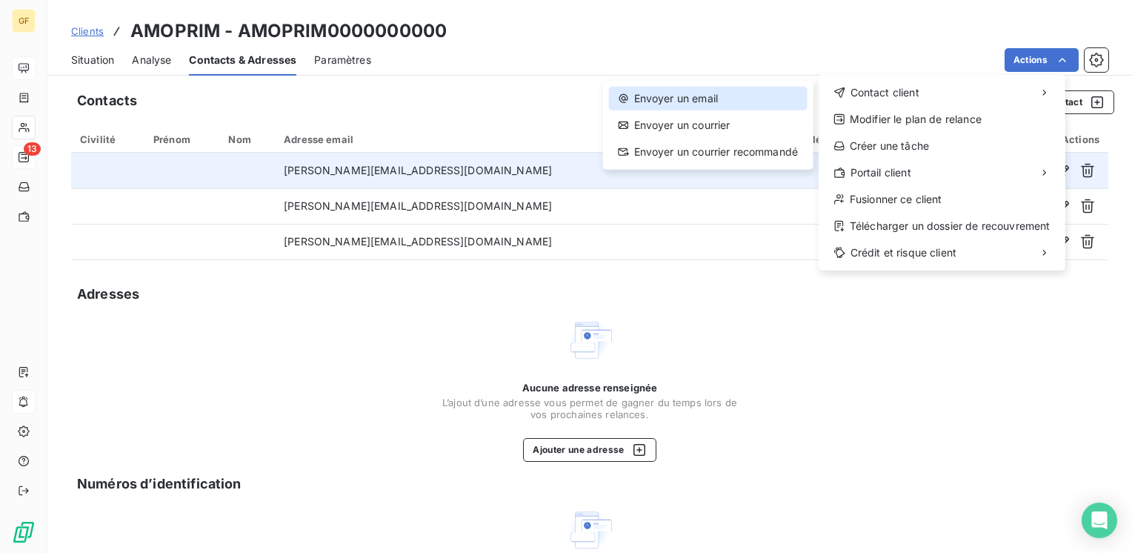
click at [737, 93] on div "Envoyer un email" at bounding box center [708, 99] width 199 height 24
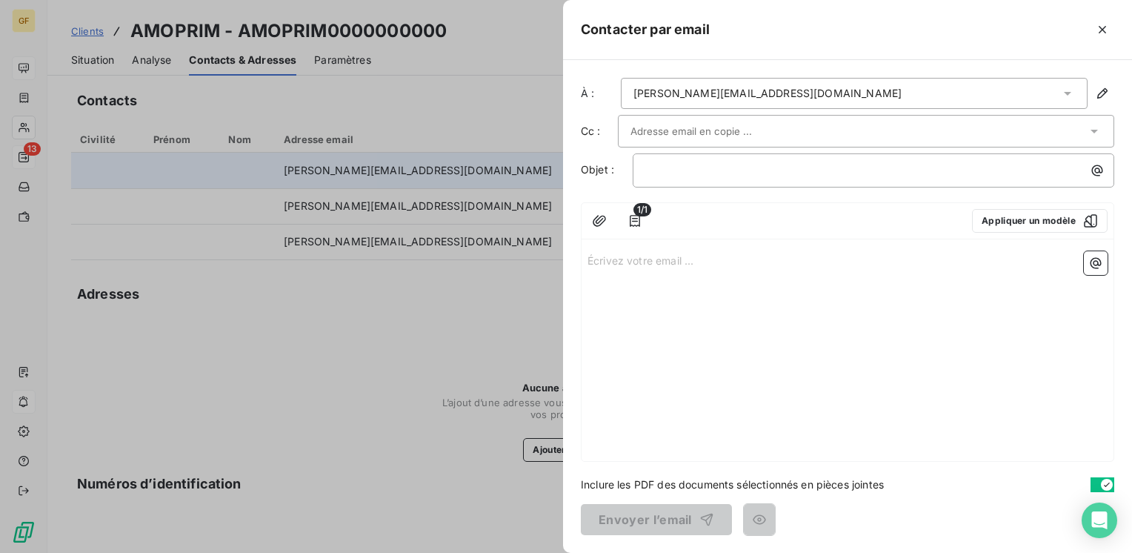
click at [691, 131] on input "text" at bounding box center [710, 131] width 159 height 22
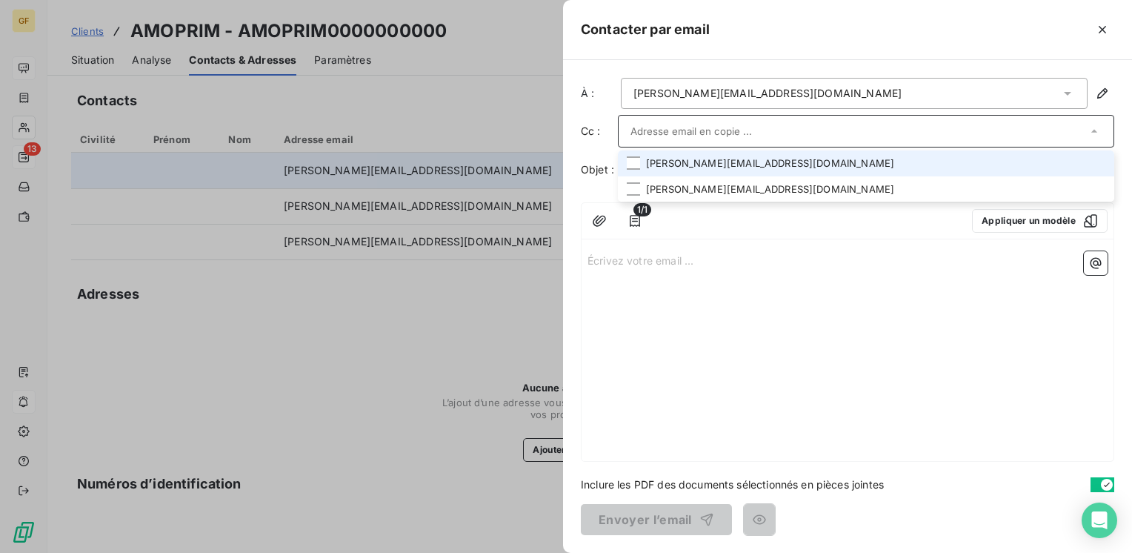
click at [696, 162] on li "[PERSON_NAME][EMAIL_ADDRESS][DOMAIN_NAME]" at bounding box center [866, 163] width 496 height 26
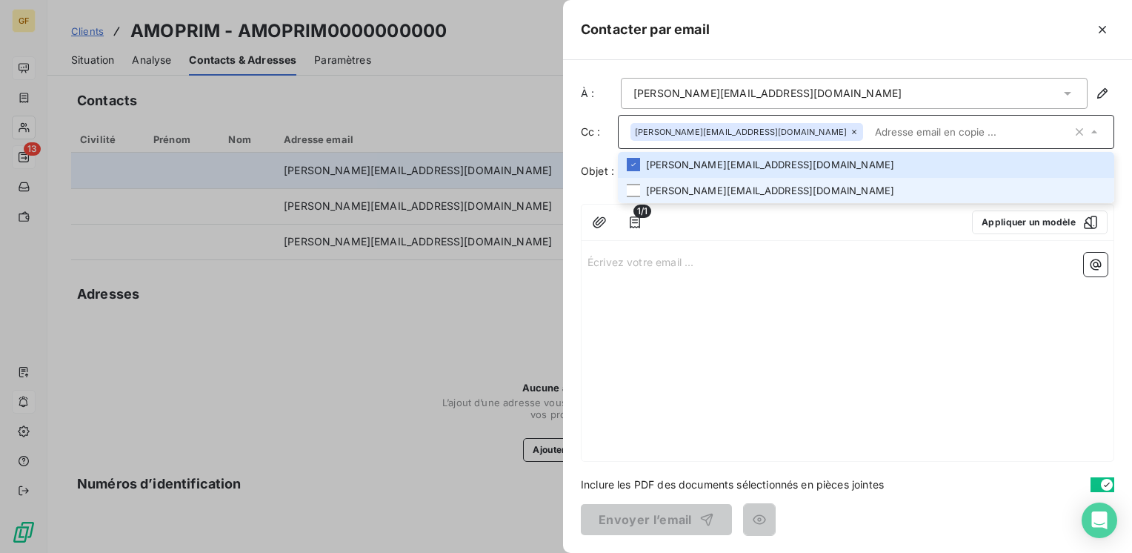
click at [694, 188] on li "[PERSON_NAME][EMAIL_ADDRESS][DOMAIN_NAME]" at bounding box center [866, 191] width 496 height 26
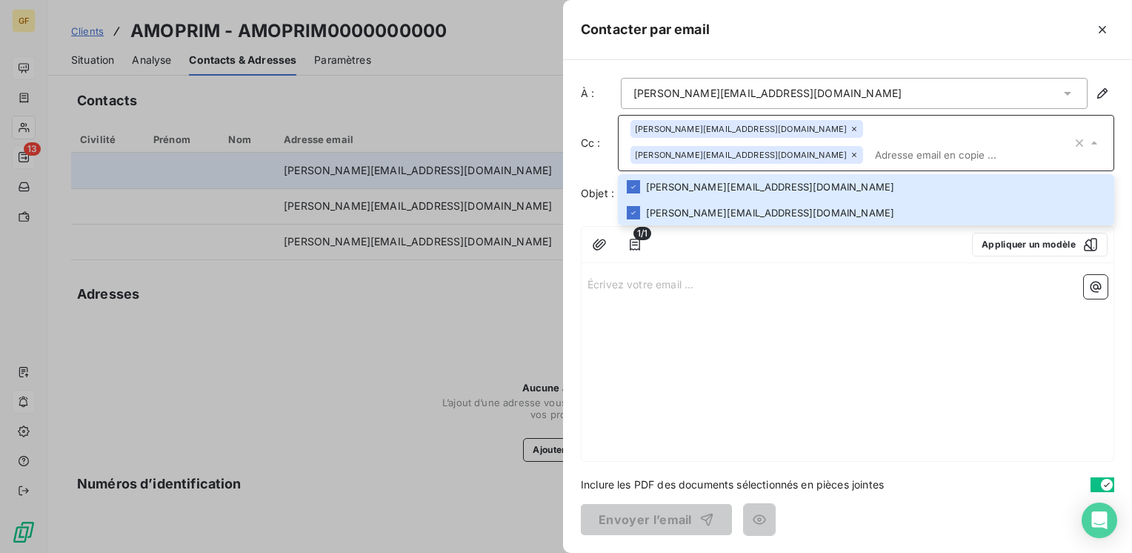
click at [658, 242] on div "1/1 Appliquer un modèle Écrivez votre email ... ﻿" at bounding box center [847, 344] width 533 height 236
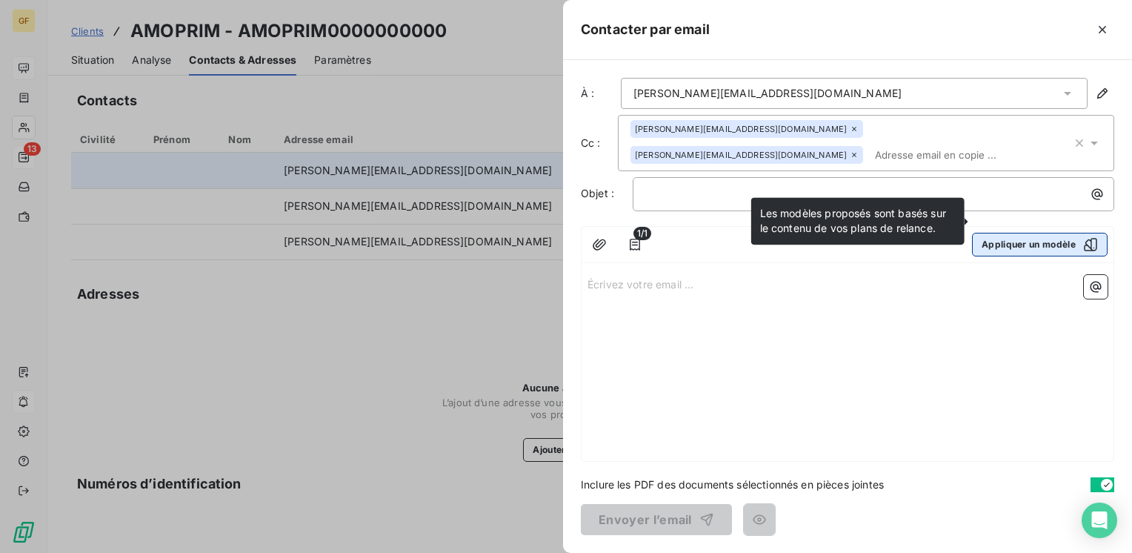
click at [1013, 233] on button "Appliquer un modèle" at bounding box center [1040, 245] width 136 height 24
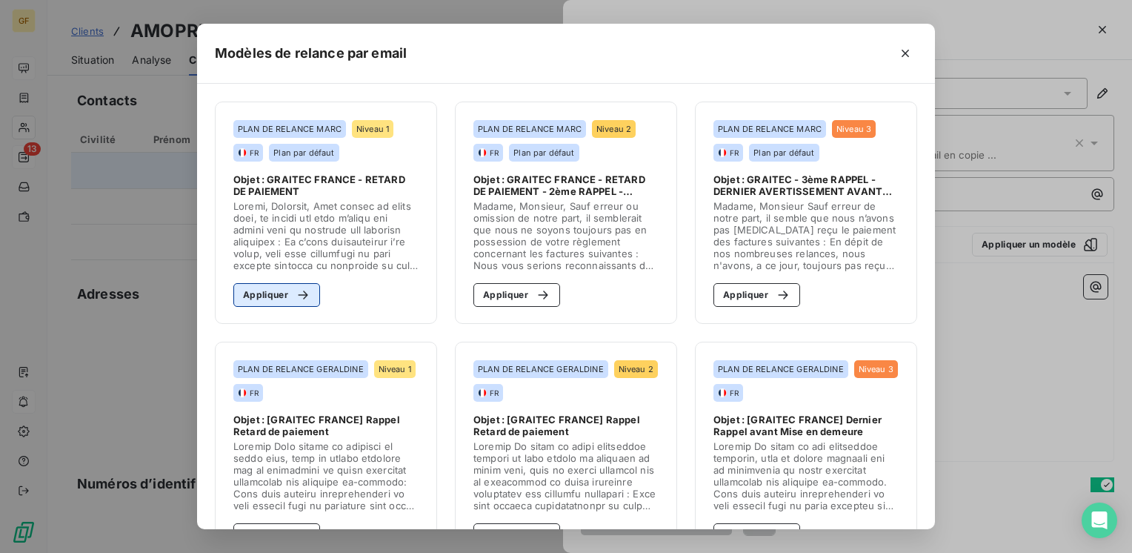
click at [288, 295] on div "button" at bounding box center [299, 294] width 22 height 15
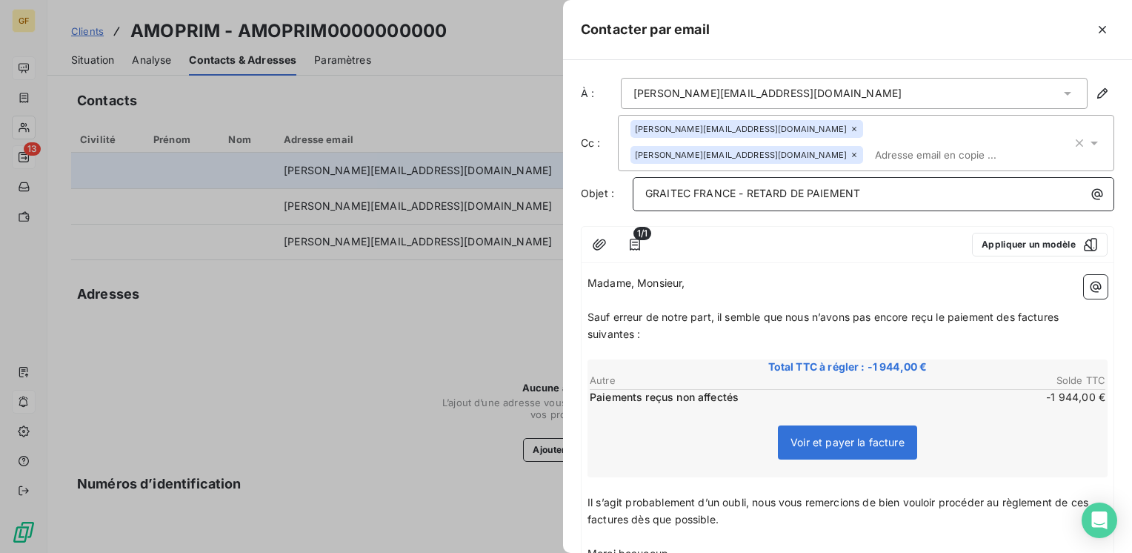
drag, startPoint x: 746, startPoint y: 168, endPoint x: 917, endPoint y: 171, distance: 171.2
click at [917, 185] on p "GRAITEC FRANCE - RETARD DE PAIEMENT" at bounding box center [877, 193] width 464 height 17
click at [716, 310] on span "Sauf erreur de notre part, il semble que nous n’avons pas encore reçu le paieme…" at bounding box center [825, 325] width 474 height 30
click at [594, 237] on icon "button" at bounding box center [599, 244] width 15 height 15
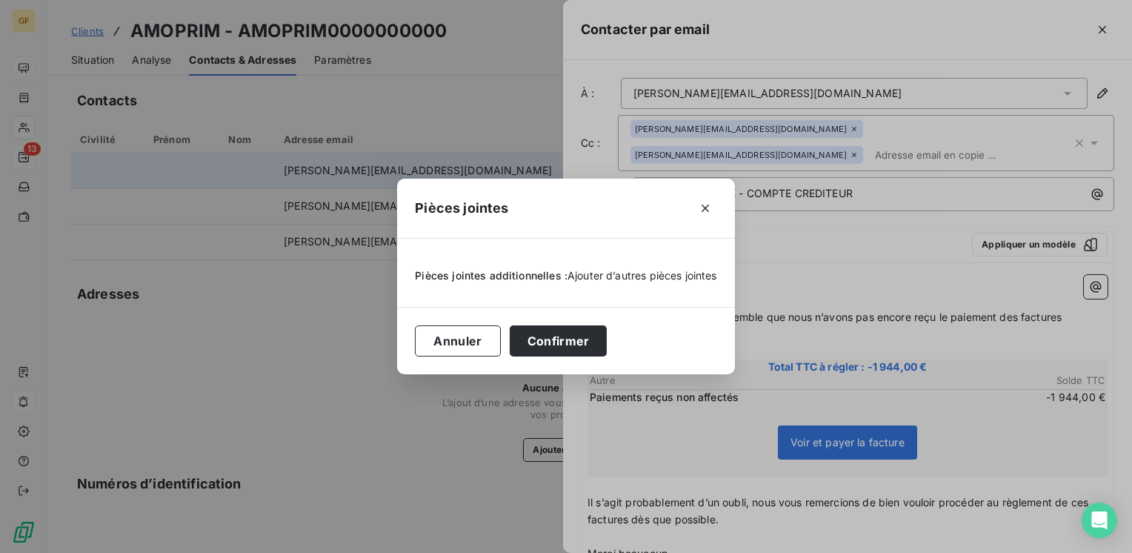
click at [592, 280] on span "Ajouter d’autres pièces jointes" at bounding box center [643, 275] width 150 height 13
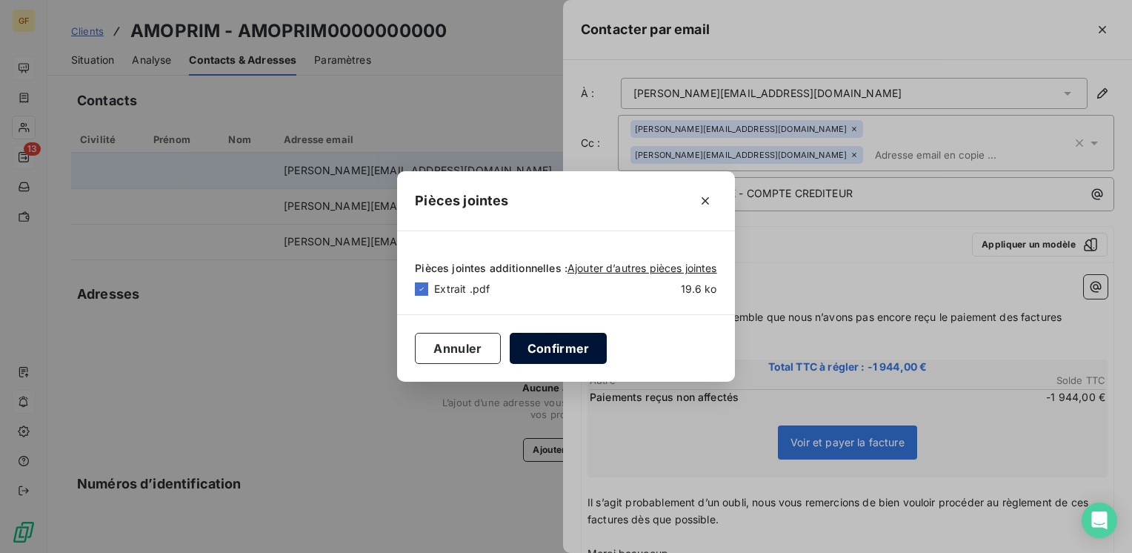
click at [545, 342] on button "Confirmer" at bounding box center [559, 348] width 98 height 31
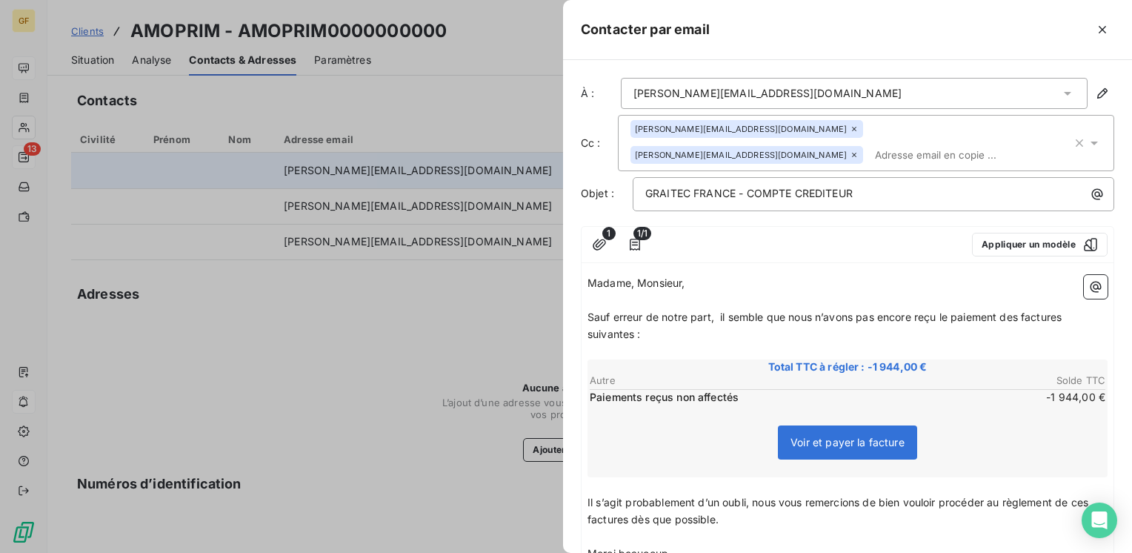
click at [721, 310] on span "Sauf erreur de notre part, il semble que nous n’avons pas encore reçu le paieme…" at bounding box center [826, 325] width 477 height 30
click at [714, 310] on span "Sauf erreur de notre part, votre compte en nos livres, il semble que nous n’avo…" at bounding box center [846, 325] width 517 height 30
click at [711, 310] on span "Sauf erreur de notre part, votre compte en nos livres, il semble que nous n’avo…" at bounding box center [846, 325] width 517 height 30
click at [853, 310] on span "Sauf erreur de notre part votre compte en nos livres, il semble que nous n’avon…" at bounding box center [835, 325] width 494 height 30
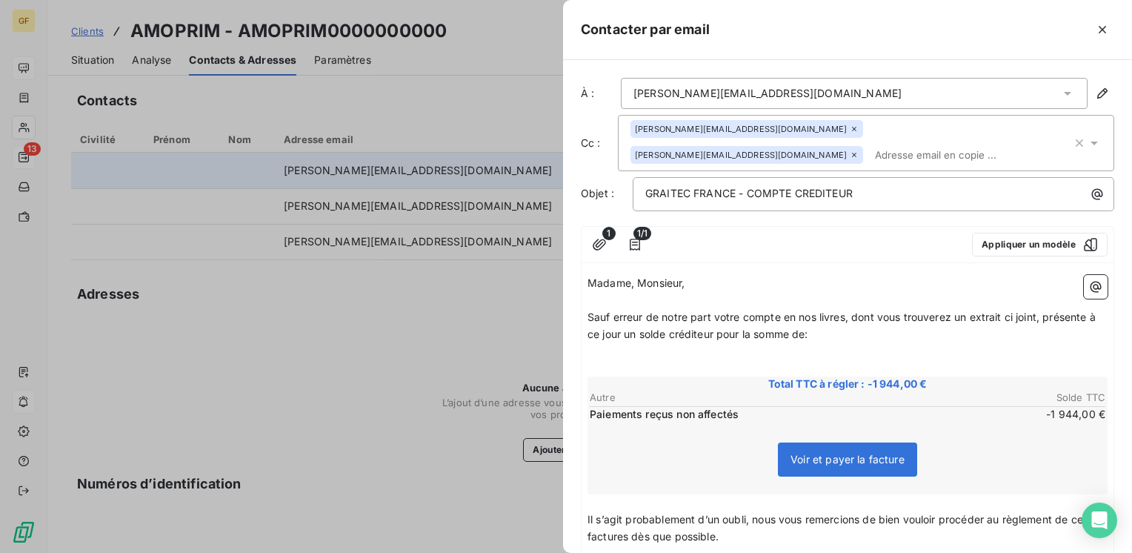
click at [588, 513] on span "Il s’agit probablement d’un oubli, nous vous remercions de bien vouloir procéde…" at bounding box center [840, 528] width 504 height 30
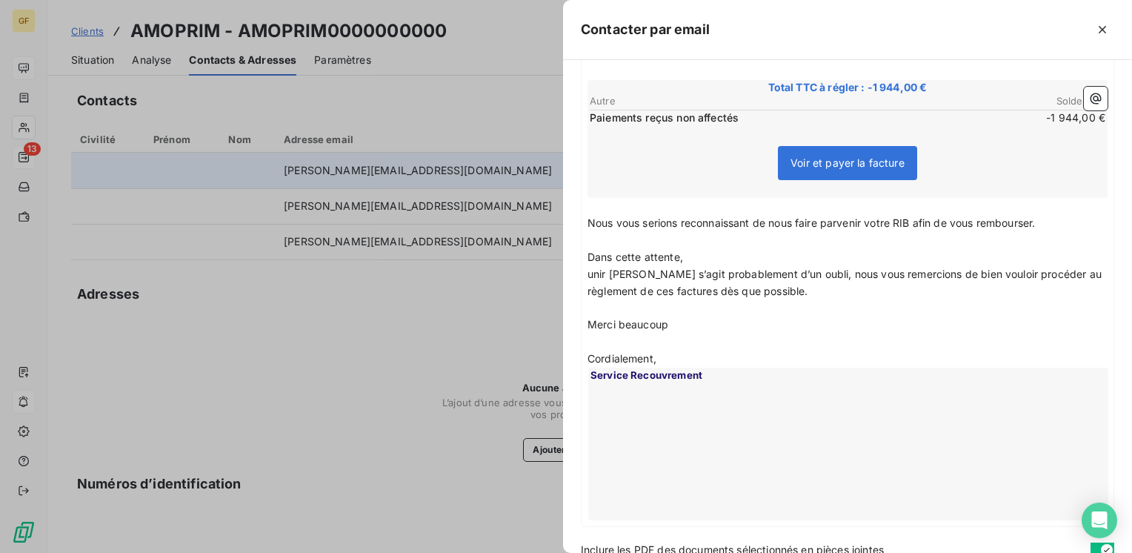
drag, startPoint x: 862, startPoint y: 282, endPoint x: 714, endPoint y: 336, distance: 157.8
click at [854, 300] on p "﻿" at bounding box center [848, 308] width 520 height 17
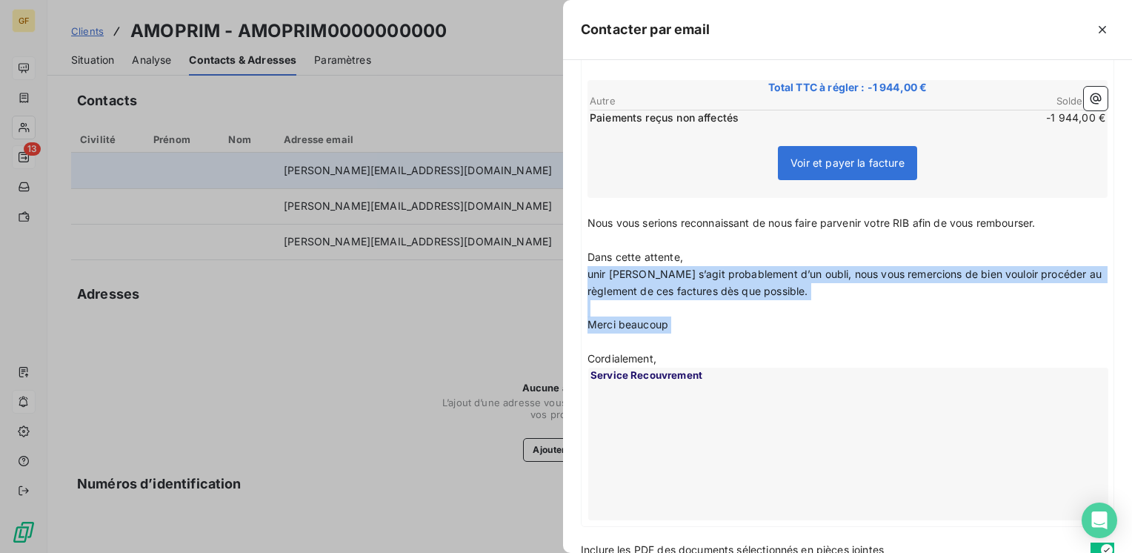
drag, startPoint x: 702, startPoint y: 314, endPoint x: 583, endPoint y: 250, distance: 135.2
click at [583, 250] on div "Madame, Monsieur, ﻿ Sauf erreur de notre part votre compte en nos livres, dont …" at bounding box center [848, 249] width 532 height 553
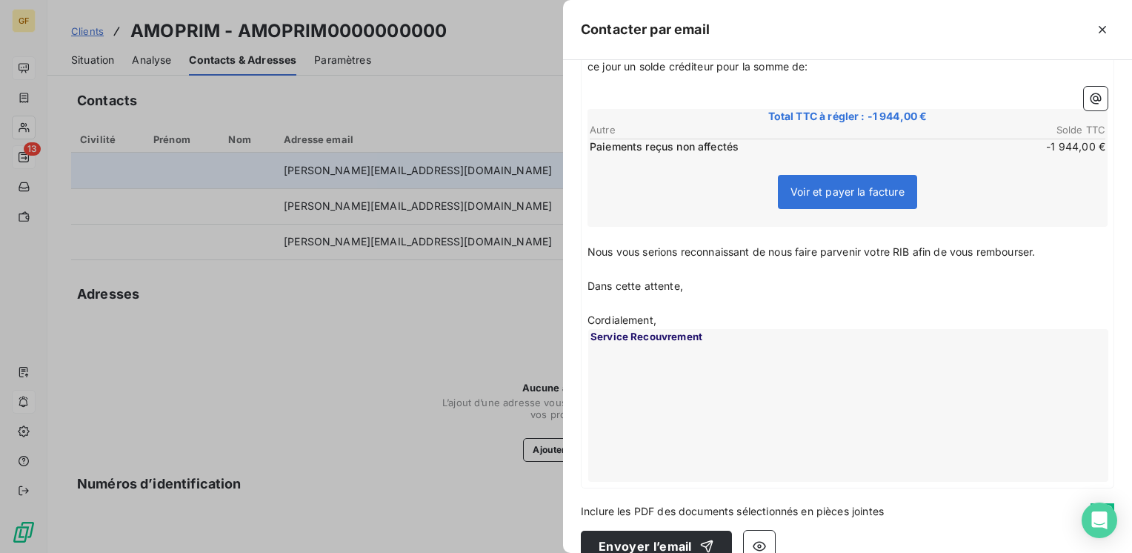
scroll to position [270, 0]
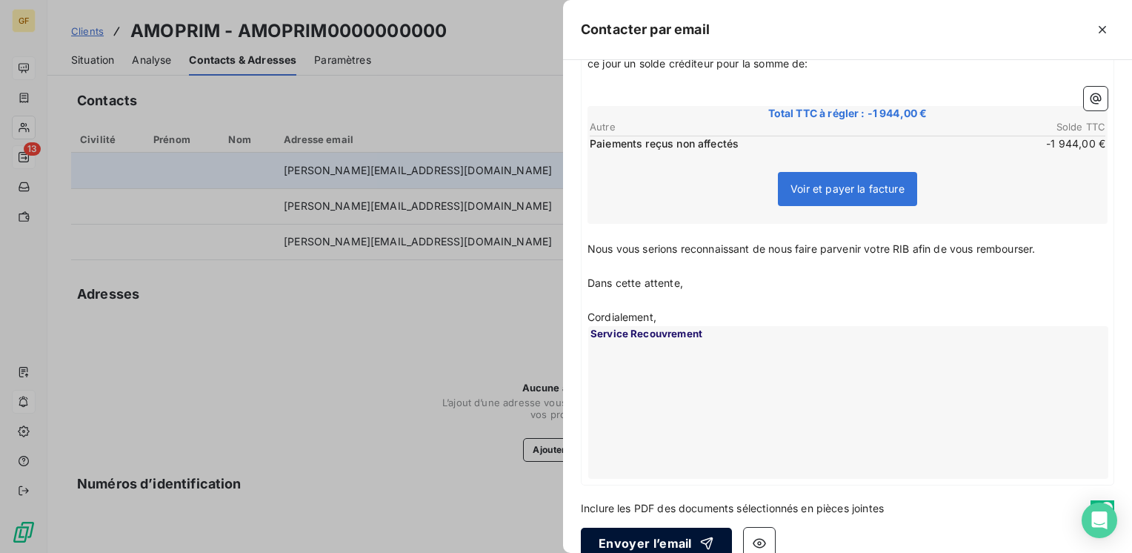
click at [646, 528] on button "Envoyer l’email" at bounding box center [656, 543] width 151 height 31
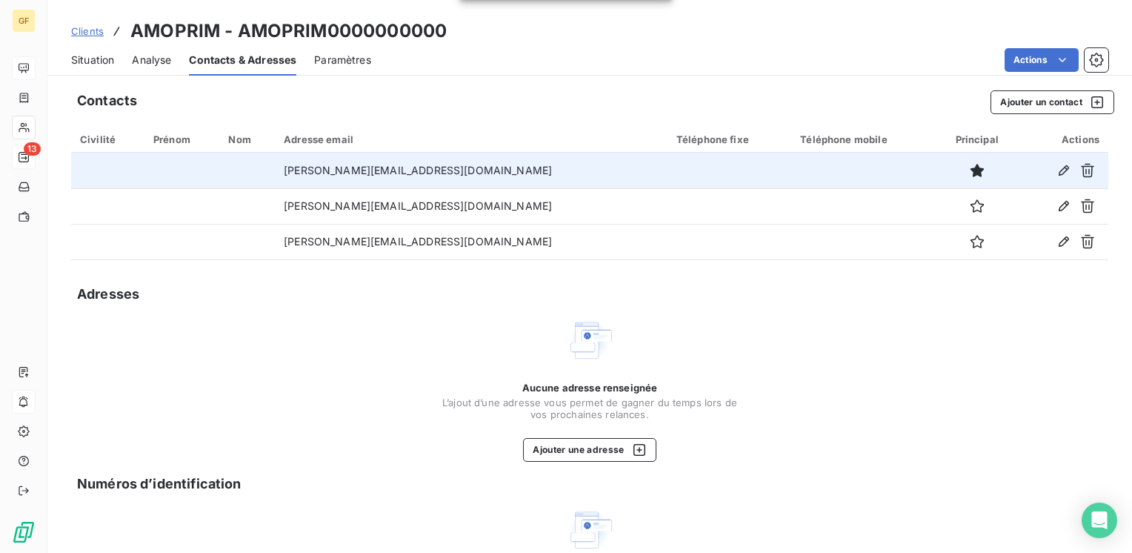
click at [103, 64] on span "Situation" at bounding box center [92, 60] width 43 height 15
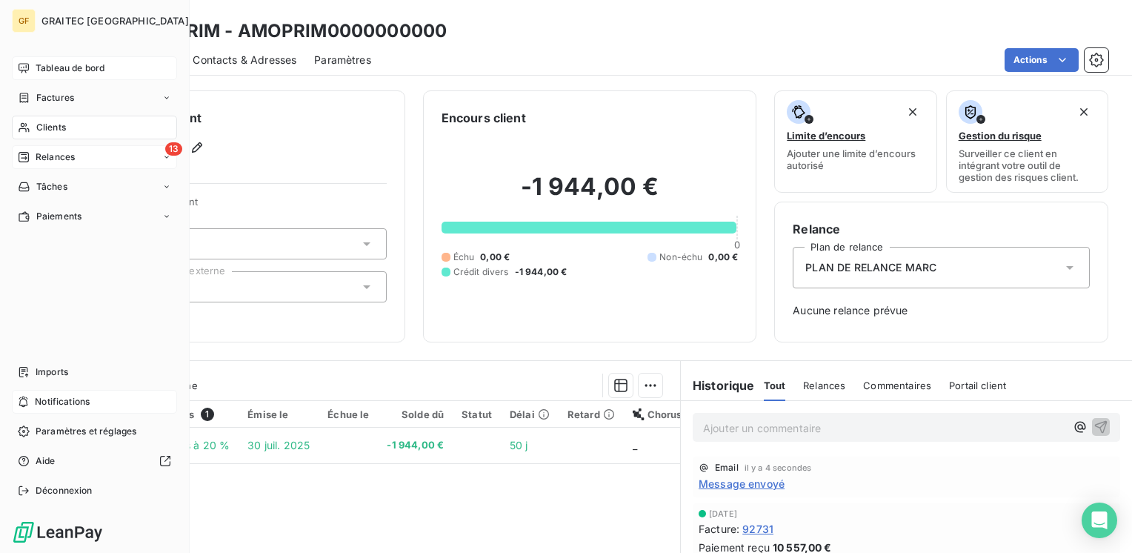
click at [63, 64] on span "Tableau de bord" at bounding box center [70, 67] width 69 height 13
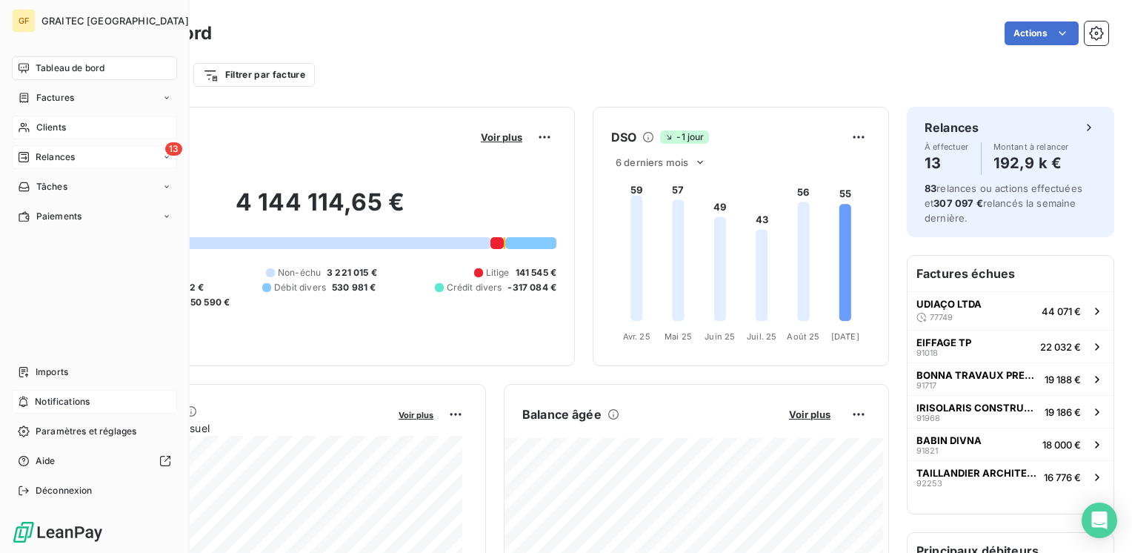
click at [47, 159] on span "Relances" at bounding box center [55, 156] width 39 height 13
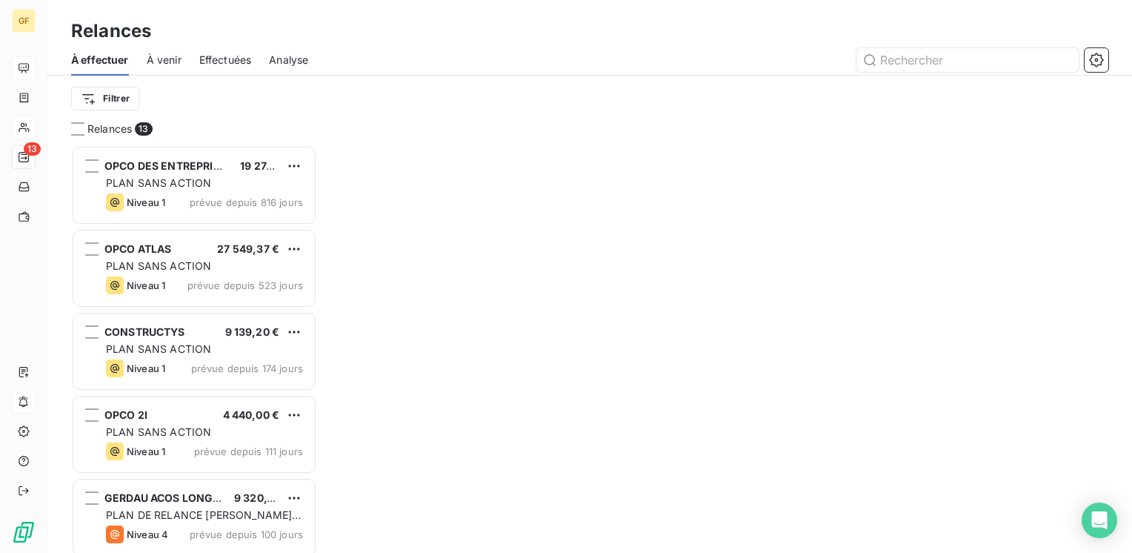
scroll to position [396, 234]
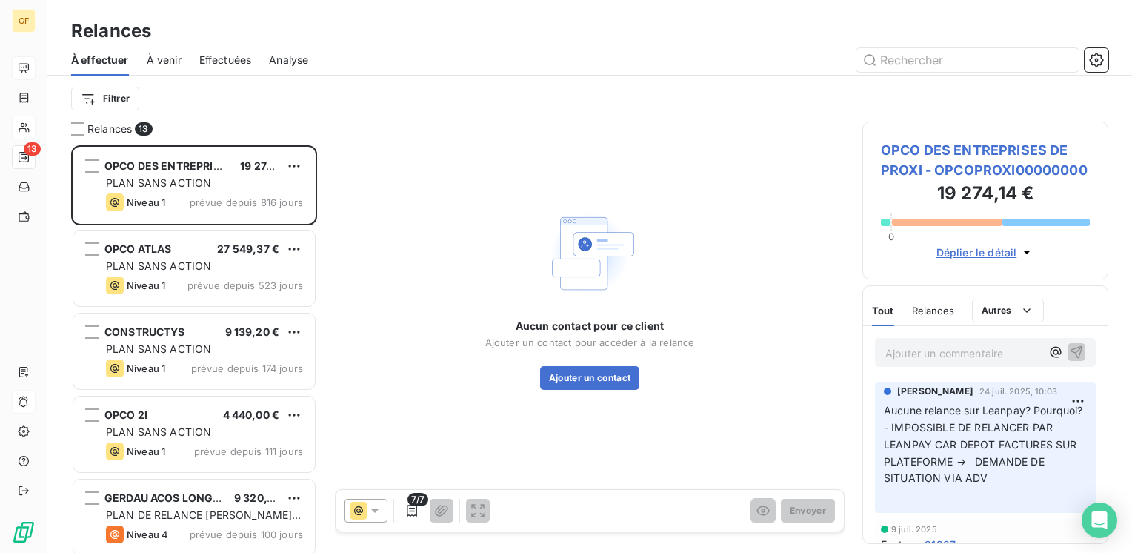
click at [219, 56] on span "Effectuées" at bounding box center [225, 60] width 53 height 15
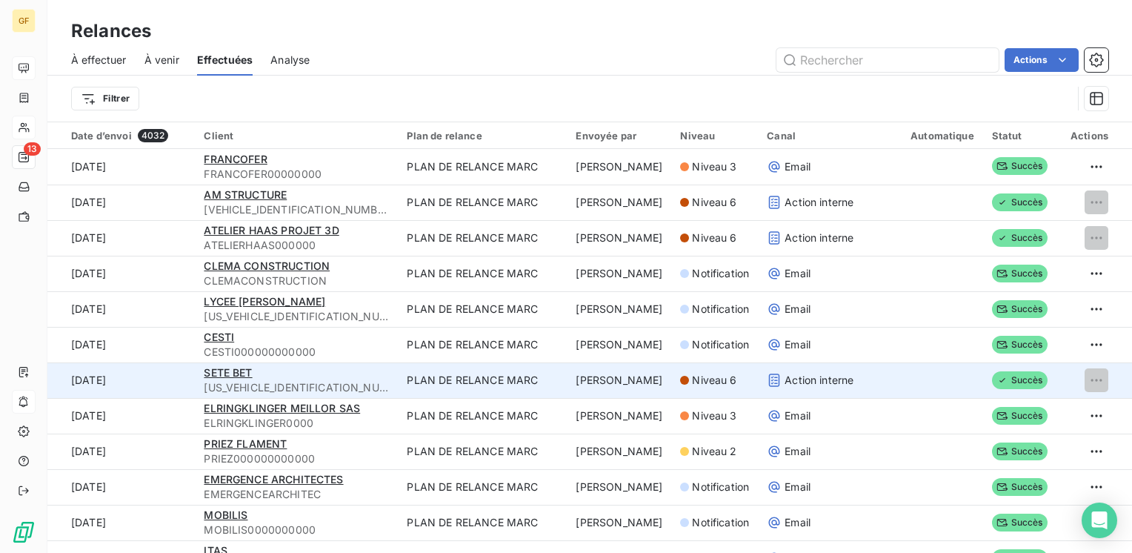
scroll to position [222, 0]
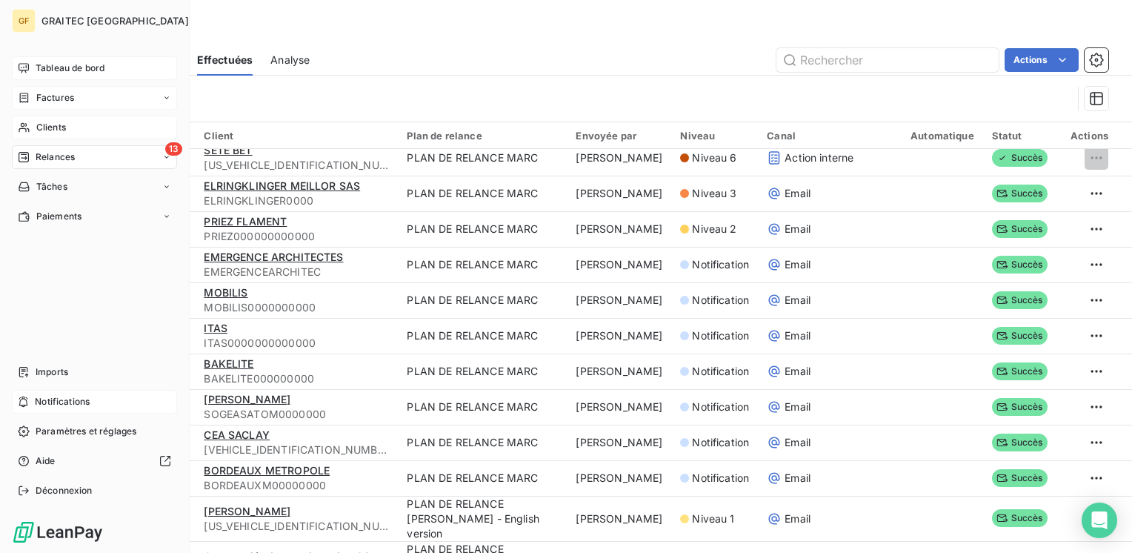
click at [59, 92] on span "Factures" at bounding box center [55, 97] width 38 height 13
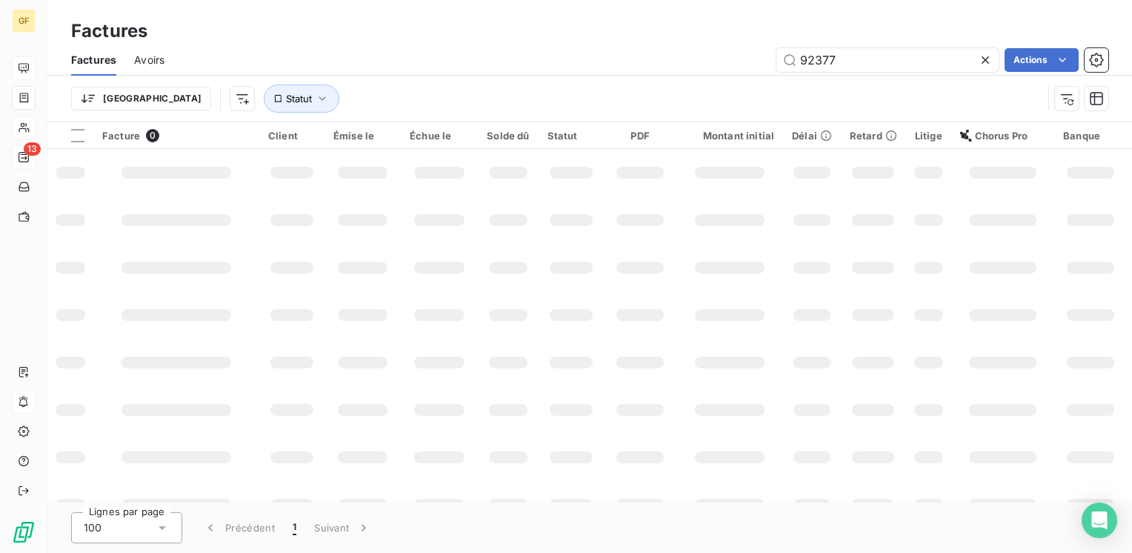
drag, startPoint x: 866, startPoint y: 55, endPoint x: 738, endPoint y: 70, distance: 129.1
click at [738, 70] on div "92377 Actions" at bounding box center [645, 60] width 926 height 24
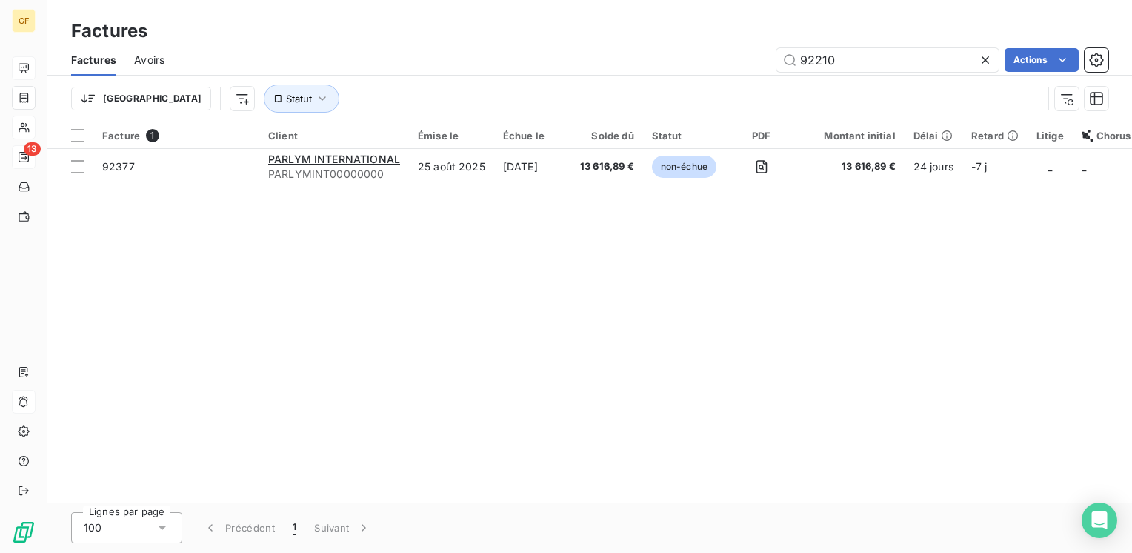
type input "92210"
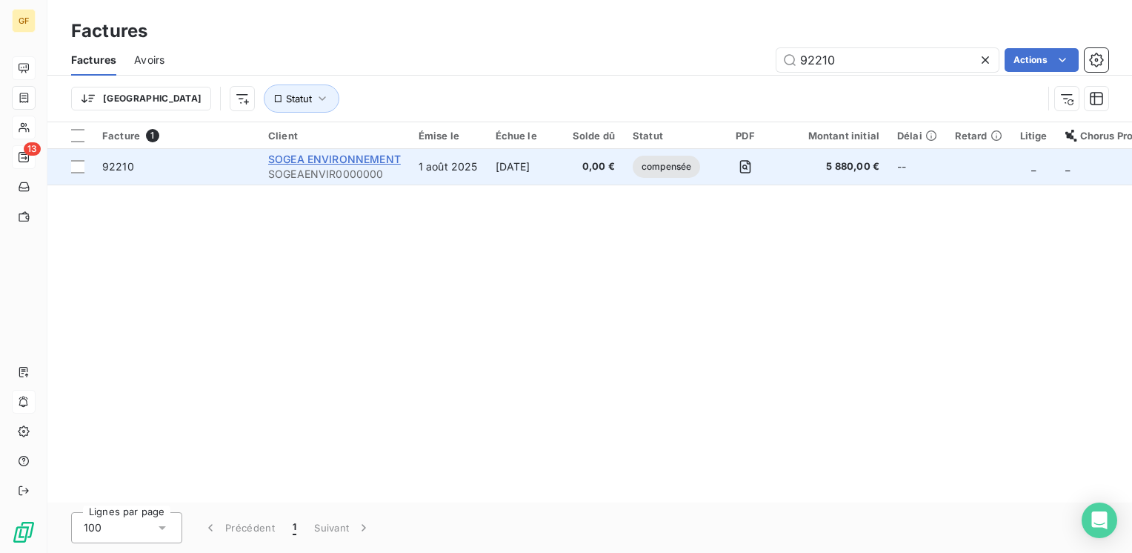
click at [367, 158] on span "SOGEA ENVIRONNEMENT" at bounding box center [334, 159] width 133 height 13
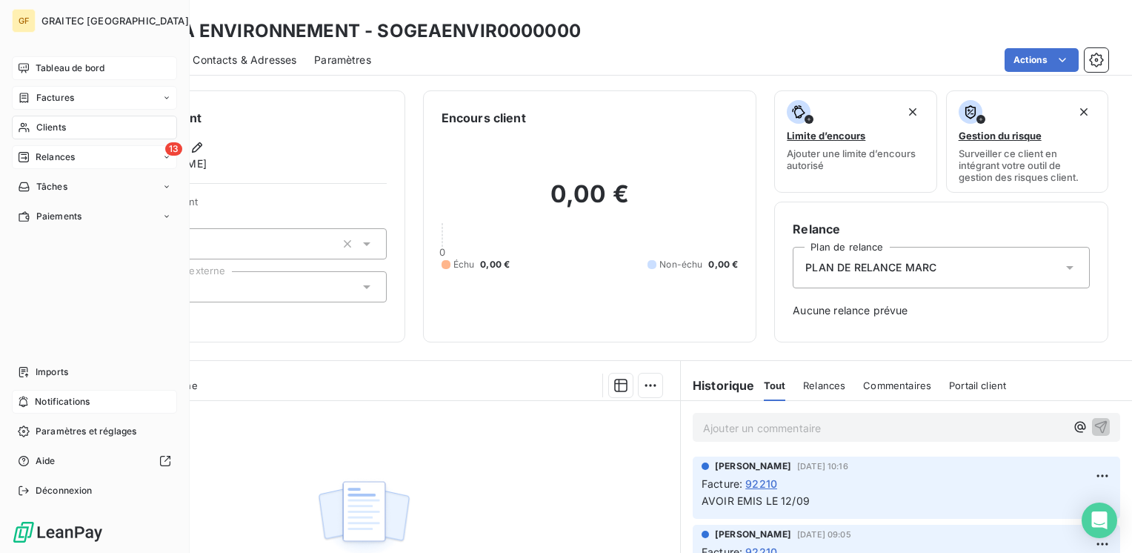
click at [39, 65] on span "Tableau de bord" at bounding box center [70, 67] width 69 height 13
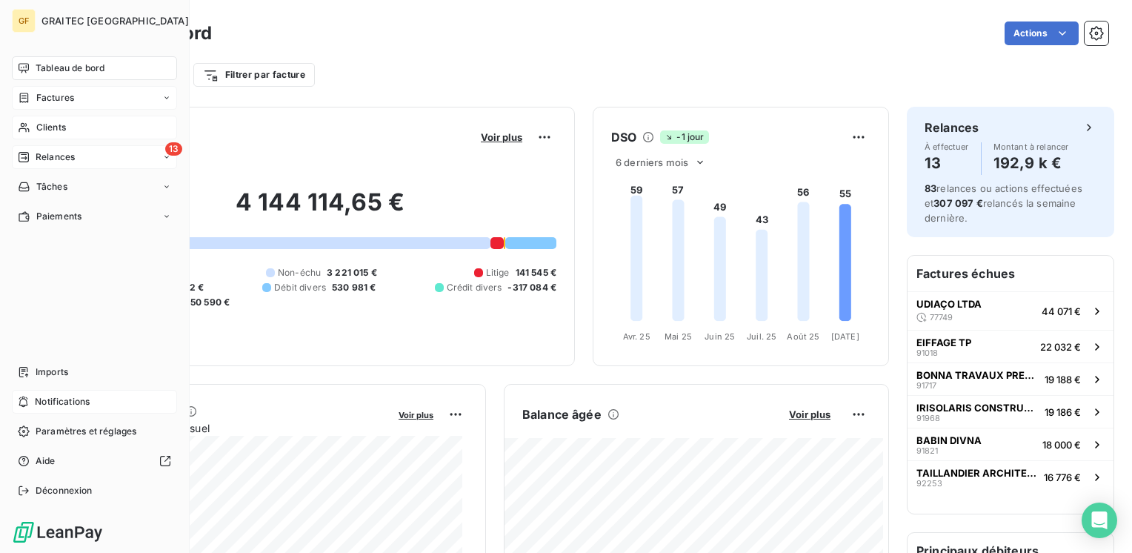
click at [47, 128] on span "Clients" at bounding box center [51, 127] width 30 height 13
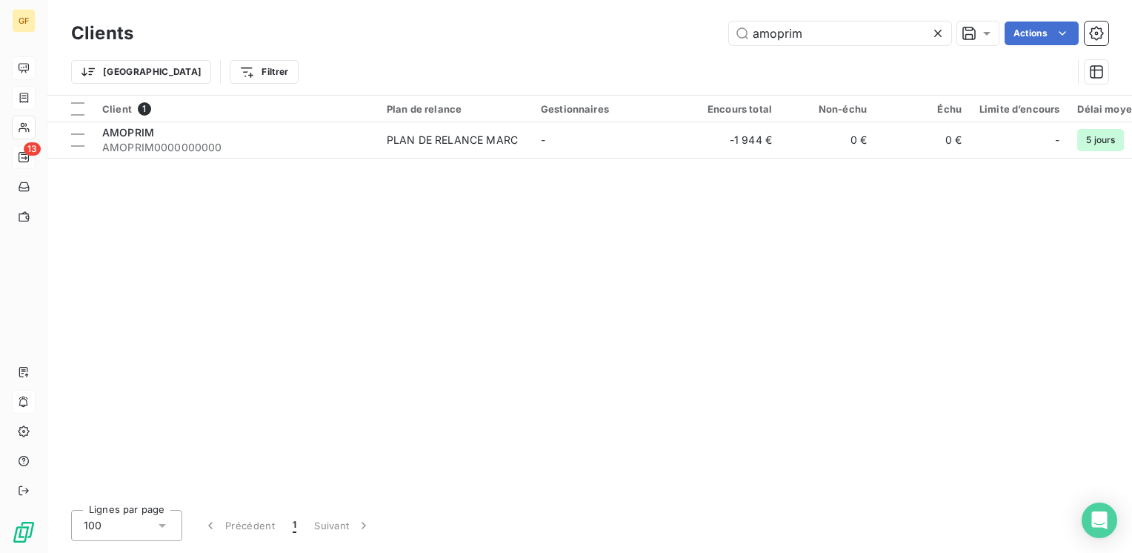
drag, startPoint x: 814, startPoint y: 30, endPoint x: 310, endPoint y: 67, distance: 504.5
click at [273, 70] on div "Clients amoprim Actions Trier Filtrer" at bounding box center [589, 56] width 1037 height 77
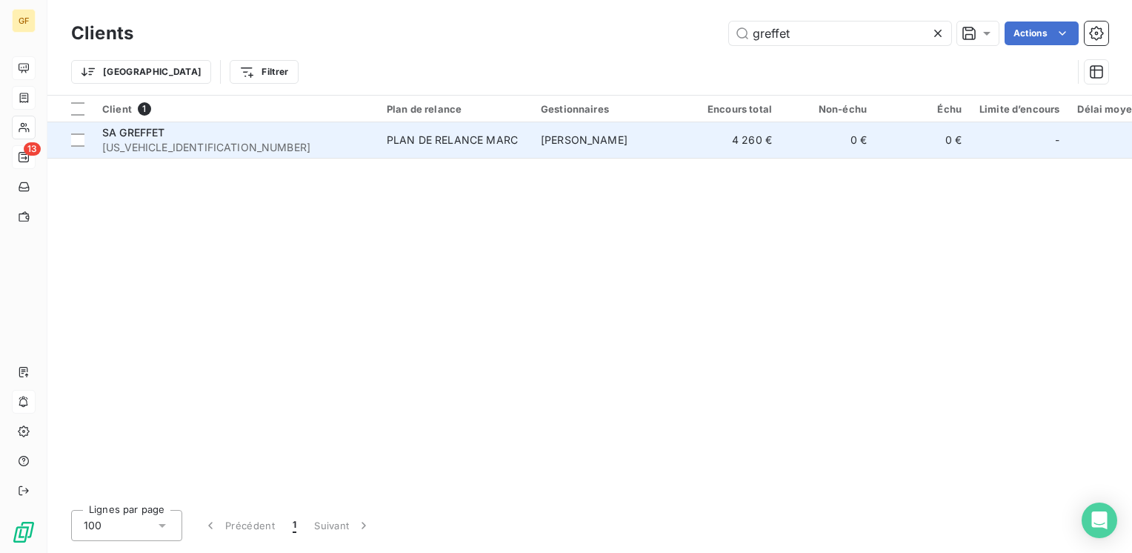
type input "greffet"
click at [376, 136] on td "SA GREFFET [US_VEHICLE_IDENTIFICATION_NUMBER]" at bounding box center [235, 140] width 285 height 36
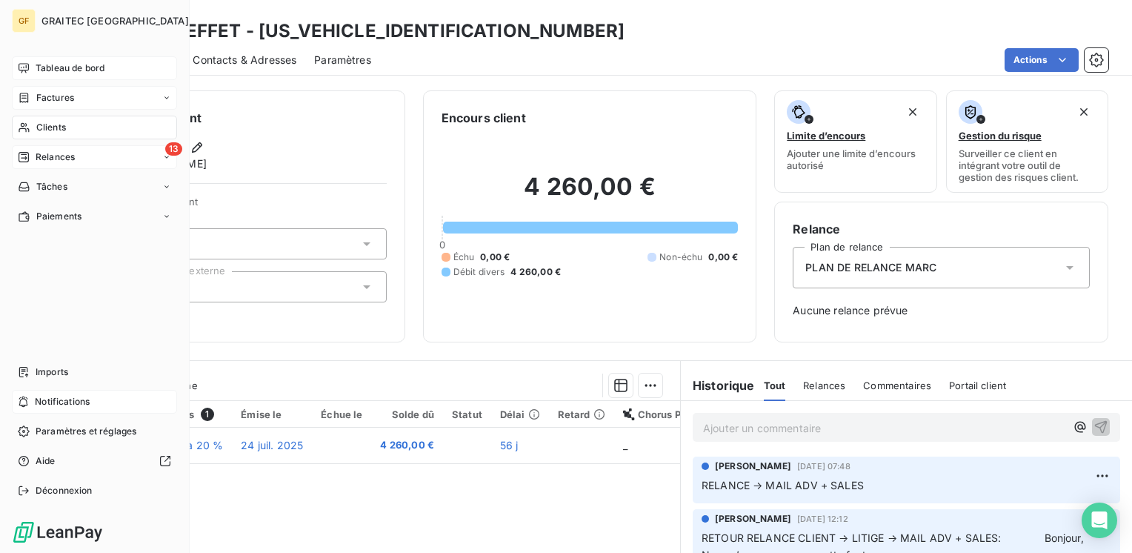
click at [53, 130] on span "Clients" at bounding box center [51, 127] width 30 height 13
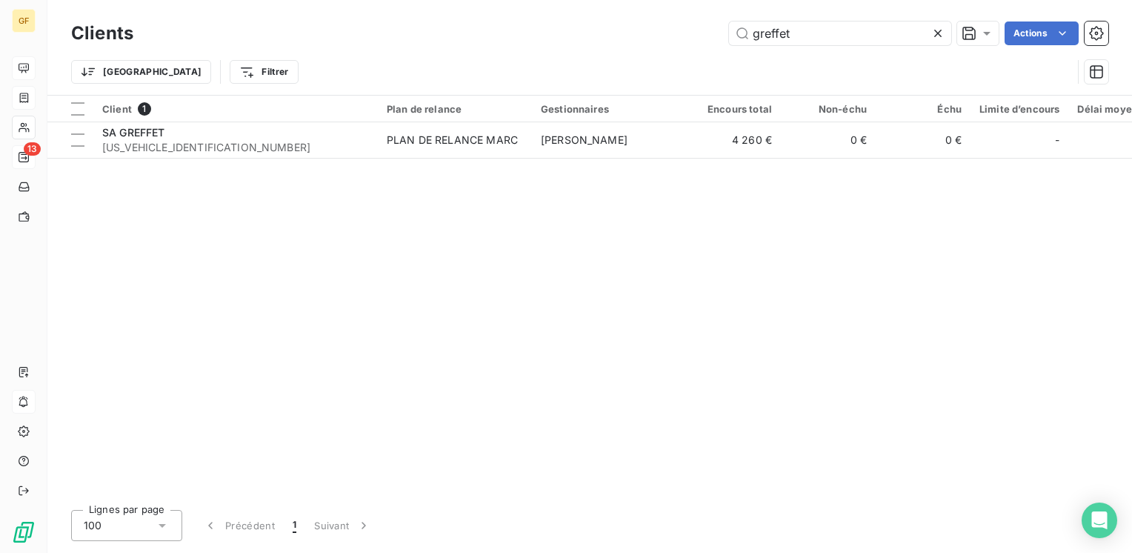
drag, startPoint x: 812, startPoint y: 37, endPoint x: 366, endPoint y: 73, distance: 447.5
click at [367, 73] on div "Clients greffet Actions Trier Filtrer" at bounding box center [589, 56] width 1037 height 77
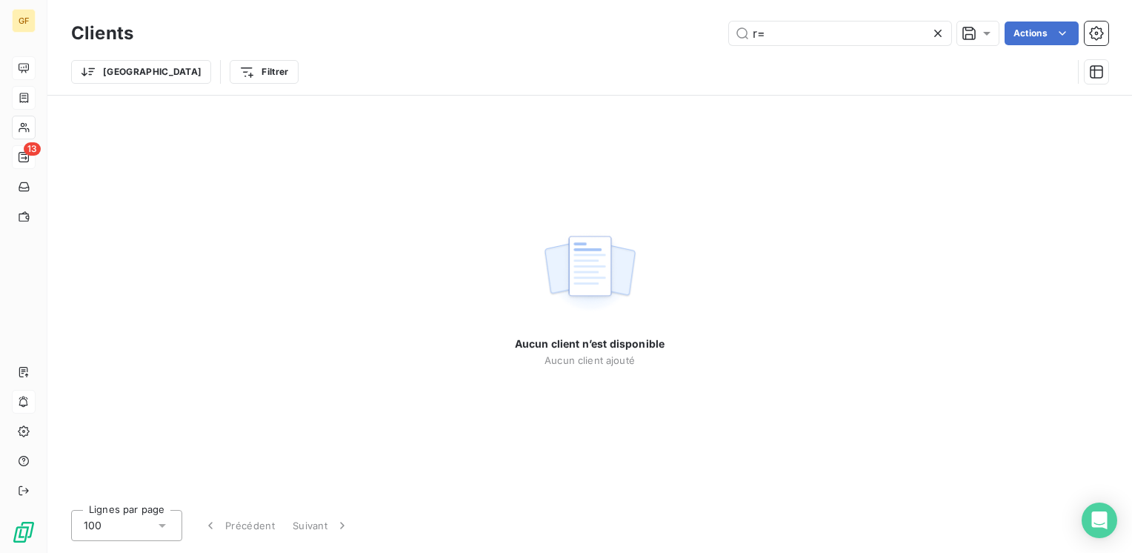
drag, startPoint x: 759, startPoint y: 36, endPoint x: 678, endPoint y: 53, distance: 82.5
click at [678, 53] on div "Clients r= Actions Trier Filtrer" at bounding box center [589, 56] width 1037 height 77
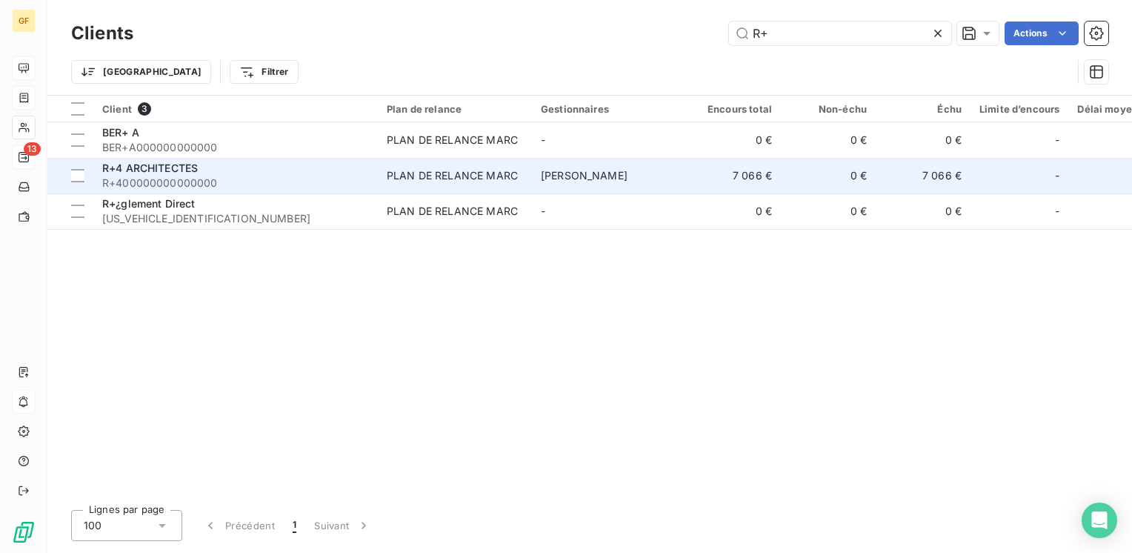
type input "R+"
click at [141, 174] on div "R+4 ARCHITECTES" at bounding box center [235, 168] width 267 height 15
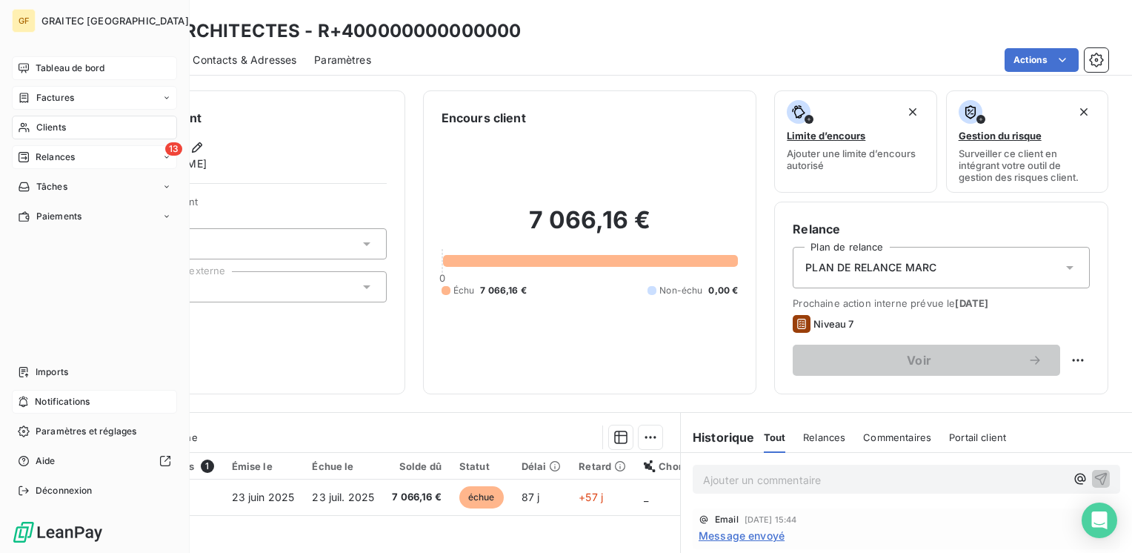
click at [43, 160] on span "Relances" at bounding box center [55, 156] width 39 height 13
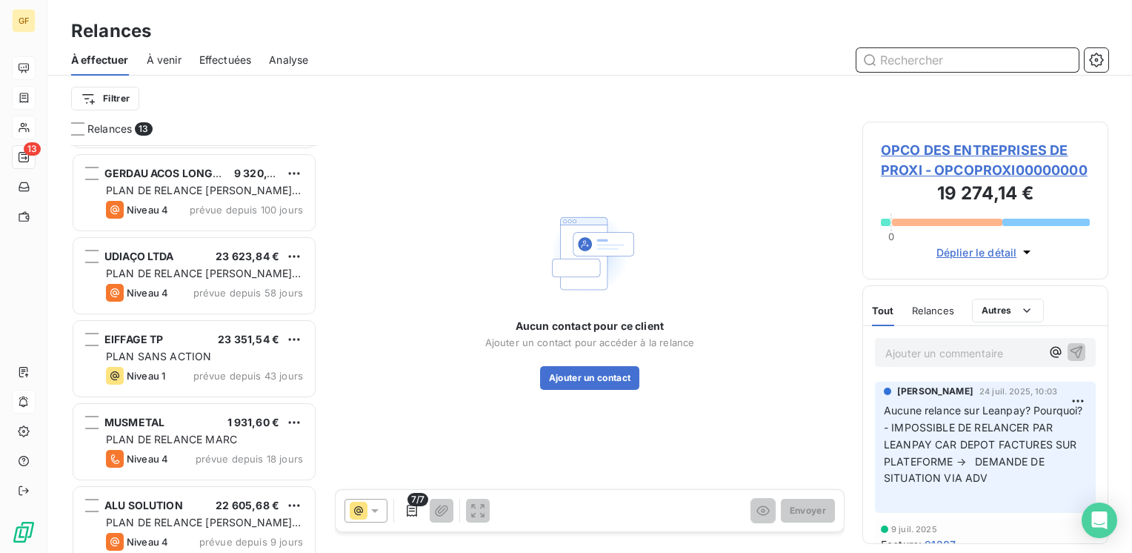
scroll to position [375, 0]
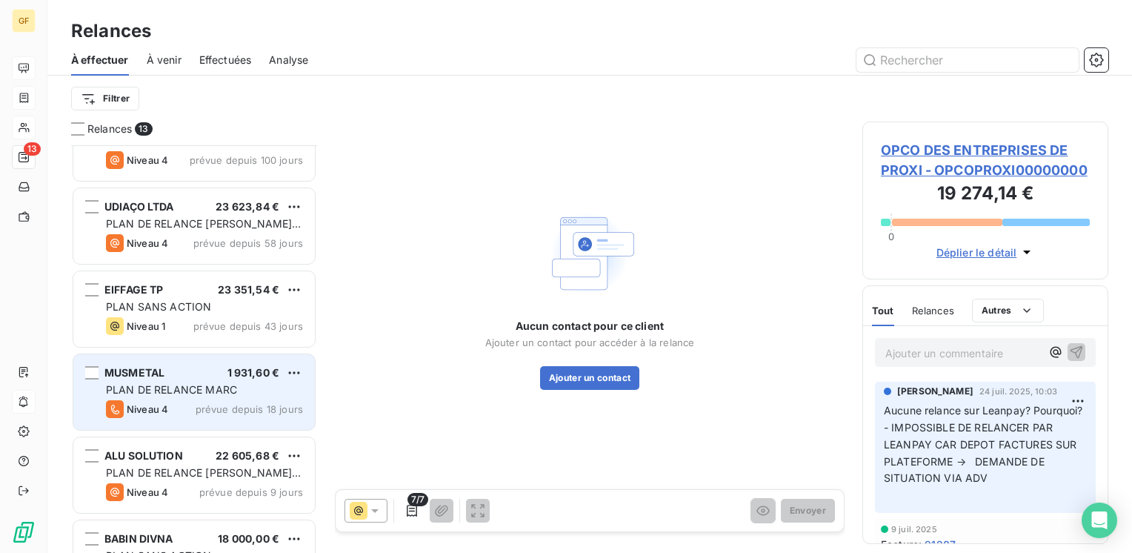
click at [167, 391] on span "PLAN DE RELANCE MARC" at bounding box center [171, 389] width 131 height 13
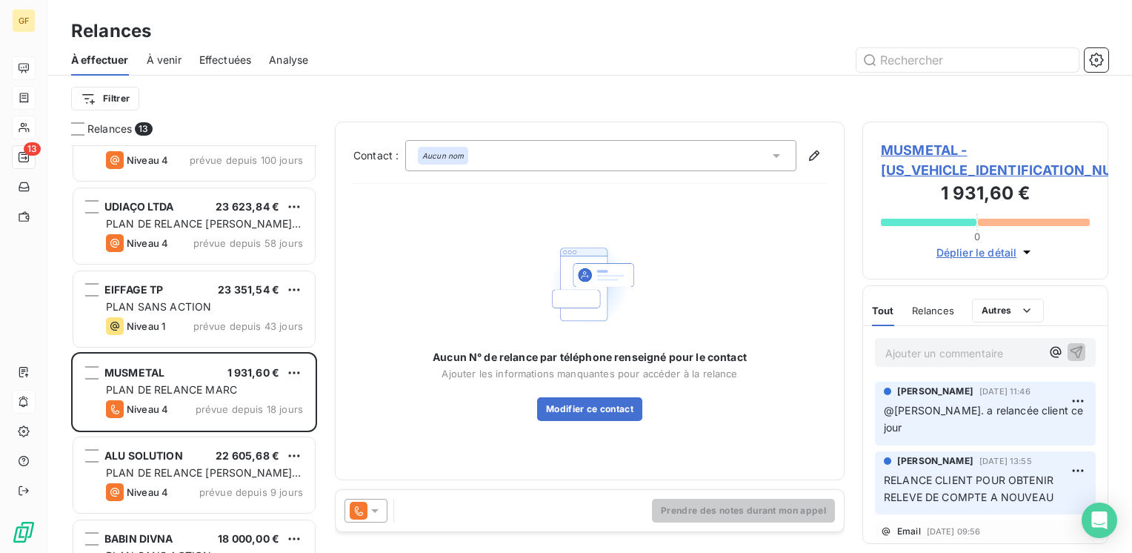
click at [934, 153] on span "MUSMETAL - [US_VEHICLE_IDENTIFICATION_NUMBER]" at bounding box center [985, 160] width 209 height 40
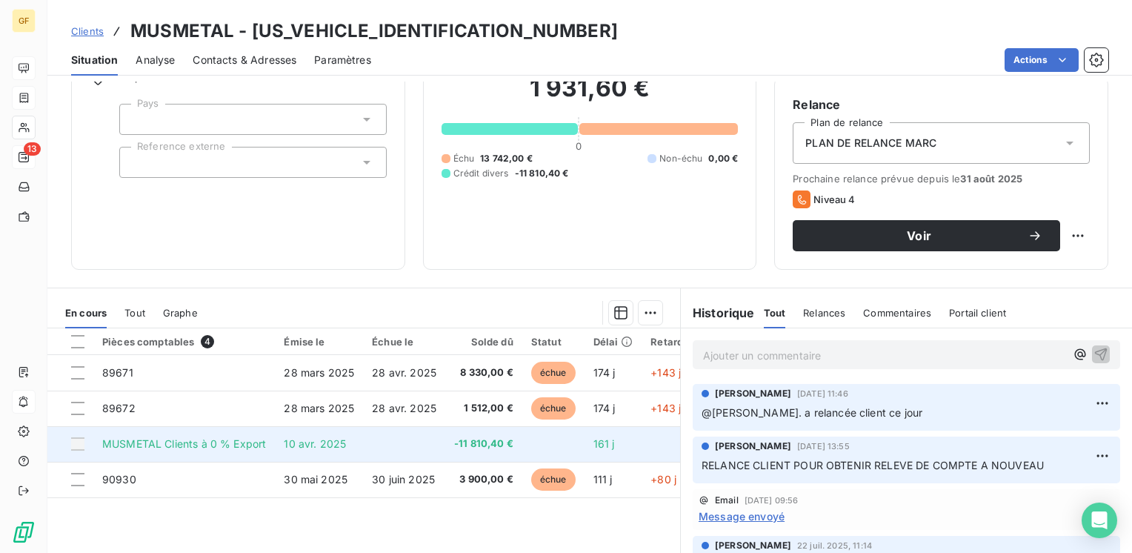
scroll to position [222, 0]
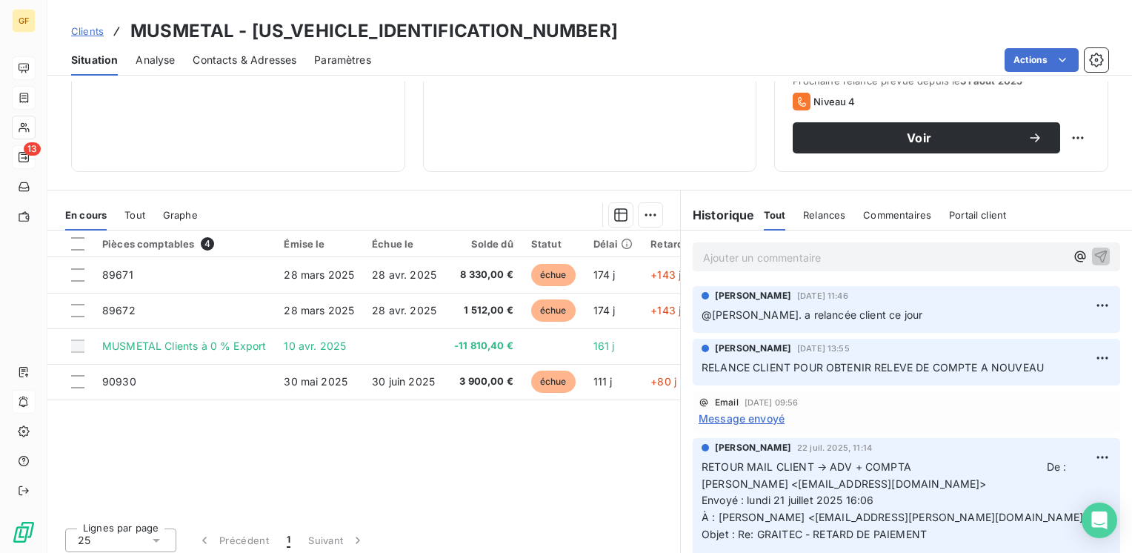
click at [726, 258] on p "Ajouter un commentaire ﻿" at bounding box center [884, 257] width 362 height 19
click at [1094, 255] on icon "button" at bounding box center [1101, 255] width 15 height 15
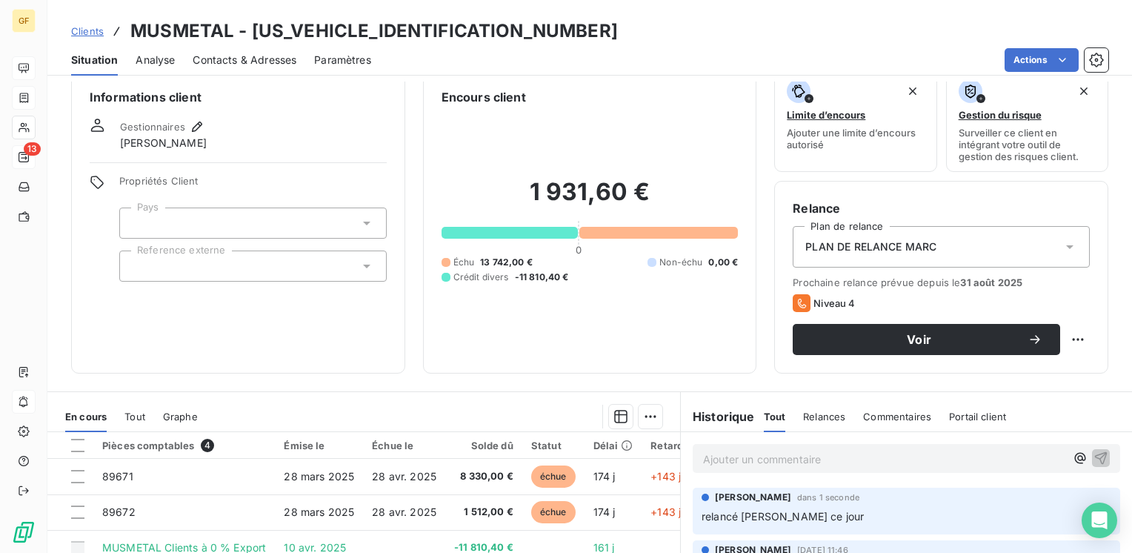
scroll to position [0, 0]
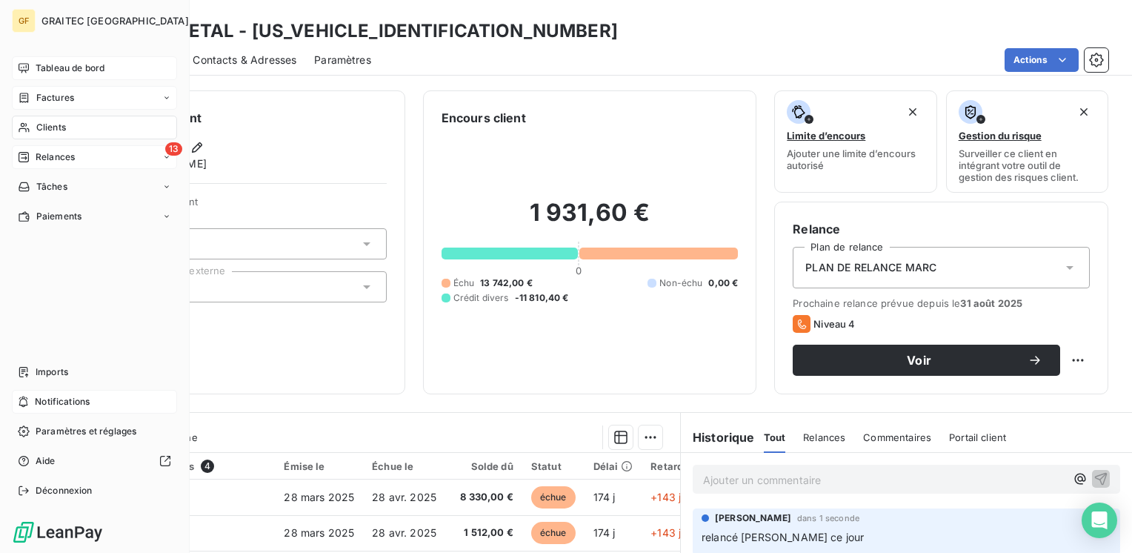
click at [59, 67] on span "Tableau de bord" at bounding box center [70, 67] width 69 height 13
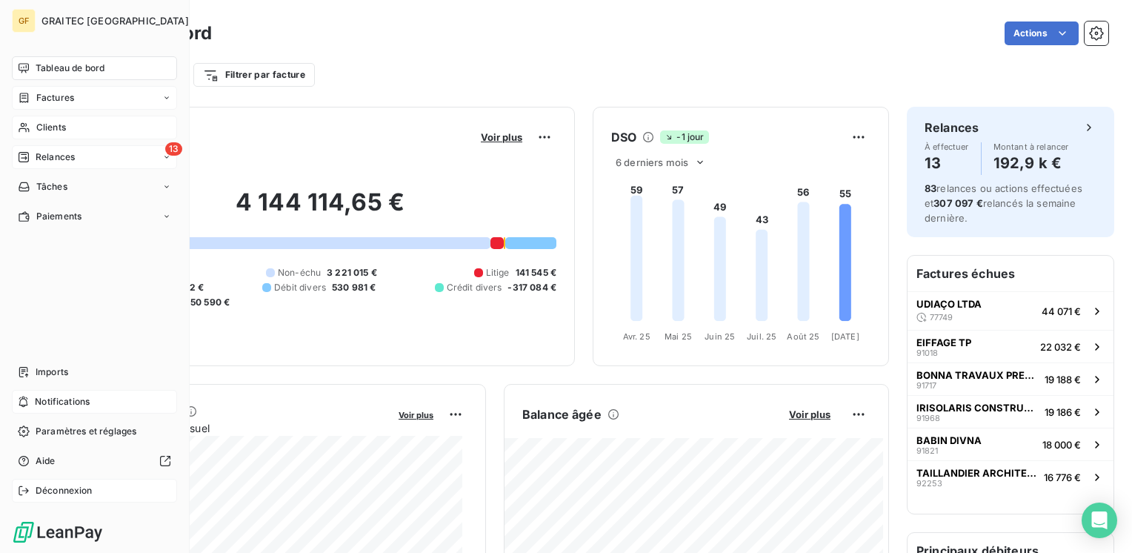
click at [44, 488] on span "Déconnexion" at bounding box center [64, 490] width 57 height 13
